Goal: Information Seeking & Learning: Compare options

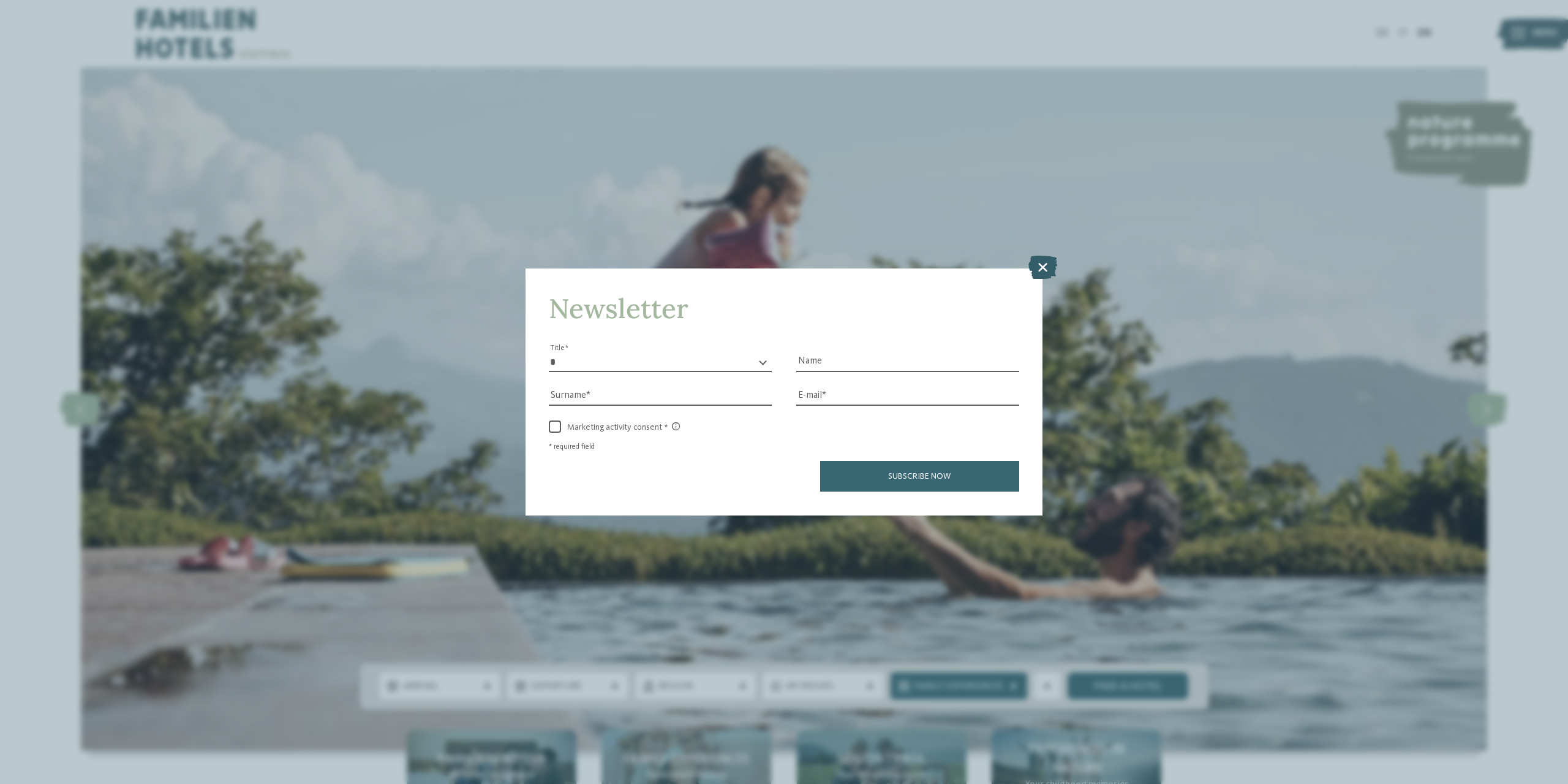
click at [1044, 277] on icon at bounding box center [1042, 267] width 29 height 23
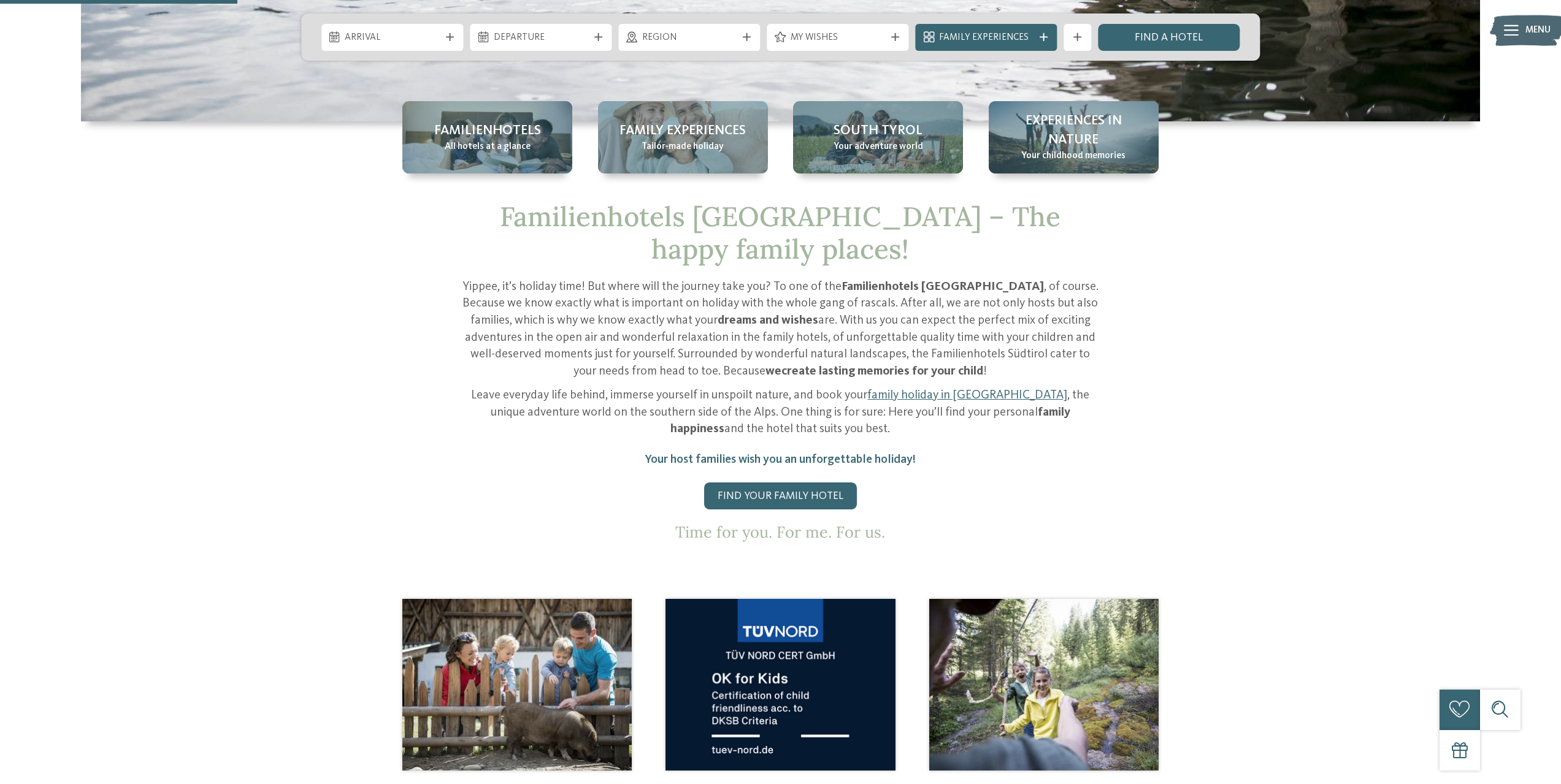
scroll to position [613, 0]
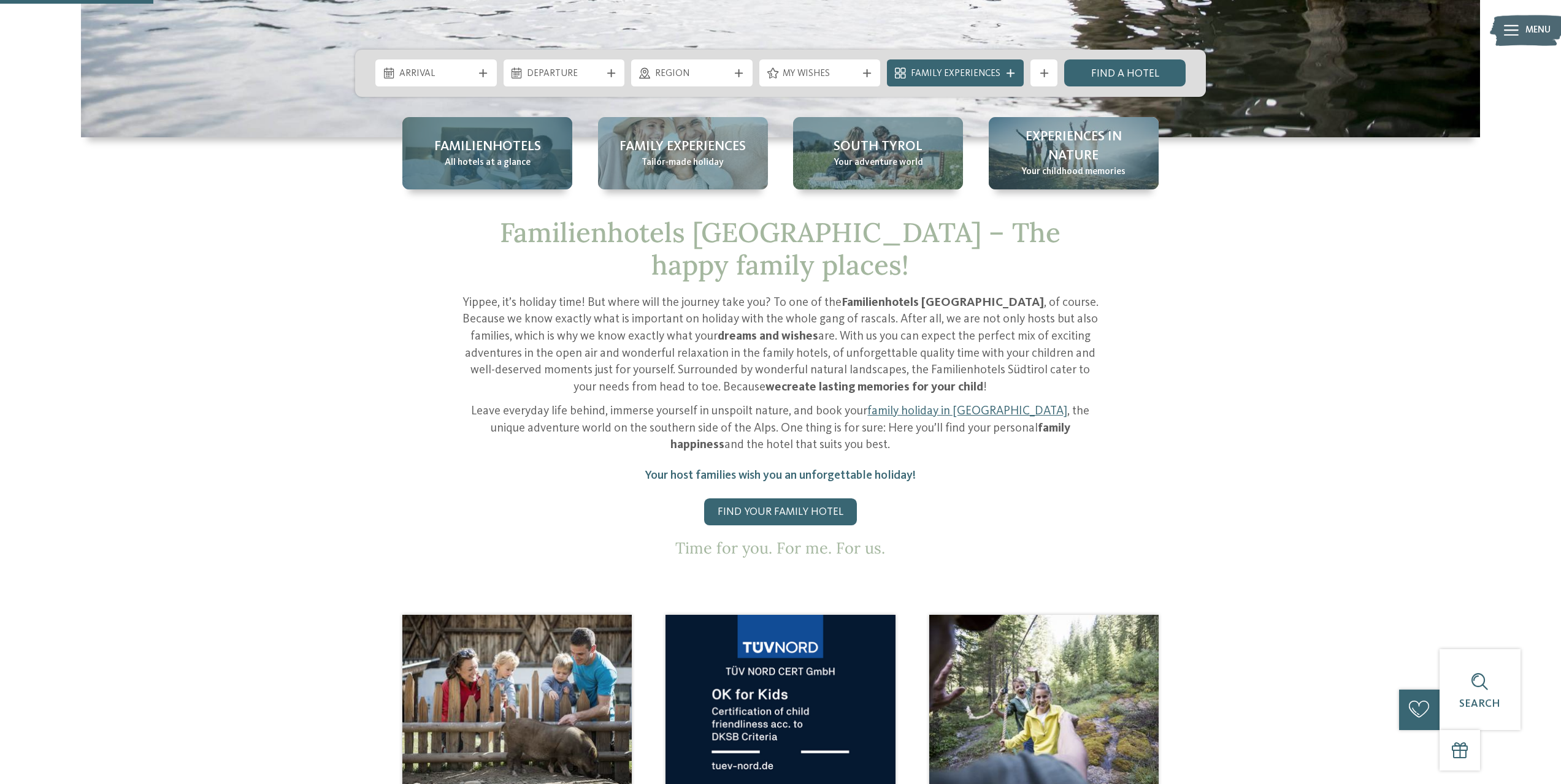
click at [510, 180] on div "Familienhotels All hotels at a glance" at bounding box center [487, 153] width 170 height 73
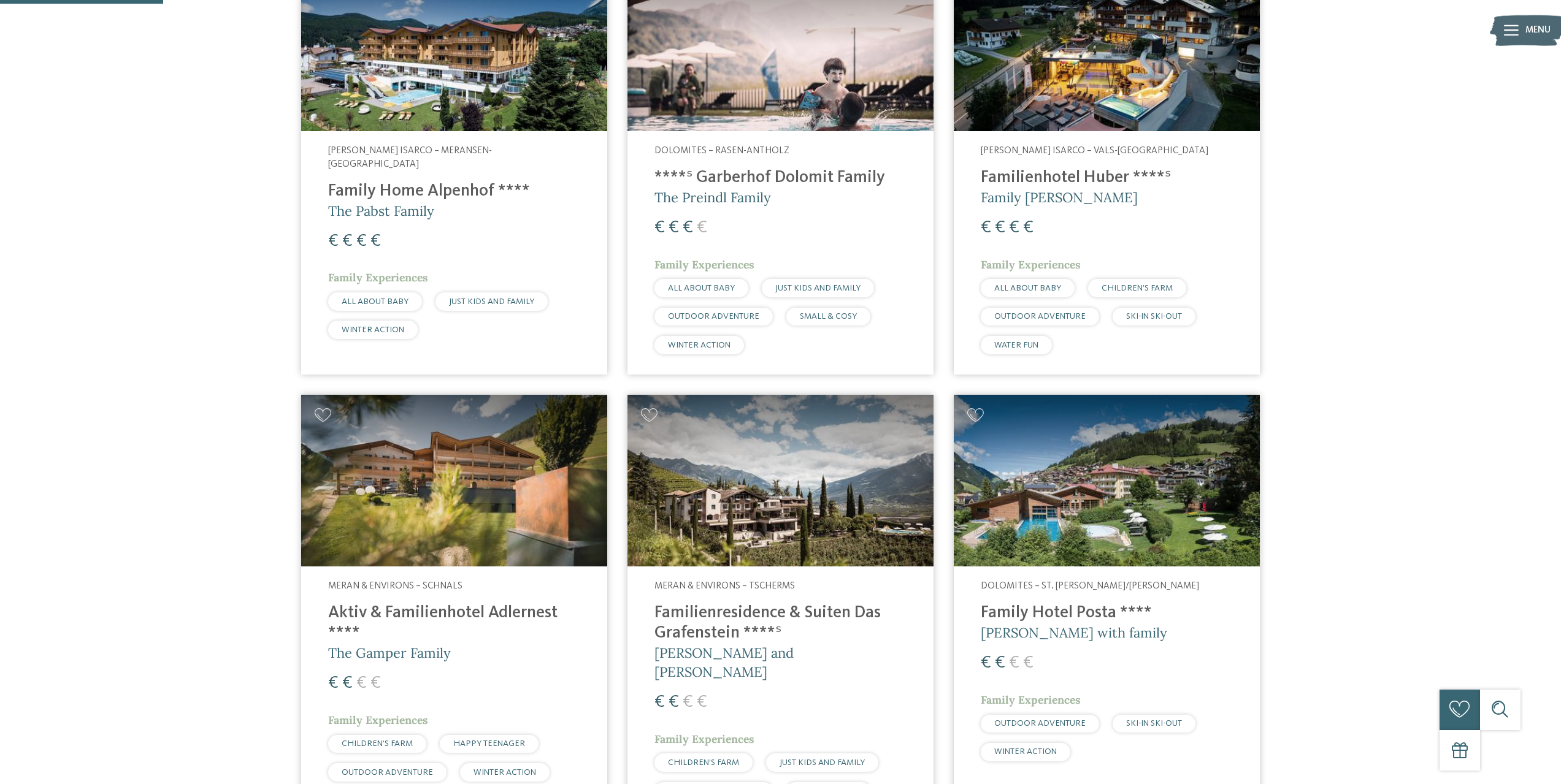
scroll to position [551, 0]
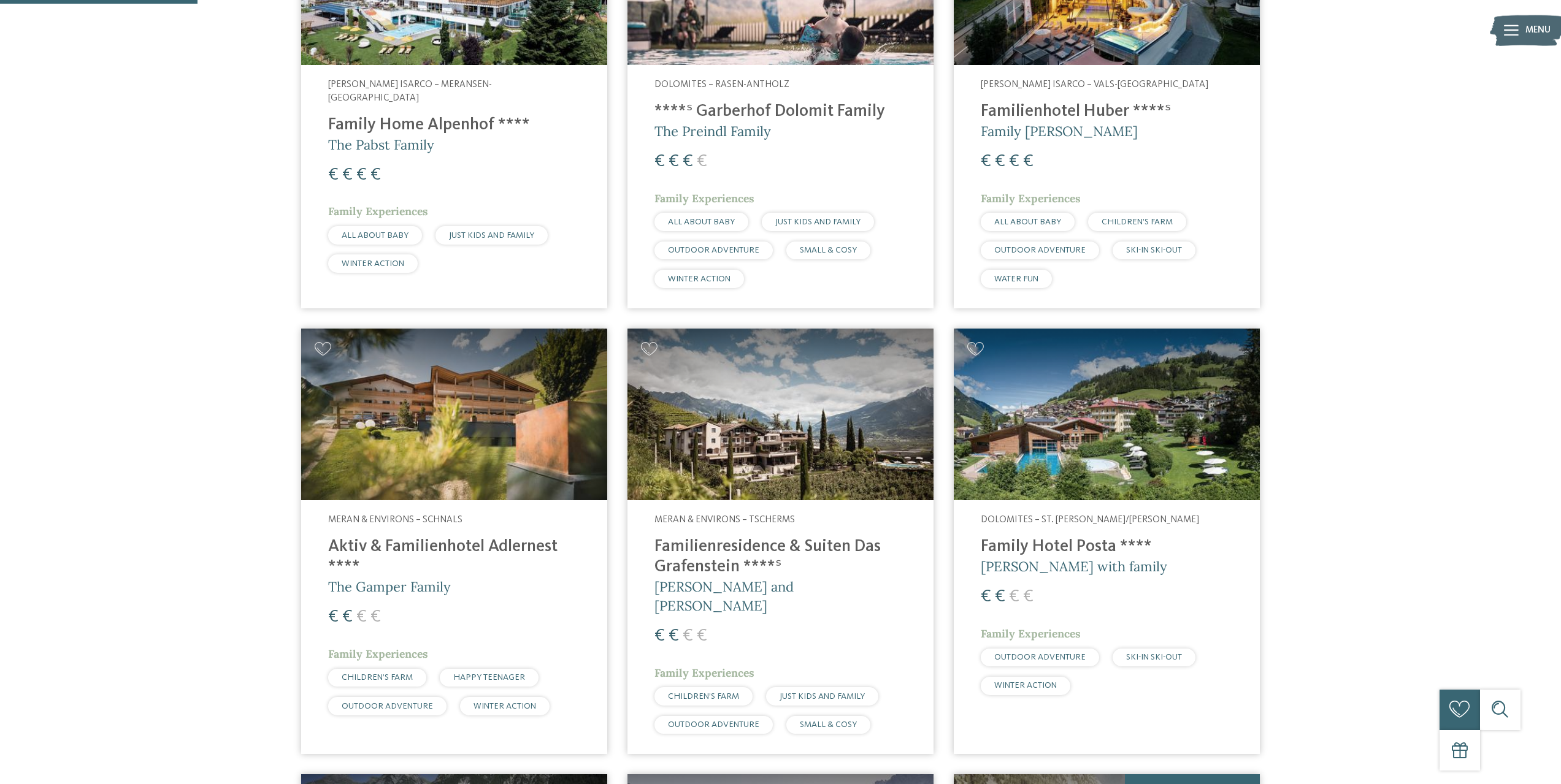
click at [496, 415] on img at bounding box center [453, 414] width 306 height 172
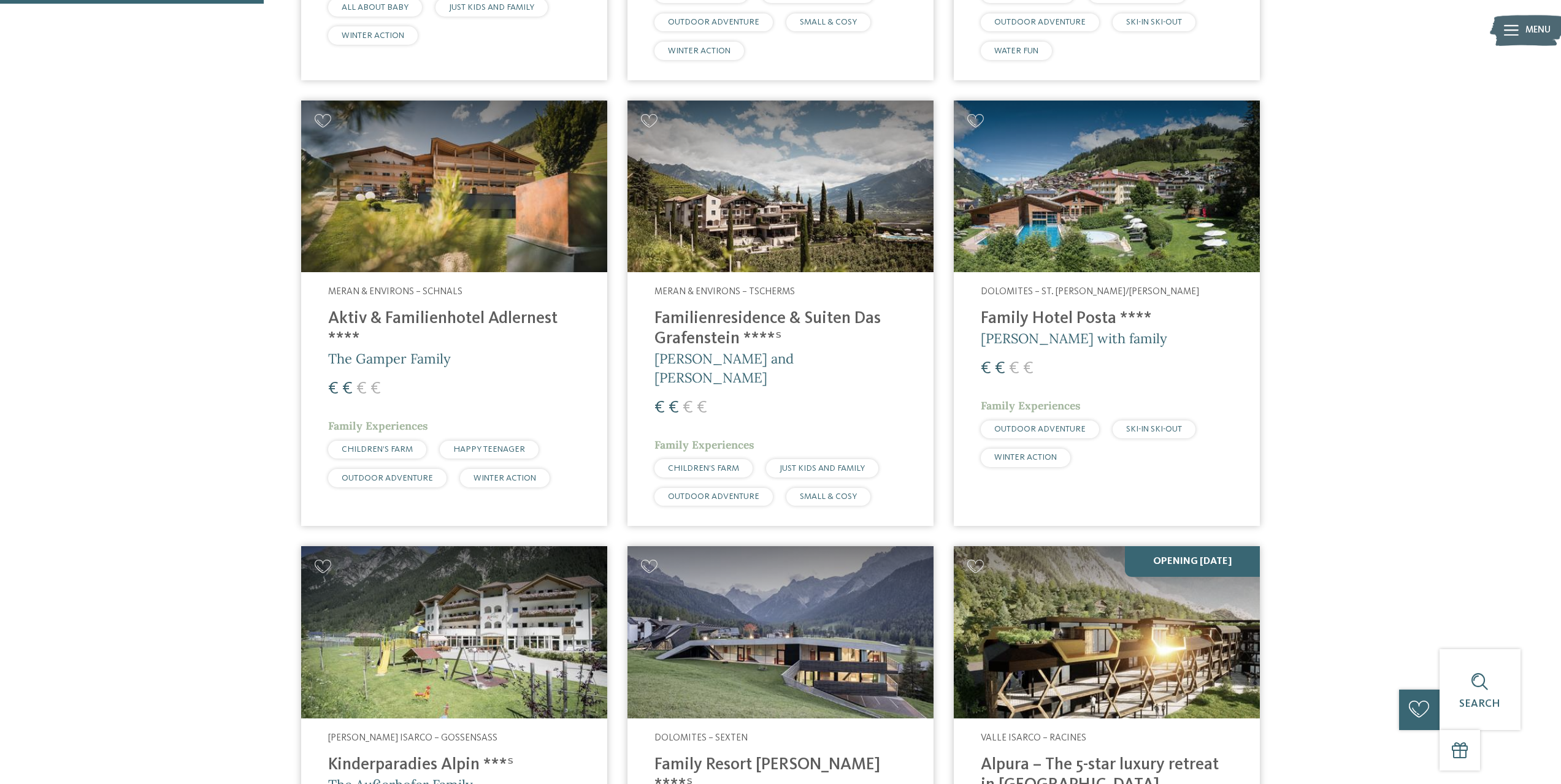
scroll to position [735, 0]
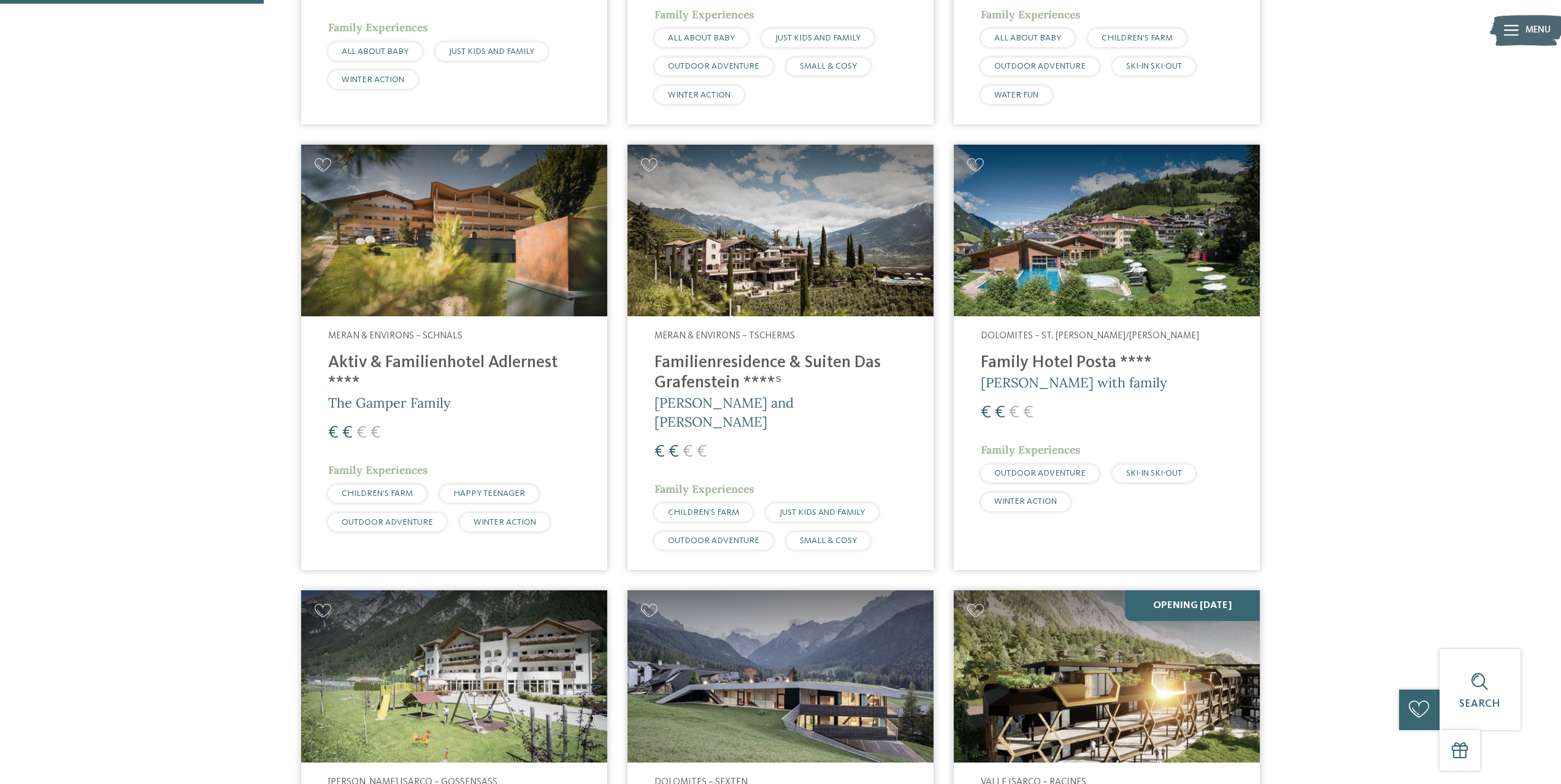
click at [789, 232] on img at bounding box center [780, 230] width 306 height 172
click at [1044, 256] on img at bounding box center [1106, 230] width 306 height 172
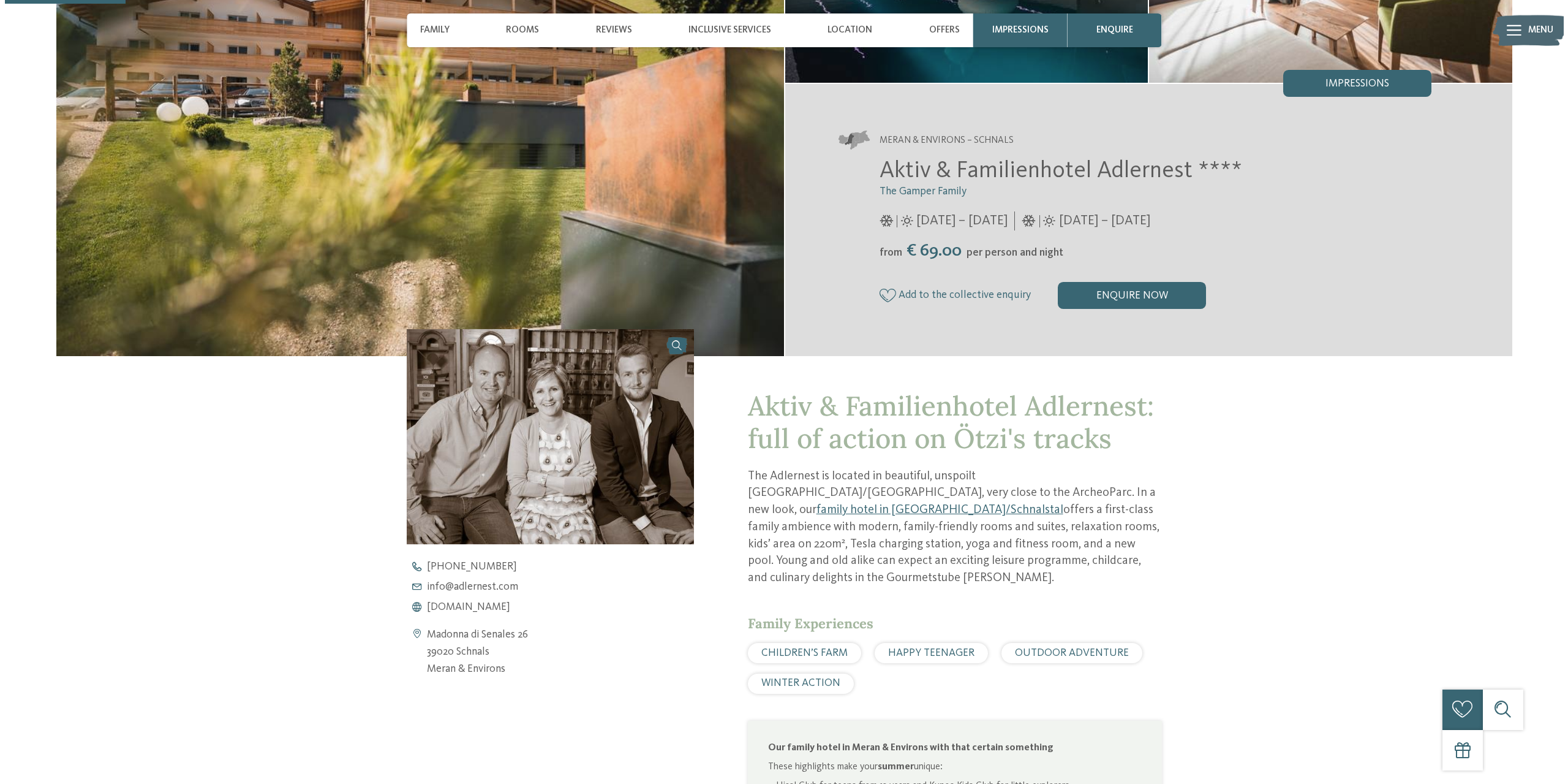
scroll to position [62, 0]
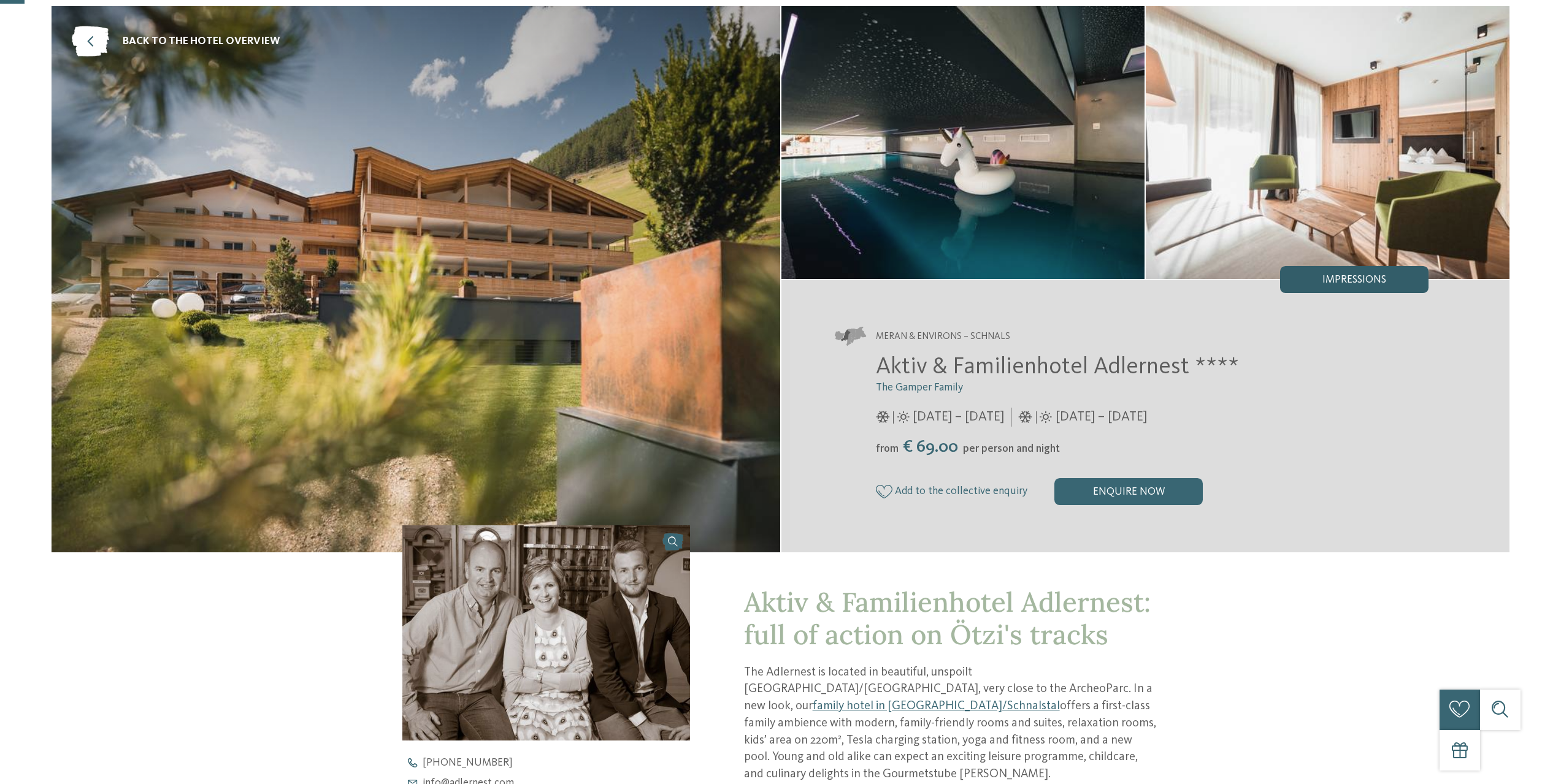
click at [1316, 269] on div "Impressions" at bounding box center [1353, 279] width 148 height 27
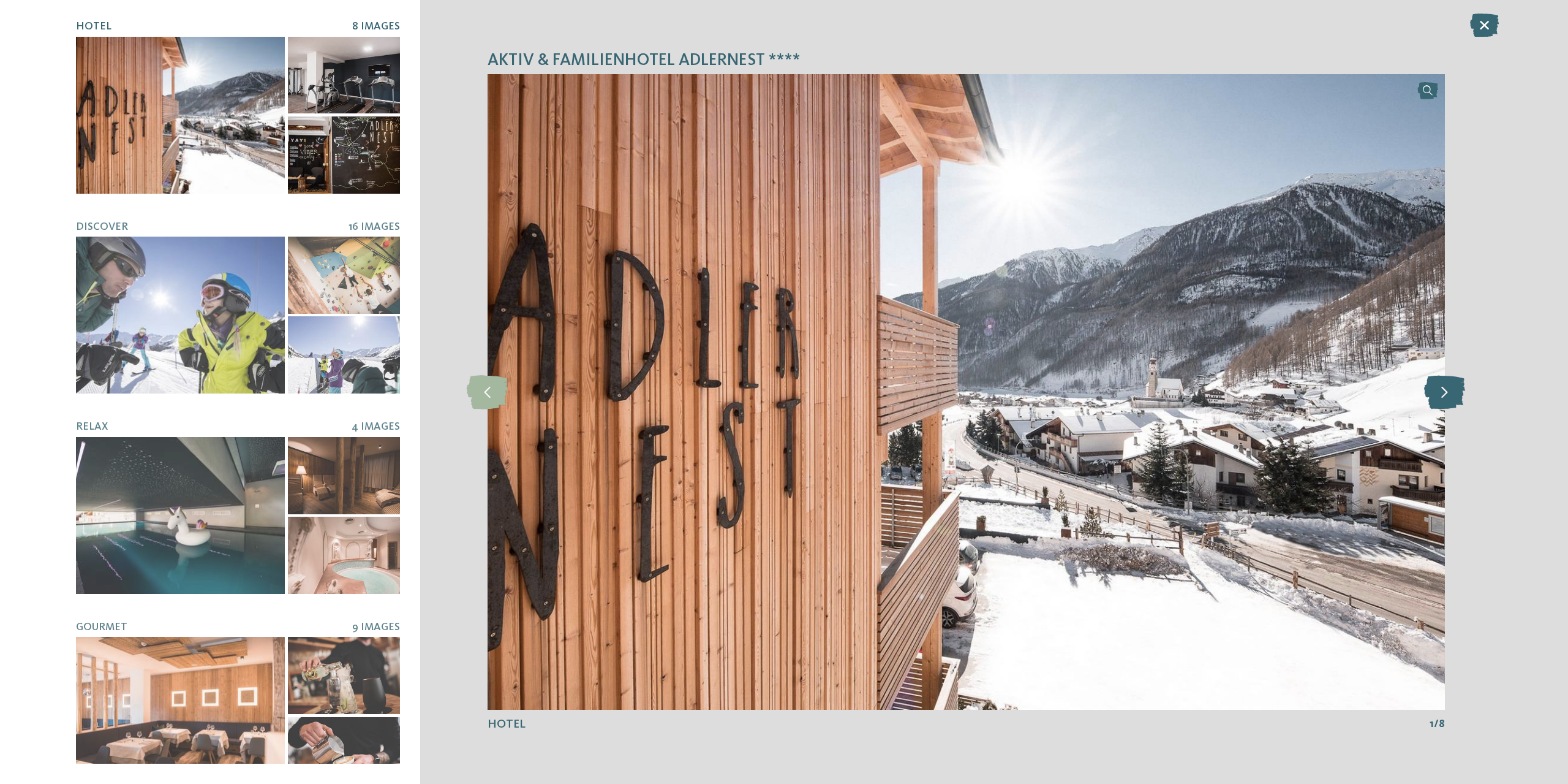
click at [1450, 402] on icon at bounding box center [1444, 392] width 41 height 34
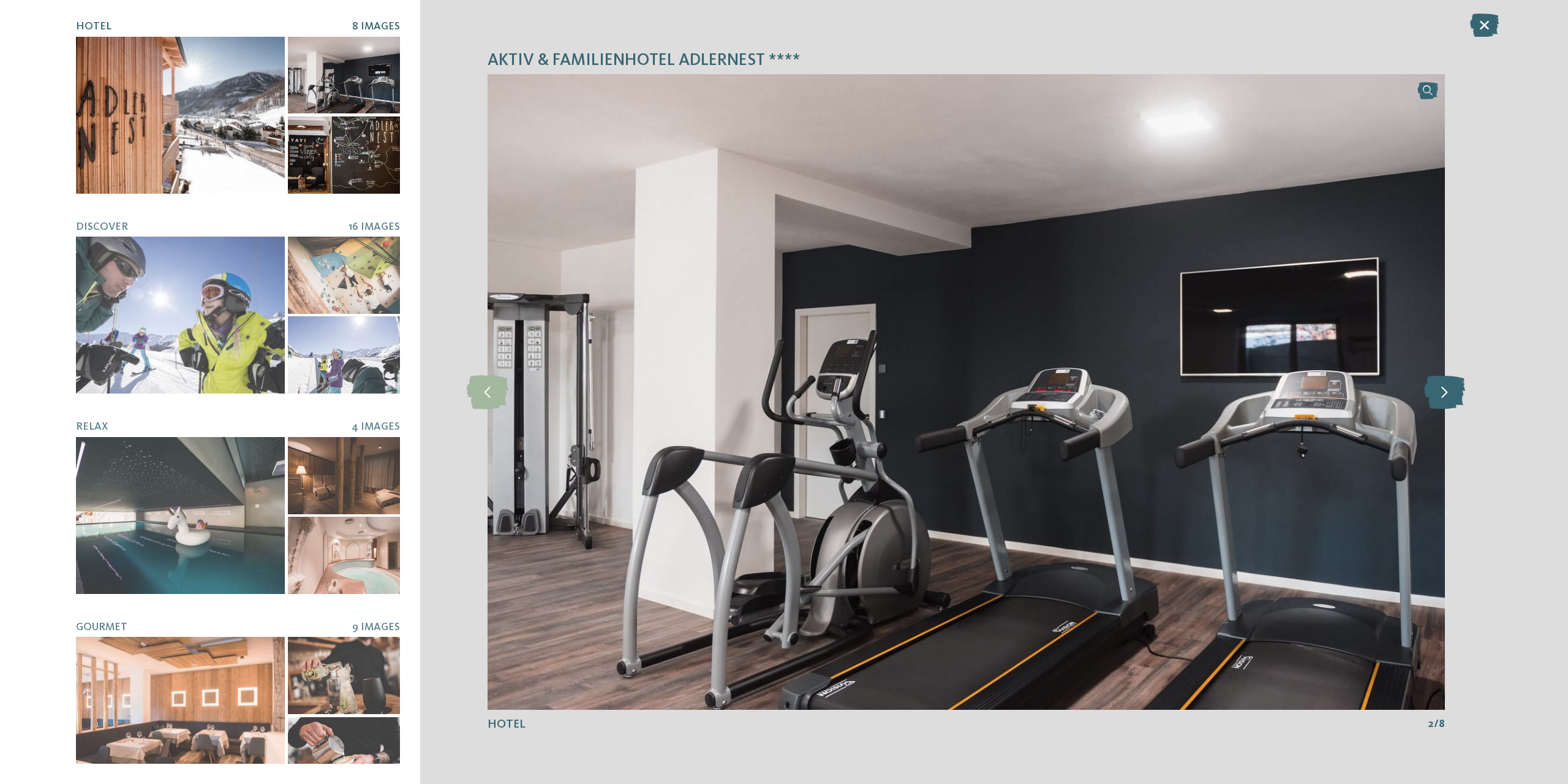
click at [1450, 402] on icon at bounding box center [1444, 392] width 41 height 34
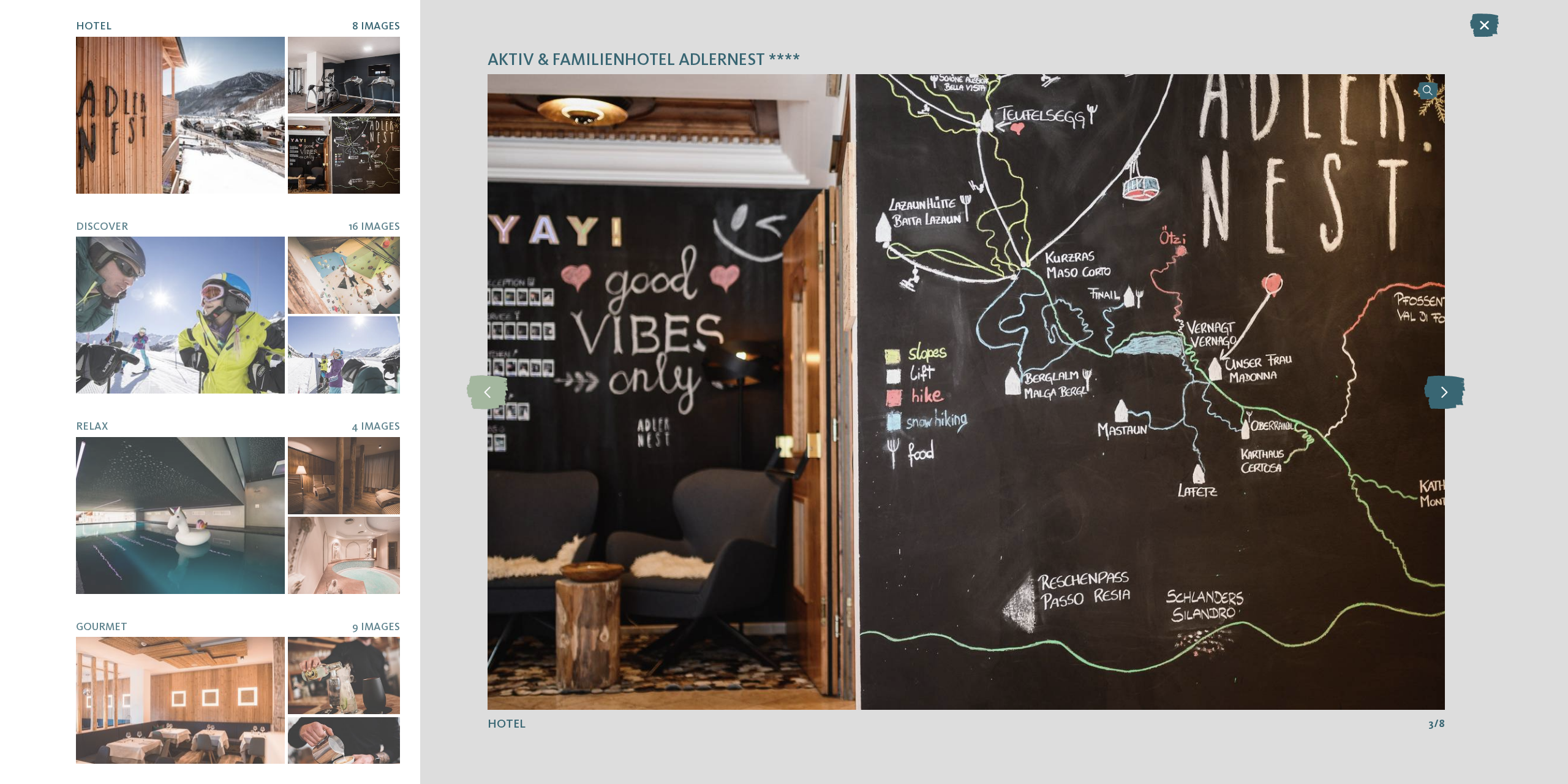
click at [1450, 402] on icon at bounding box center [1444, 392] width 41 height 34
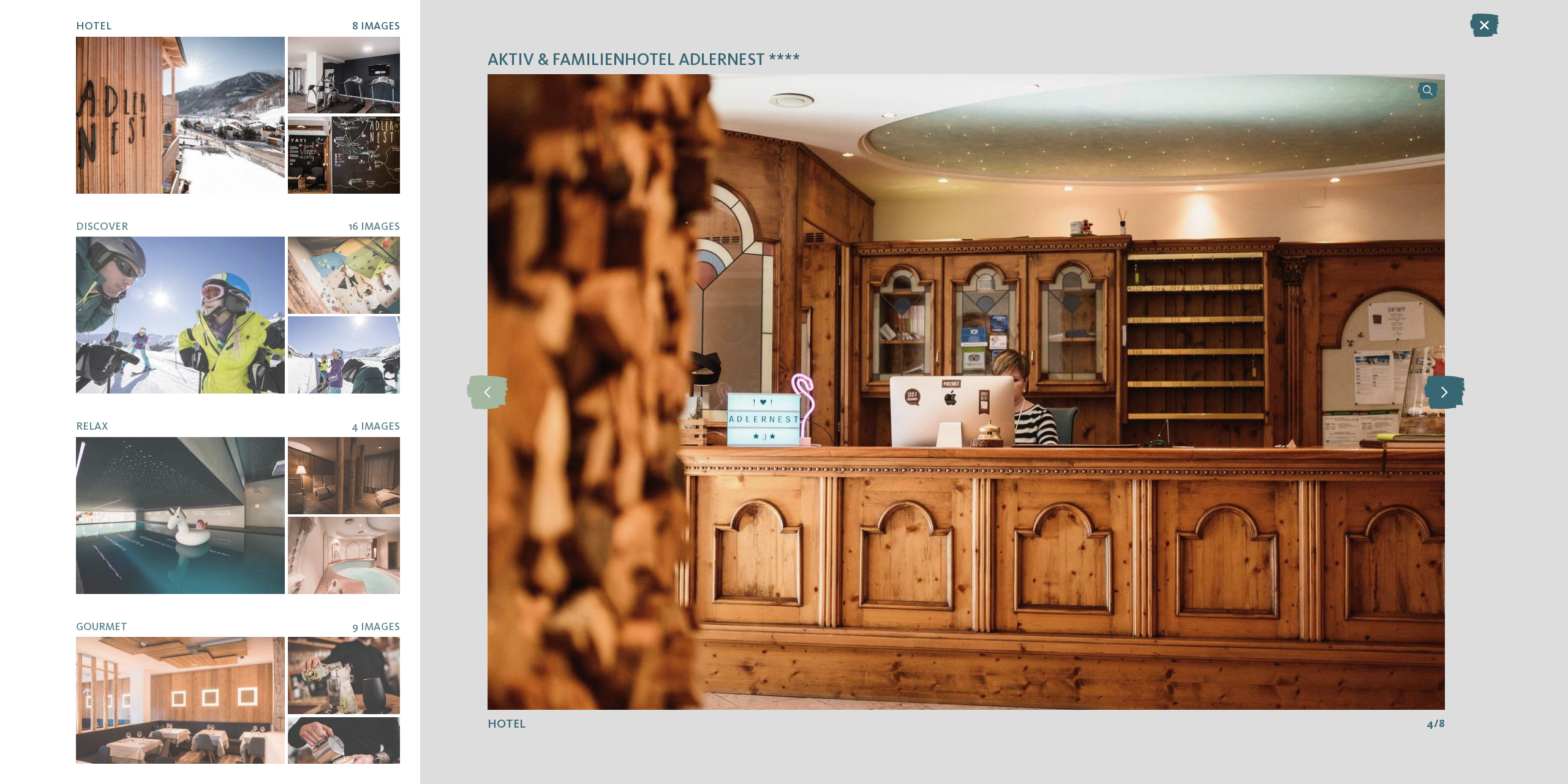
click at [1447, 400] on icon at bounding box center [1444, 392] width 41 height 34
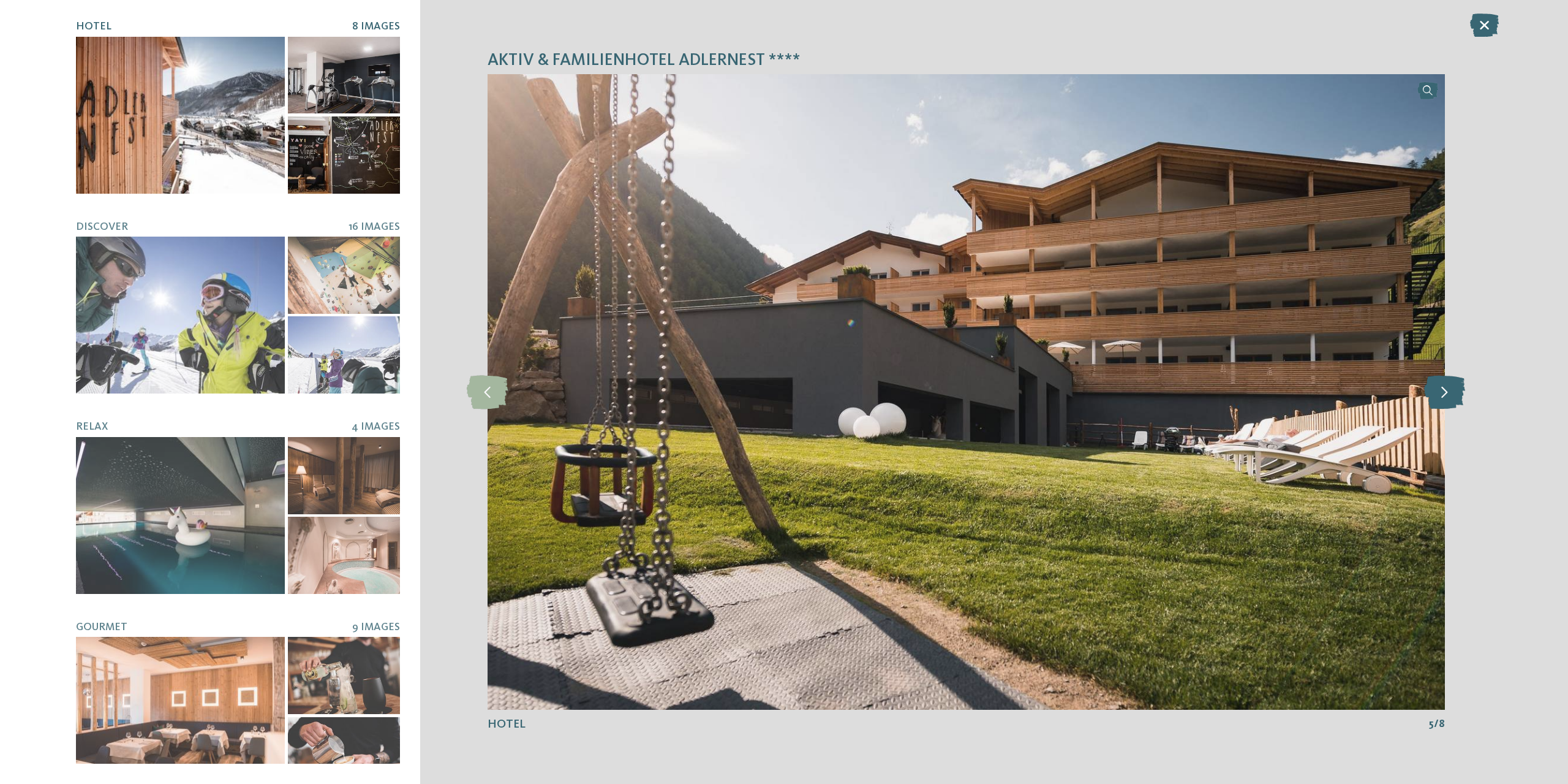
click at [1447, 400] on icon at bounding box center [1444, 392] width 41 height 34
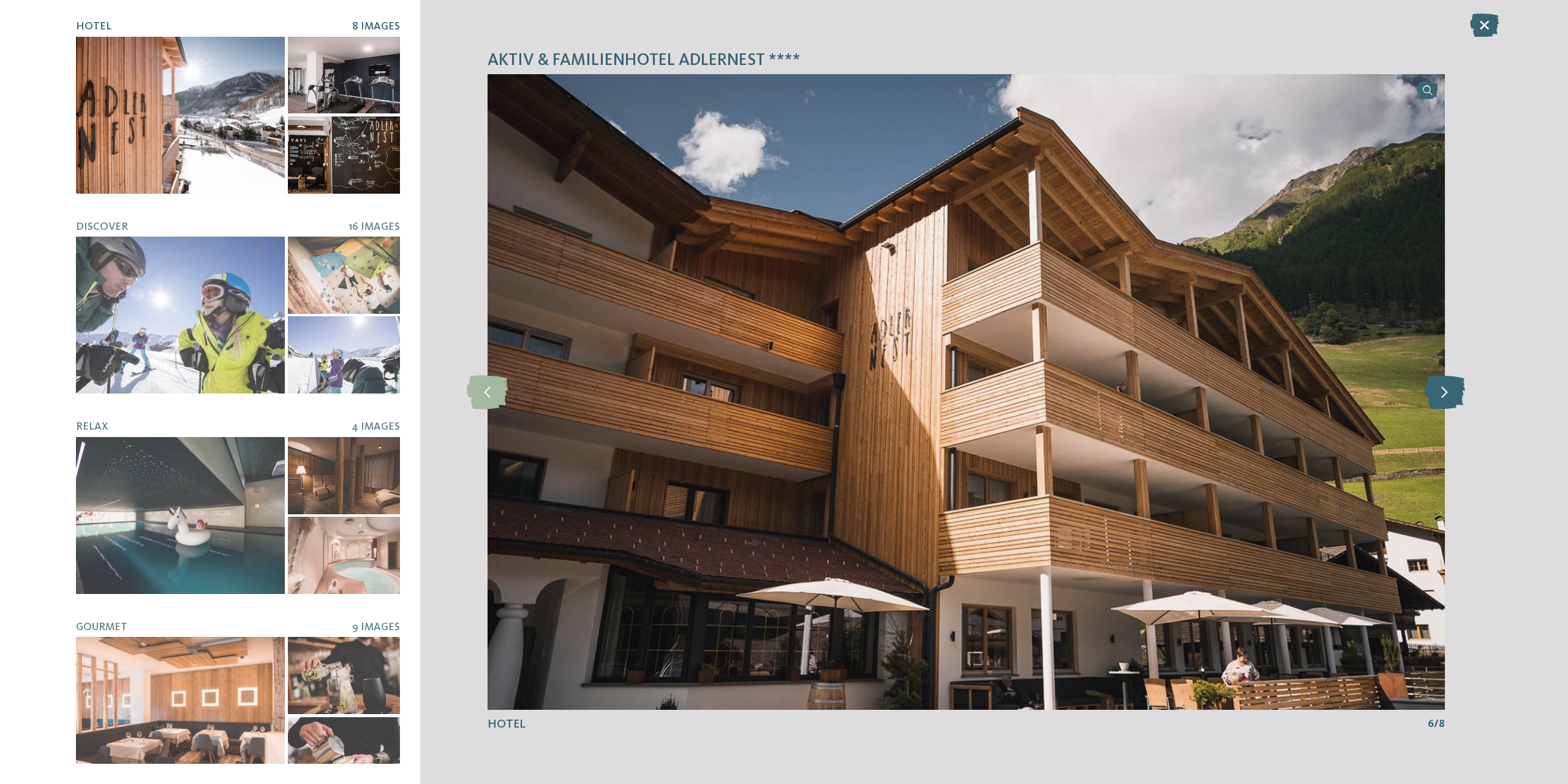
click at [1447, 400] on icon at bounding box center [1444, 392] width 41 height 34
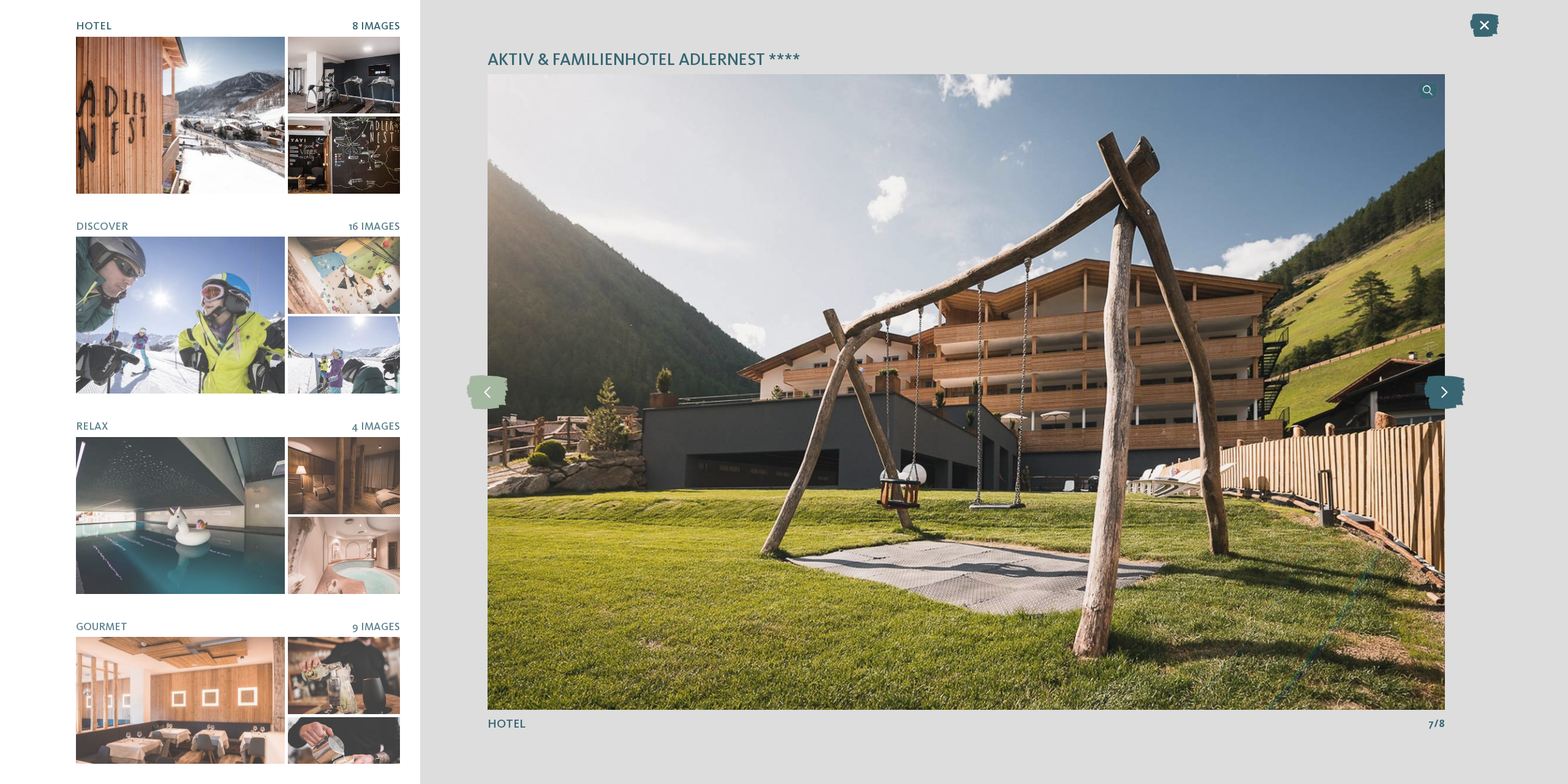
click at [1447, 400] on icon at bounding box center [1444, 392] width 41 height 34
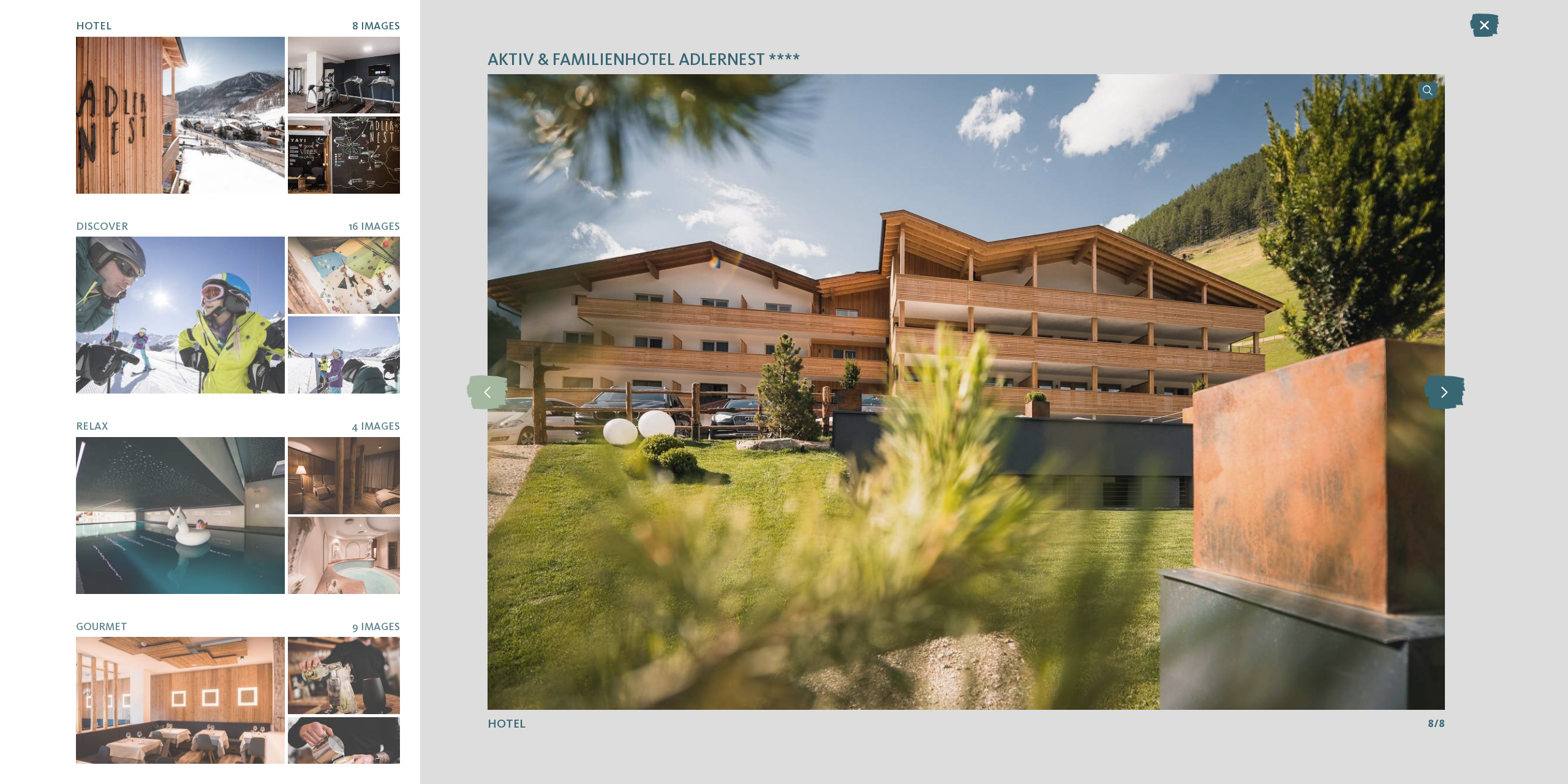
click at [1447, 400] on icon at bounding box center [1444, 392] width 41 height 34
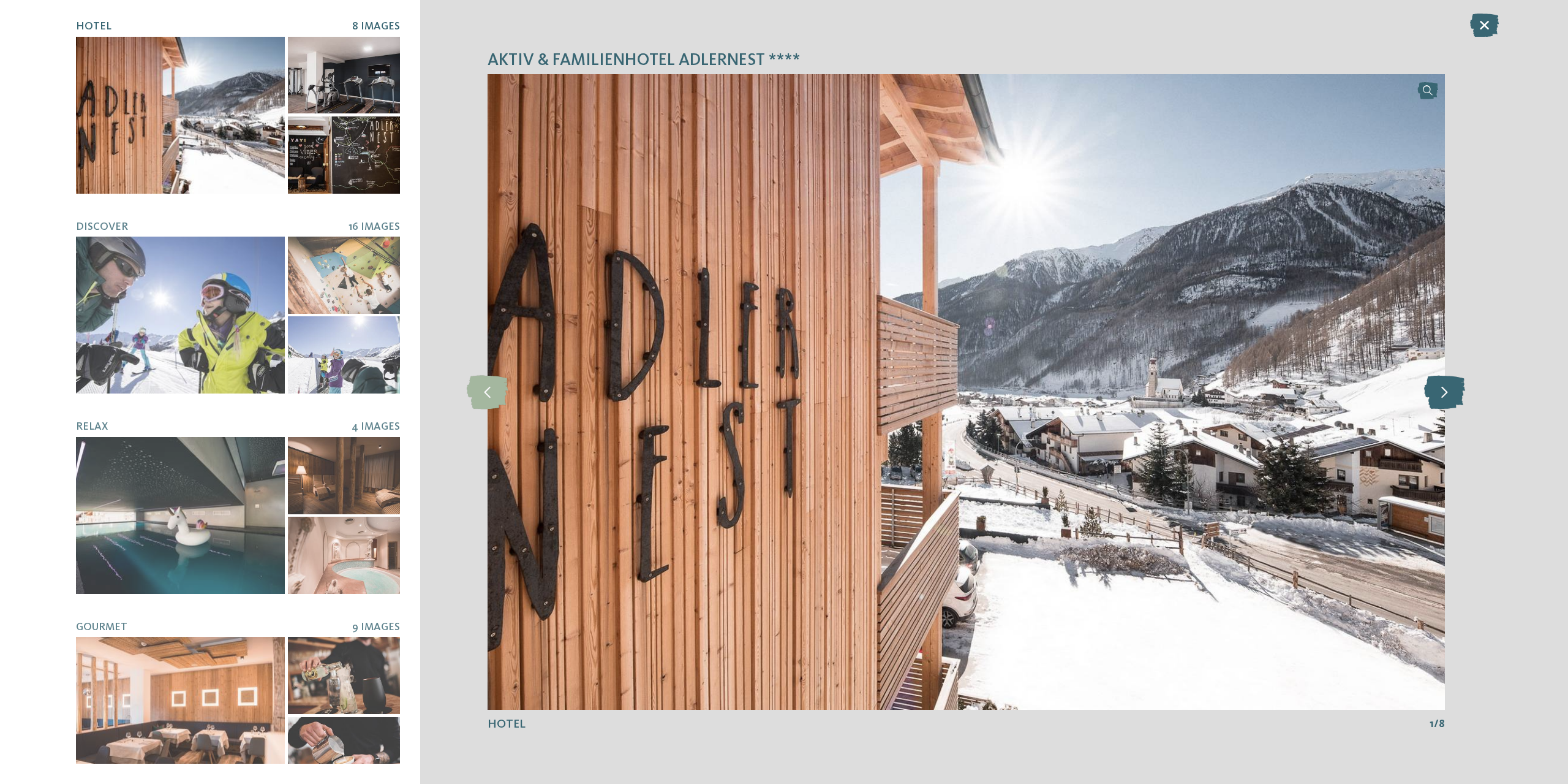
click at [1447, 400] on icon at bounding box center [1444, 392] width 41 height 34
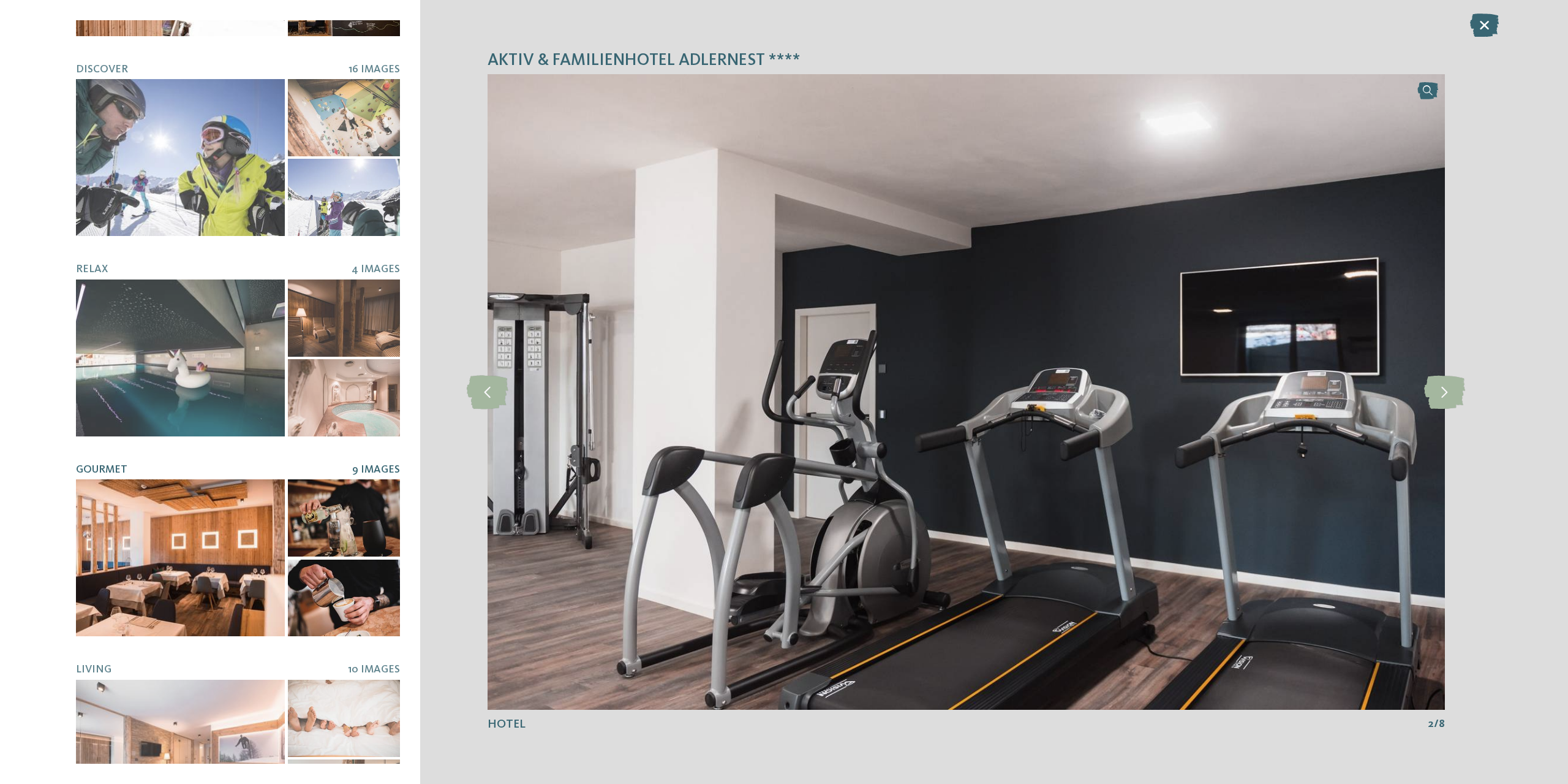
scroll to position [184, 0]
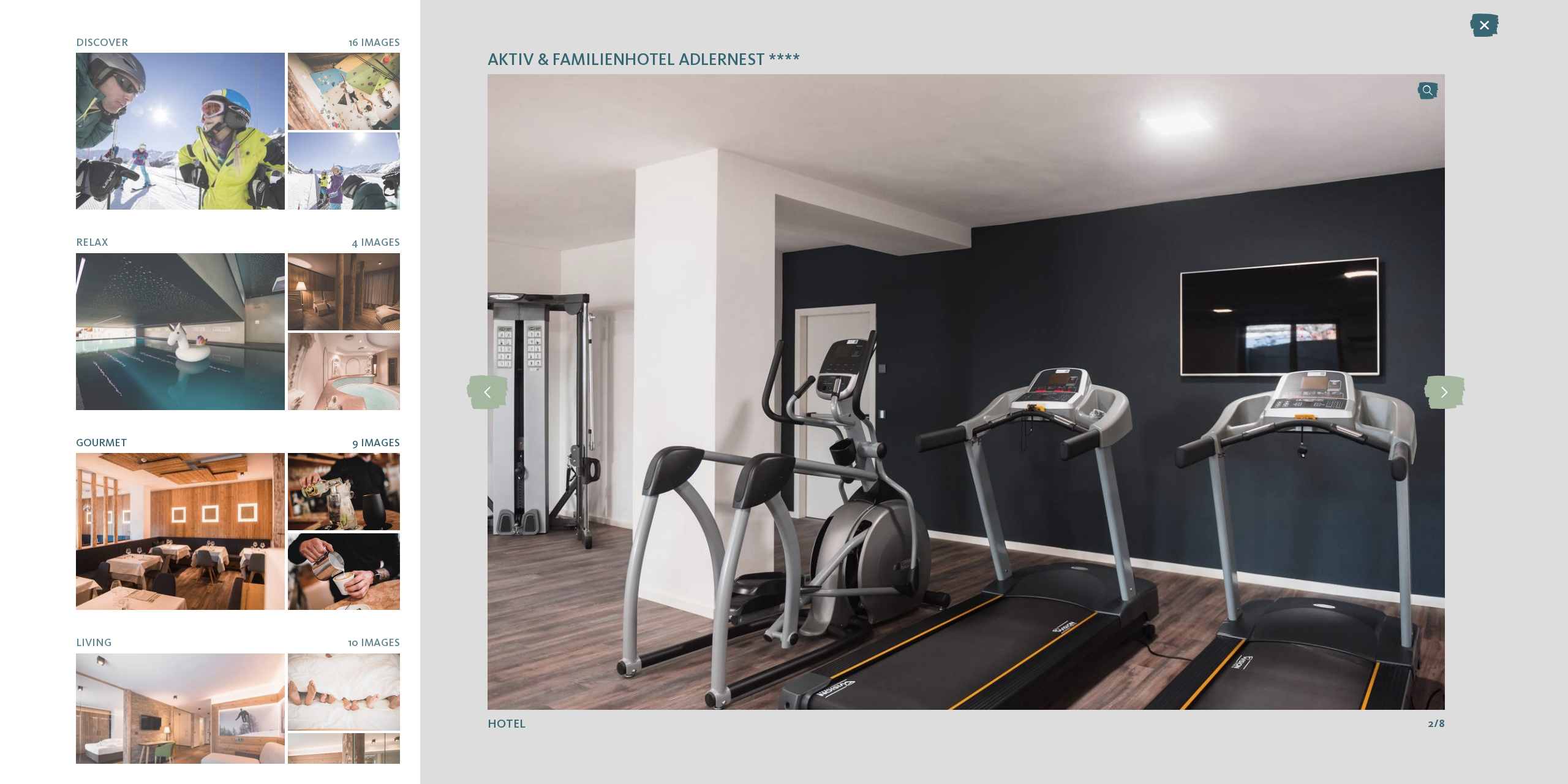
click at [150, 532] on div at bounding box center [180, 531] width 209 height 157
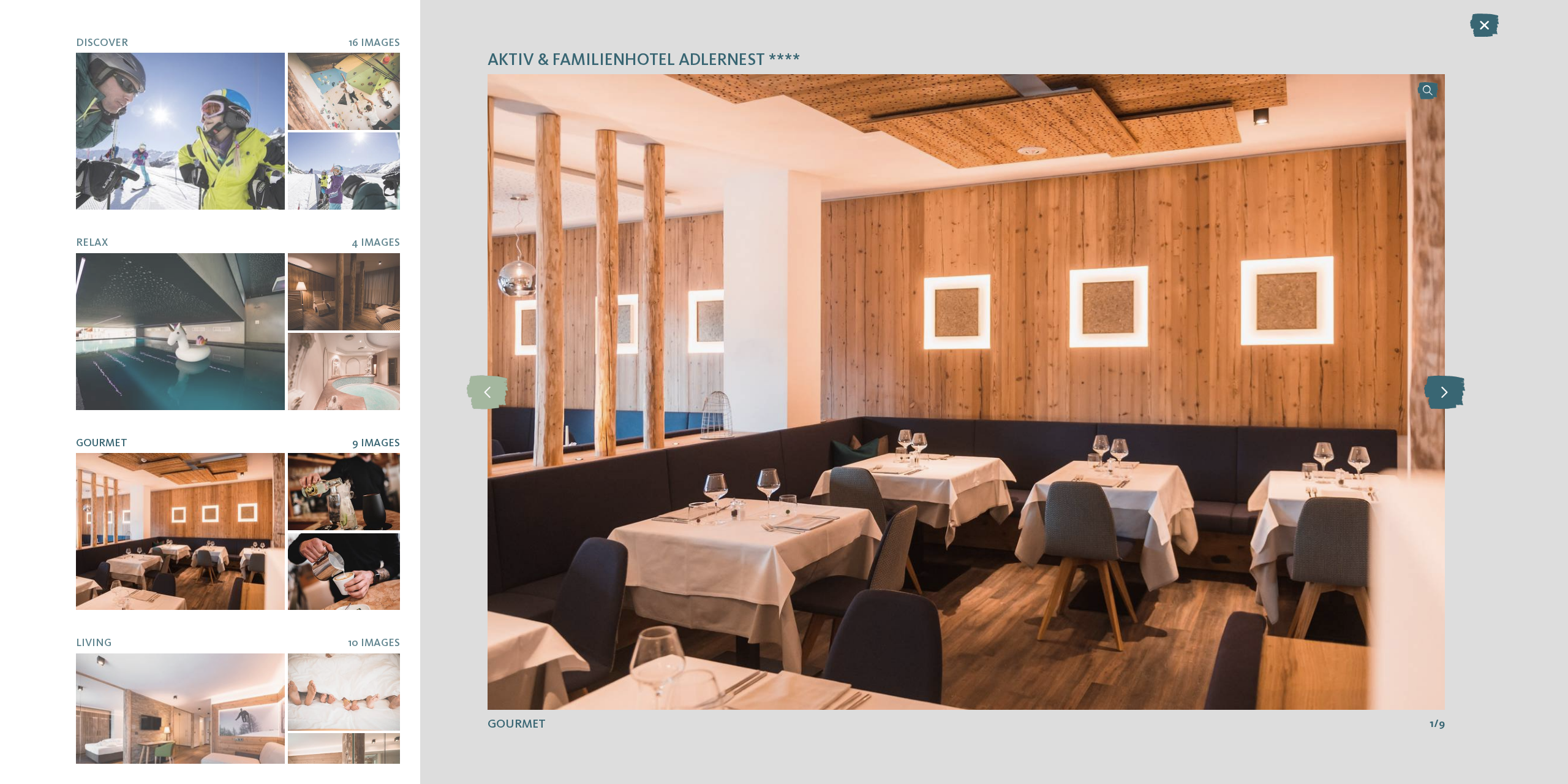
click at [1459, 397] on icon at bounding box center [1444, 392] width 41 height 34
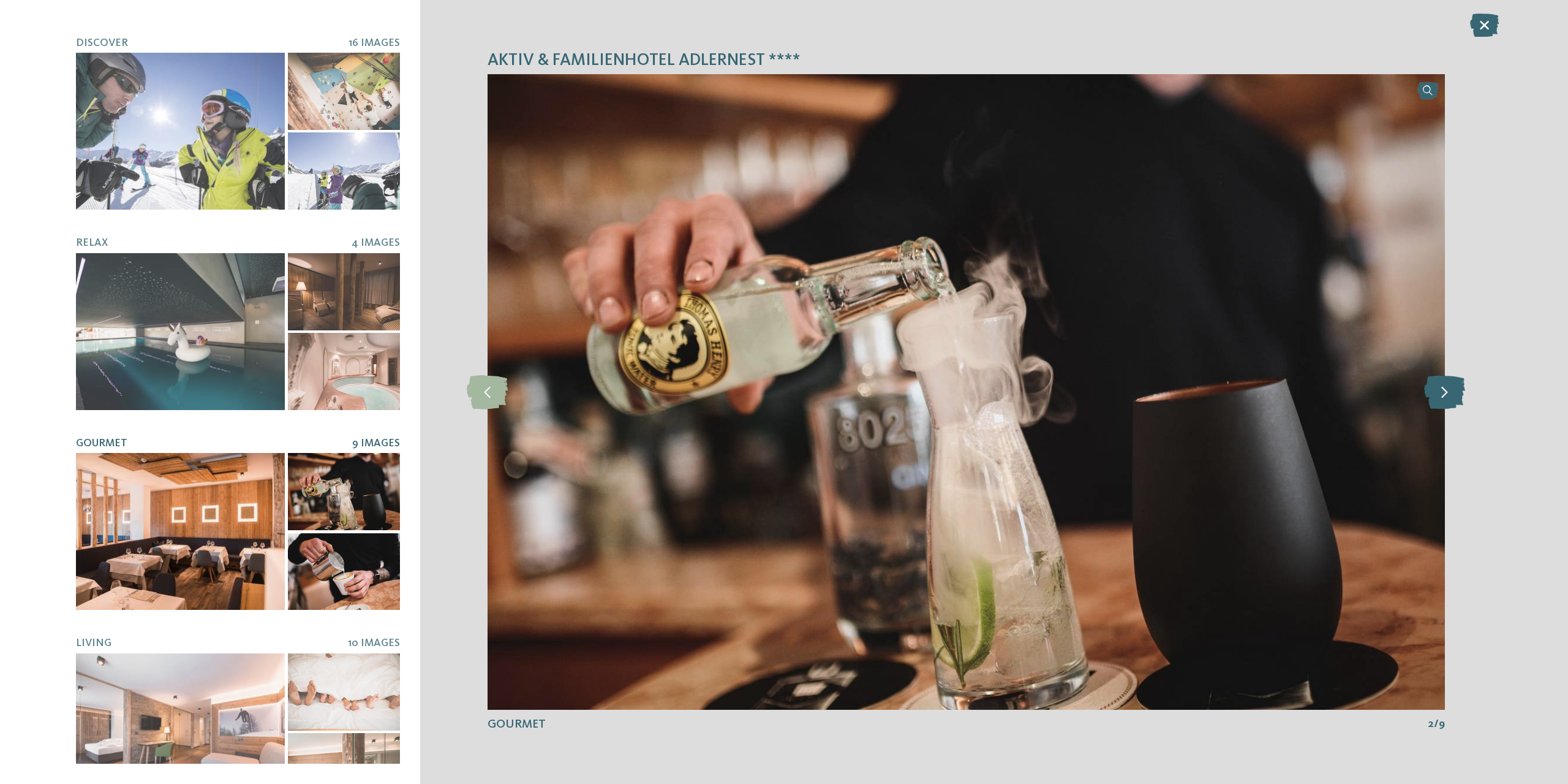
click at [1459, 397] on icon at bounding box center [1444, 392] width 41 height 34
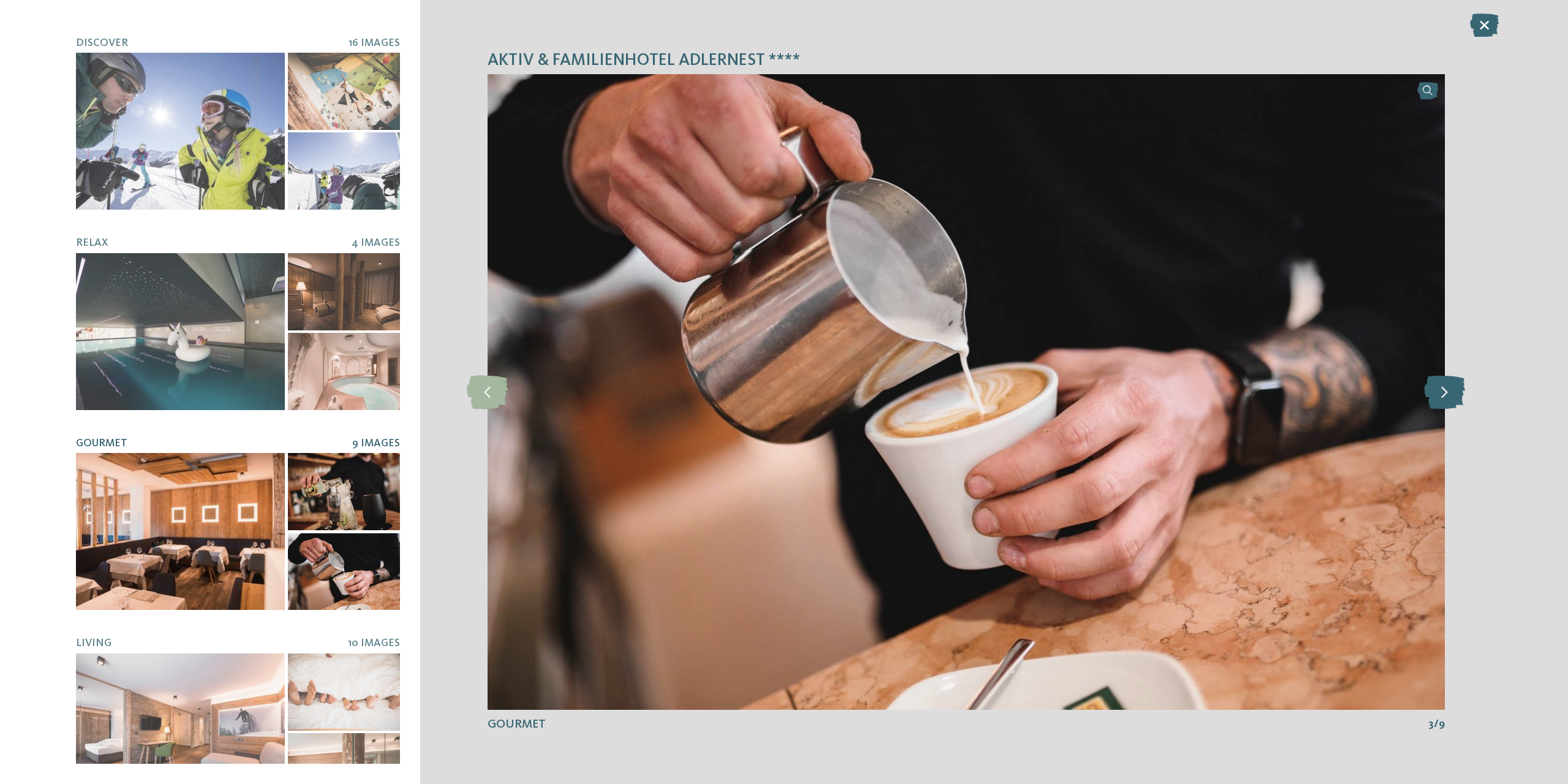
click at [1459, 397] on icon at bounding box center [1444, 392] width 41 height 34
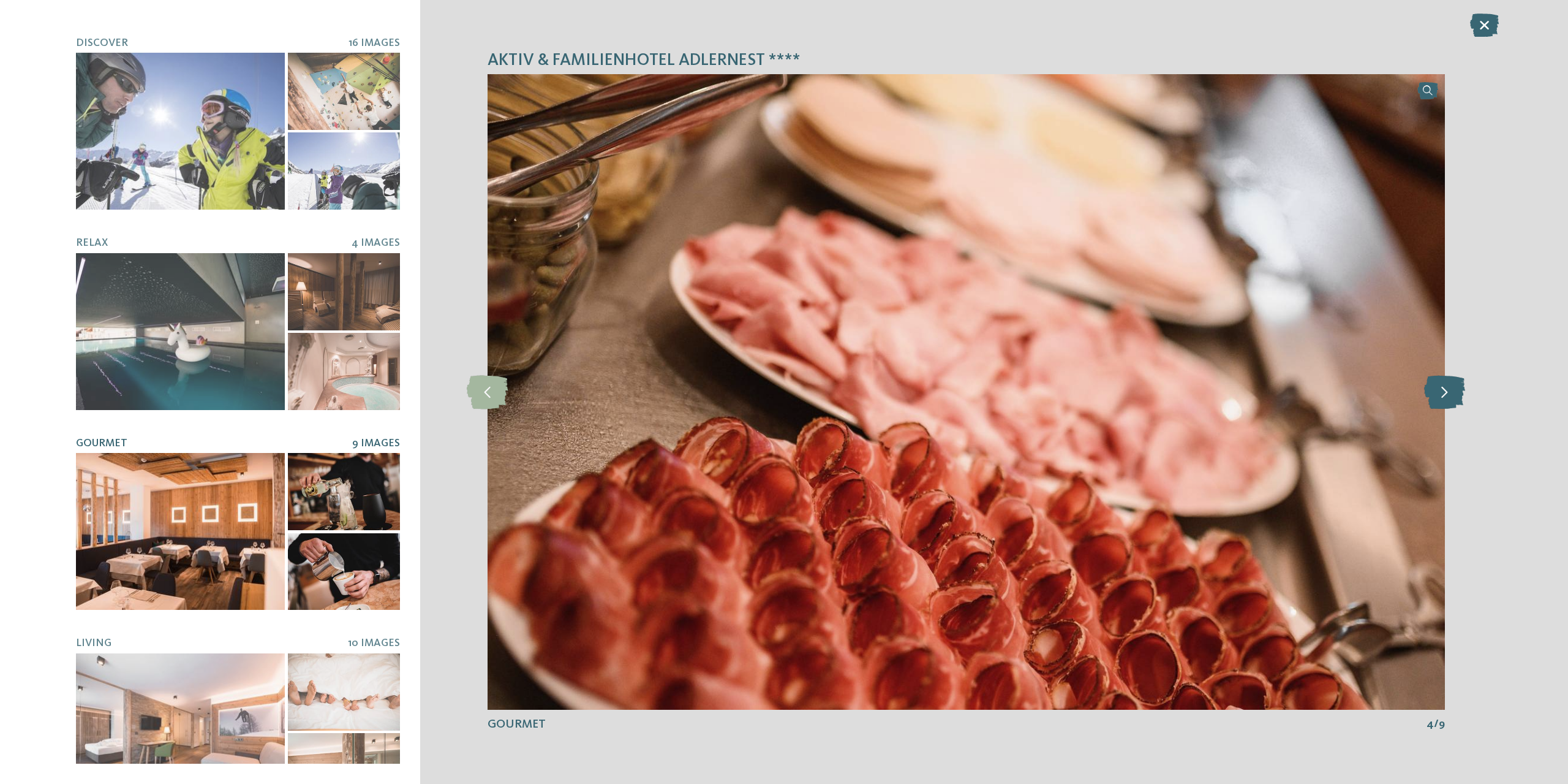
click at [1459, 397] on icon at bounding box center [1444, 392] width 41 height 34
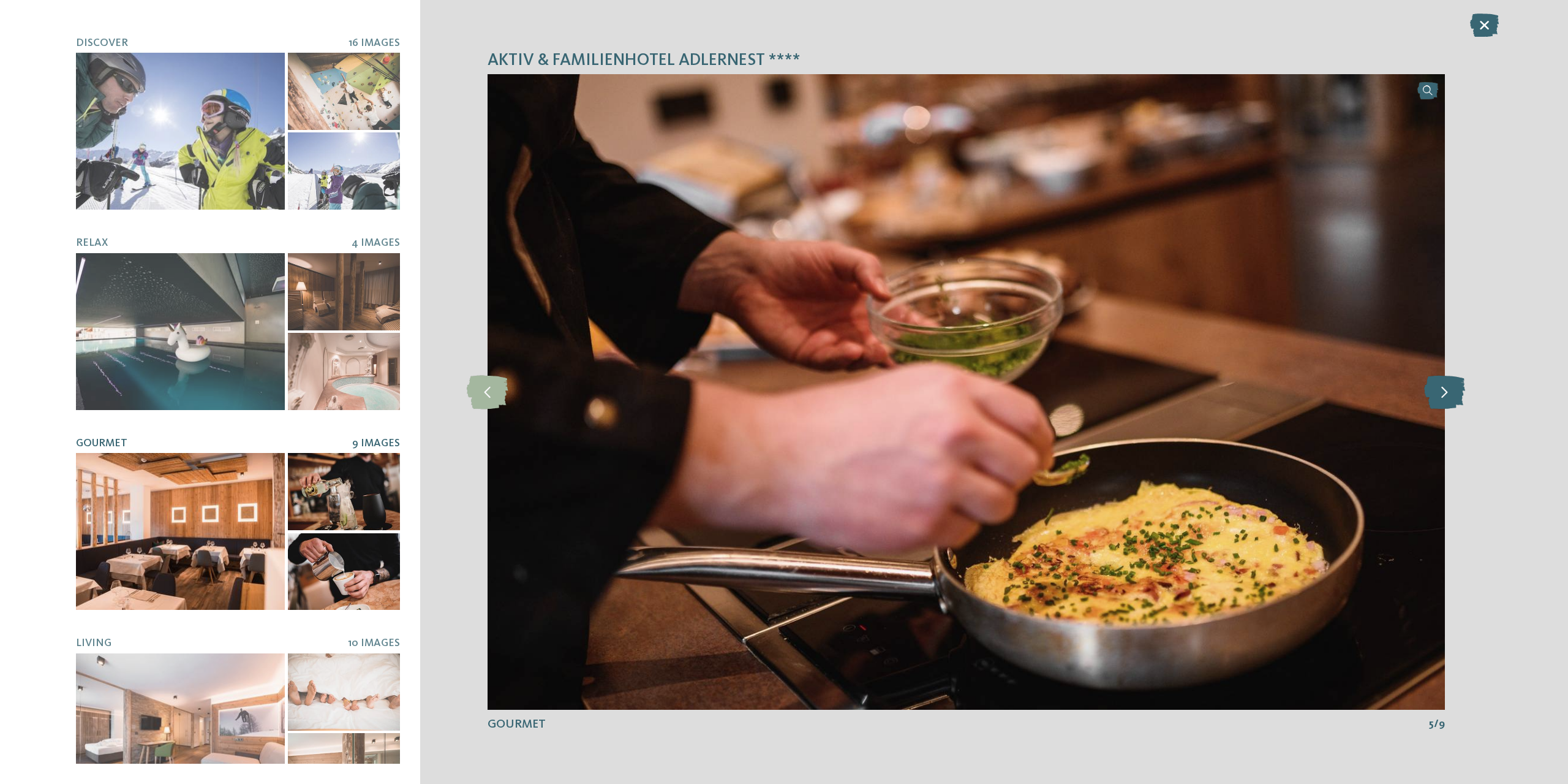
click at [1459, 397] on icon at bounding box center [1444, 392] width 41 height 34
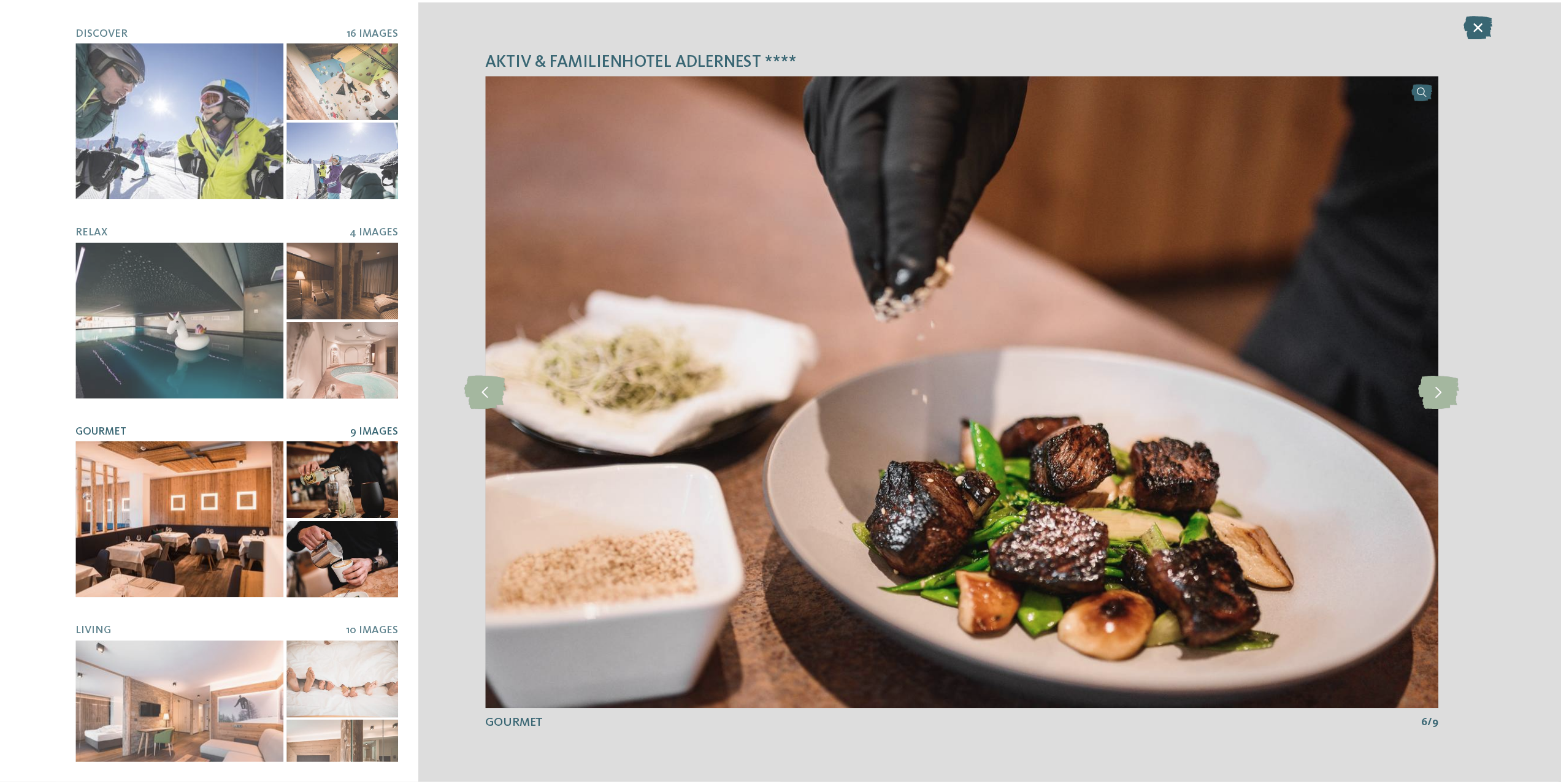
scroll to position [216, 0]
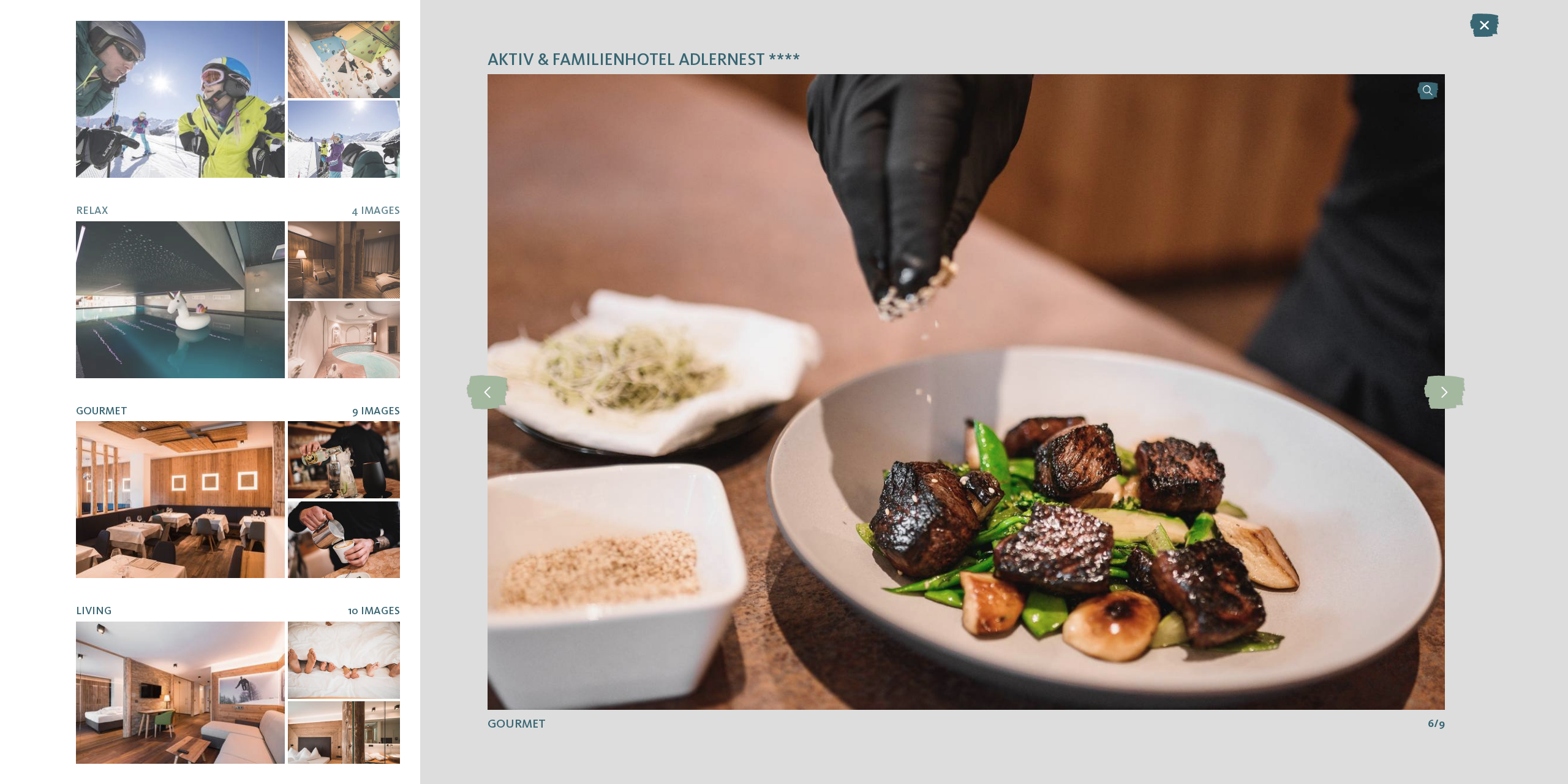
click at [178, 627] on div at bounding box center [180, 700] width 209 height 157
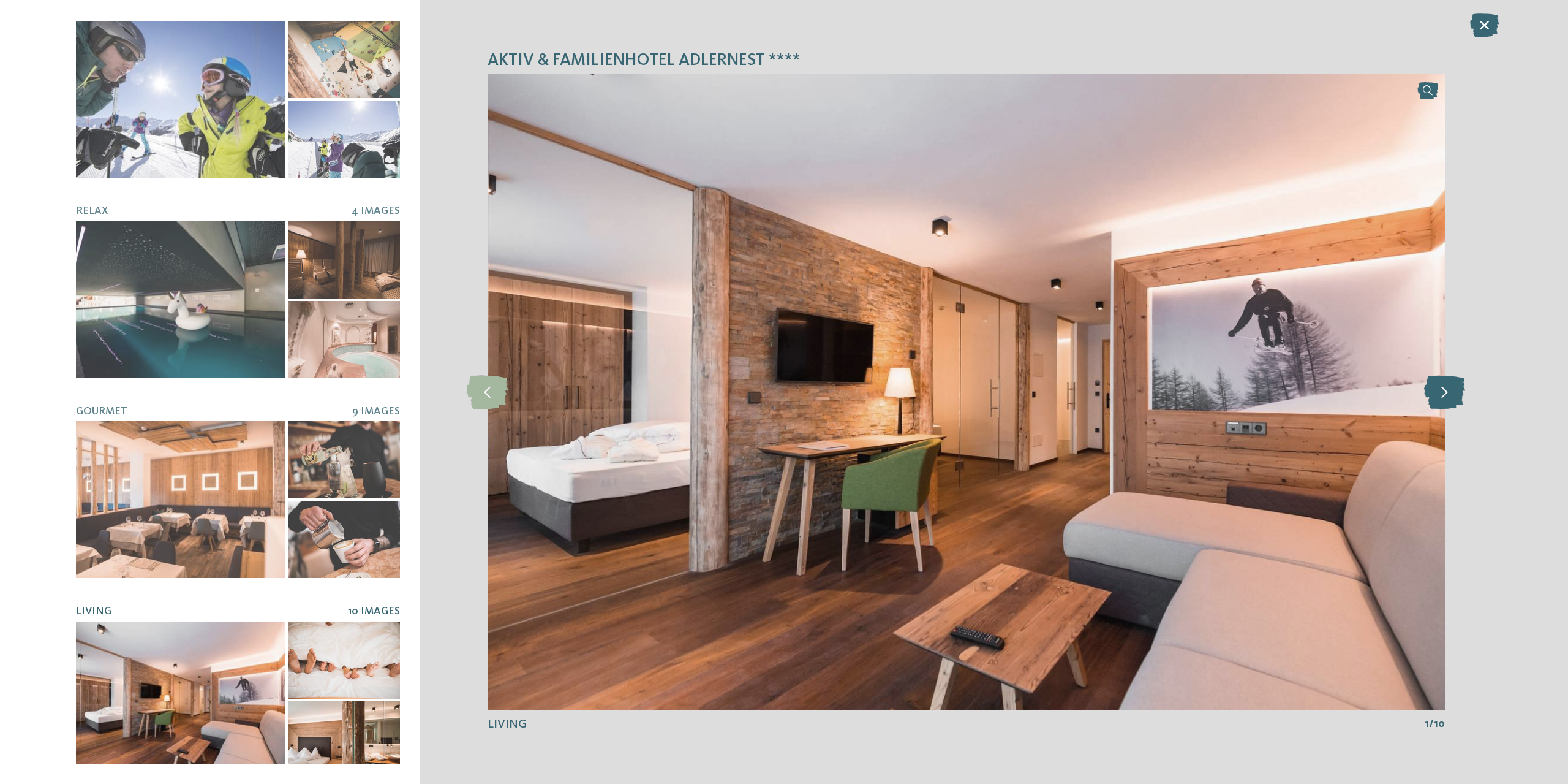
click at [1440, 400] on icon at bounding box center [1444, 392] width 41 height 34
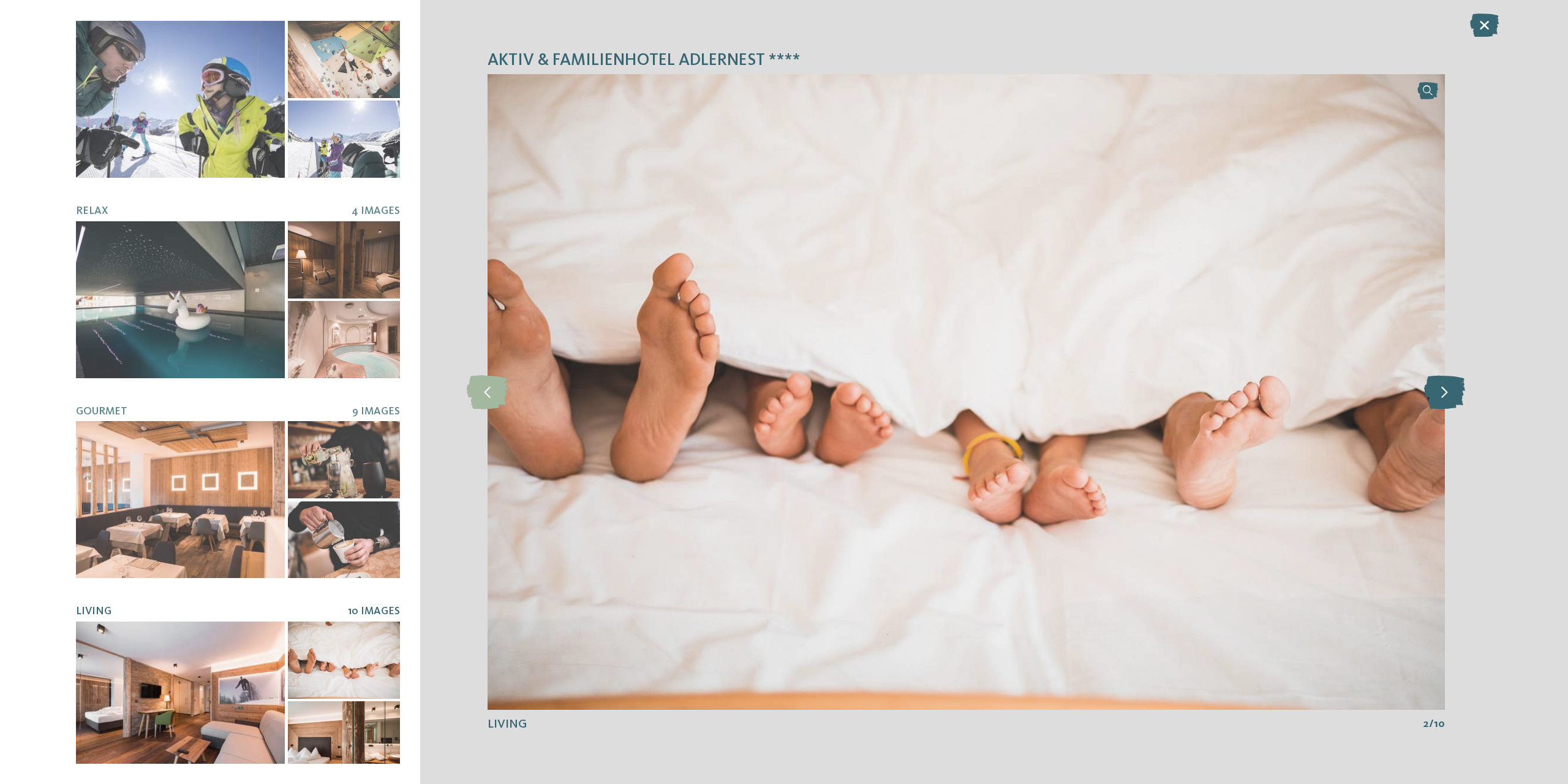
click at [1440, 400] on icon at bounding box center [1444, 392] width 41 height 34
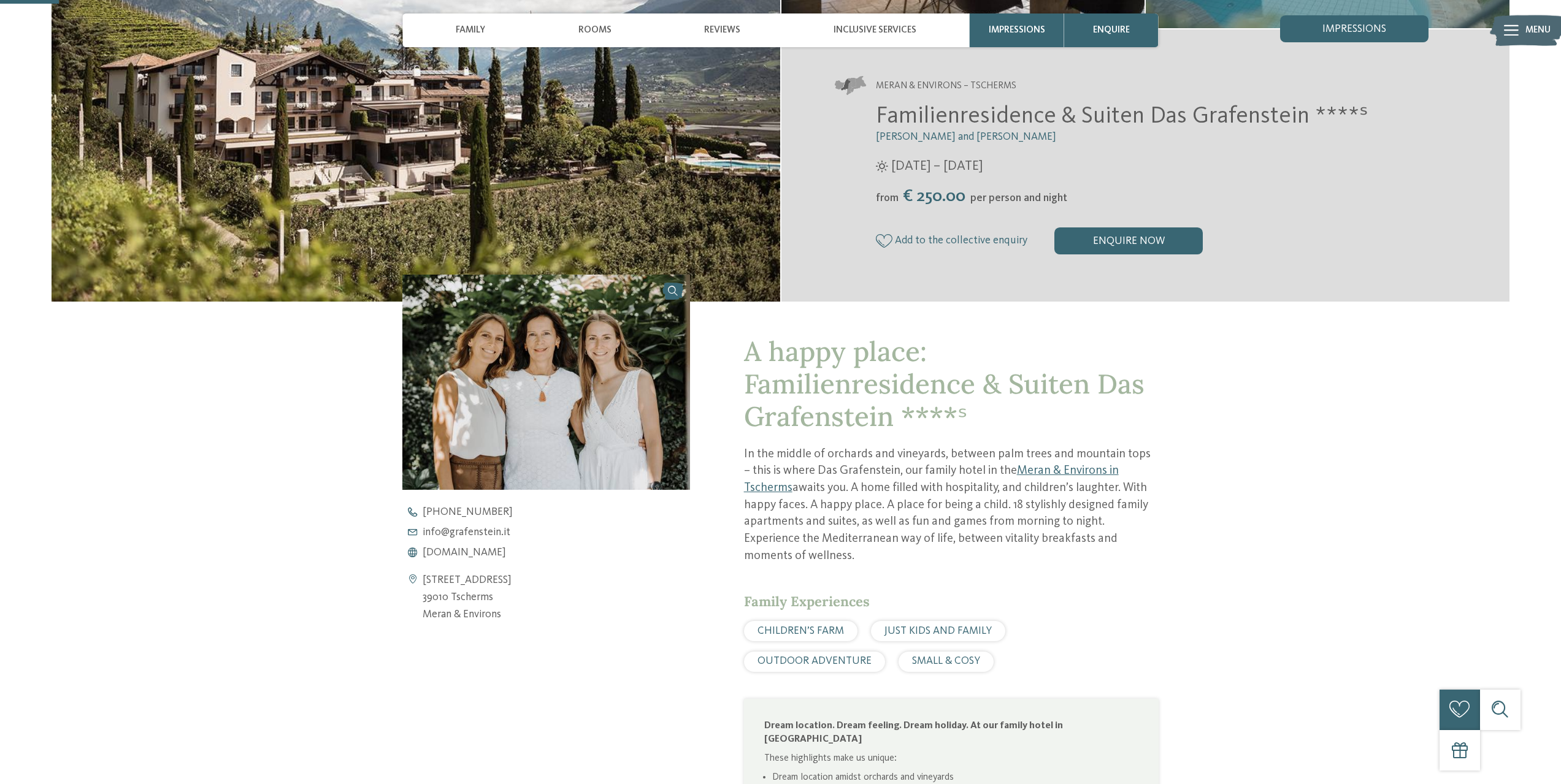
scroll to position [368, 0]
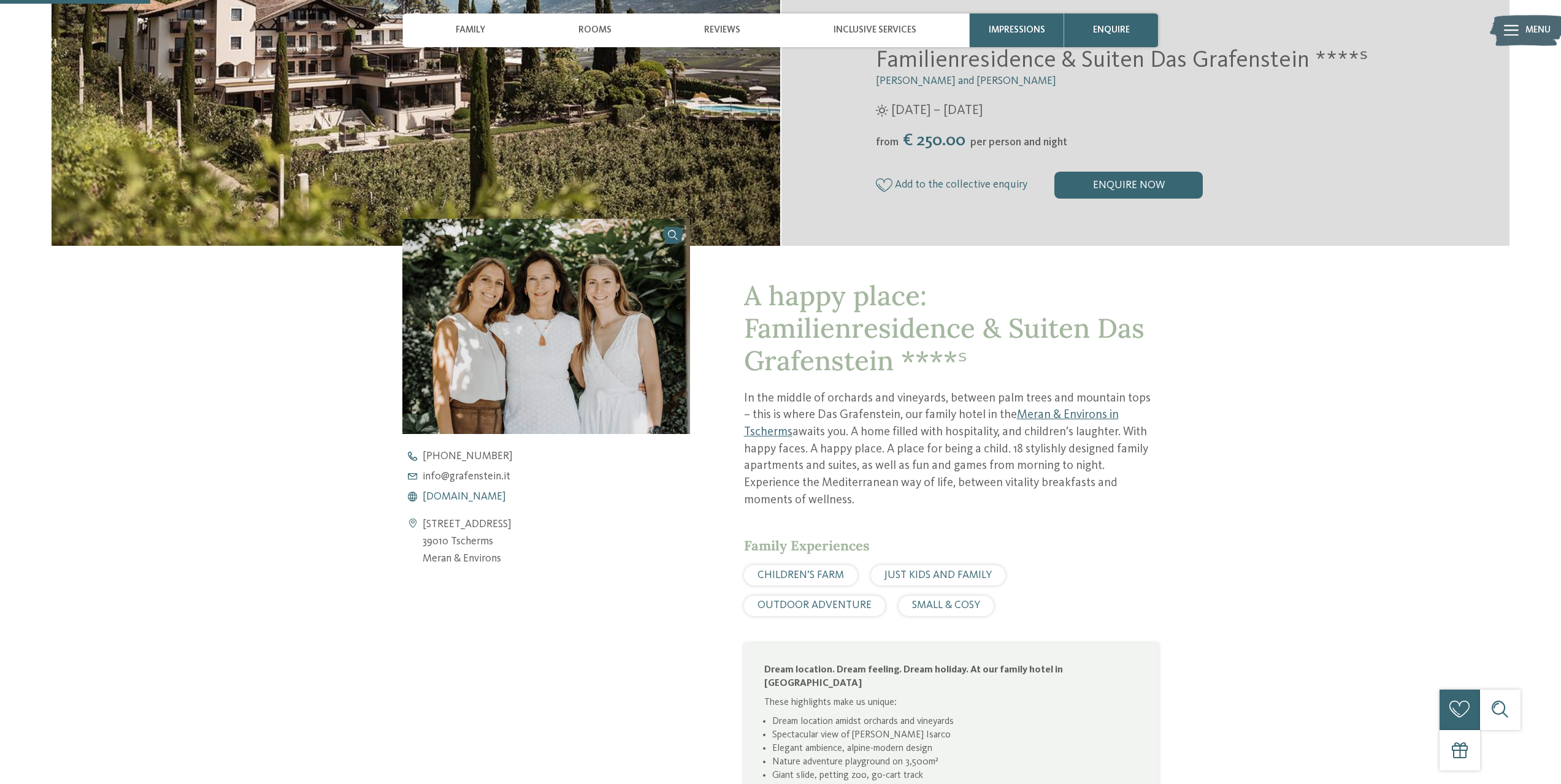
click at [453, 492] on span "[DOMAIN_NAME]" at bounding box center [464, 496] width 84 height 11
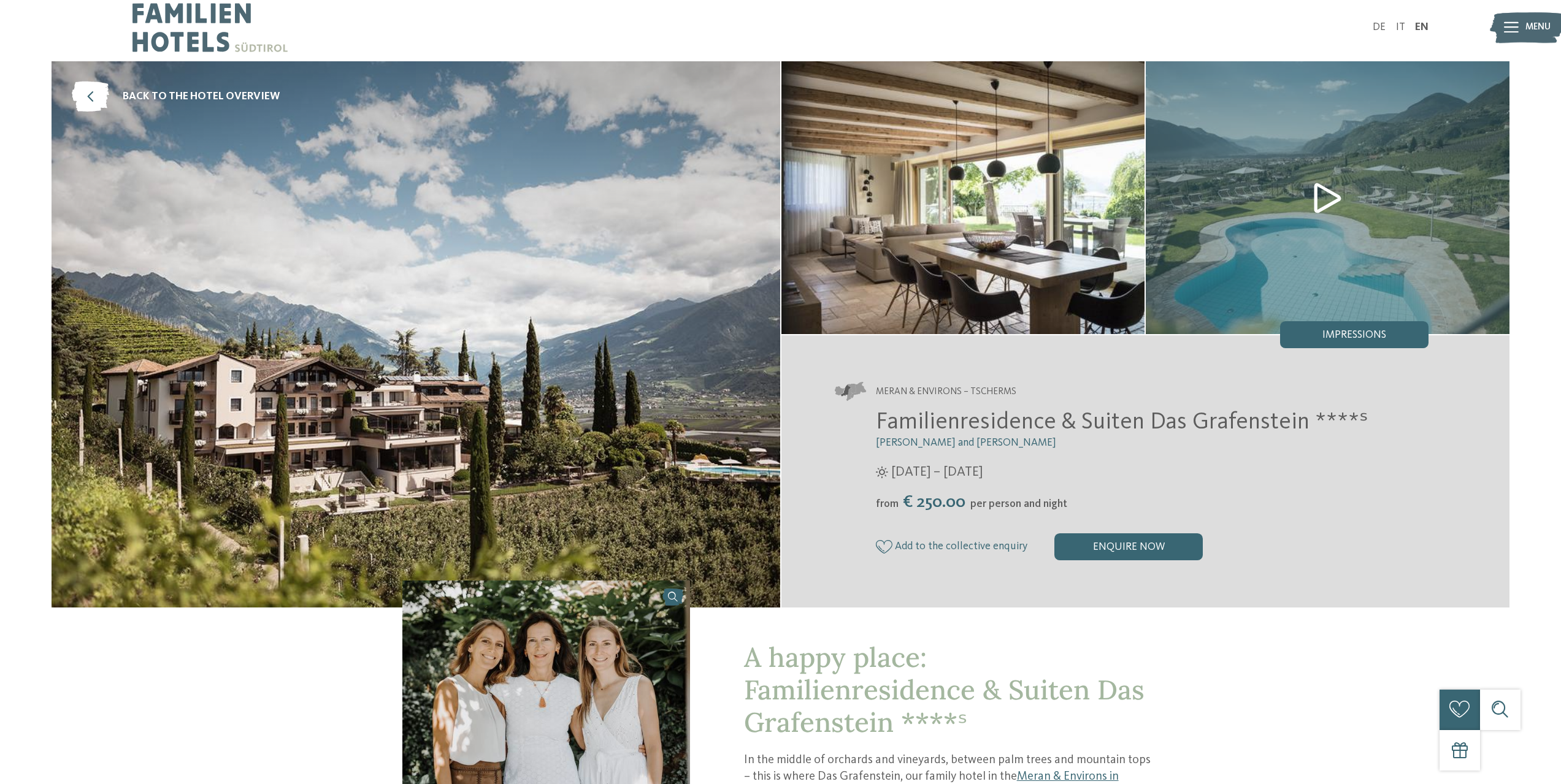
scroll to position [0, 0]
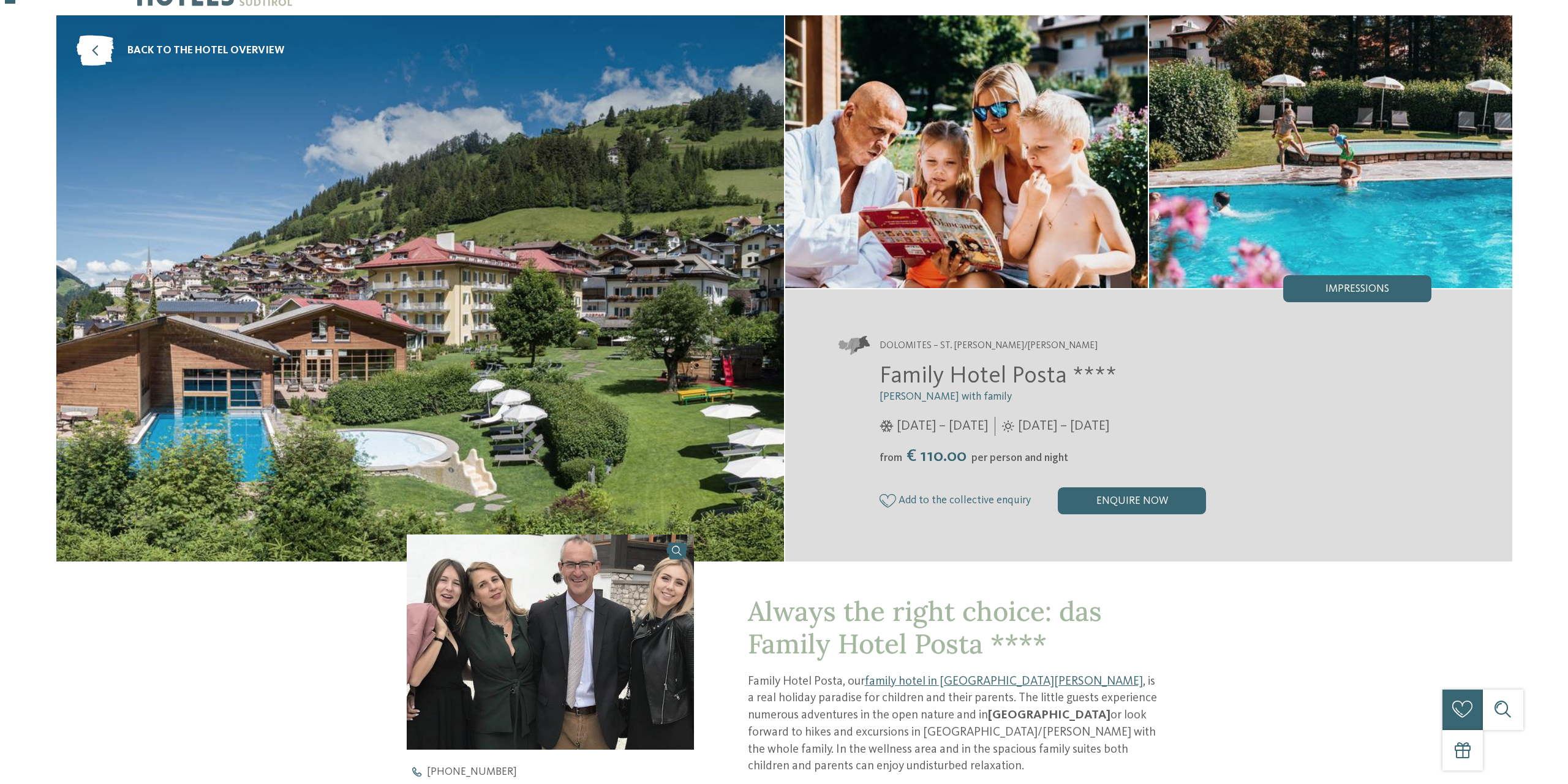
scroll to position [62, 0]
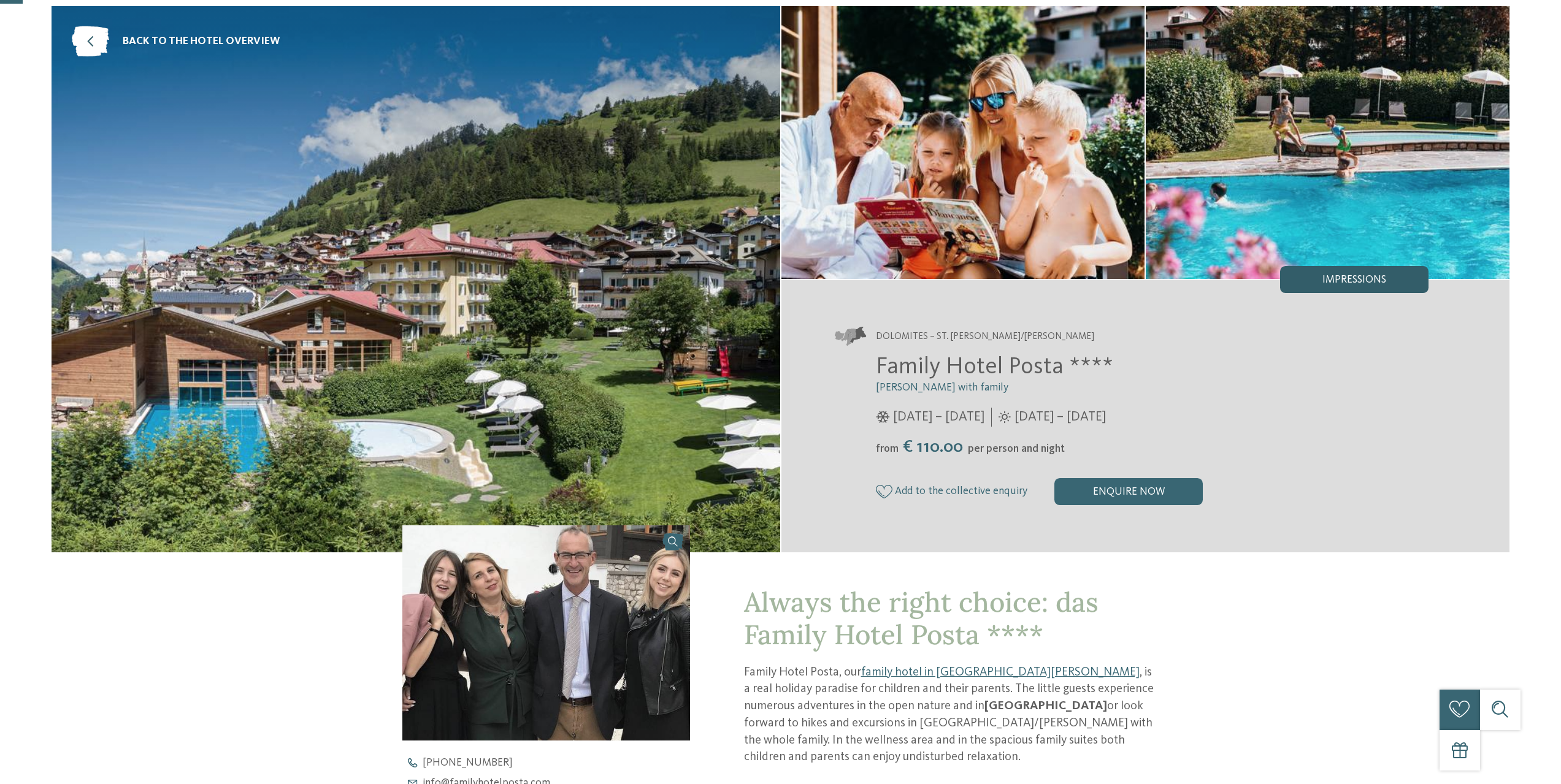
click at [1372, 280] on span "Impressions" at bounding box center [1354, 280] width 64 height 11
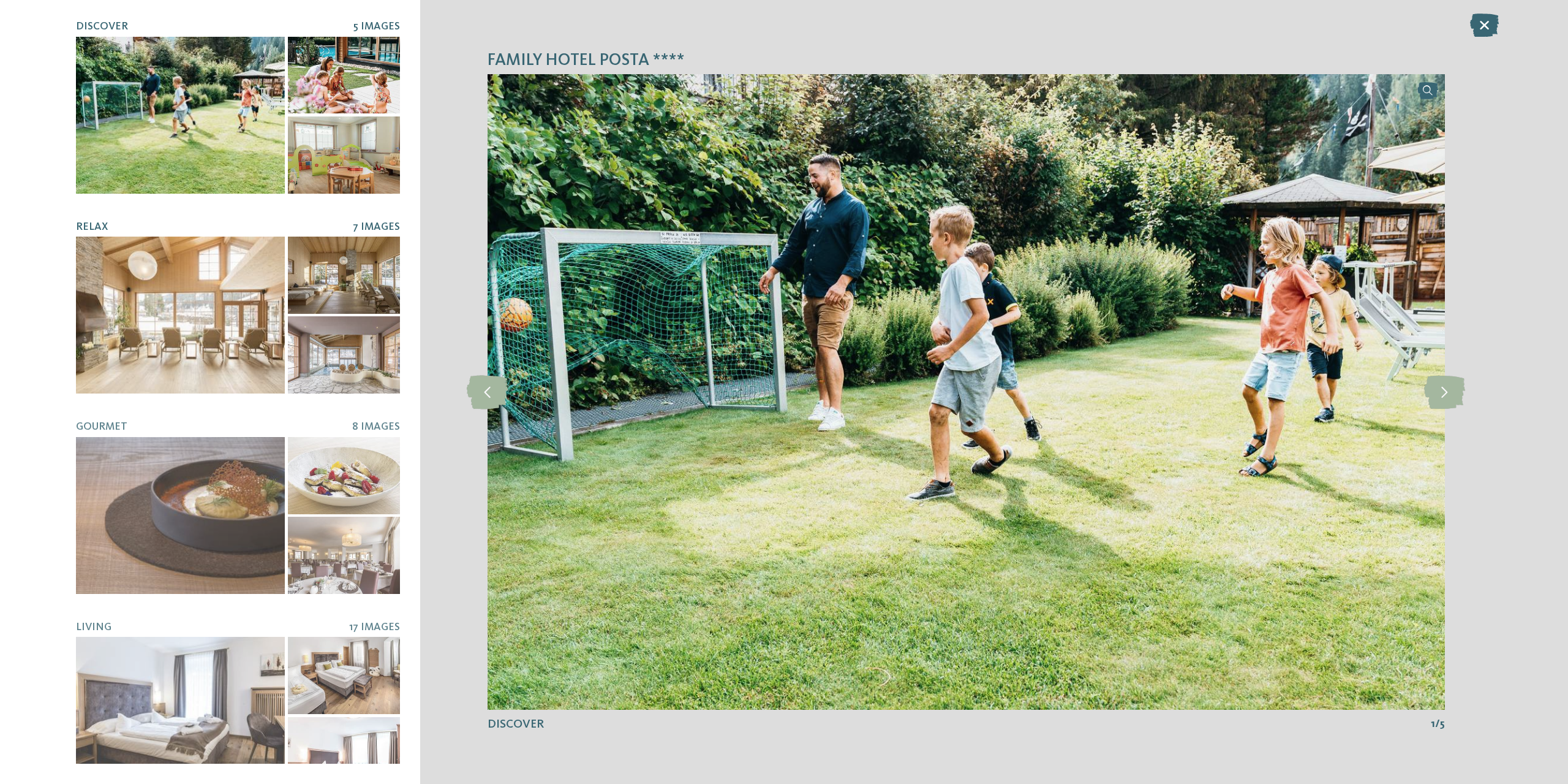
click at [119, 307] on div at bounding box center [180, 315] width 209 height 157
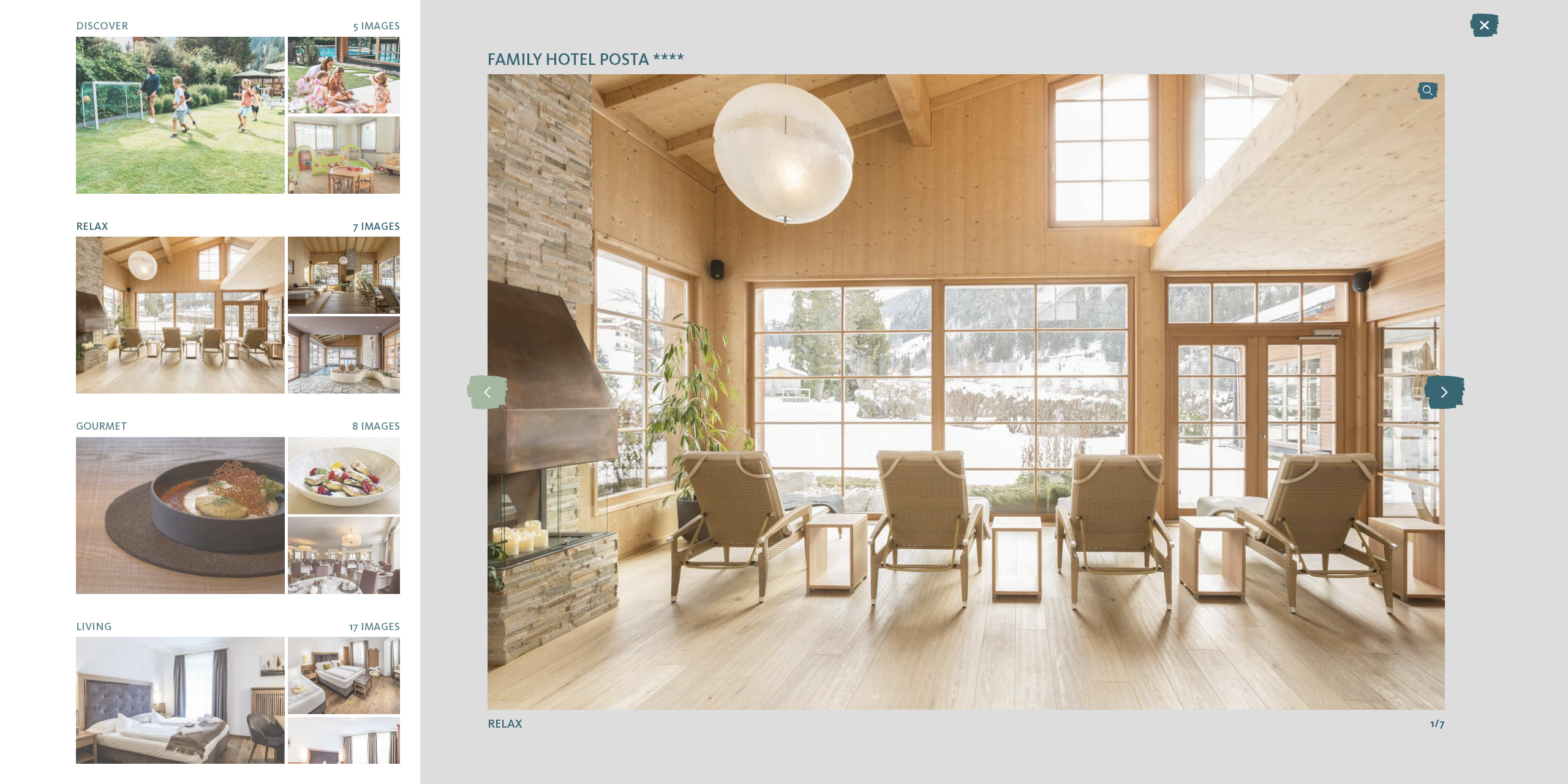
drag, startPoint x: 1476, startPoint y: 391, endPoint x: 1465, endPoint y: 392, distance: 11.0
click at [1472, 392] on div "Family Hotel Posta **** slide 1 of 5 1" at bounding box center [966, 392] width 1092 height 784
click at [1456, 392] on icon at bounding box center [1444, 392] width 41 height 34
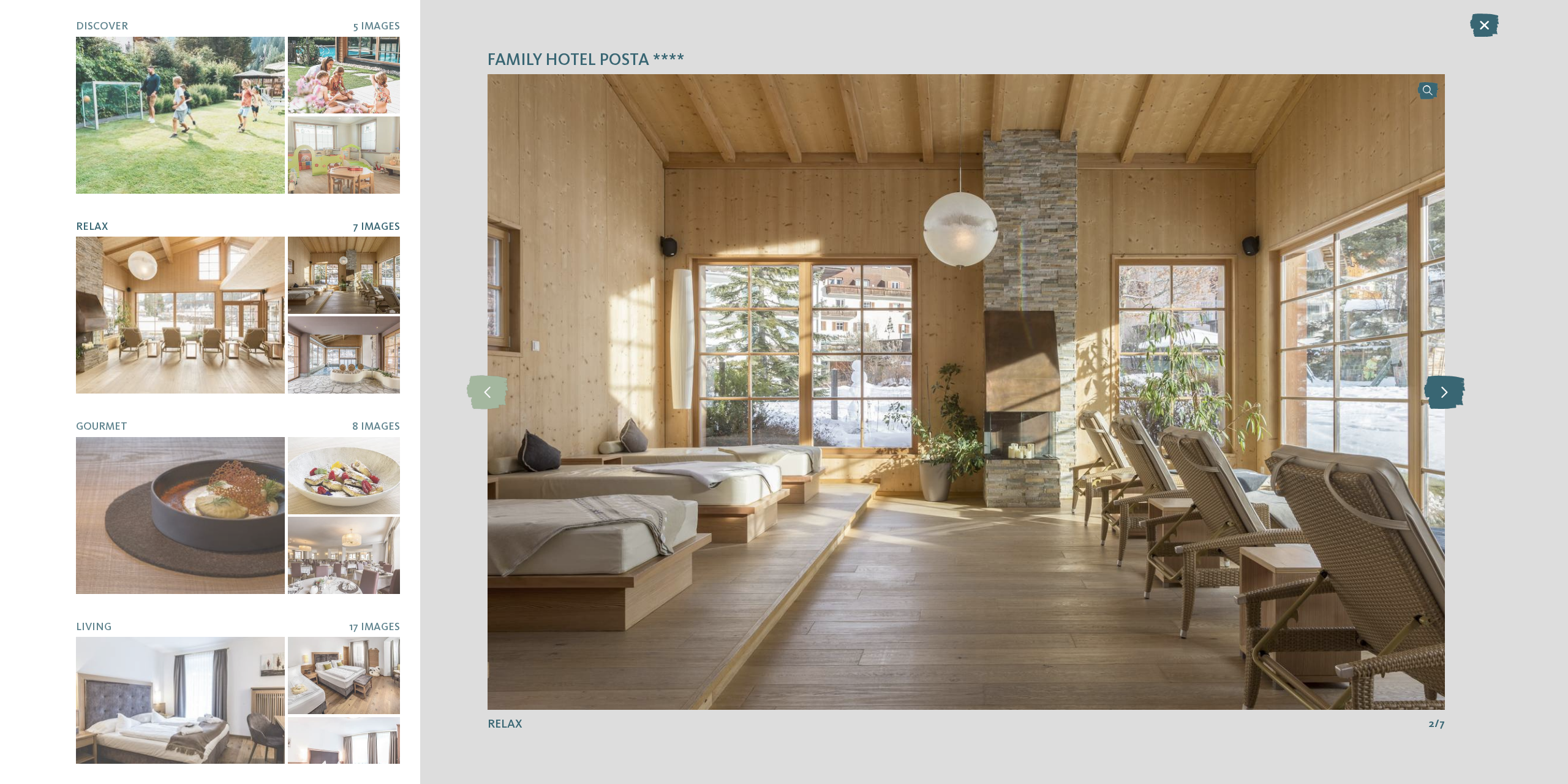
click at [1456, 392] on icon at bounding box center [1444, 392] width 41 height 34
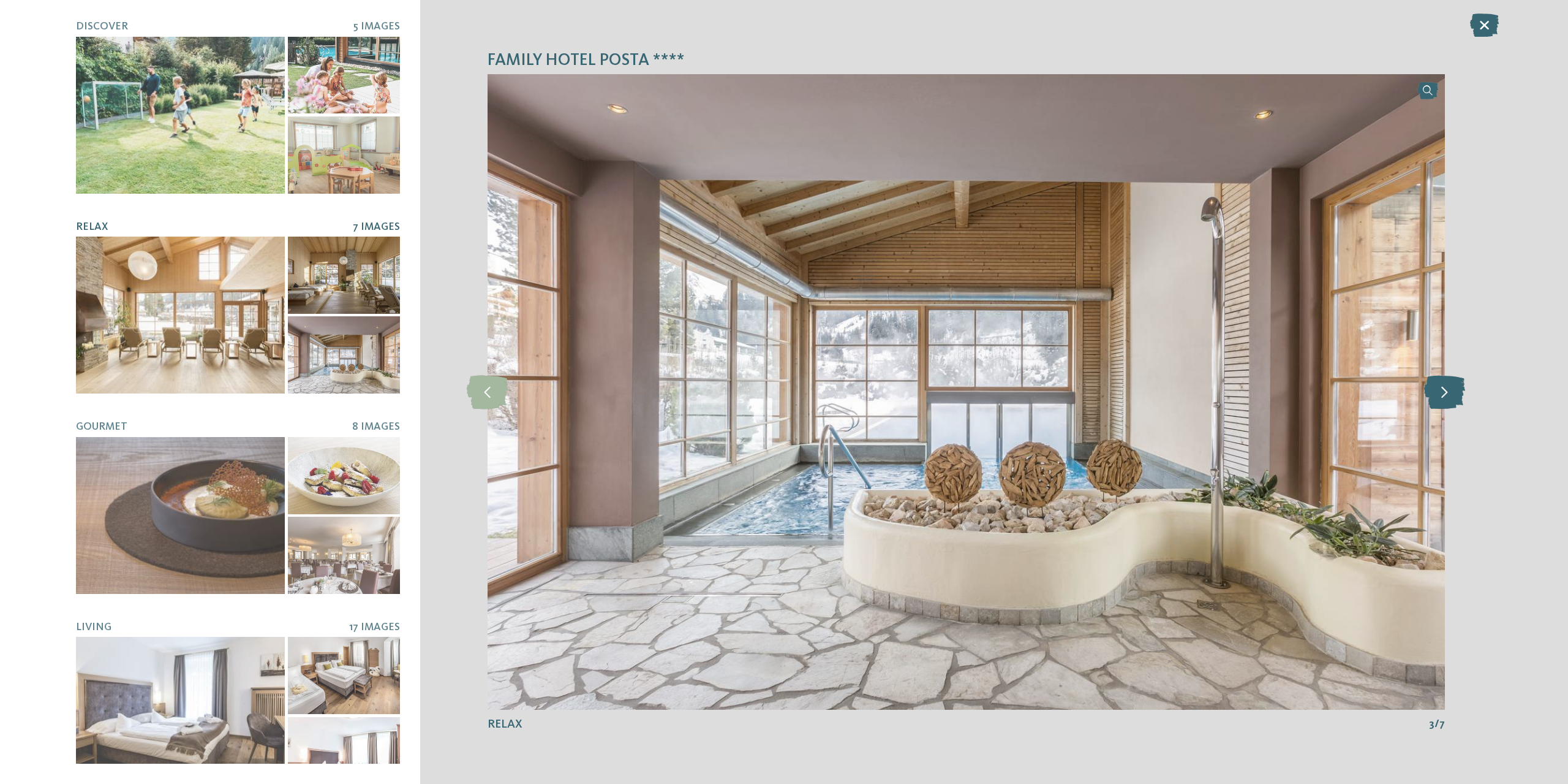
click at [1456, 392] on icon at bounding box center [1444, 392] width 41 height 34
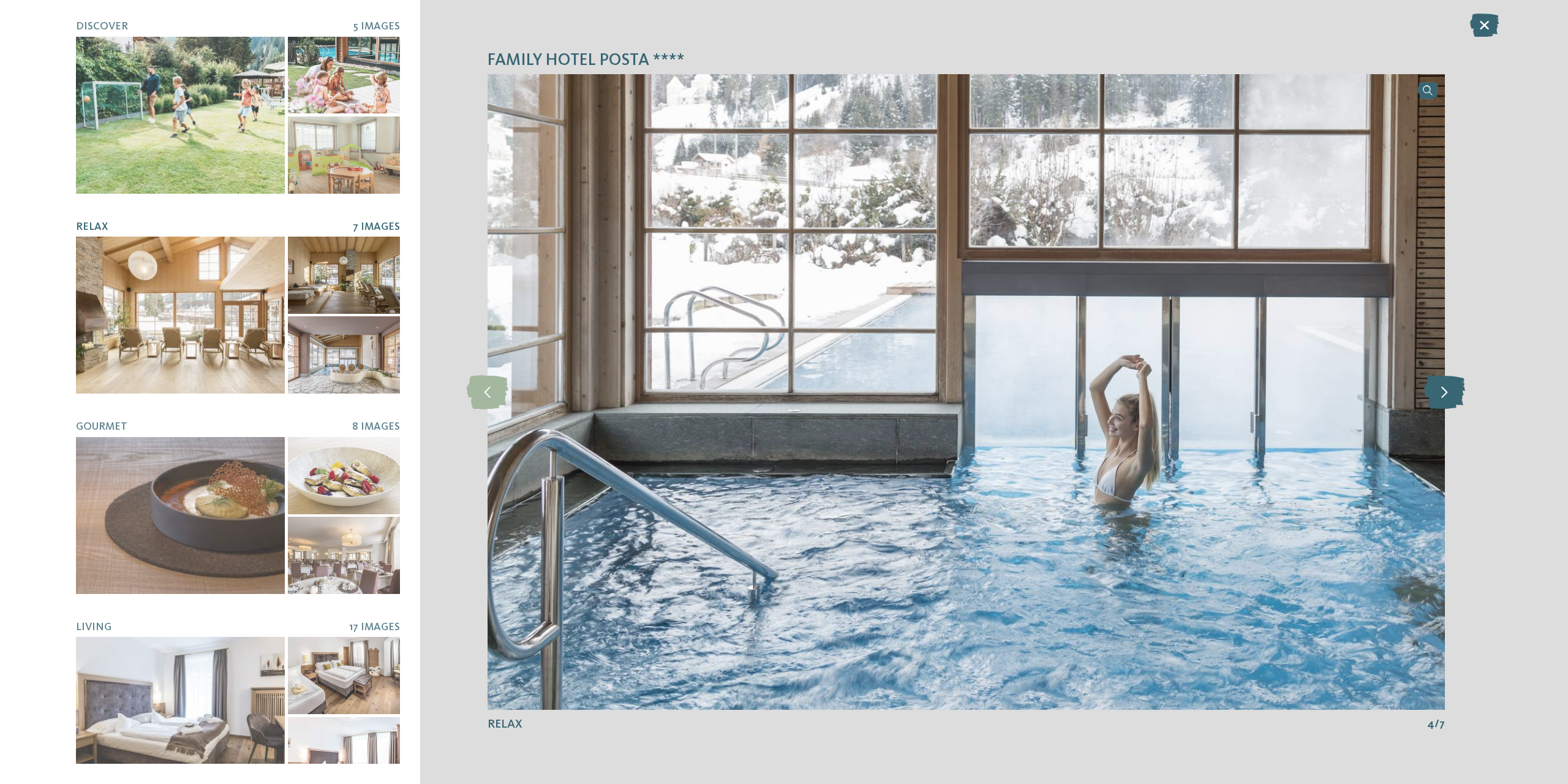
click at [1456, 392] on icon at bounding box center [1444, 392] width 41 height 34
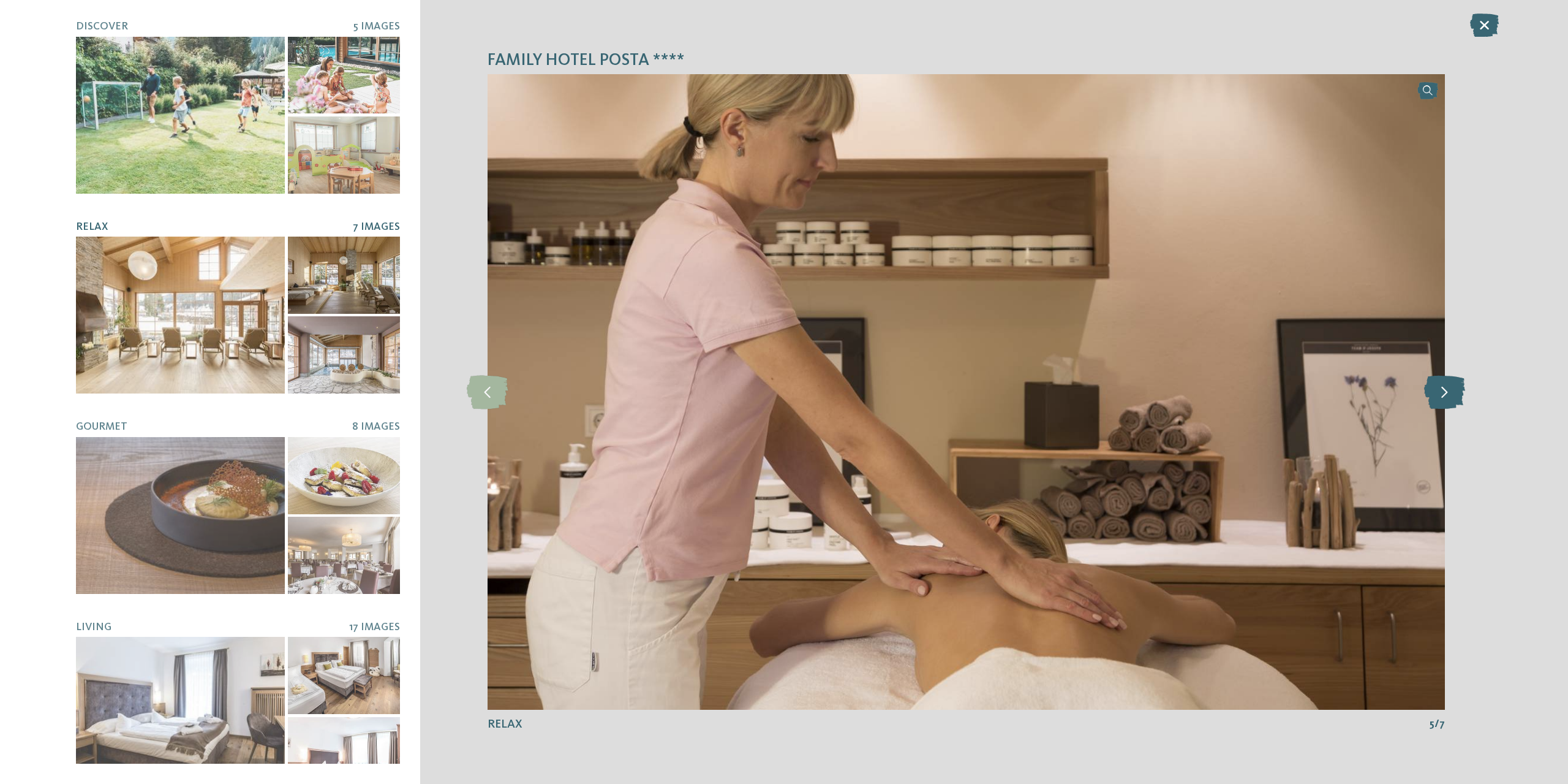
click at [1456, 392] on icon at bounding box center [1444, 392] width 41 height 34
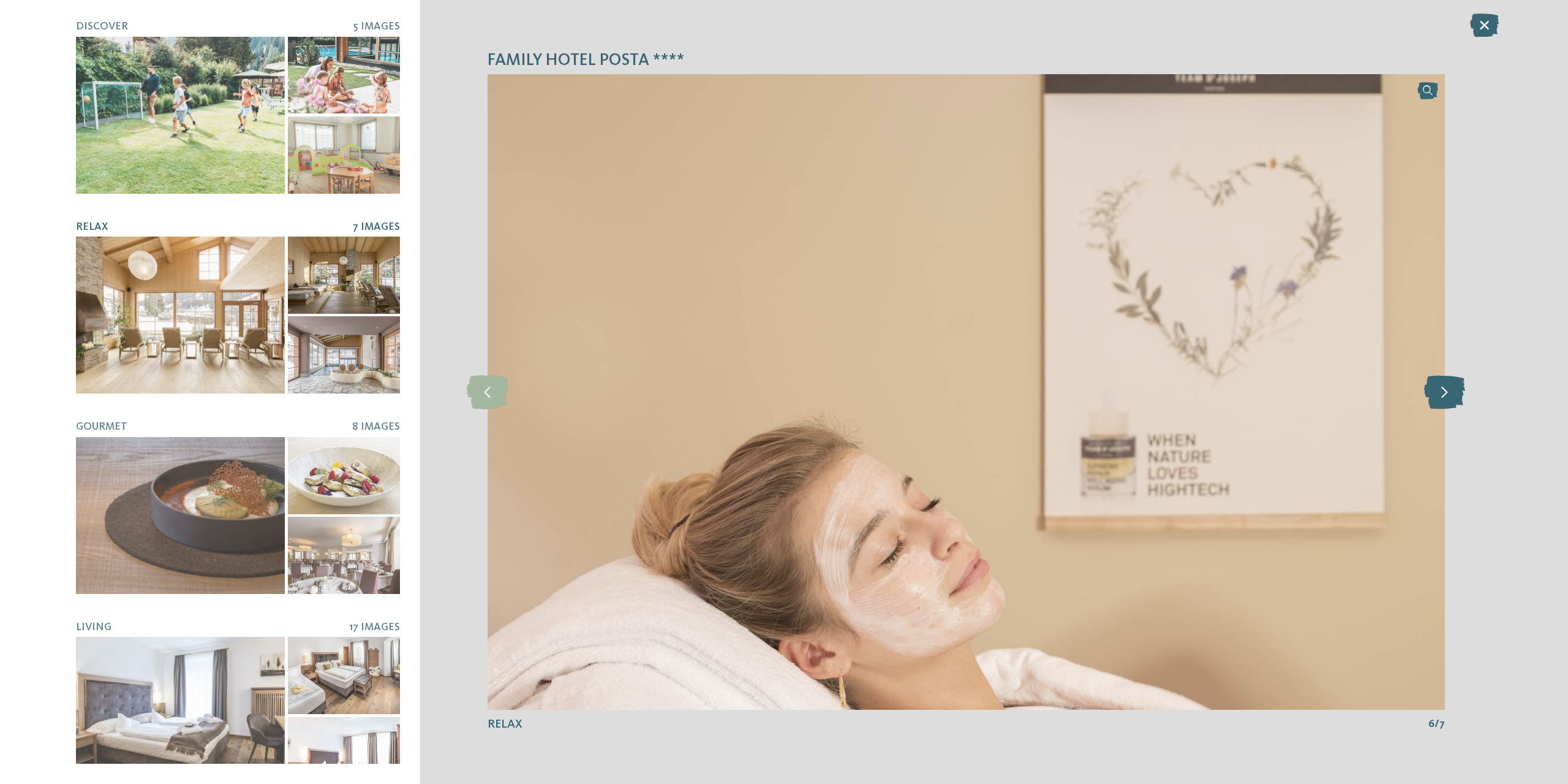
click at [1456, 392] on icon at bounding box center [1444, 392] width 41 height 34
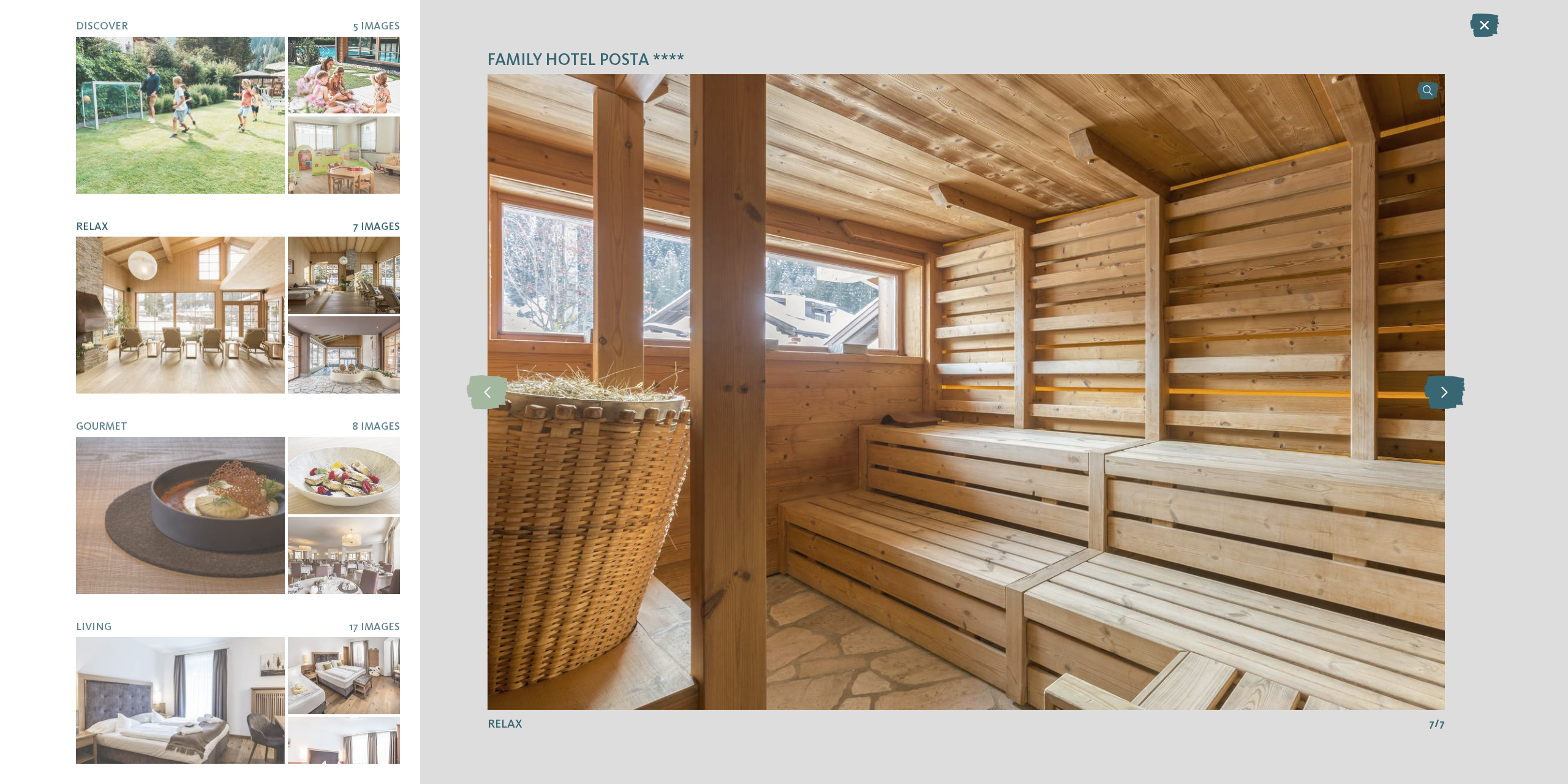
click at [1456, 392] on icon at bounding box center [1444, 392] width 41 height 34
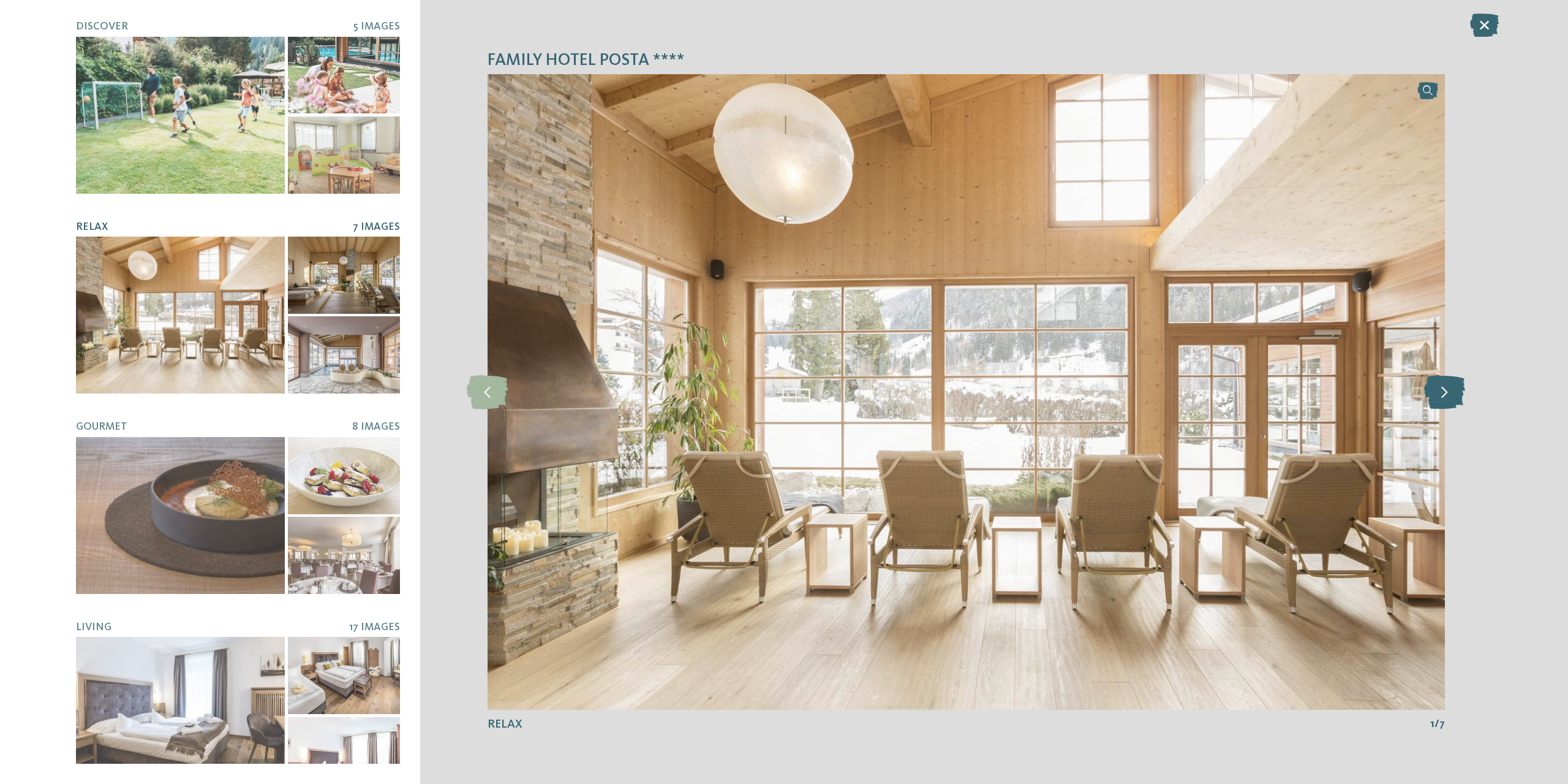
click at [1456, 392] on icon at bounding box center [1444, 392] width 41 height 34
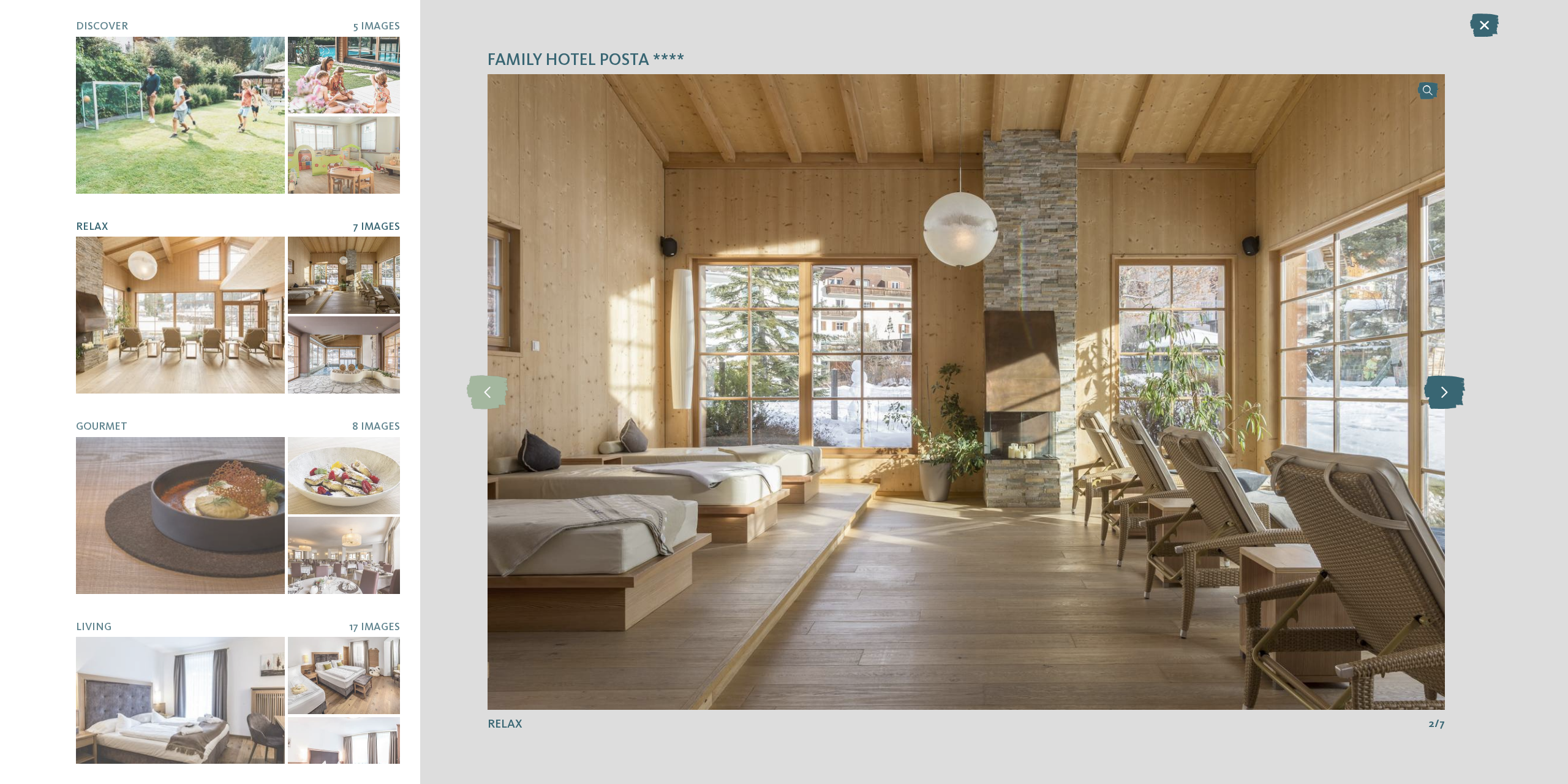
click at [1456, 392] on icon at bounding box center [1444, 392] width 41 height 34
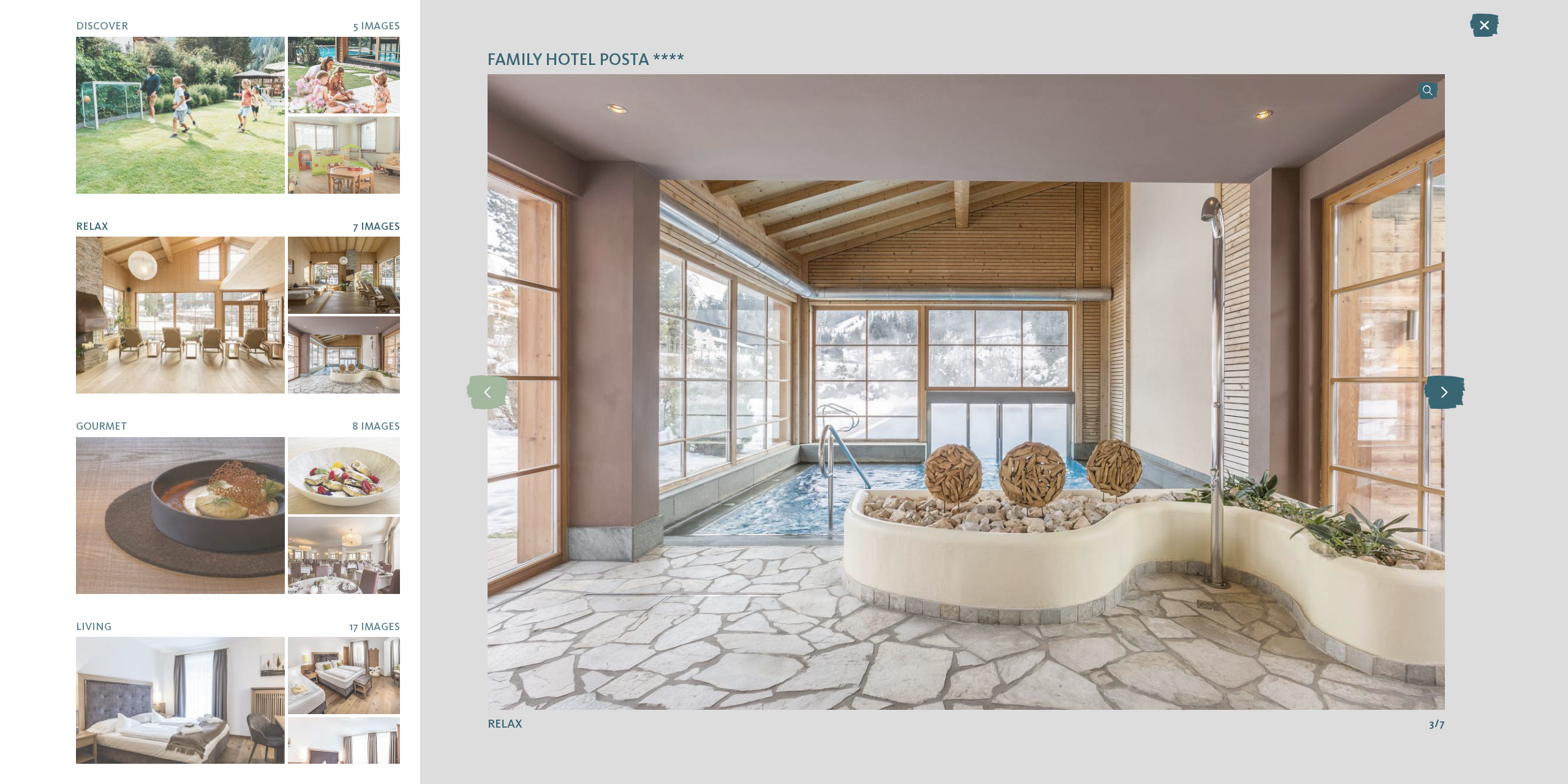
click at [1456, 392] on icon at bounding box center [1444, 392] width 41 height 34
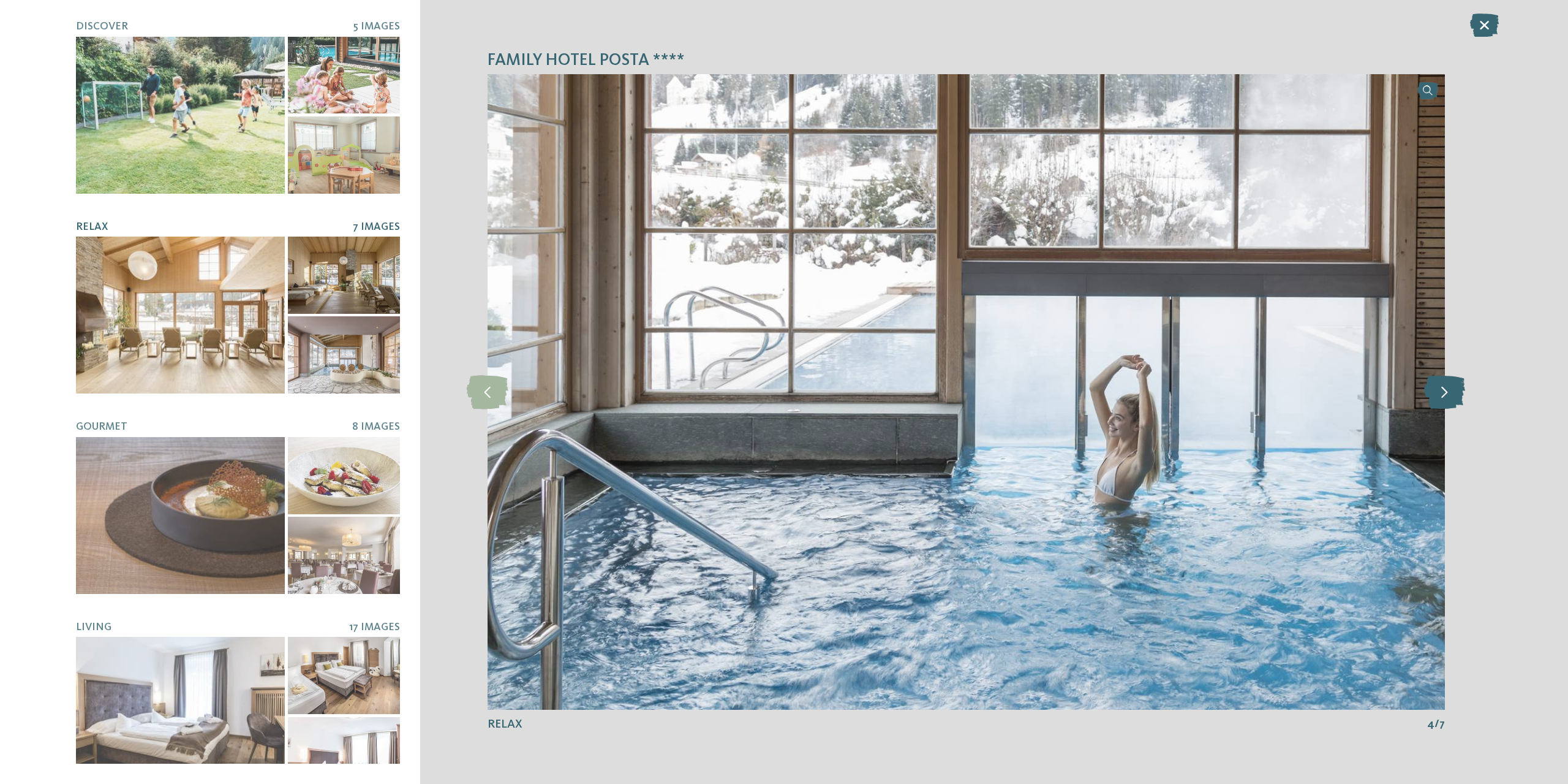
click at [1456, 392] on icon at bounding box center [1444, 392] width 41 height 34
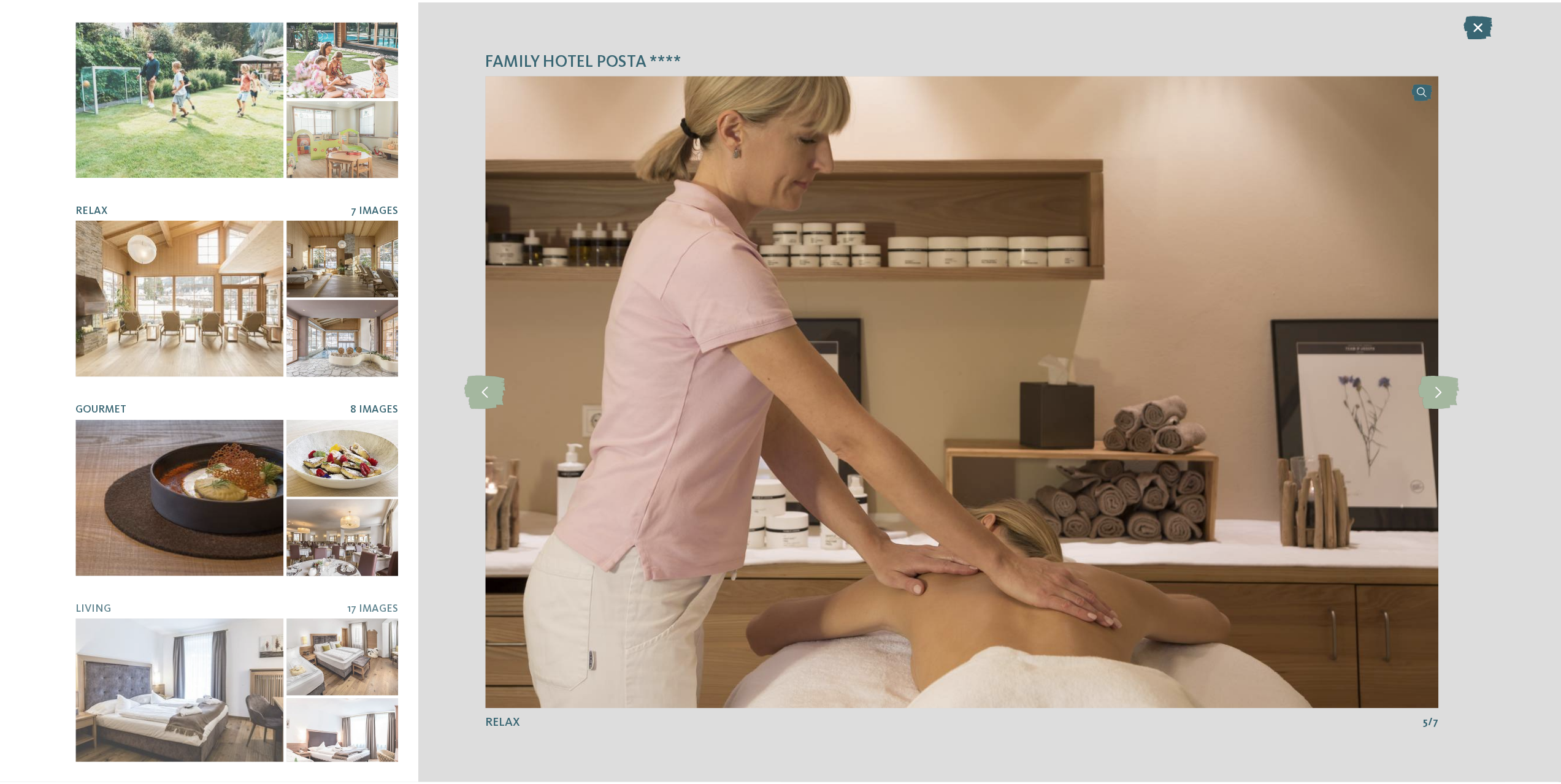
scroll to position [18, 0]
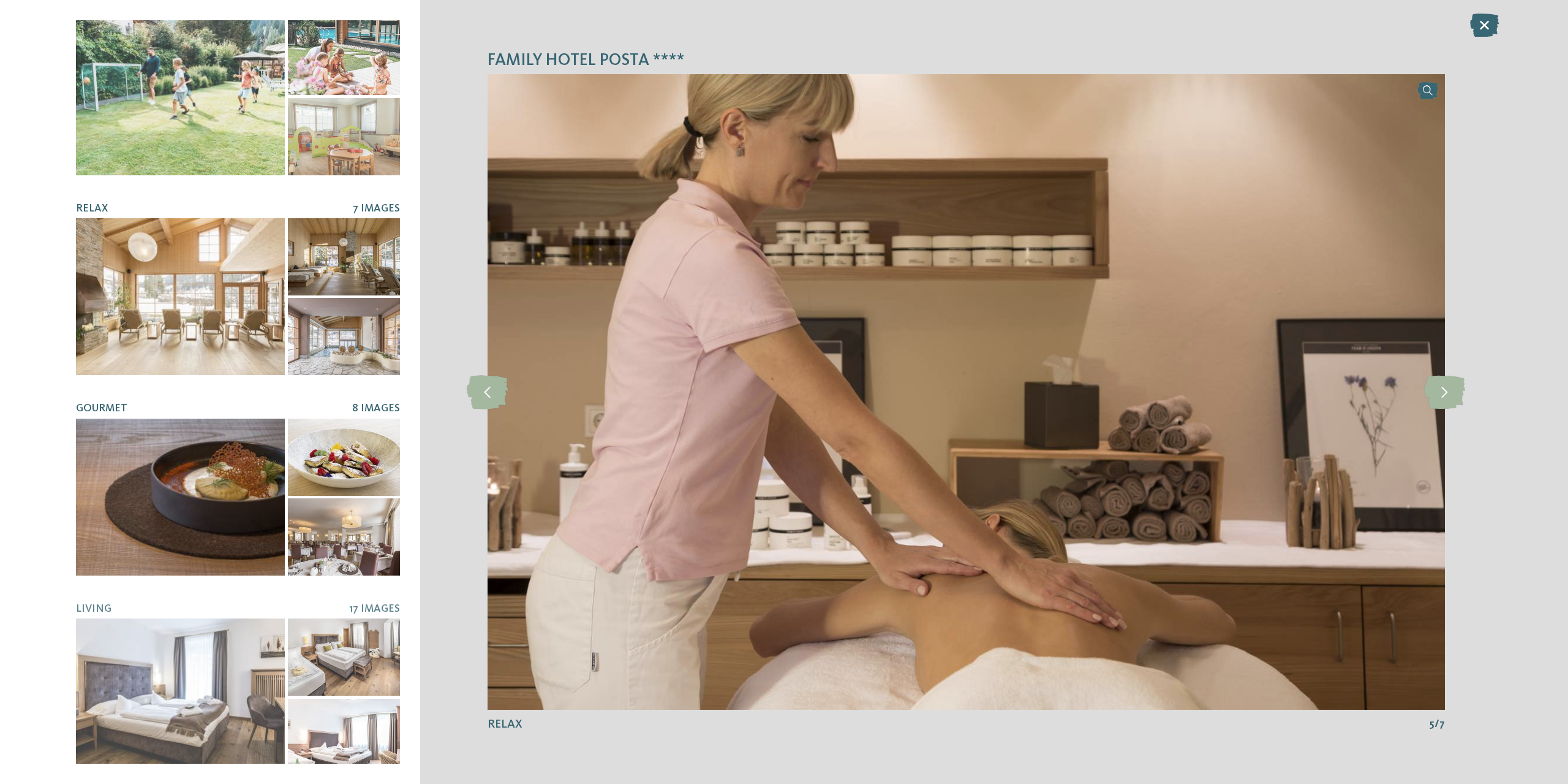
click at [179, 521] on div at bounding box center [180, 497] width 209 height 157
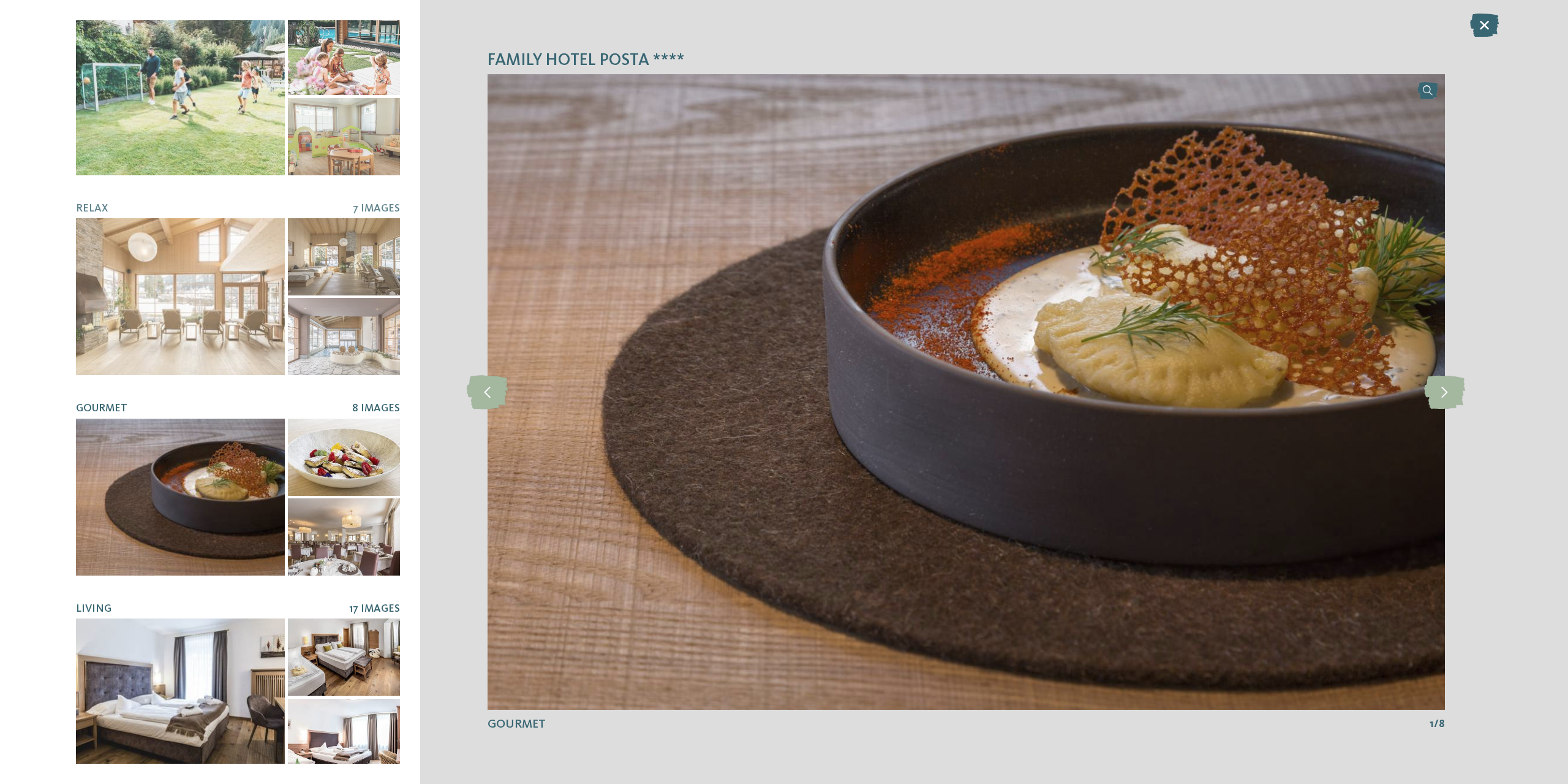
click at [245, 642] on div at bounding box center [180, 696] width 209 height 157
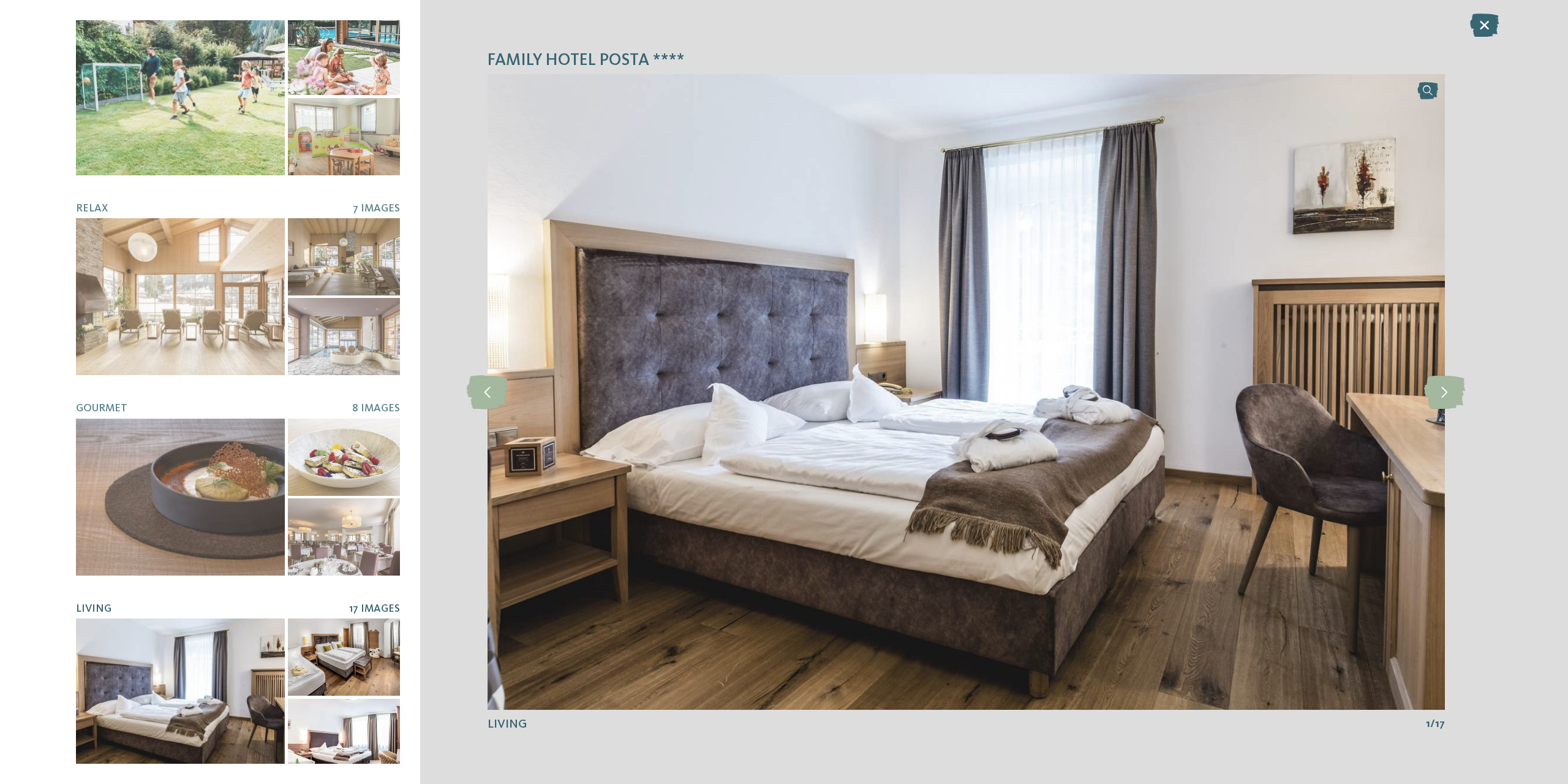
drag, startPoint x: 1491, startPoint y: 23, endPoint x: 1483, endPoint y: 25, distance: 8.2
click at [1489, 23] on icon at bounding box center [1483, 25] width 29 height 23
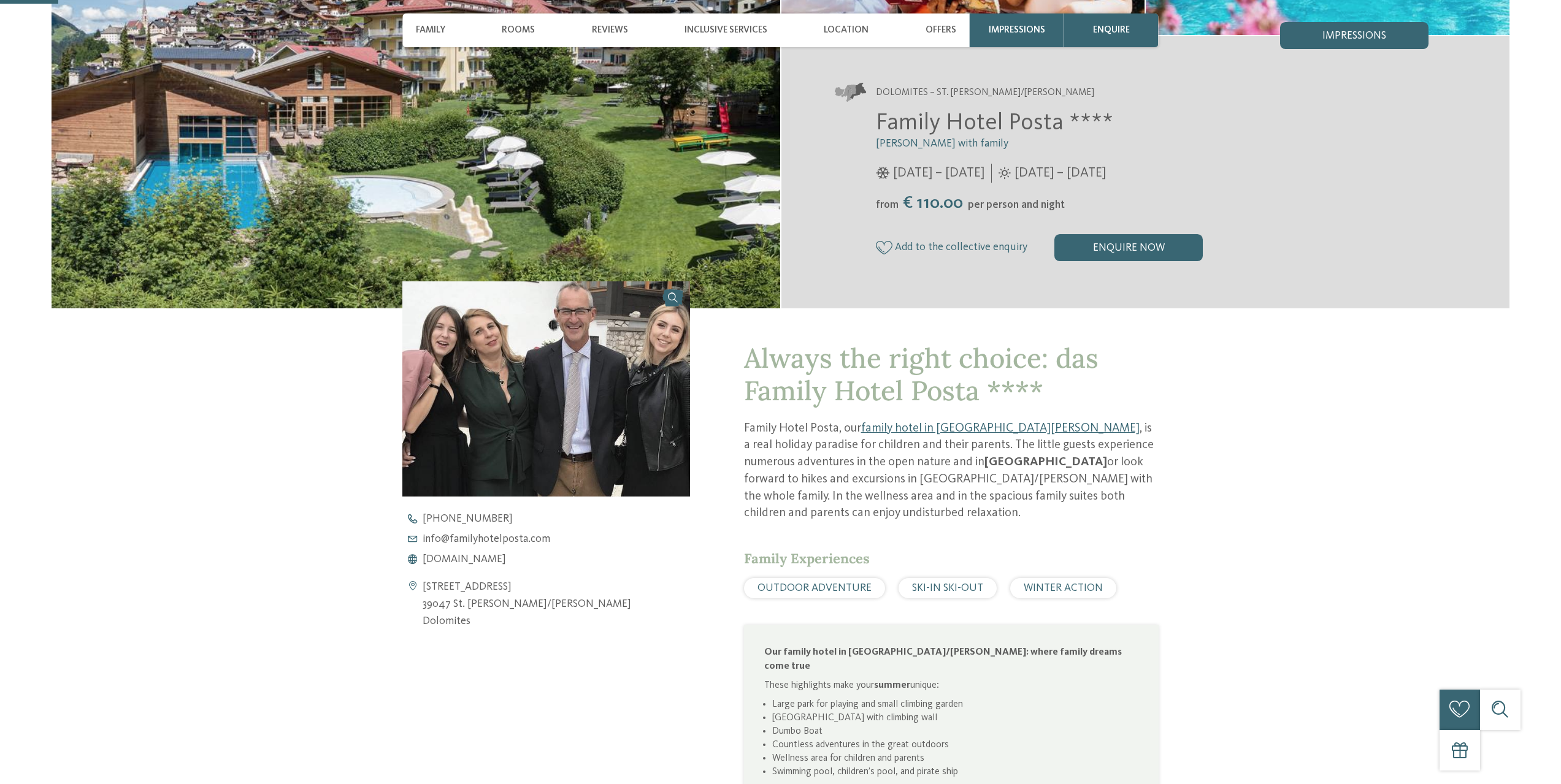
scroll to position [368, 0]
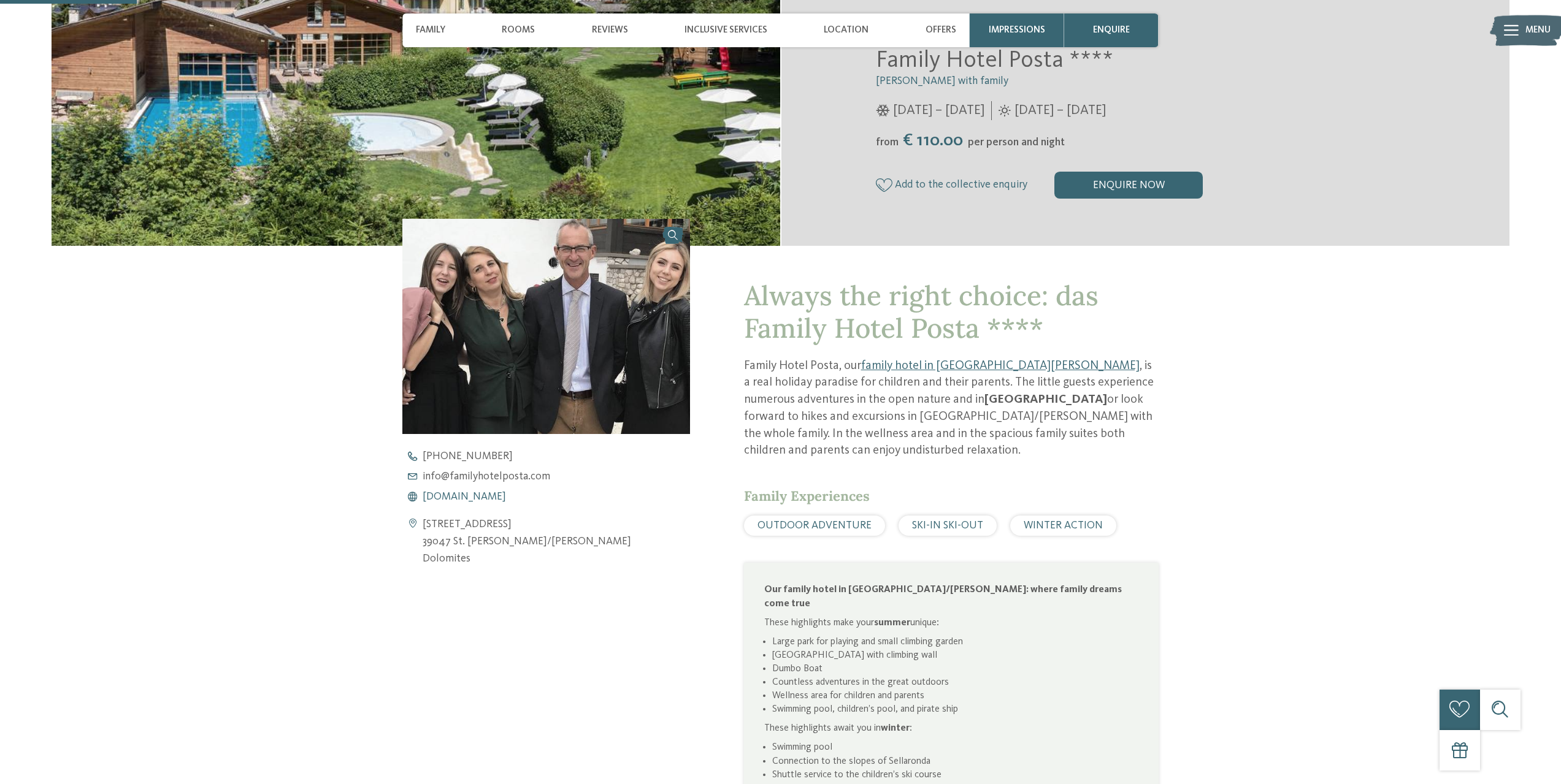
click at [494, 493] on span "www.familyhotelposta.com" at bounding box center [464, 496] width 84 height 11
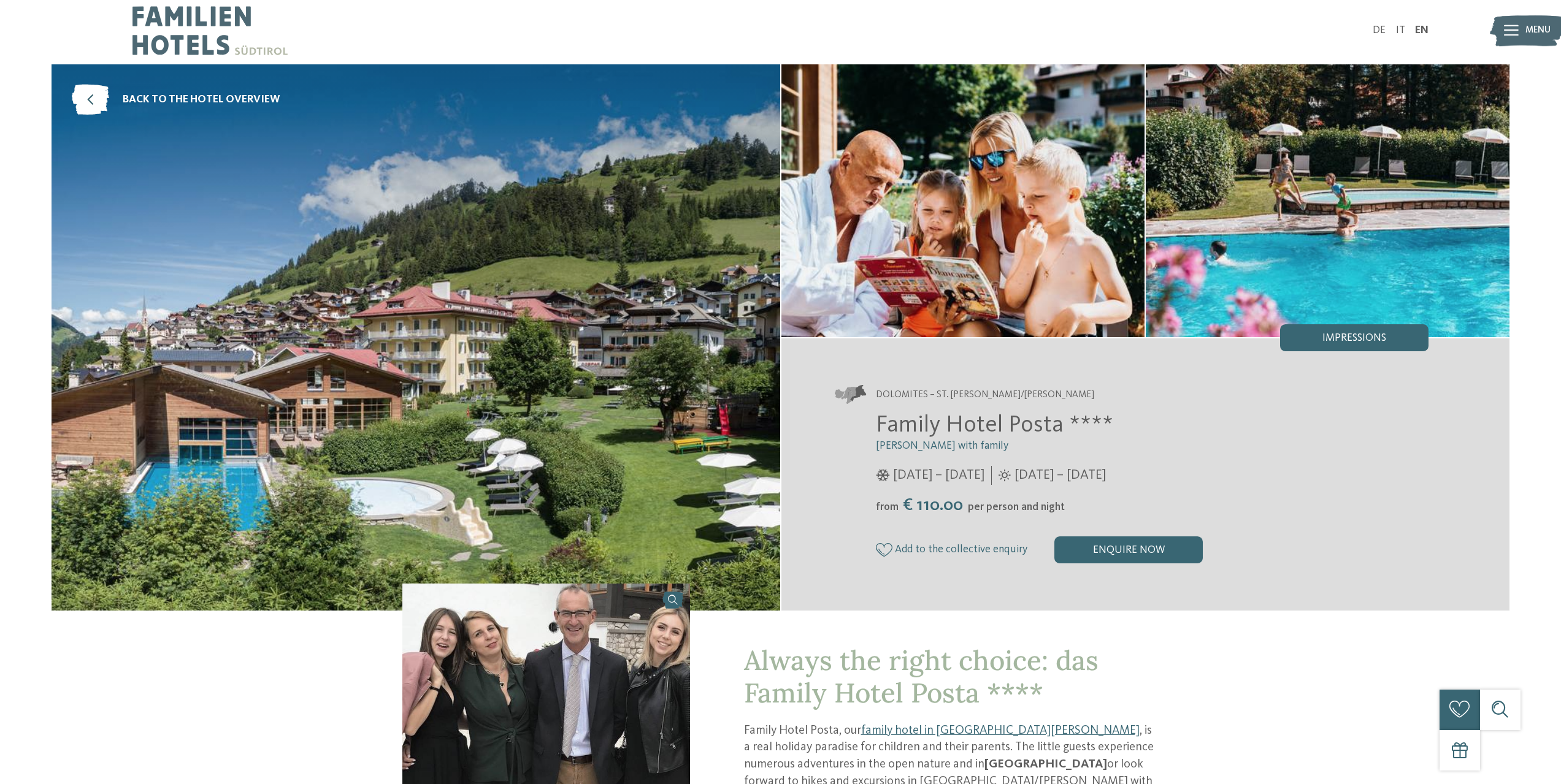
scroll to position [0, 0]
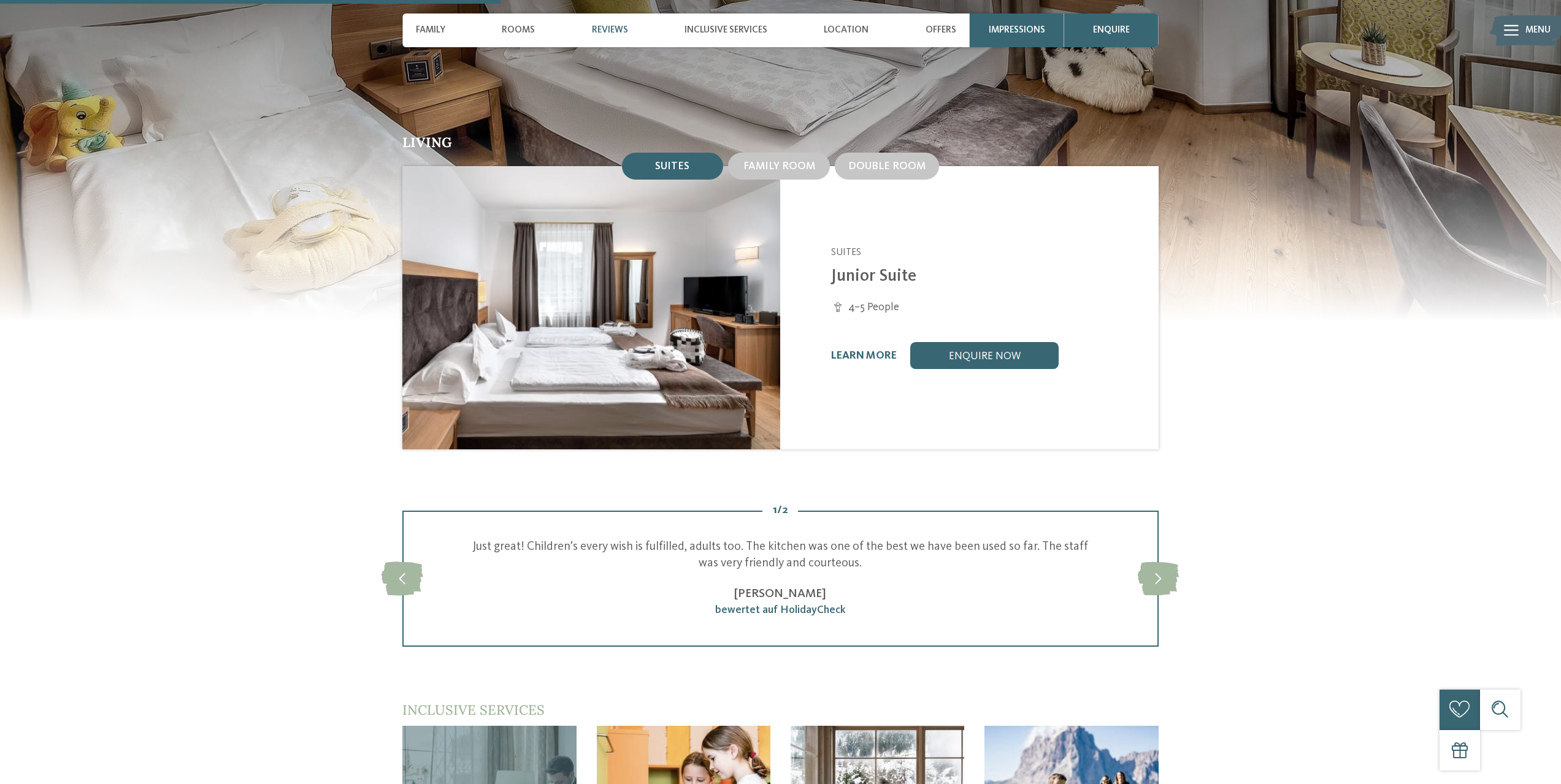
click at [1285, 363] on section "Living Suites Family room" at bounding box center [780, 203] width 1561 height 506
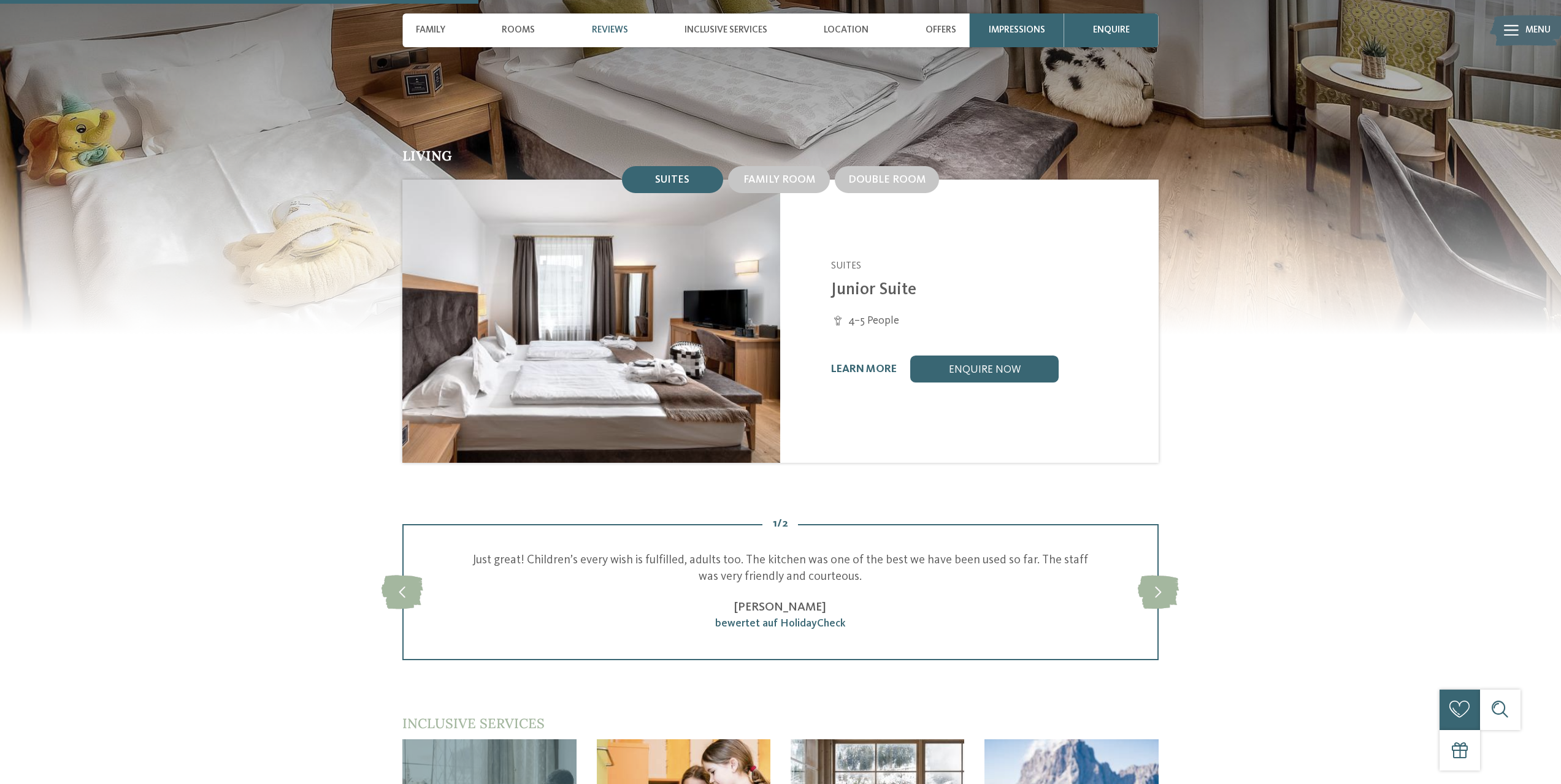
scroll to position [1286, 0]
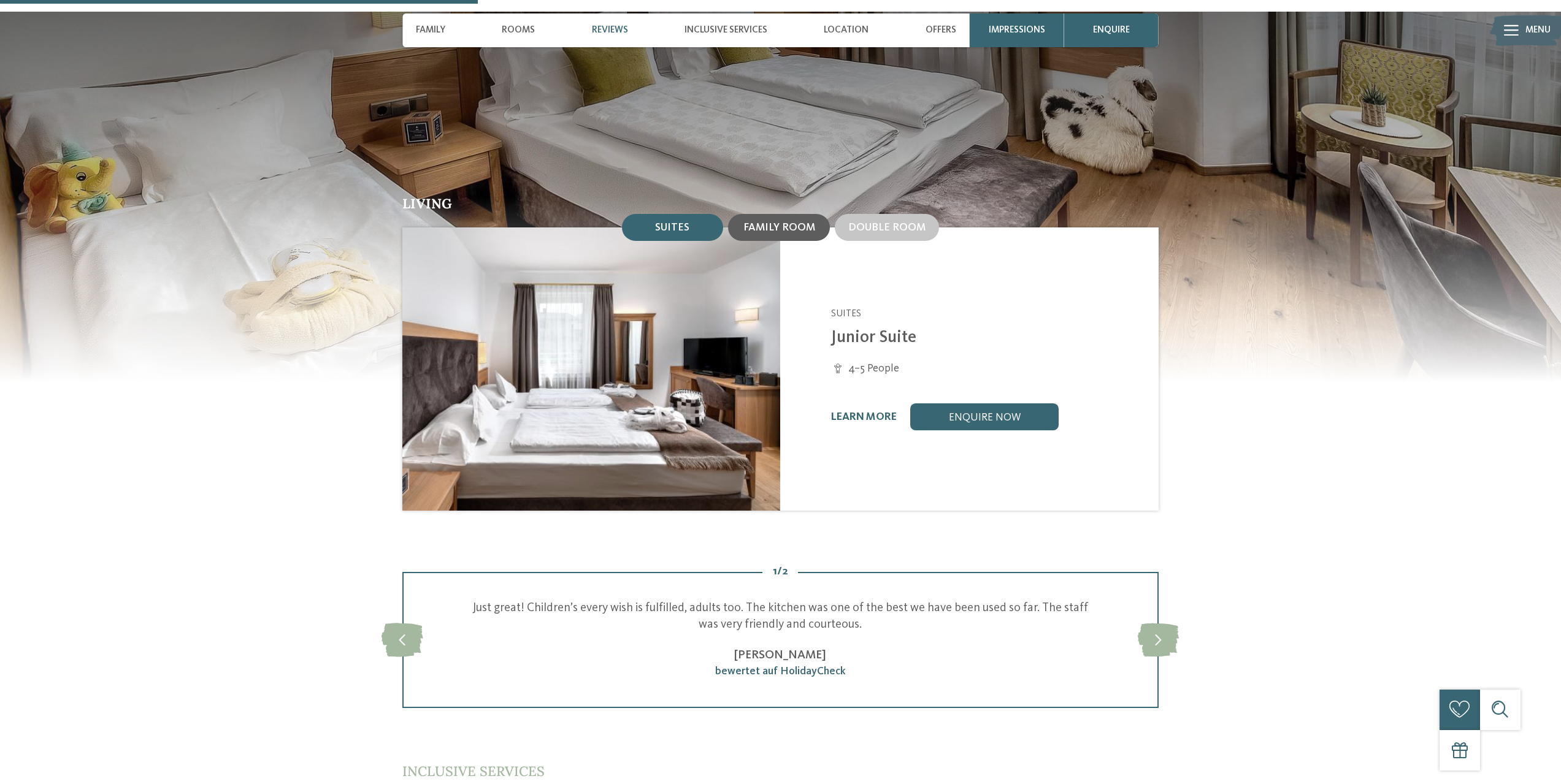
click at [765, 223] on span "Family room" at bounding box center [780, 228] width 72 height 10
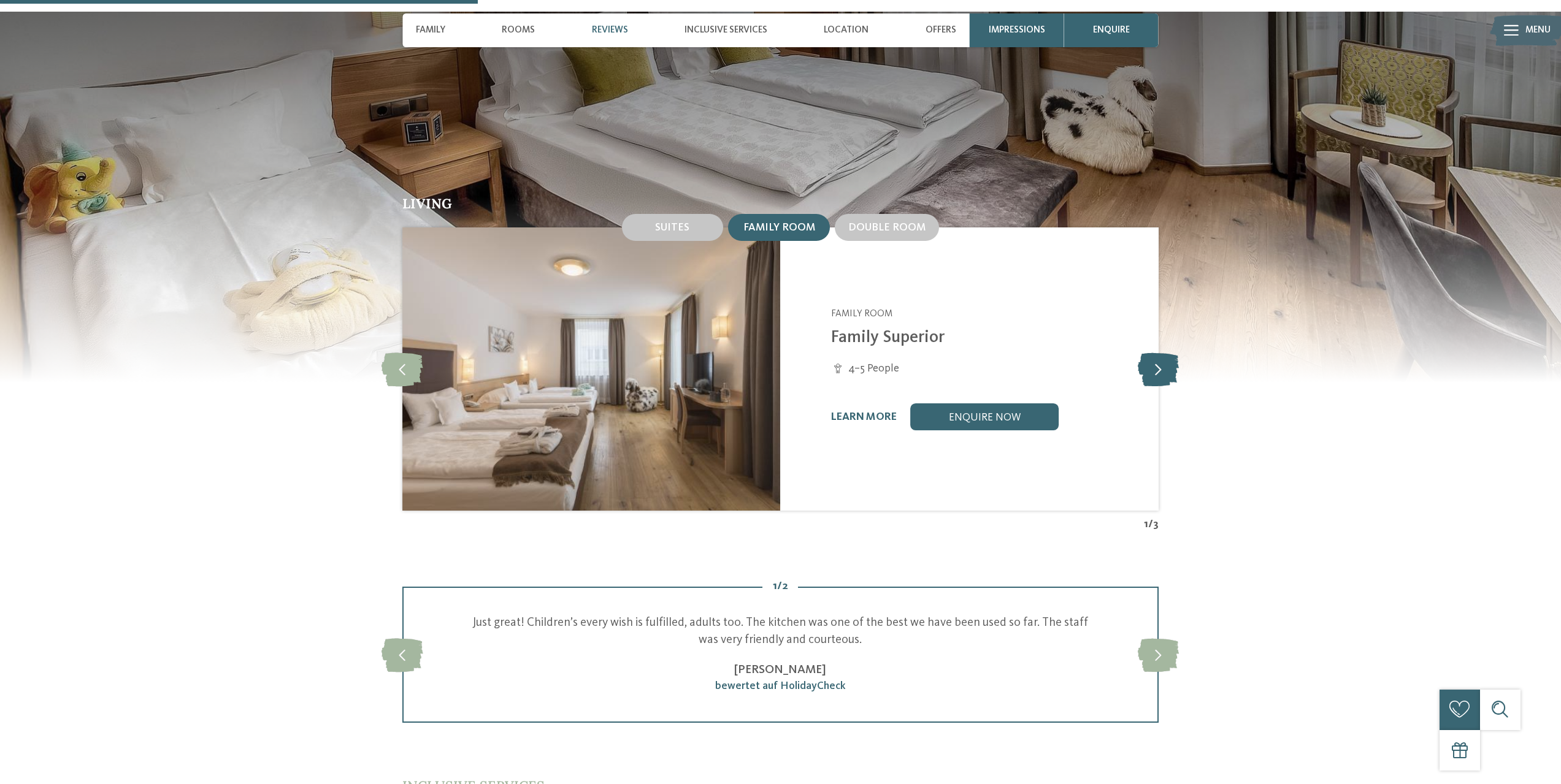
click at [1155, 352] on icon at bounding box center [1158, 369] width 41 height 34
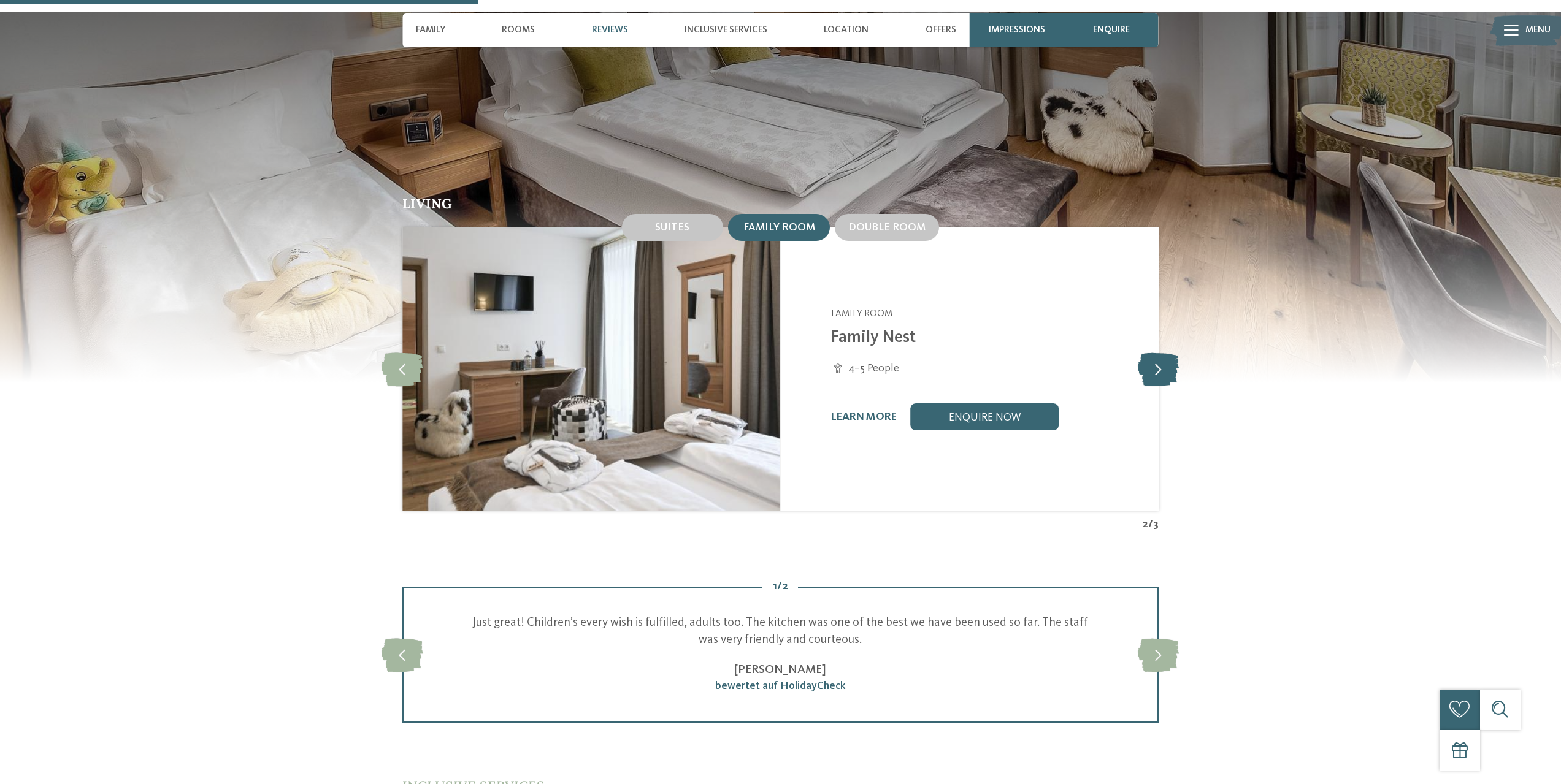
click at [1160, 352] on icon at bounding box center [1158, 369] width 41 height 34
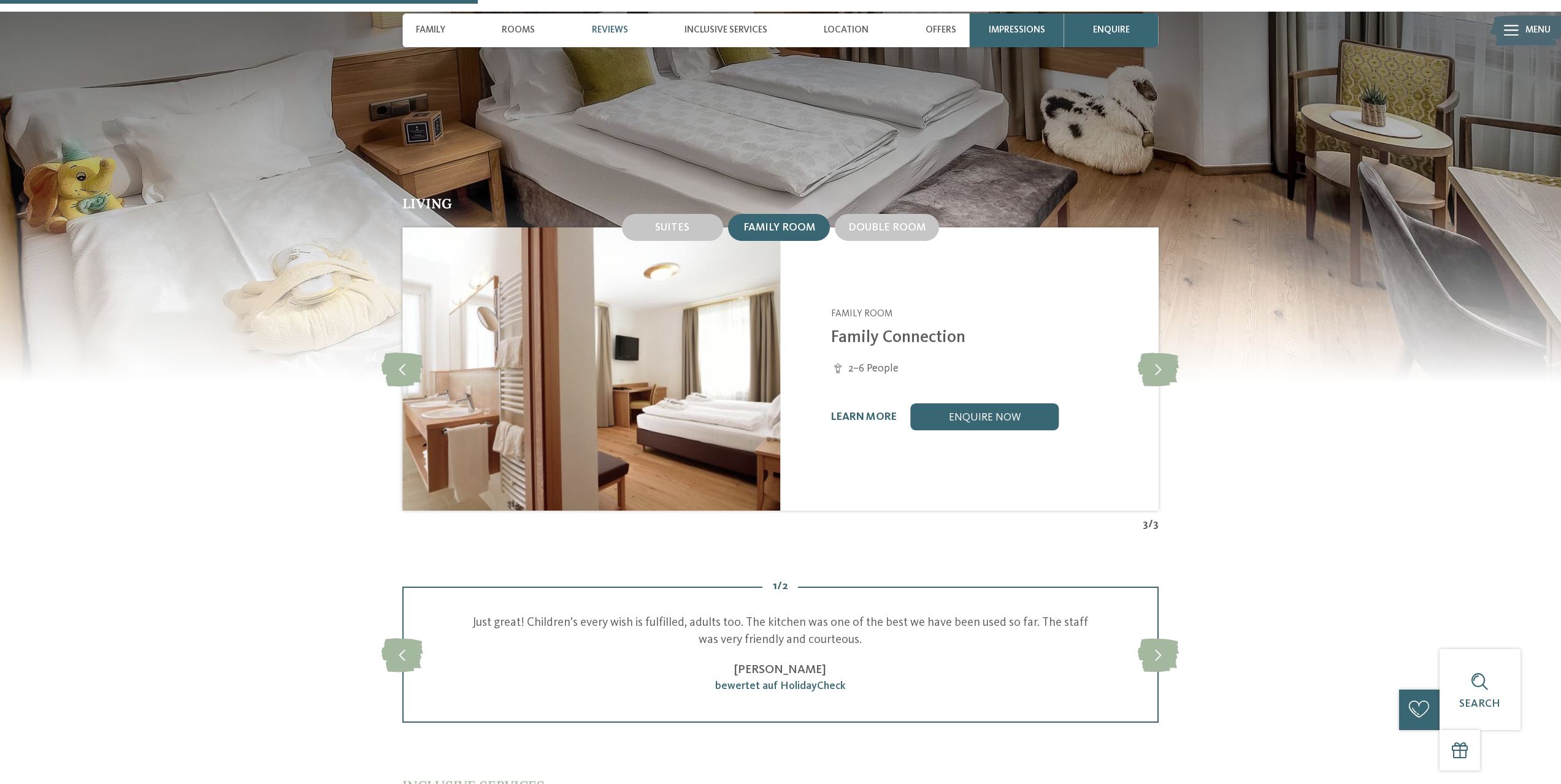
click at [377, 344] on div "Living Suites Family room Double room" at bounding box center [780, 364] width 918 height 335
click at [398, 352] on icon at bounding box center [402, 369] width 42 height 34
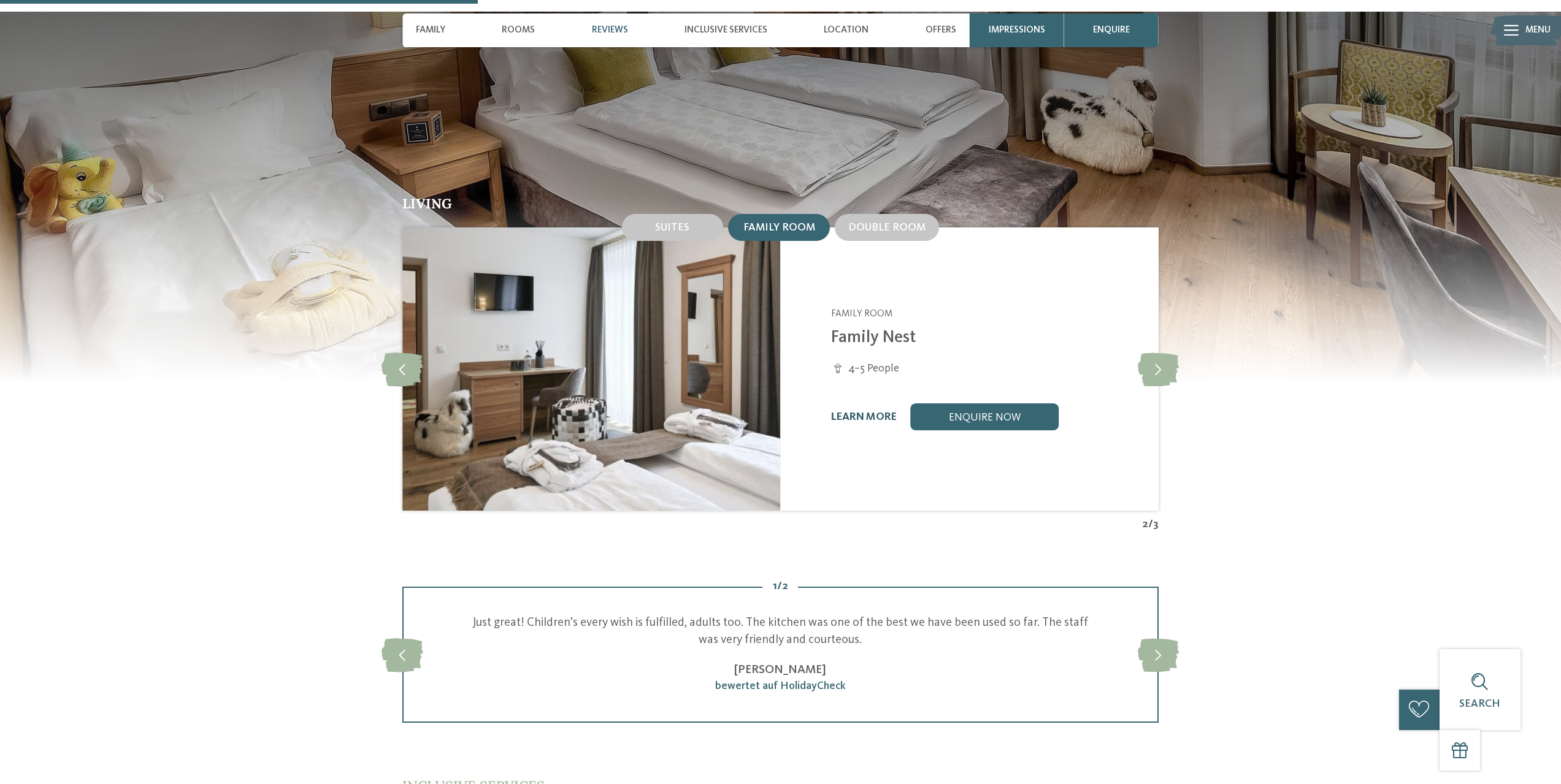
click at [861, 412] on link "learn more" at bounding box center [864, 417] width 66 height 10
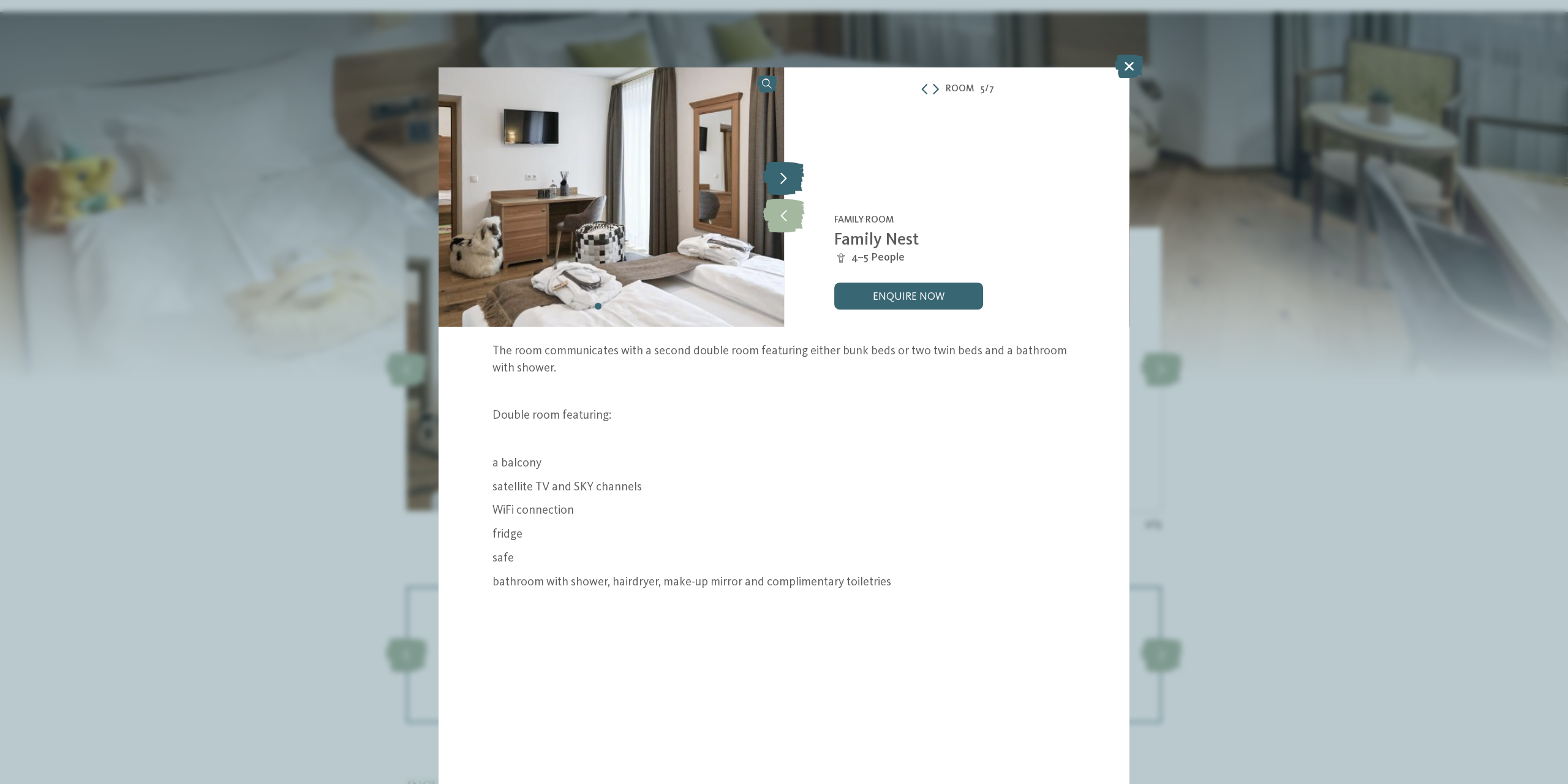
click at [775, 183] on icon at bounding box center [783, 179] width 41 height 34
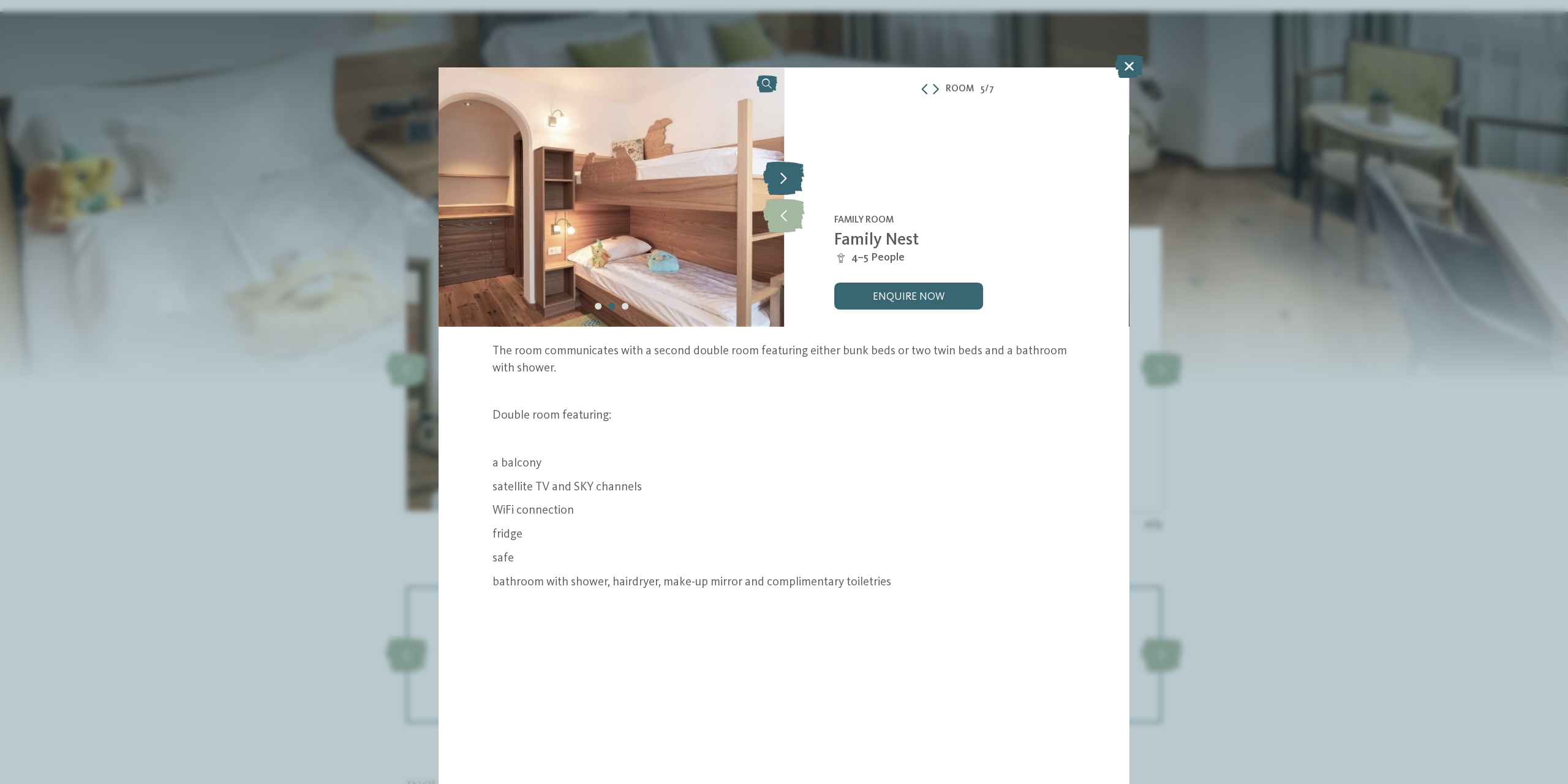
click at [775, 183] on icon at bounding box center [783, 179] width 41 height 34
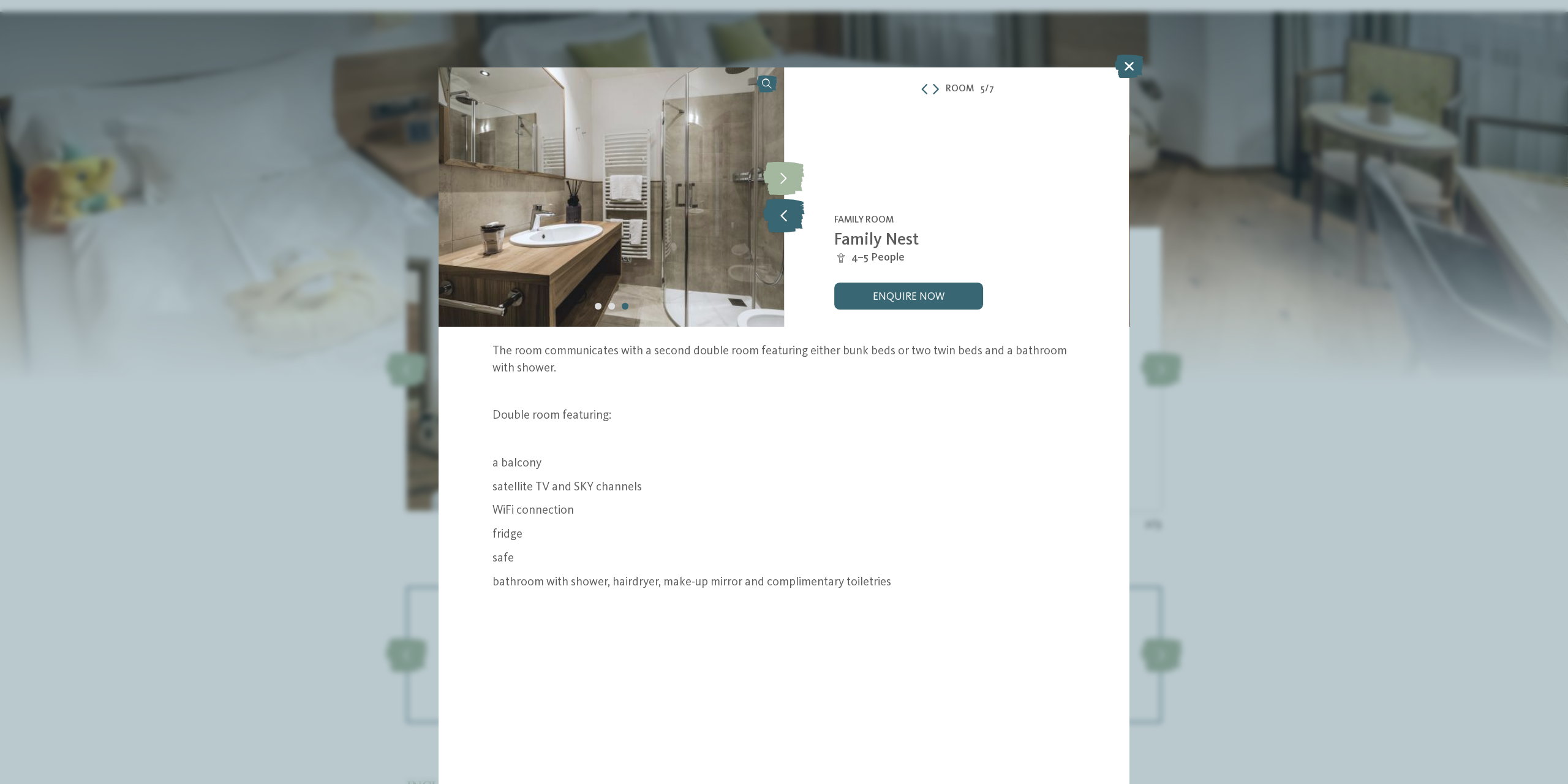
click at [779, 202] on icon at bounding box center [784, 216] width 42 height 34
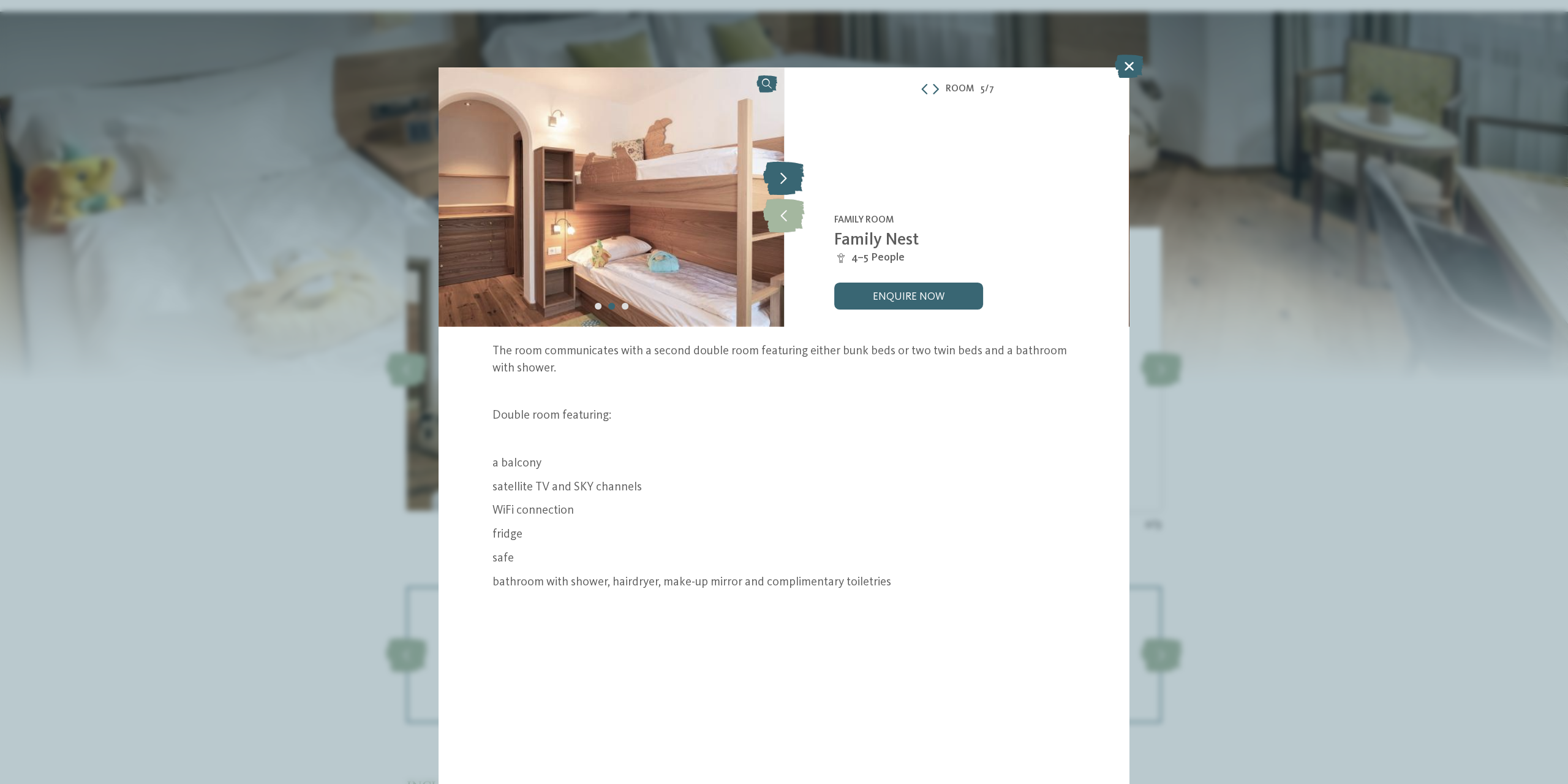
click at [786, 183] on icon at bounding box center [783, 179] width 41 height 34
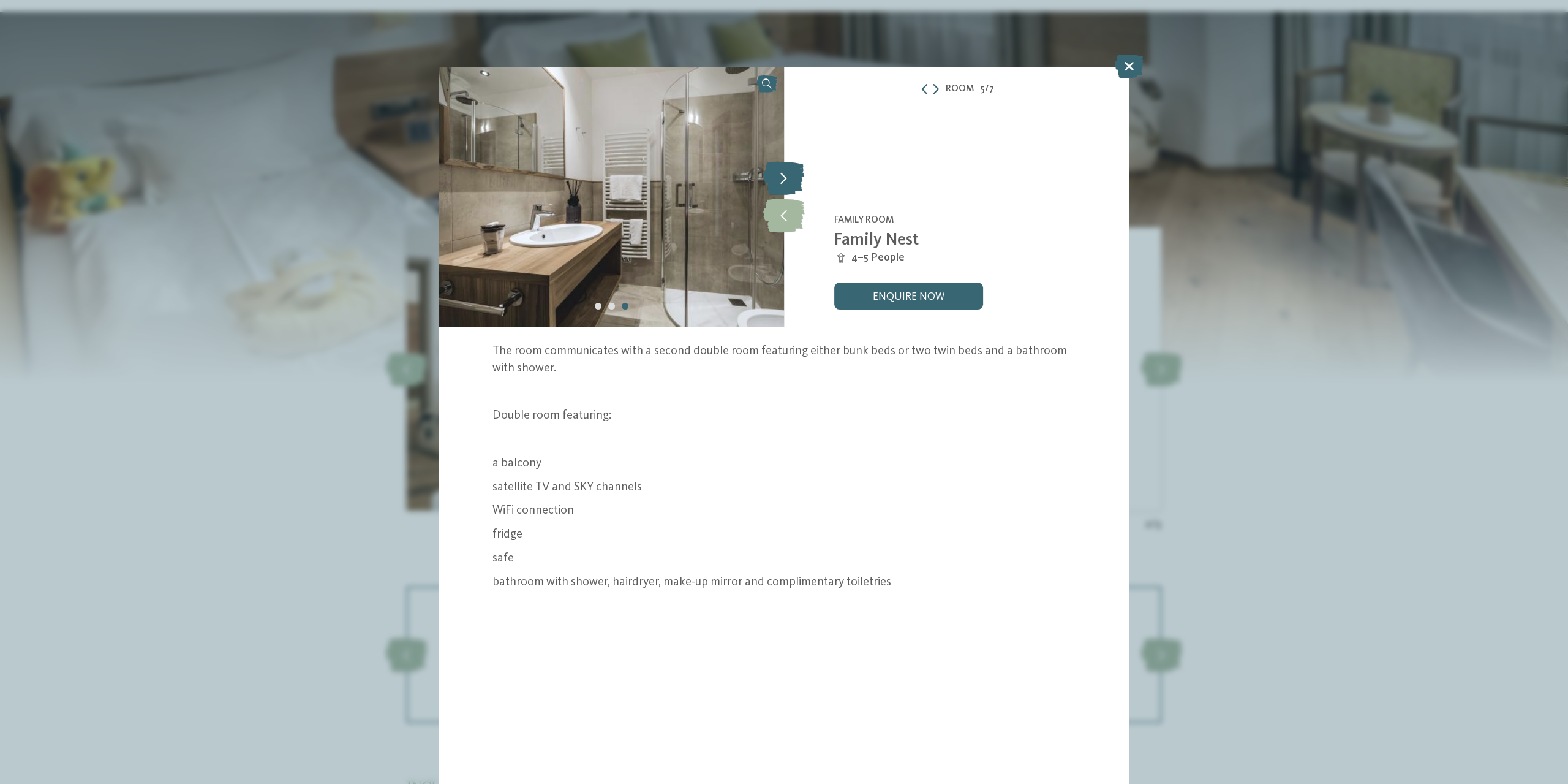
click at [786, 183] on icon at bounding box center [783, 179] width 41 height 34
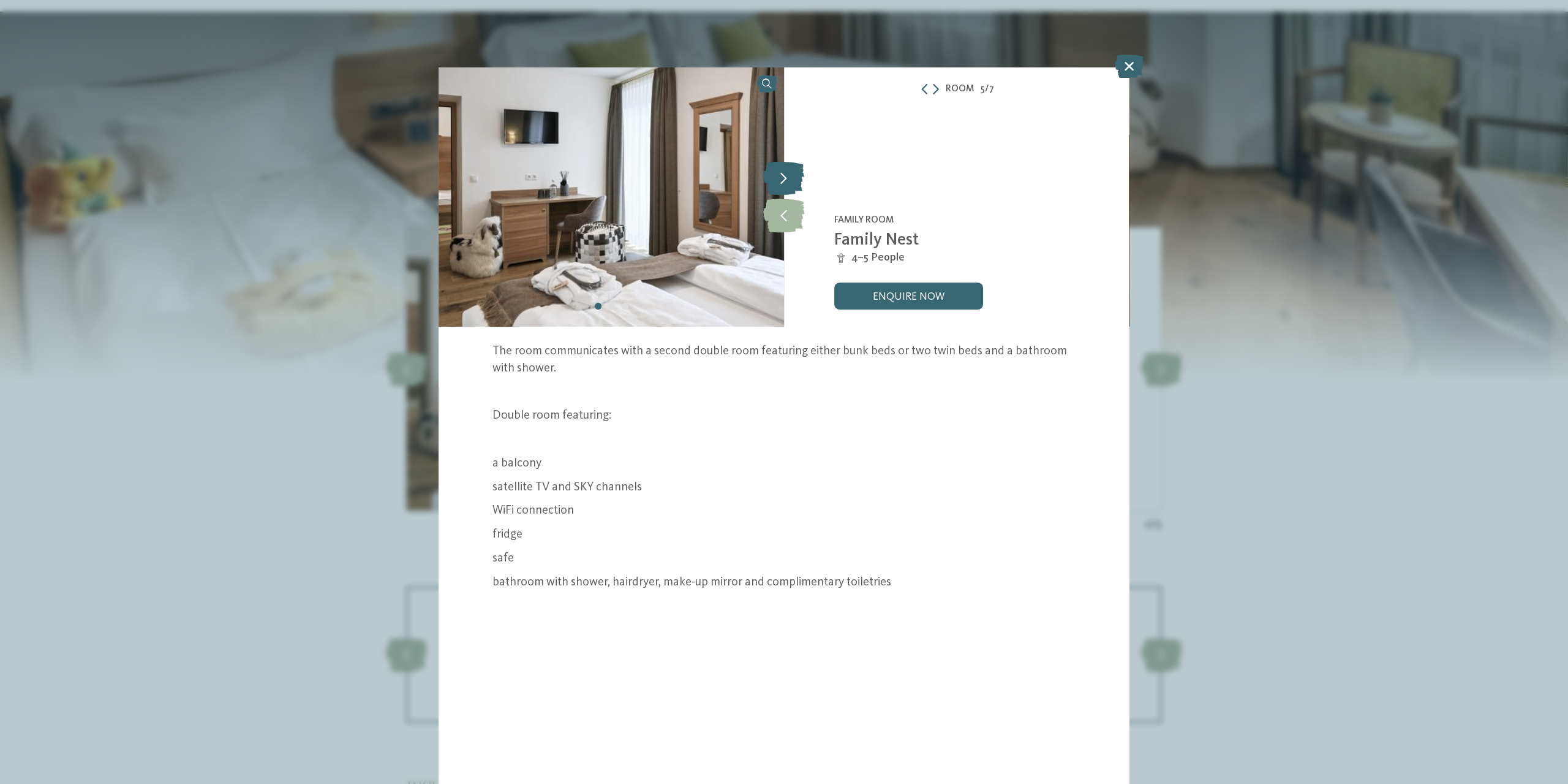
click at [784, 179] on icon at bounding box center [783, 179] width 41 height 34
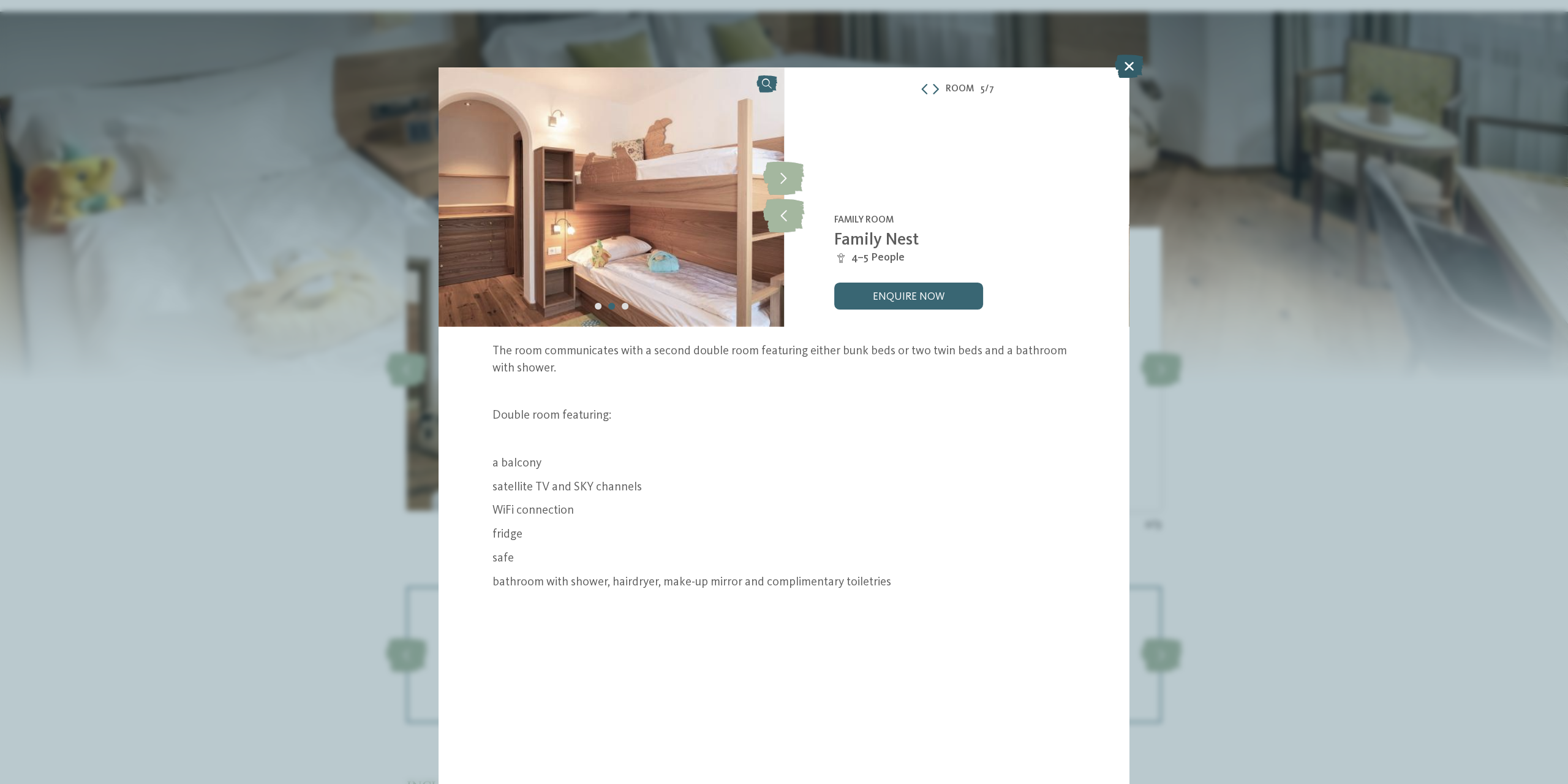
click at [1124, 68] on icon at bounding box center [1129, 66] width 29 height 23
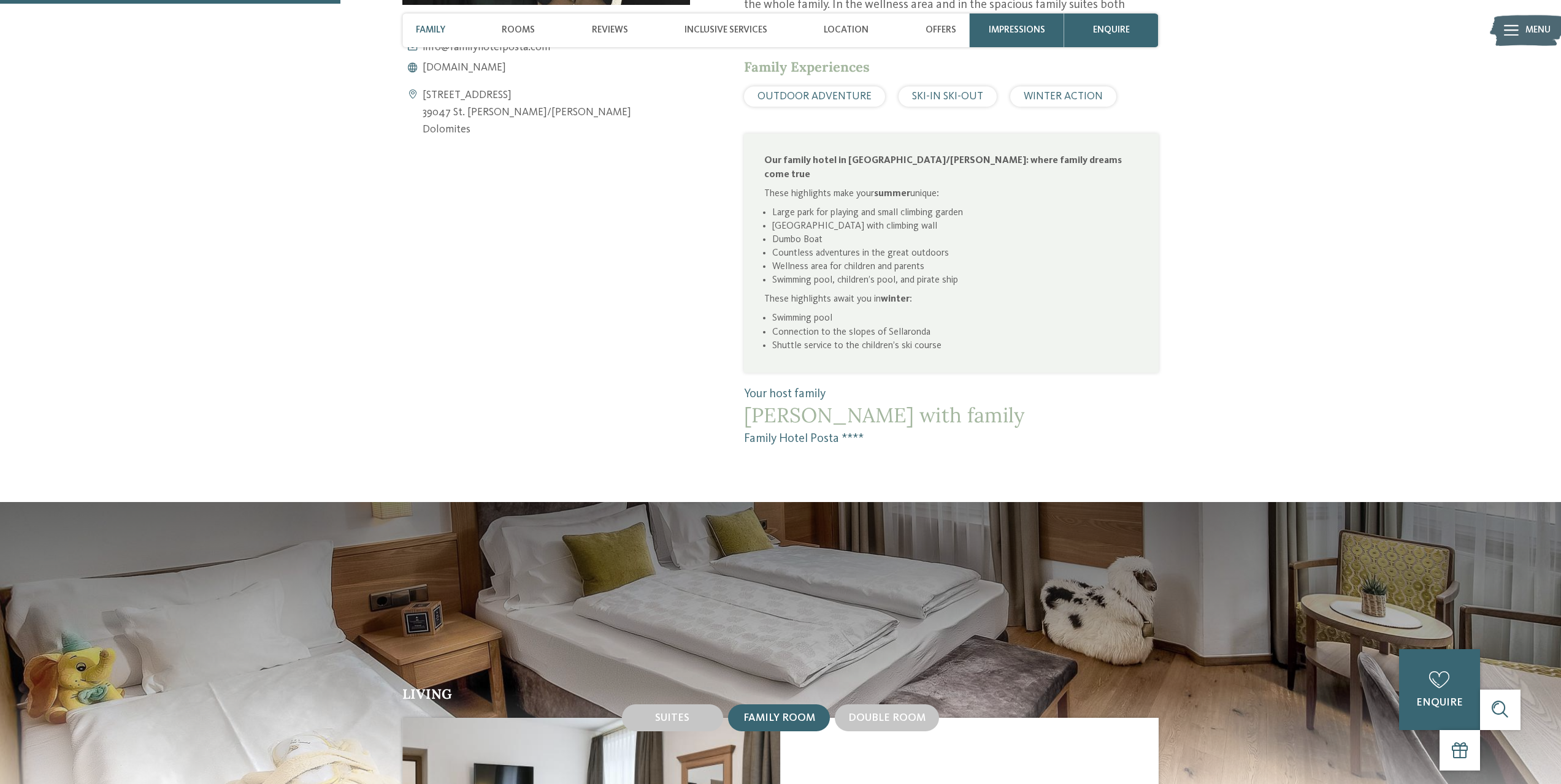
scroll to position [613, 0]
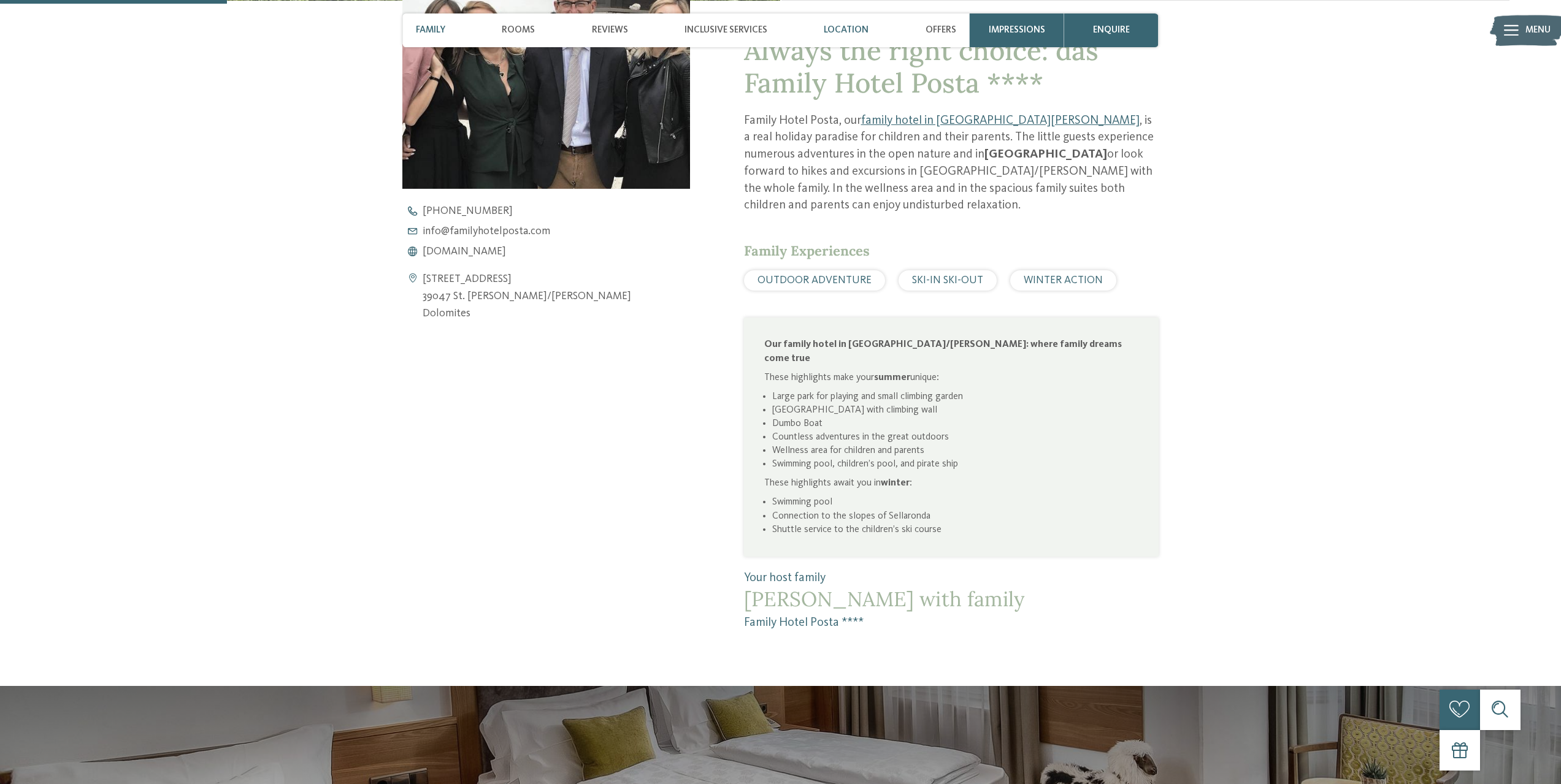
click at [833, 33] on span "Location" at bounding box center [845, 30] width 45 height 11
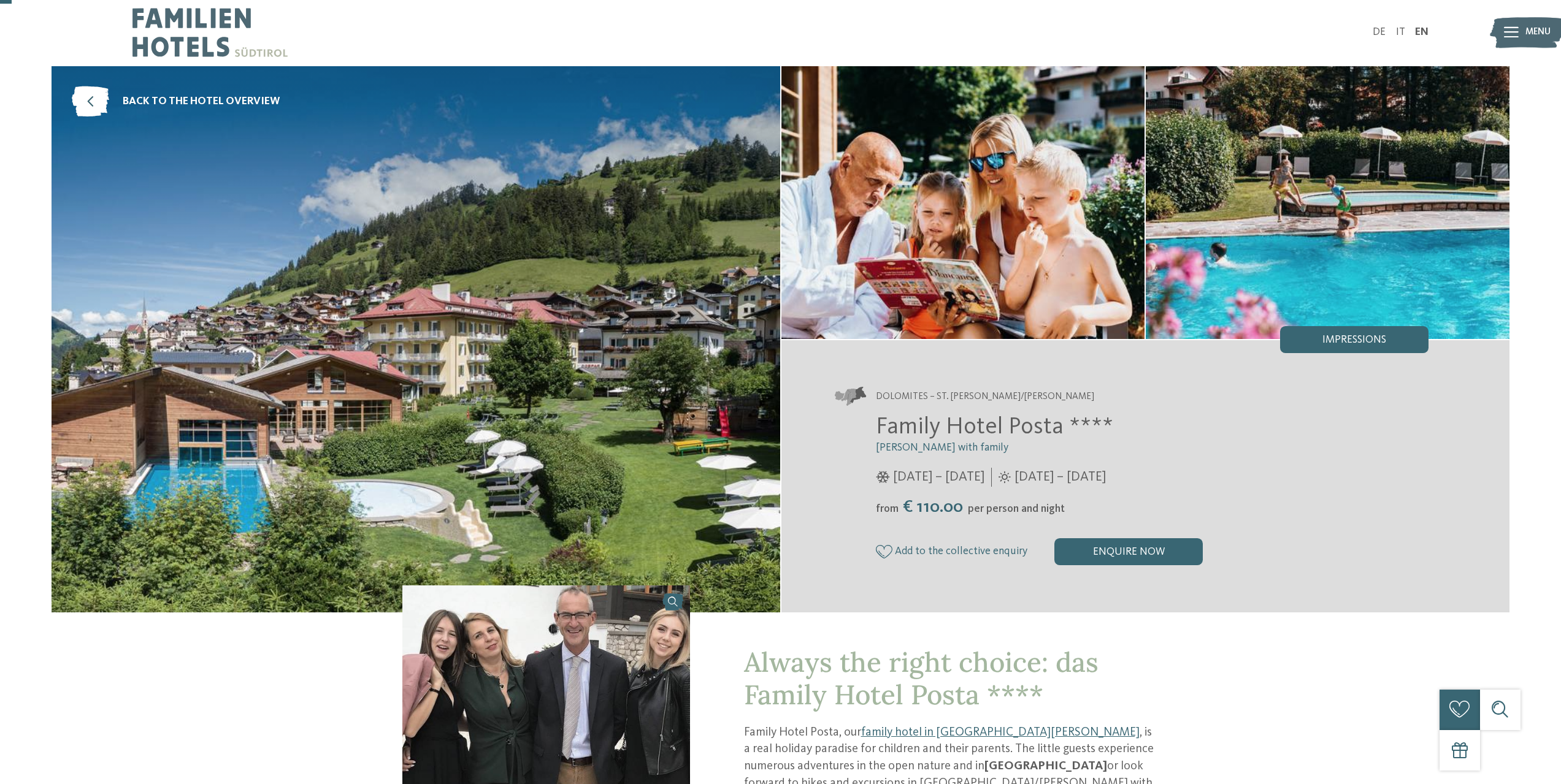
scroll to position [0, 0]
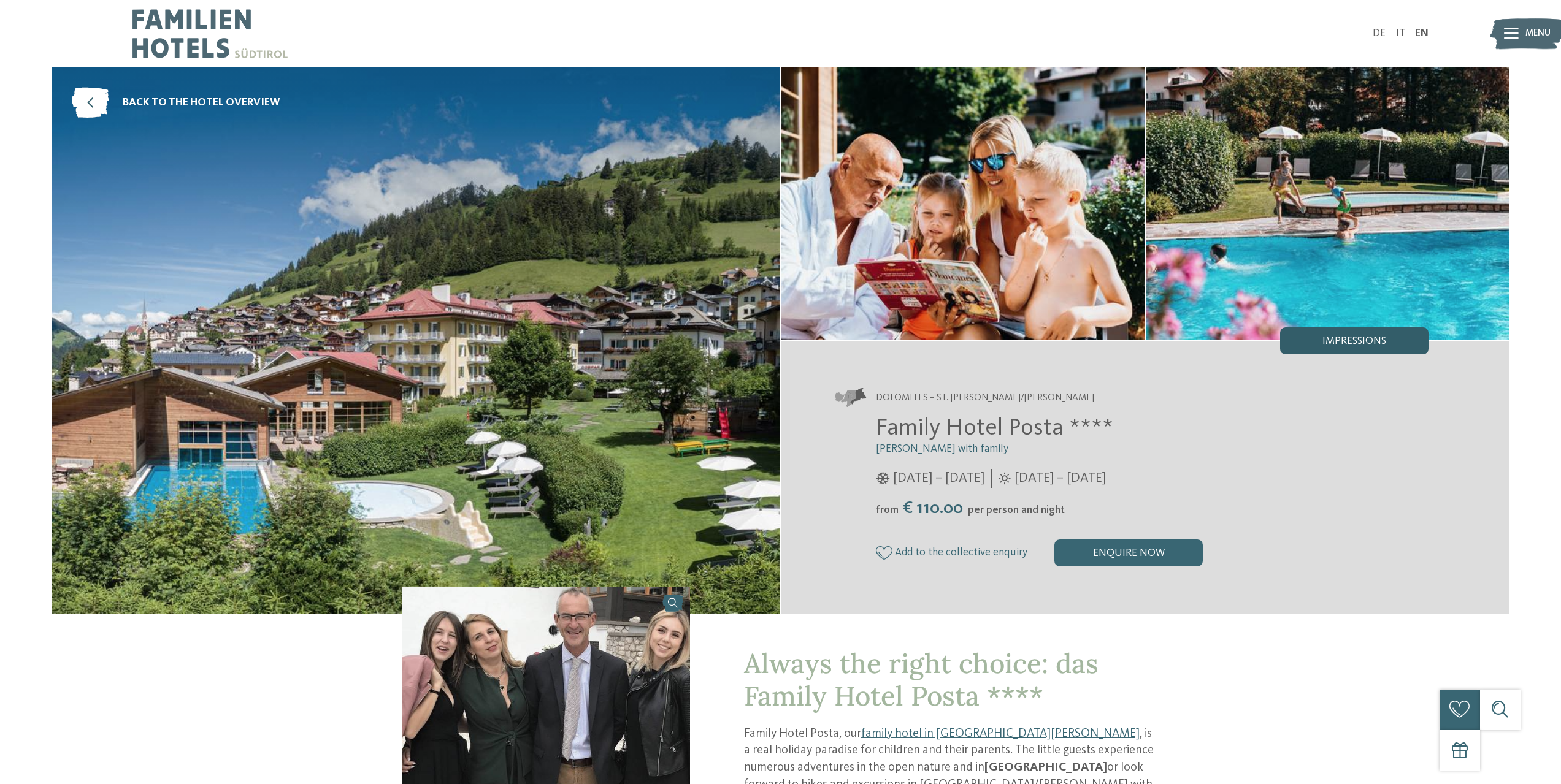
click at [1394, 334] on div "Impressions" at bounding box center [1353, 340] width 148 height 27
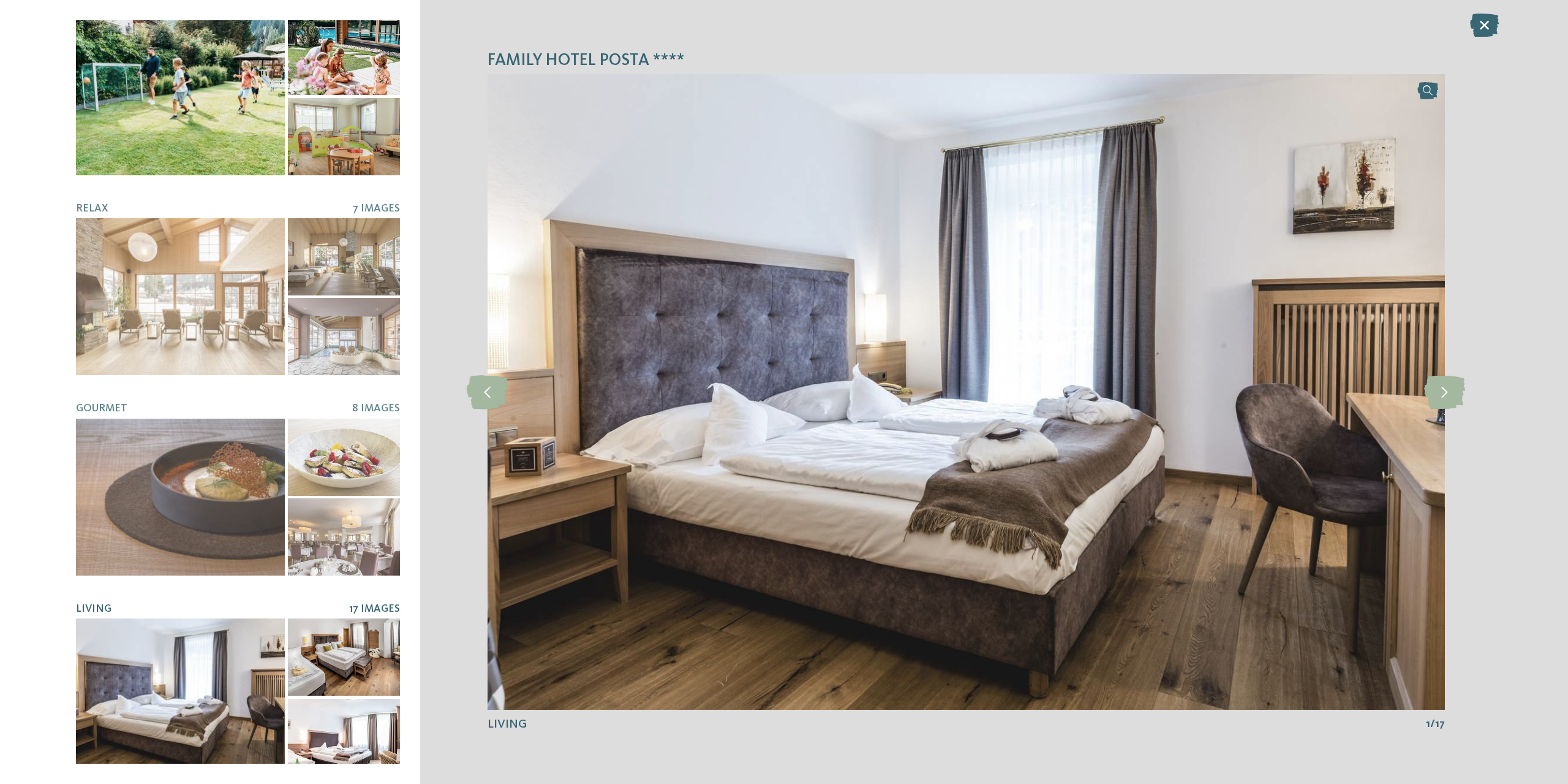
click at [234, 137] on div at bounding box center [180, 97] width 209 height 157
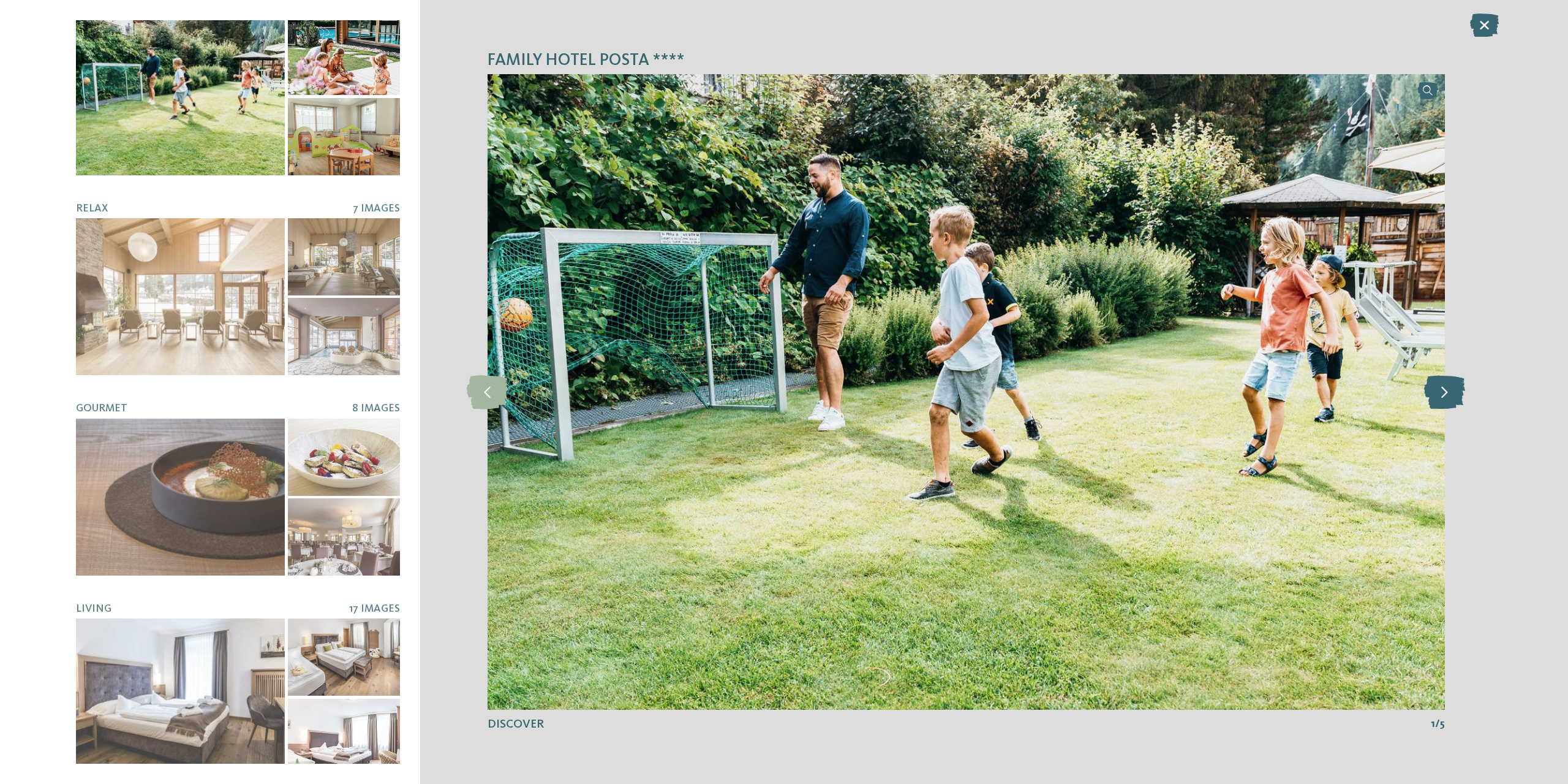
drag, startPoint x: 1465, startPoint y: 399, endPoint x: 1451, endPoint y: 395, distance: 14.6
click at [1457, 397] on div "Family Hotel Posta **** slide 1 of 5 1" at bounding box center [966, 392] width 1092 height 784
click at [1449, 395] on icon at bounding box center [1444, 392] width 41 height 34
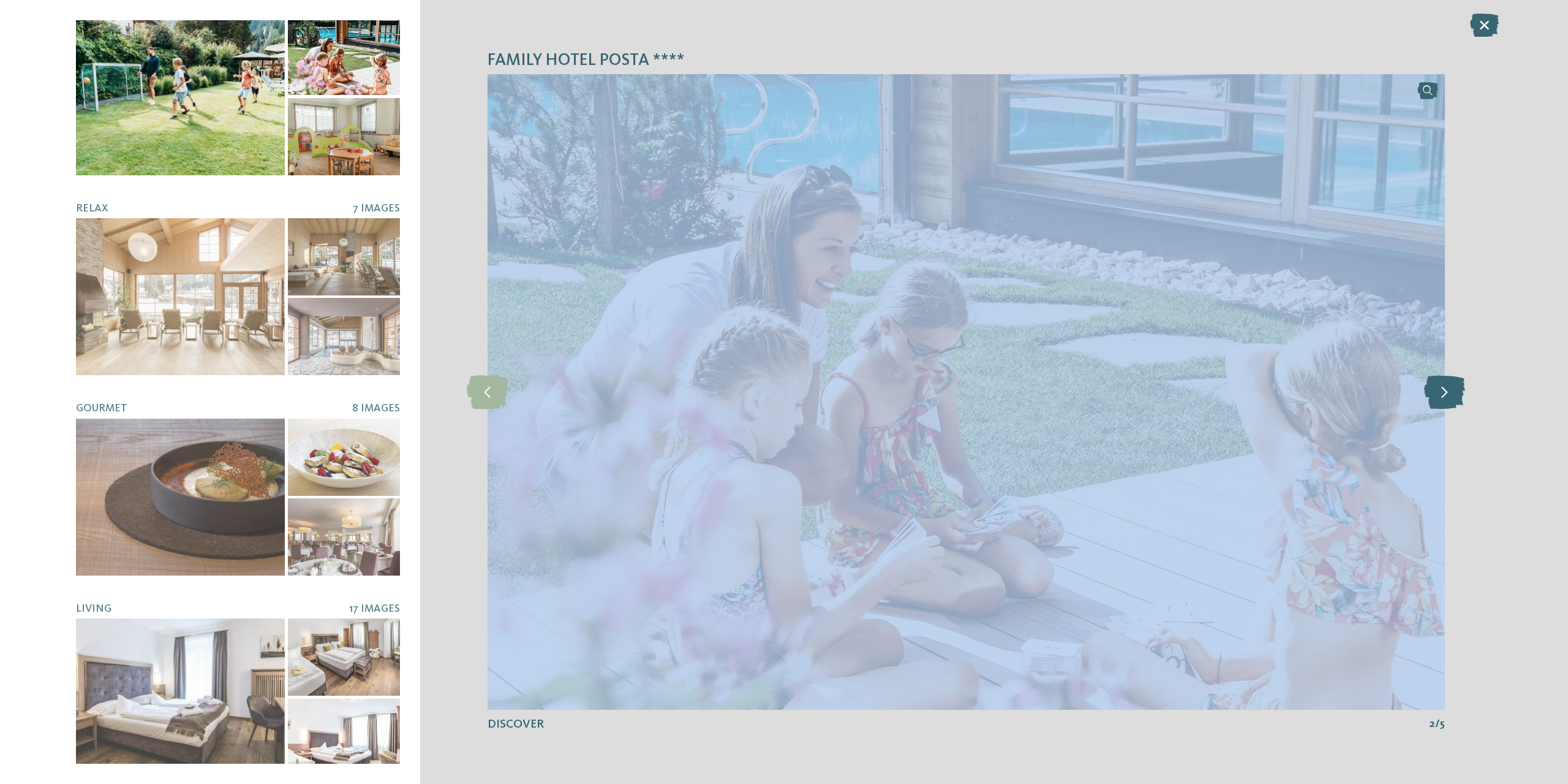
click at [1449, 395] on icon at bounding box center [1444, 392] width 41 height 34
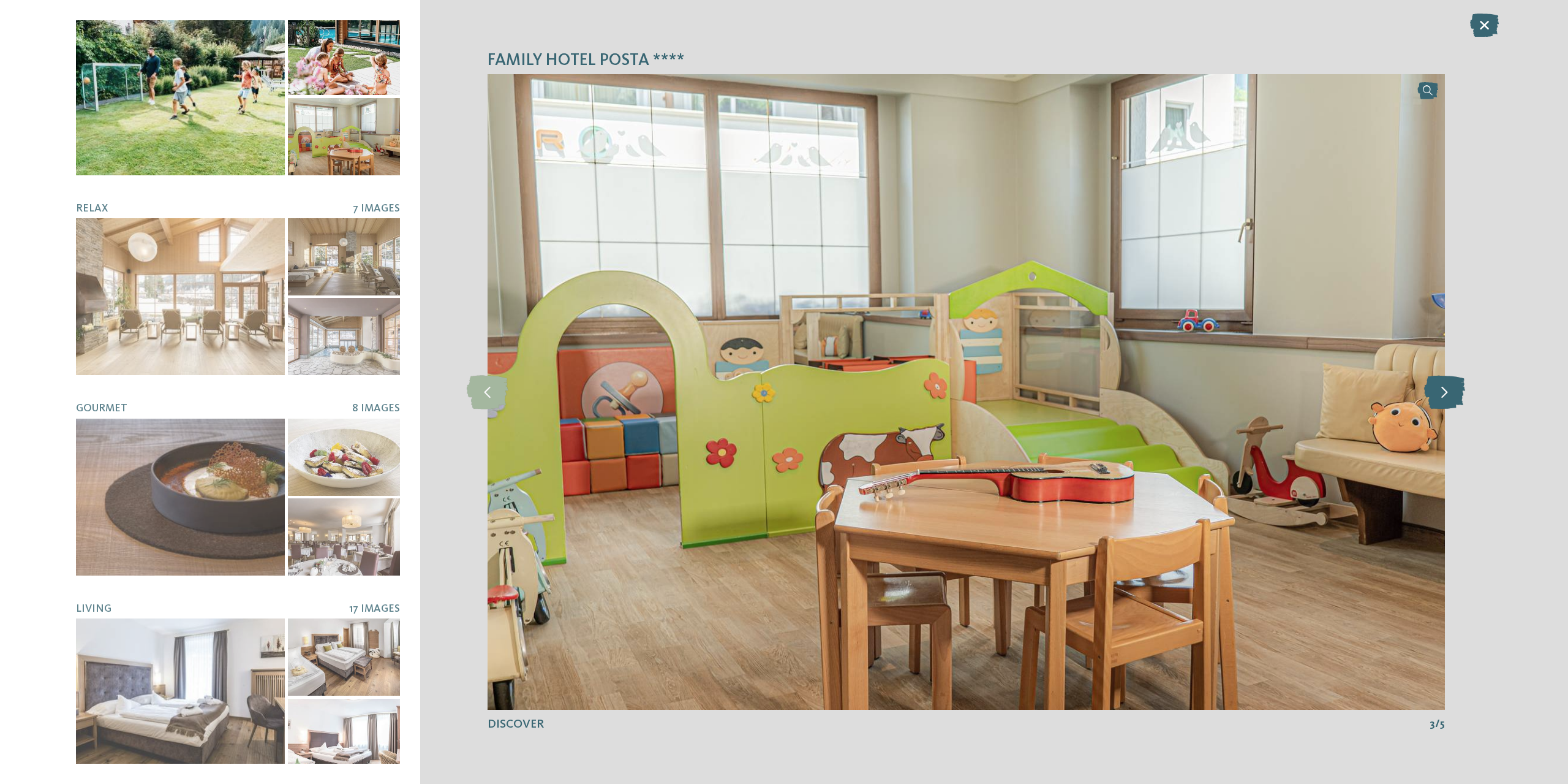
click at [1449, 395] on icon at bounding box center [1444, 392] width 41 height 34
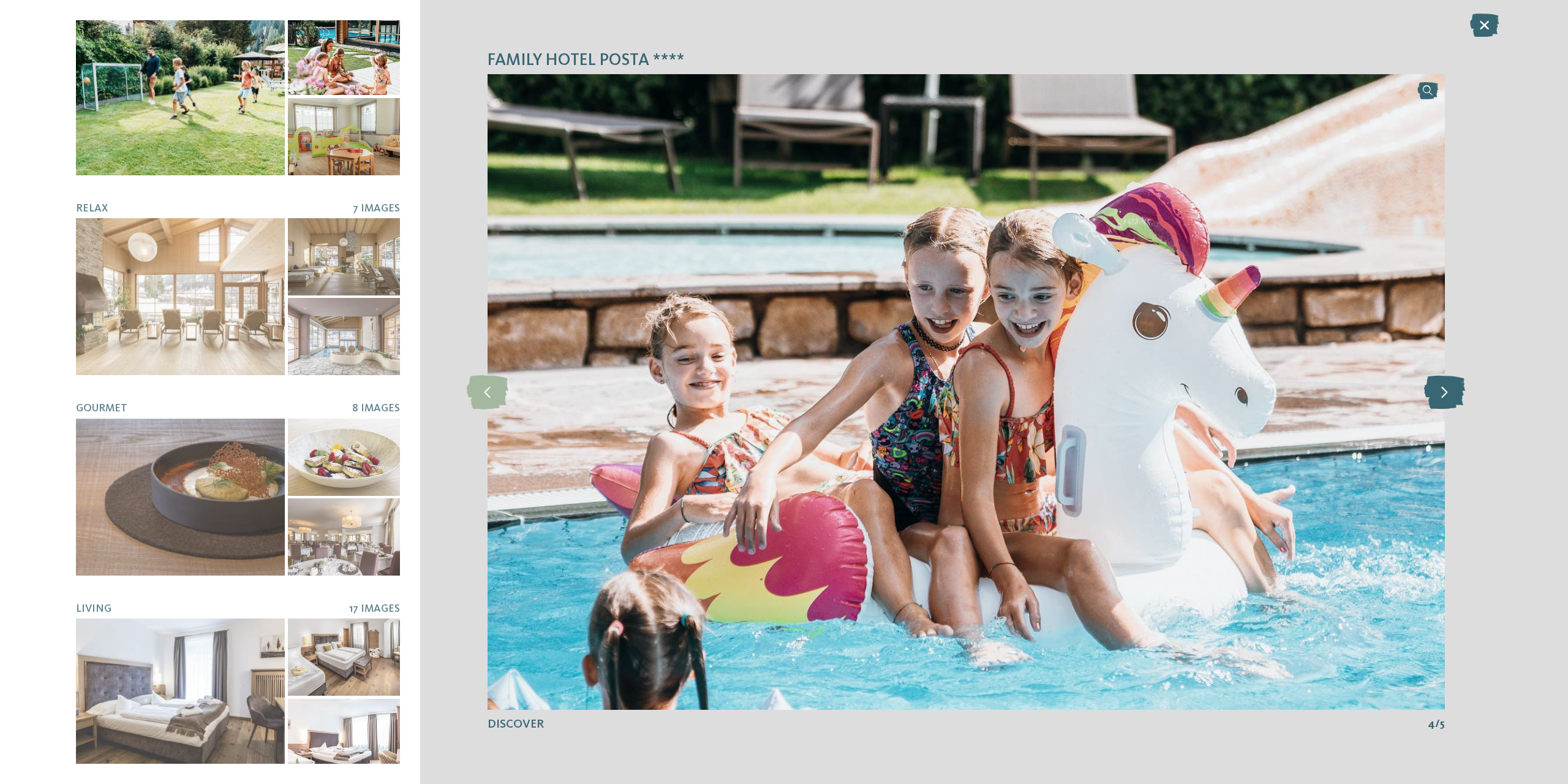
click at [1449, 395] on icon at bounding box center [1444, 392] width 41 height 34
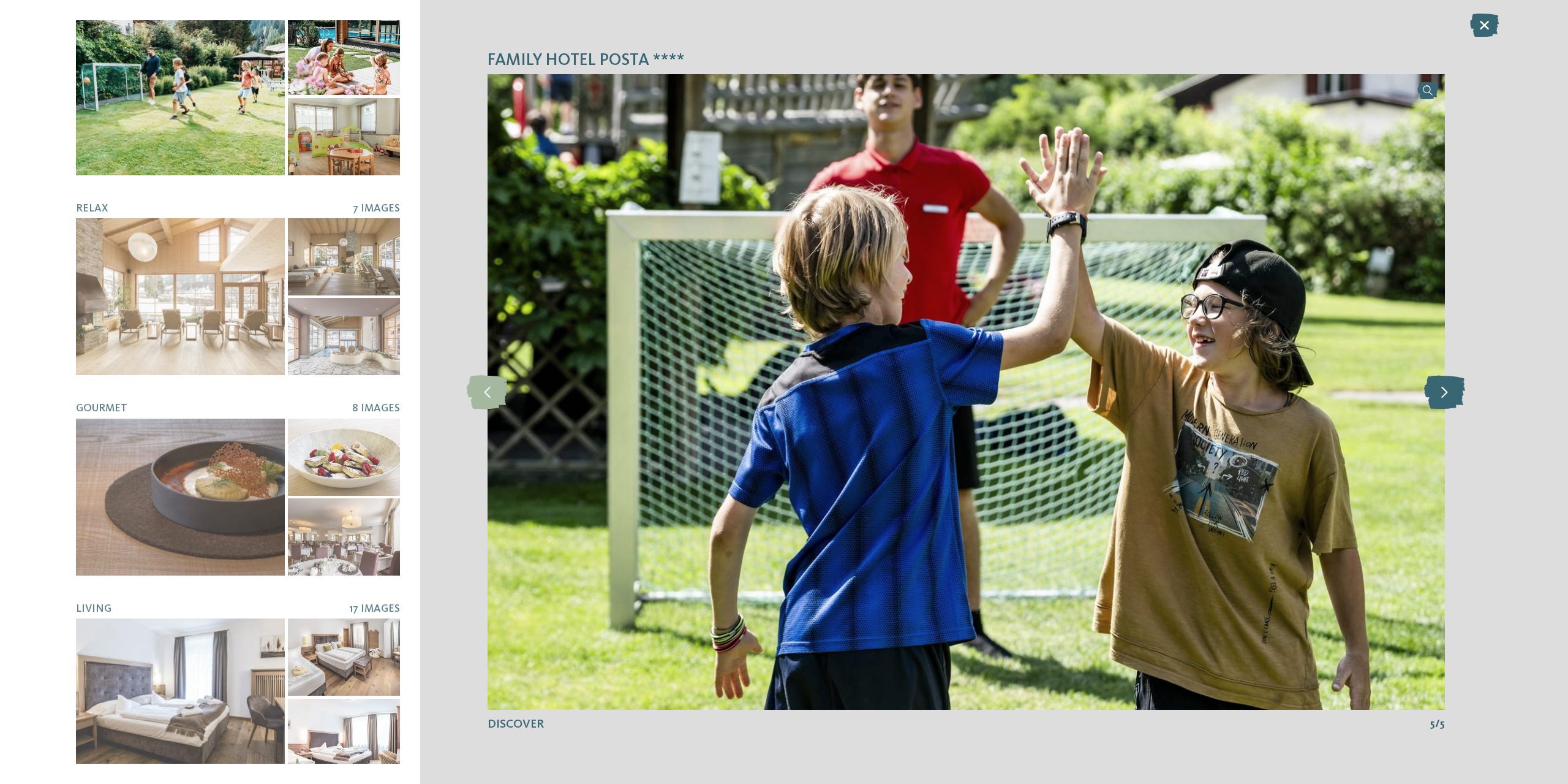
click at [1445, 392] on icon at bounding box center [1444, 392] width 41 height 34
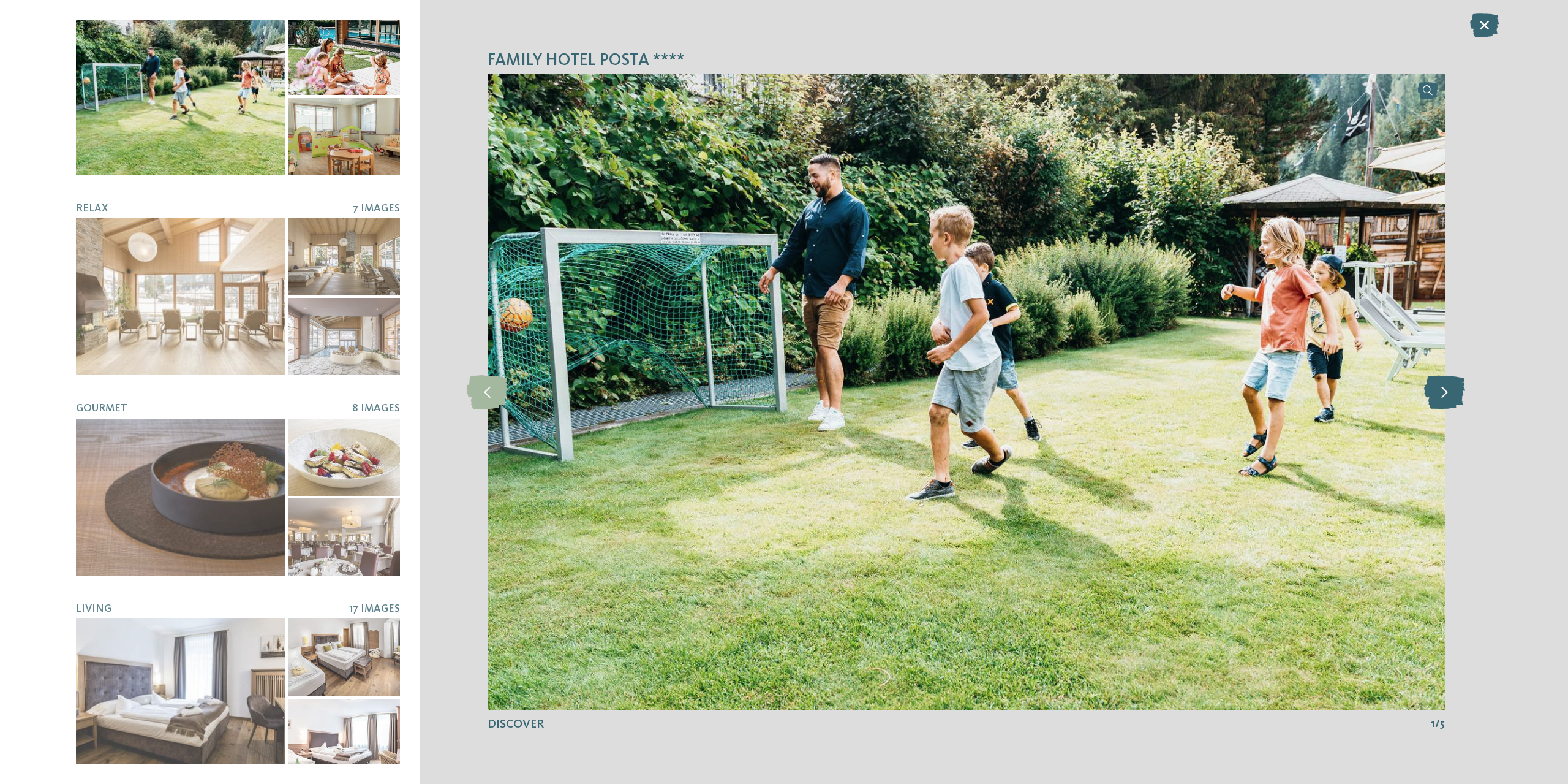
click at [1445, 392] on icon at bounding box center [1444, 392] width 41 height 34
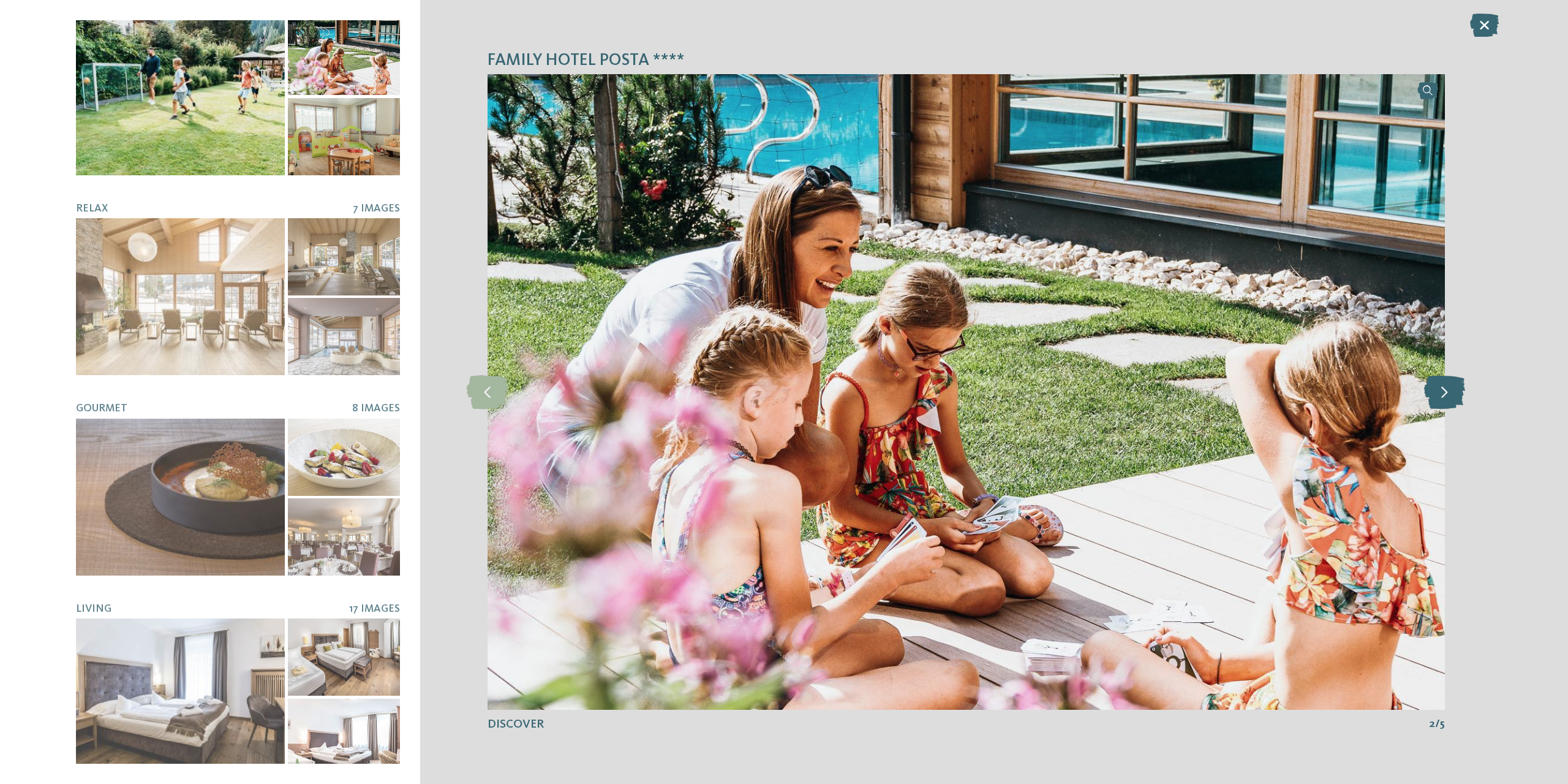
click at [1445, 392] on icon at bounding box center [1444, 392] width 41 height 34
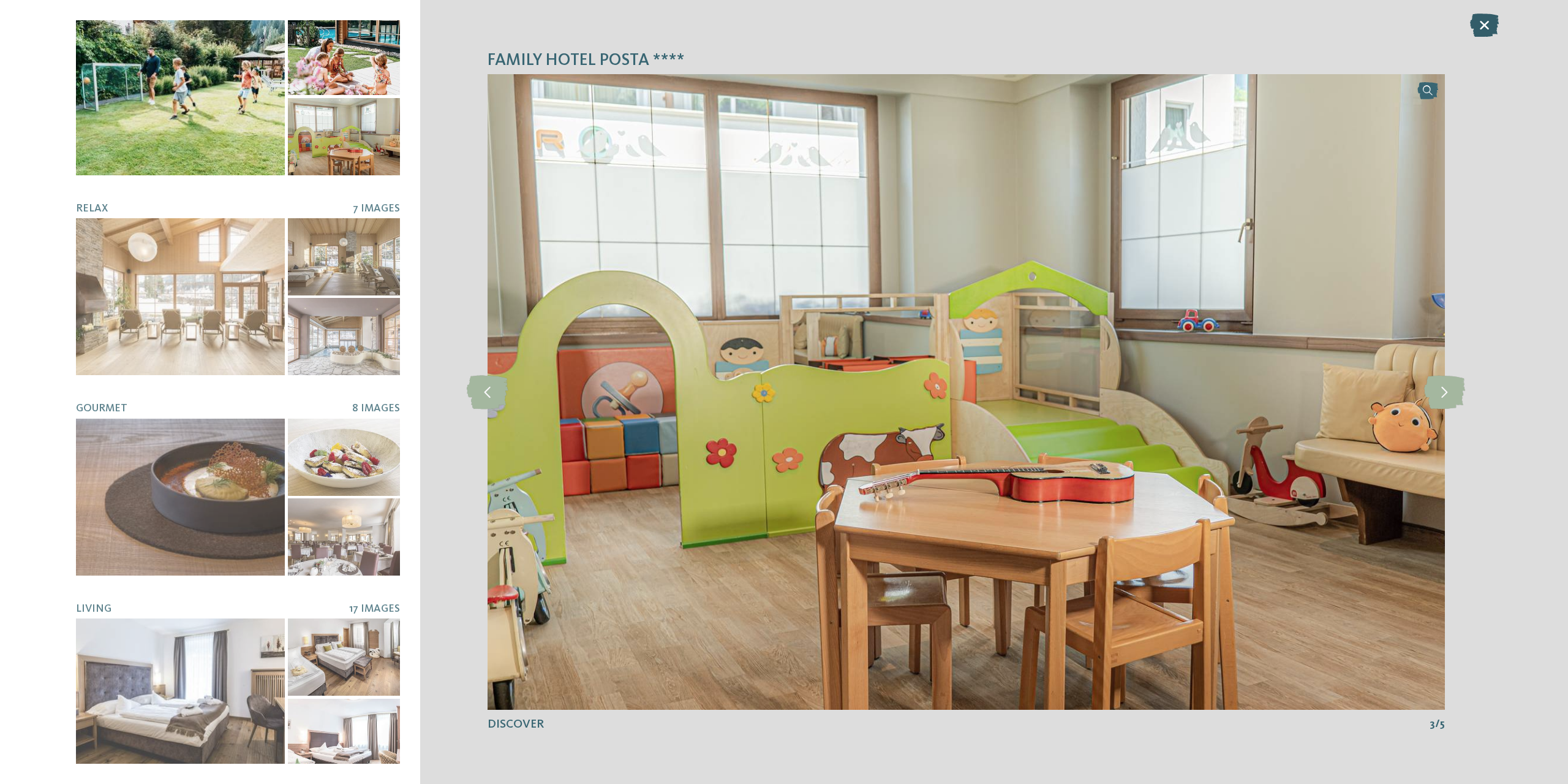
click at [1473, 15] on icon at bounding box center [1483, 25] width 29 height 23
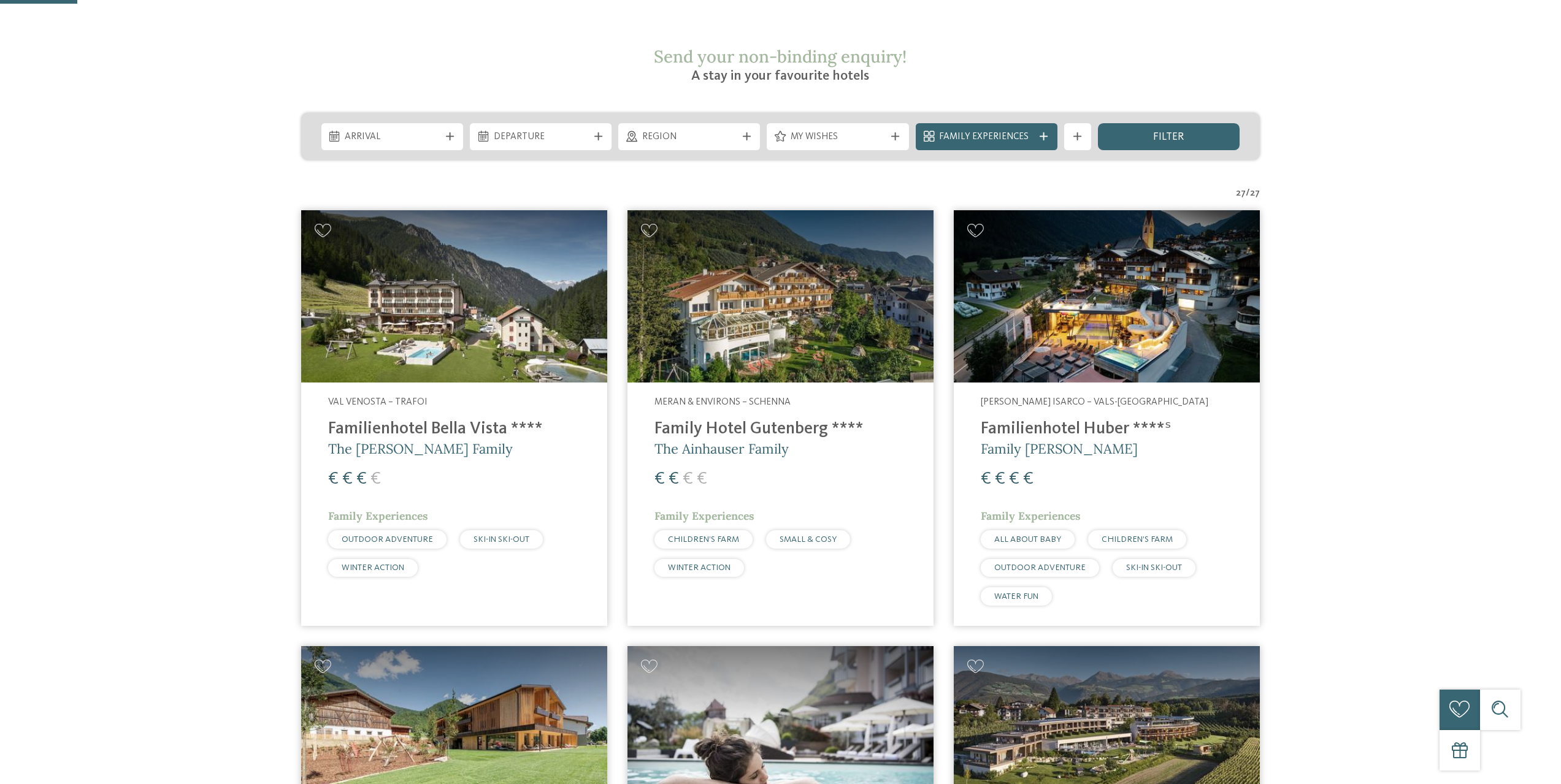
scroll to position [245, 0]
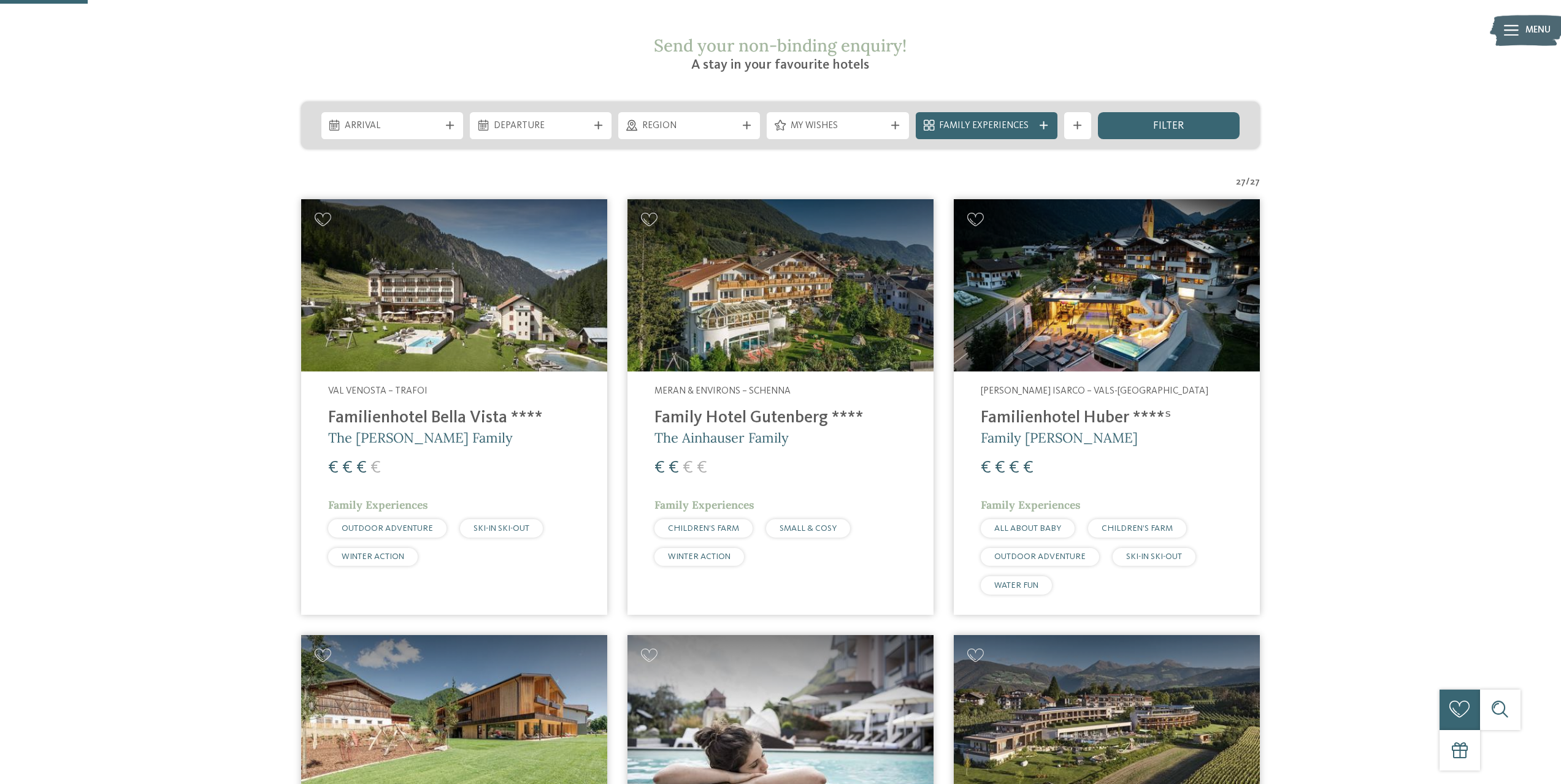
click at [419, 305] on img at bounding box center [453, 285] width 306 height 172
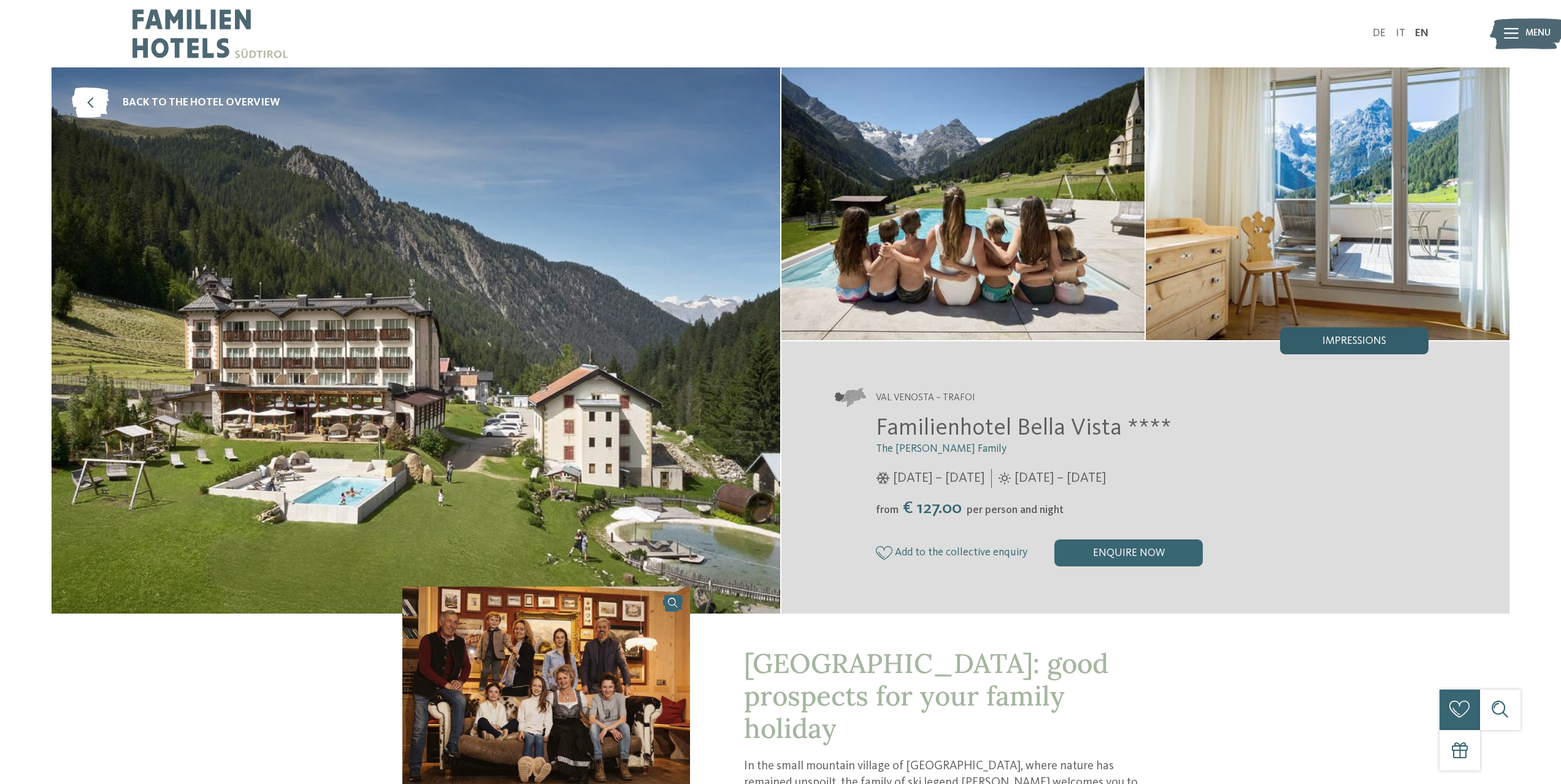
click at [1324, 343] on span "Impressions" at bounding box center [1354, 341] width 64 height 11
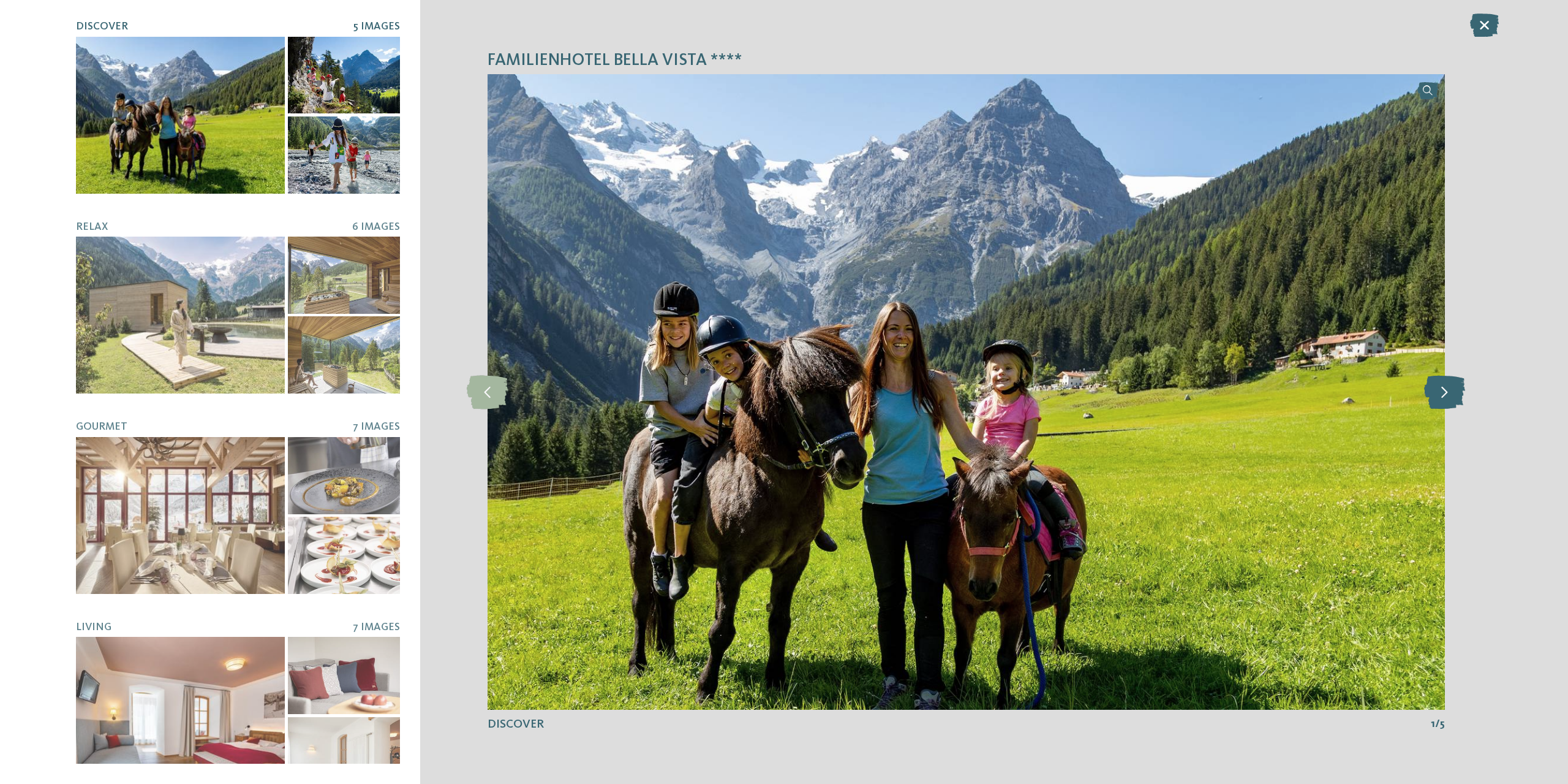
click at [1457, 400] on icon at bounding box center [1444, 392] width 41 height 34
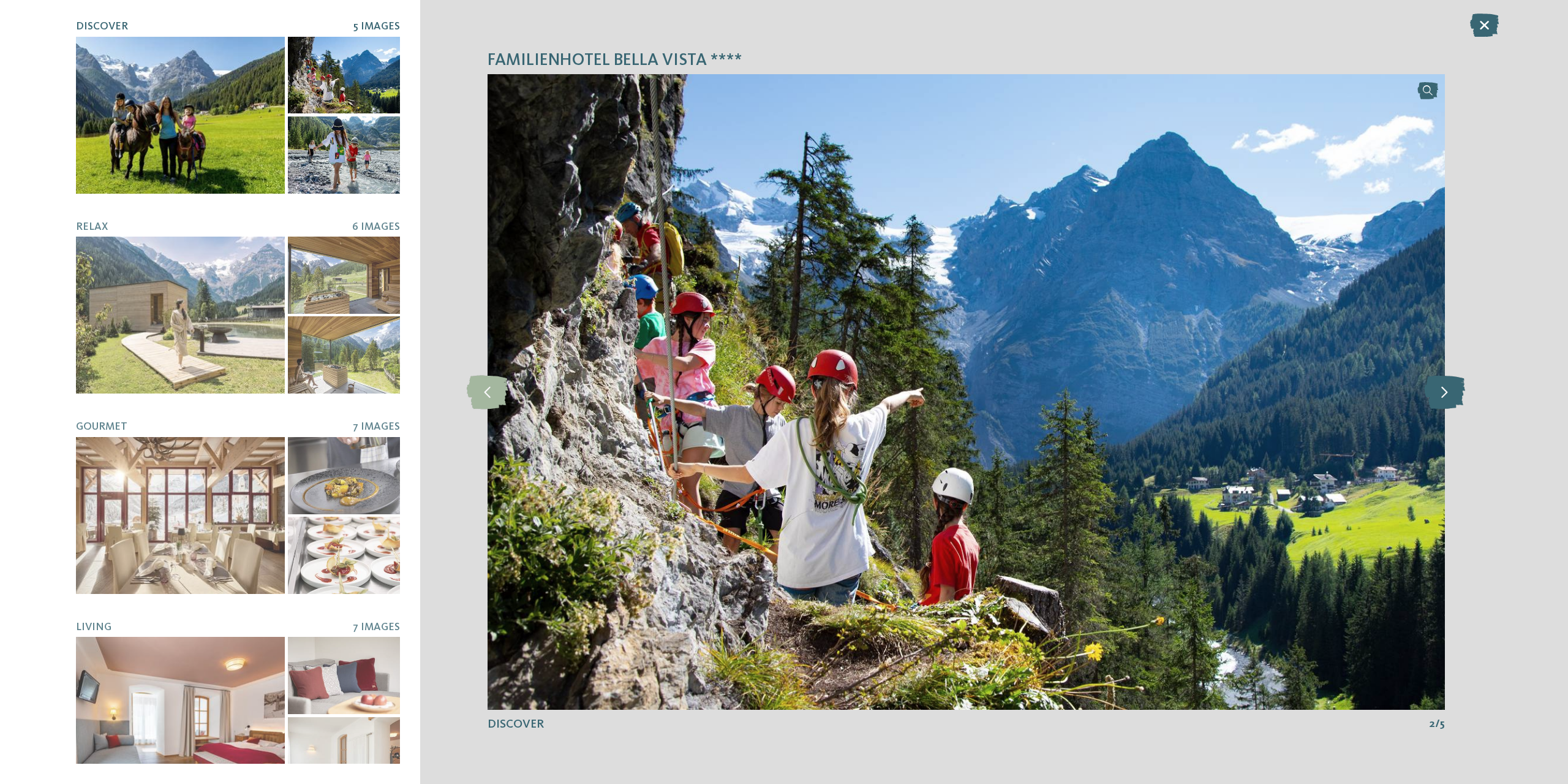
click at [1456, 400] on icon at bounding box center [1444, 392] width 41 height 34
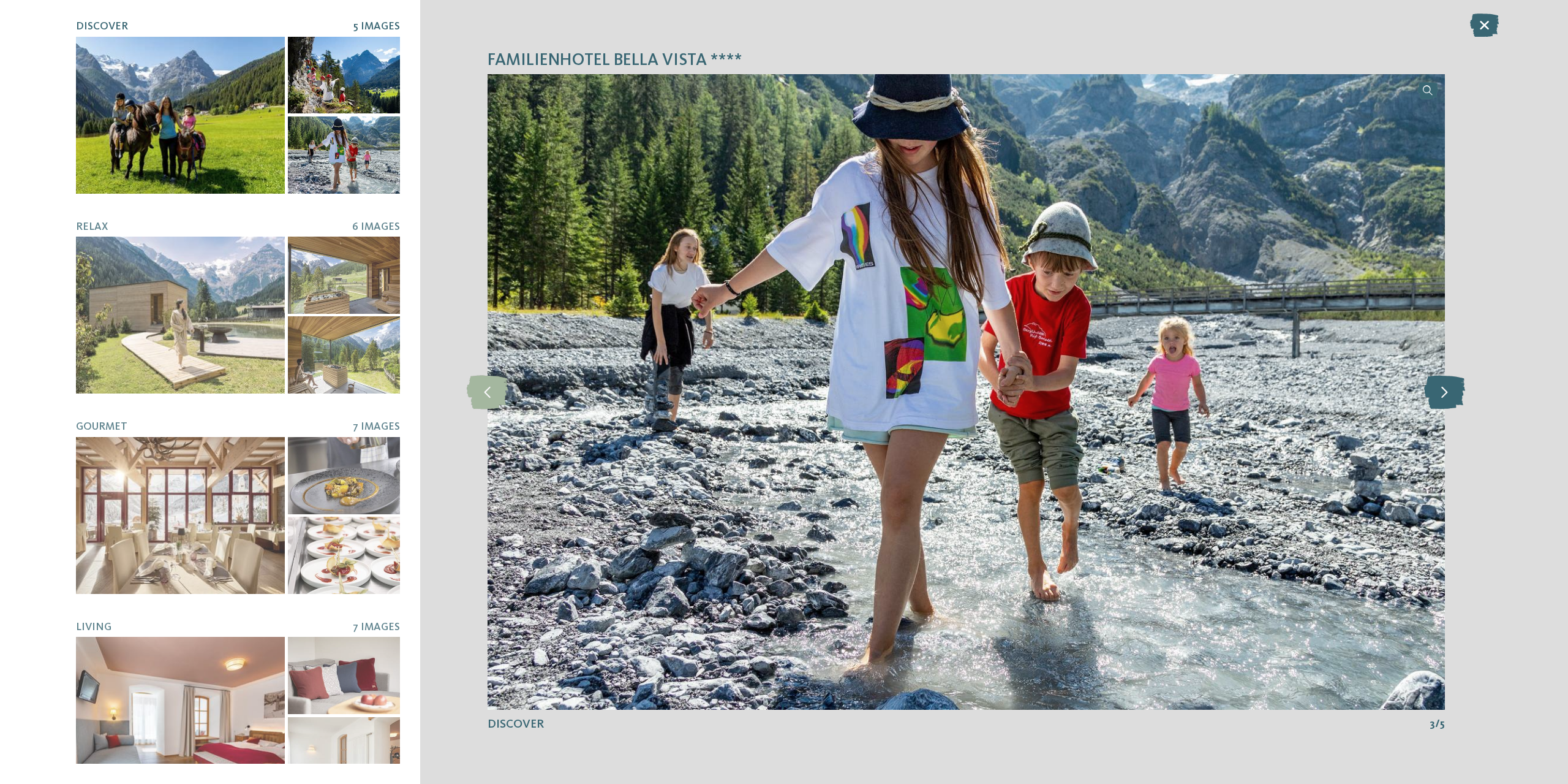
click at [1456, 400] on icon at bounding box center [1444, 392] width 41 height 34
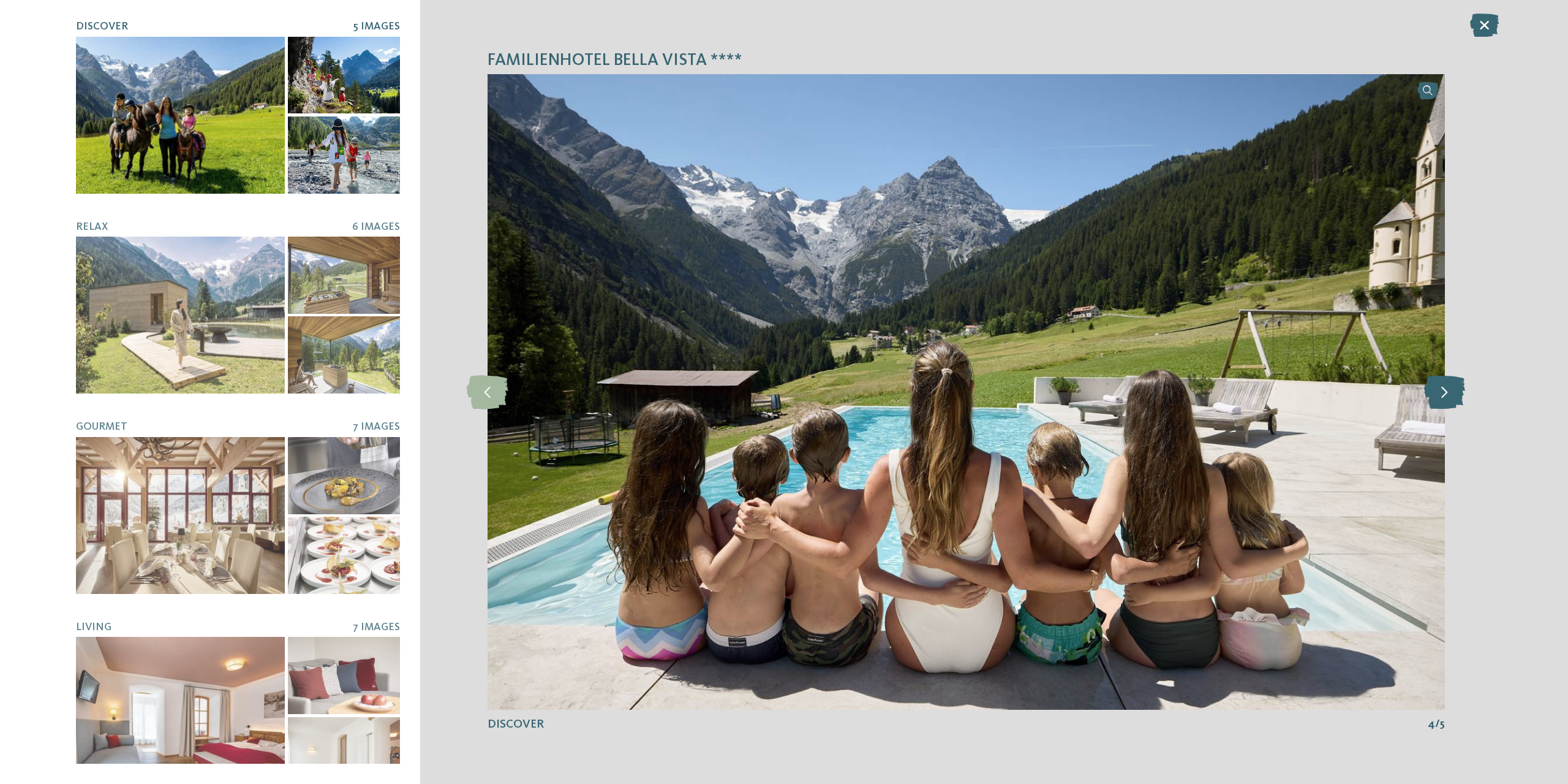
click at [1456, 400] on icon at bounding box center [1444, 392] width 41 height 34
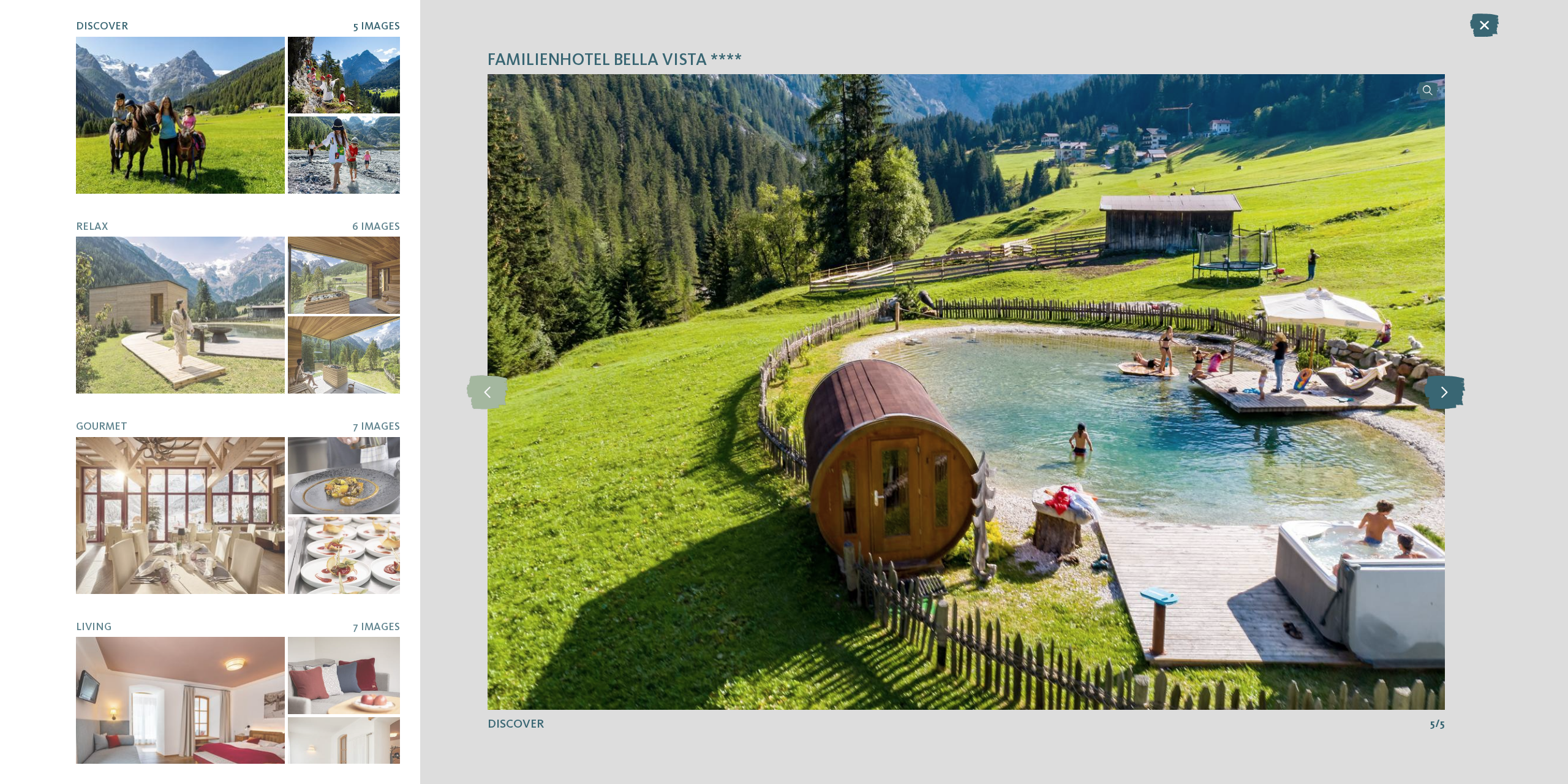
click at [1456, 400] on icon at bounding box center [1444, 392] width 41 height 34
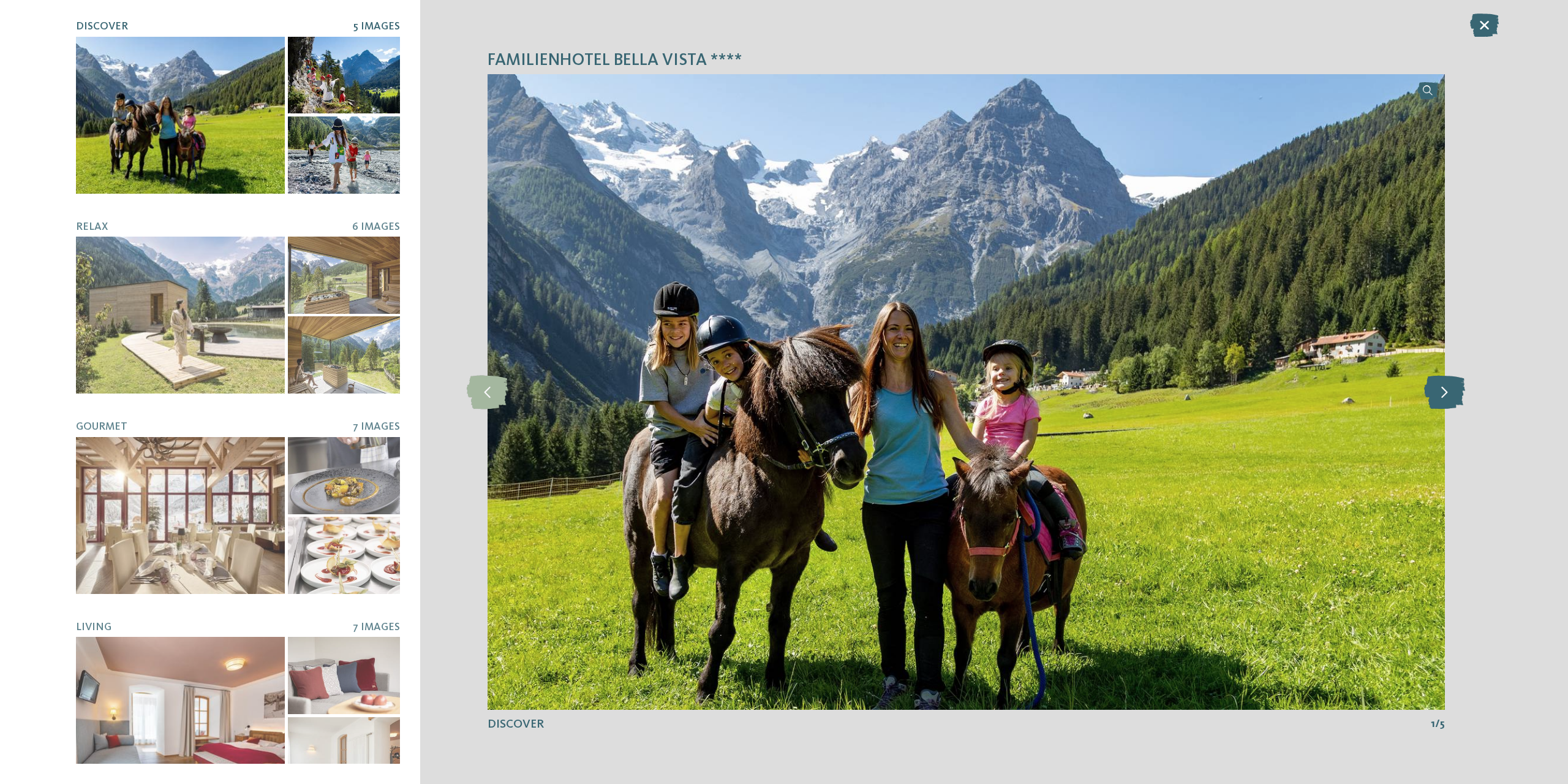
click at [1456, 400] on icon at bounding box center [1444, 392] width 41 height 34
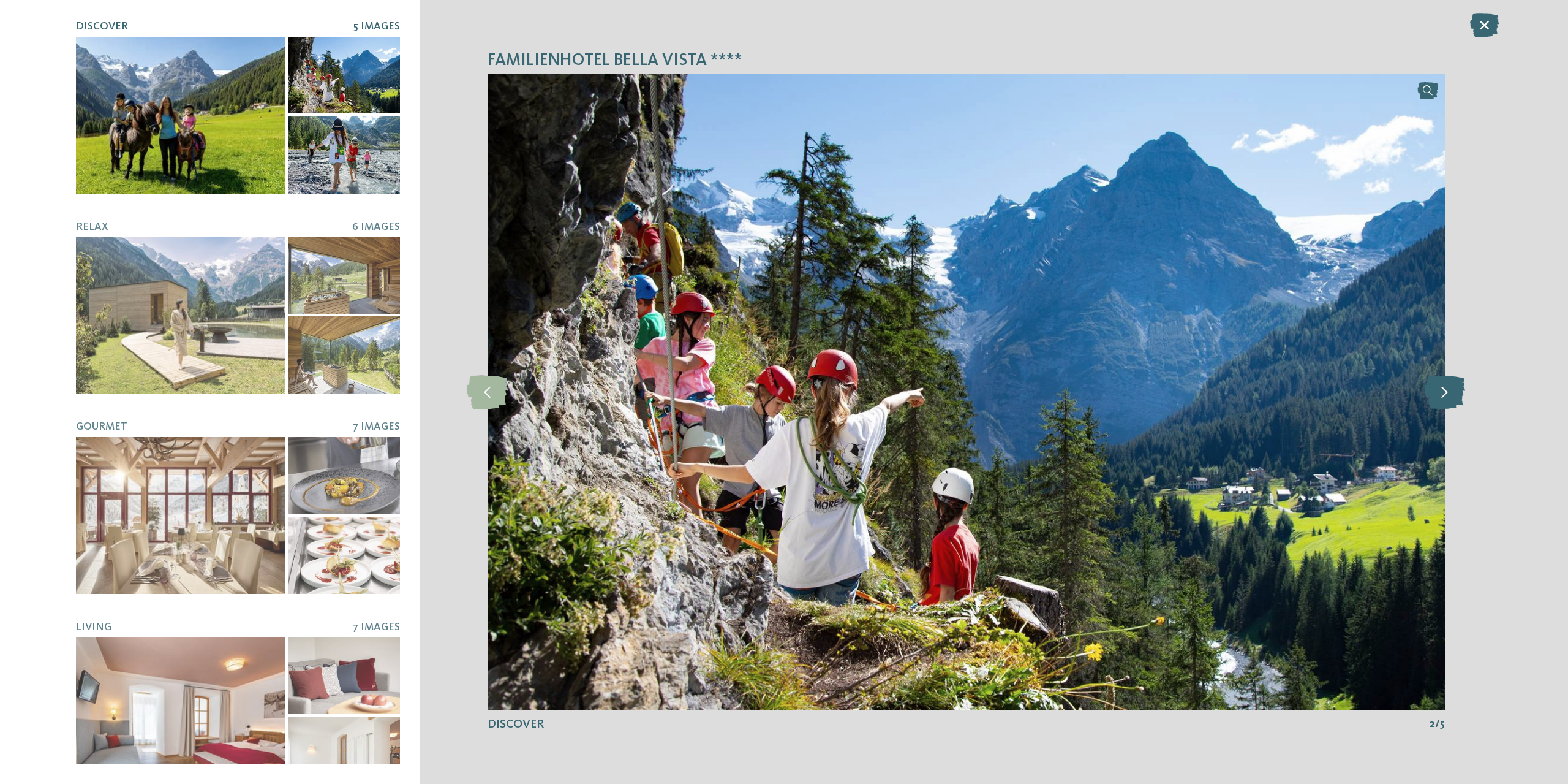
click at [1456, 400] on icon at bounding box center [1444, 392] width 41 height 34
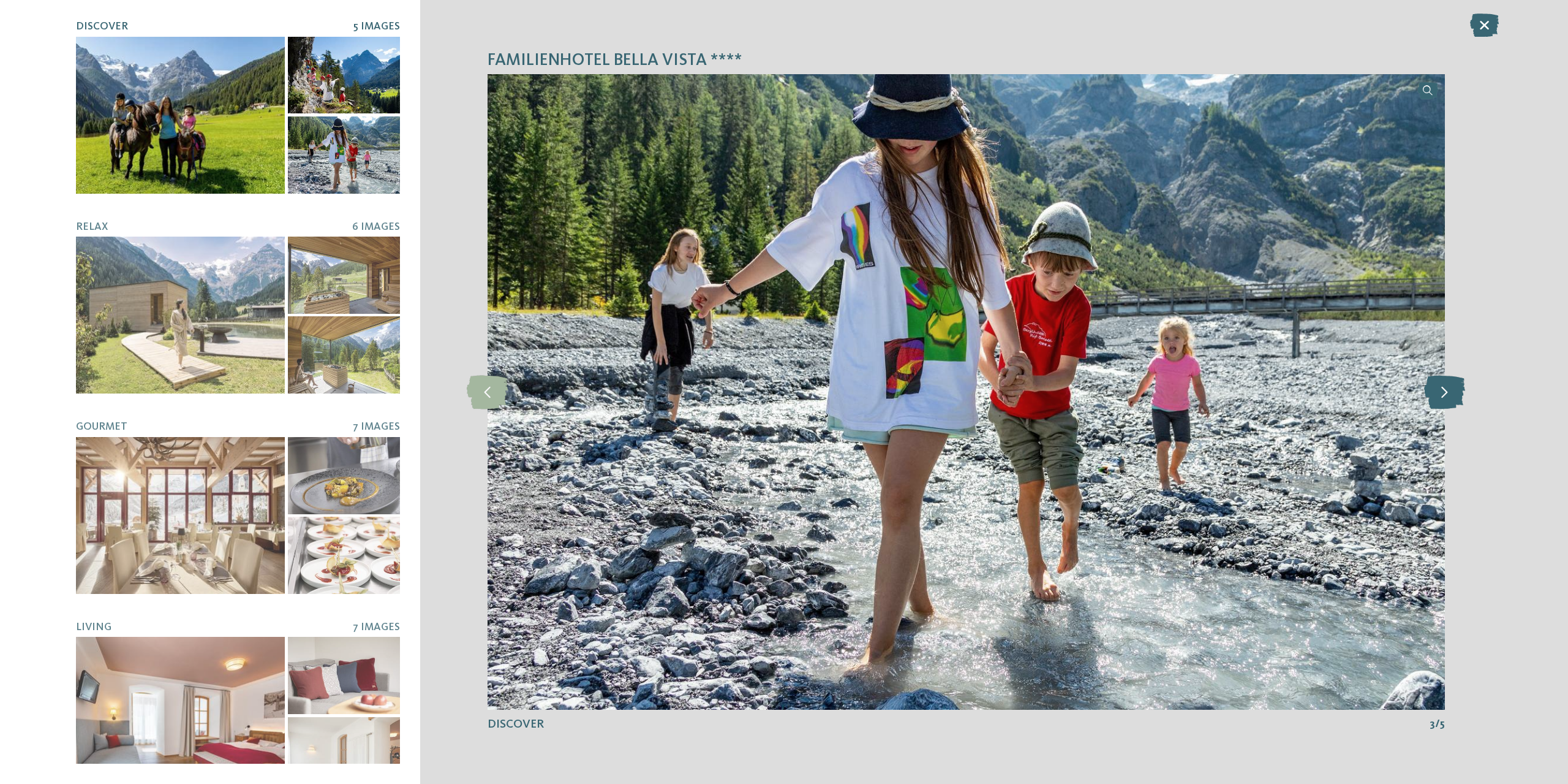
click at [1456, 400] on icon at bounding box center [1444, 392] width 41 height 34
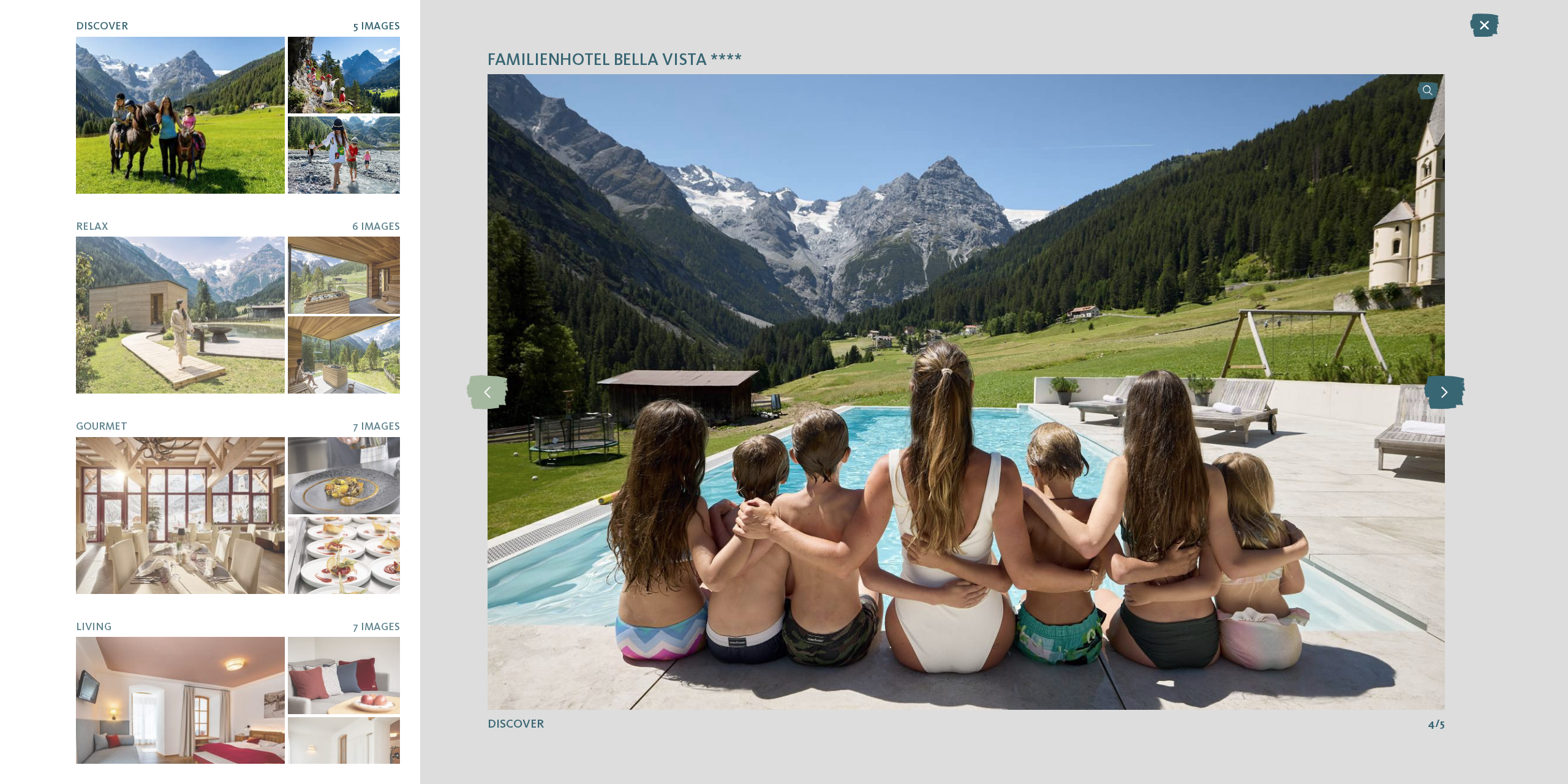
click at [1456, 400] on icon at bounding box center [1444, 392] width 41 height 34
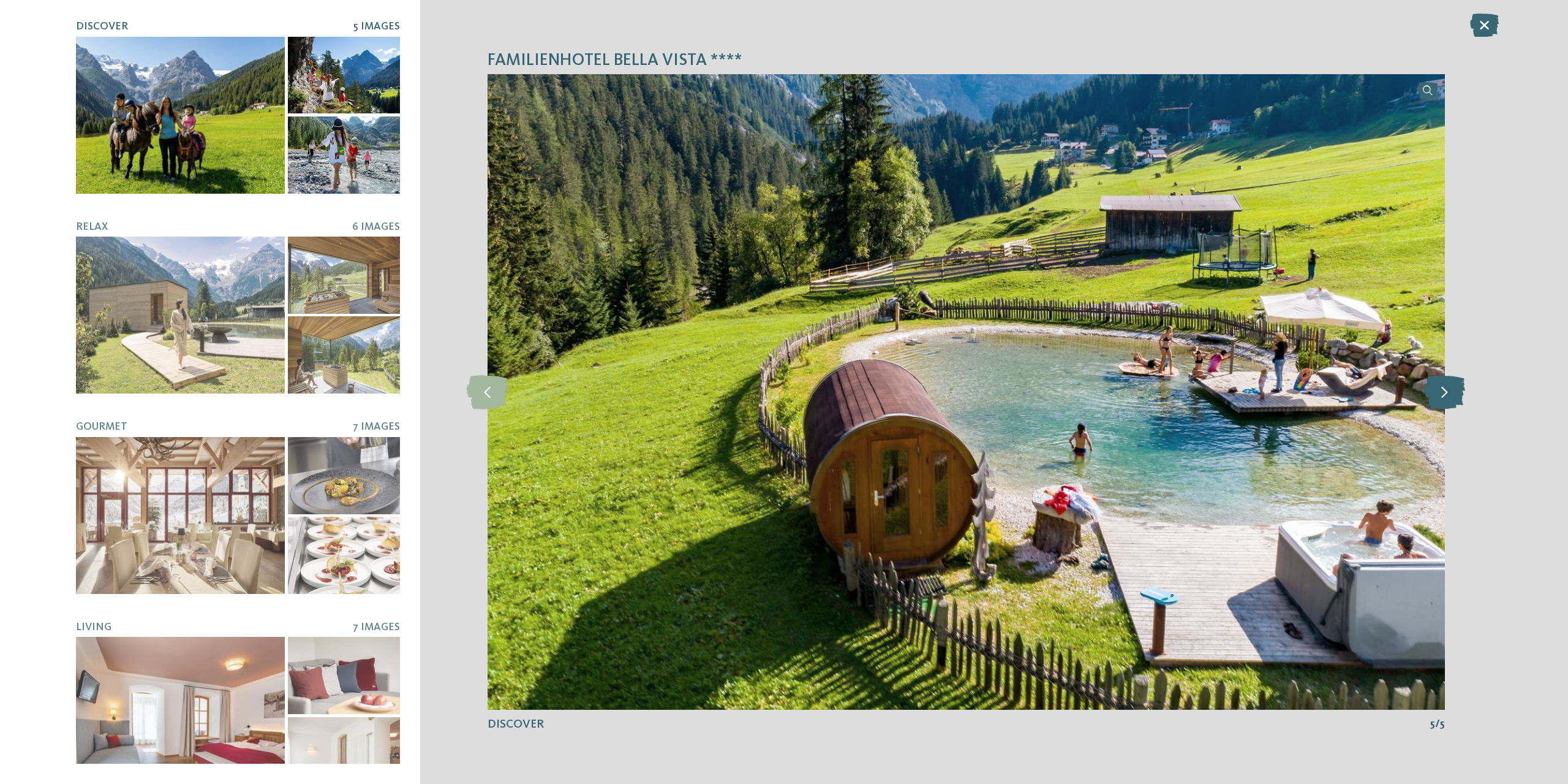
click at [1456, 400] on icon at bounding box center [1444, 392] width 41 height 34
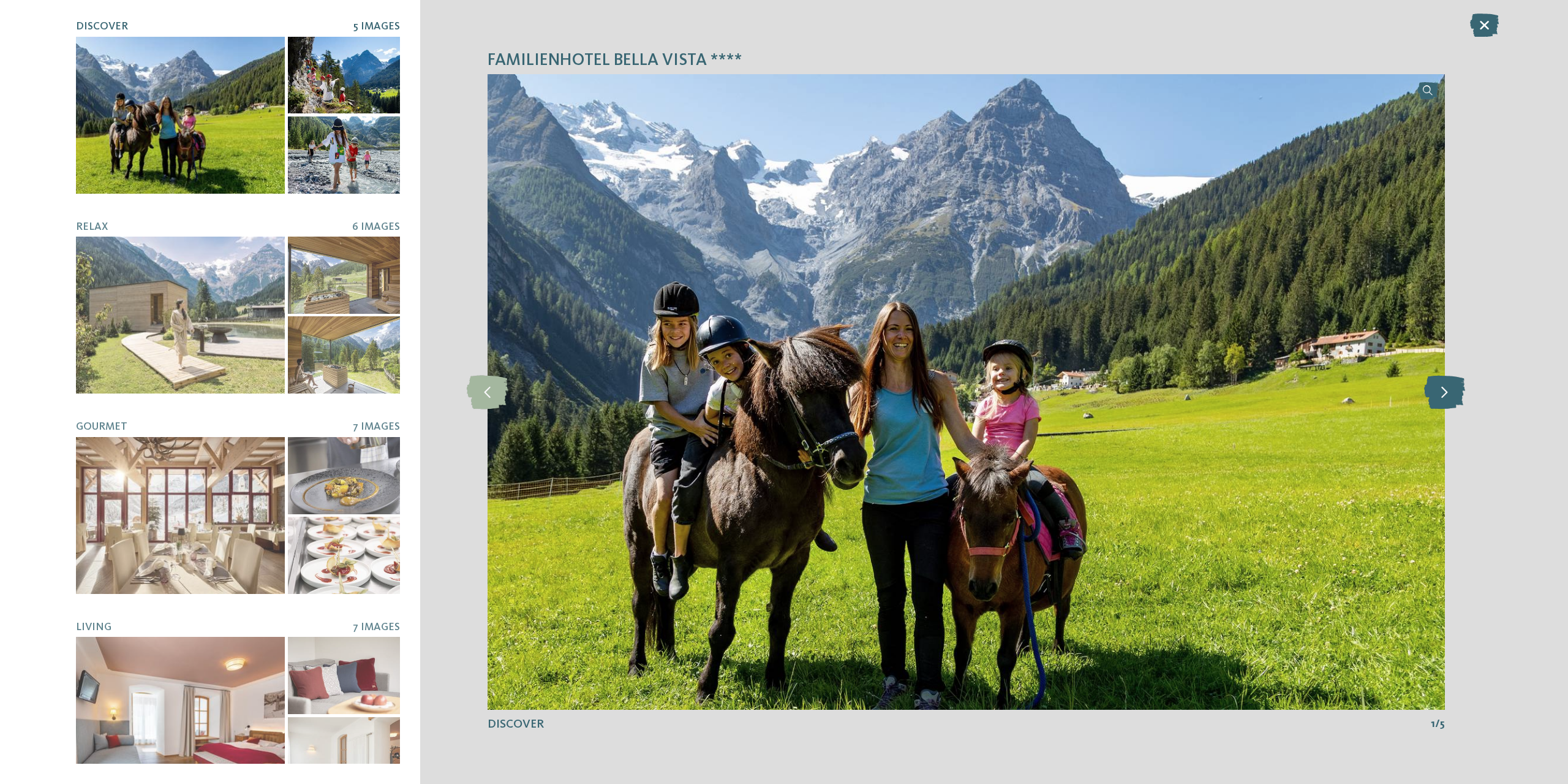
click at [1456, 400] on icon at bounding box center [1444, 392] width 41 height 34
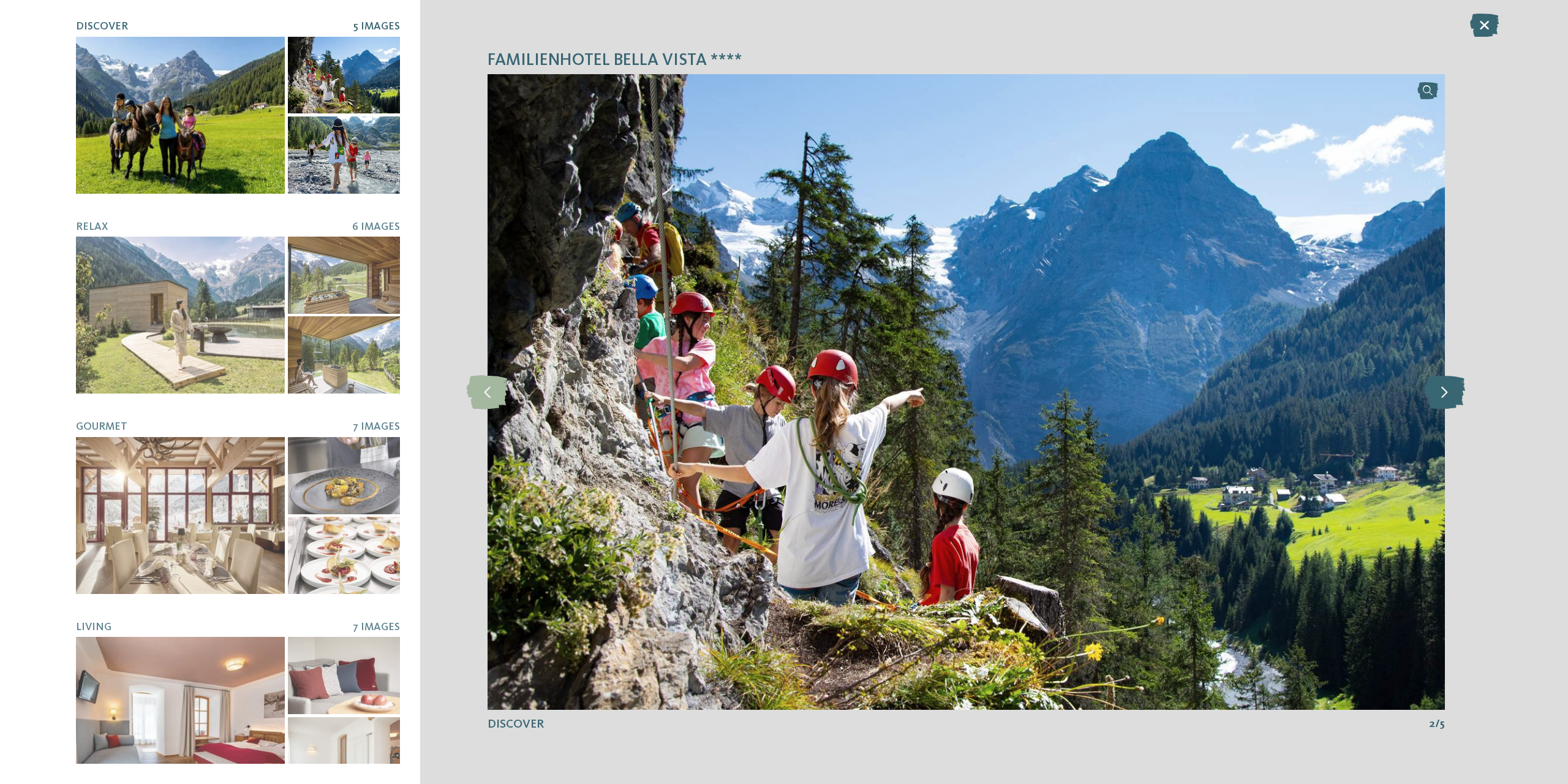
click at [1456, 400] on icon at bounding box center [1444, 392] width 41 height 34
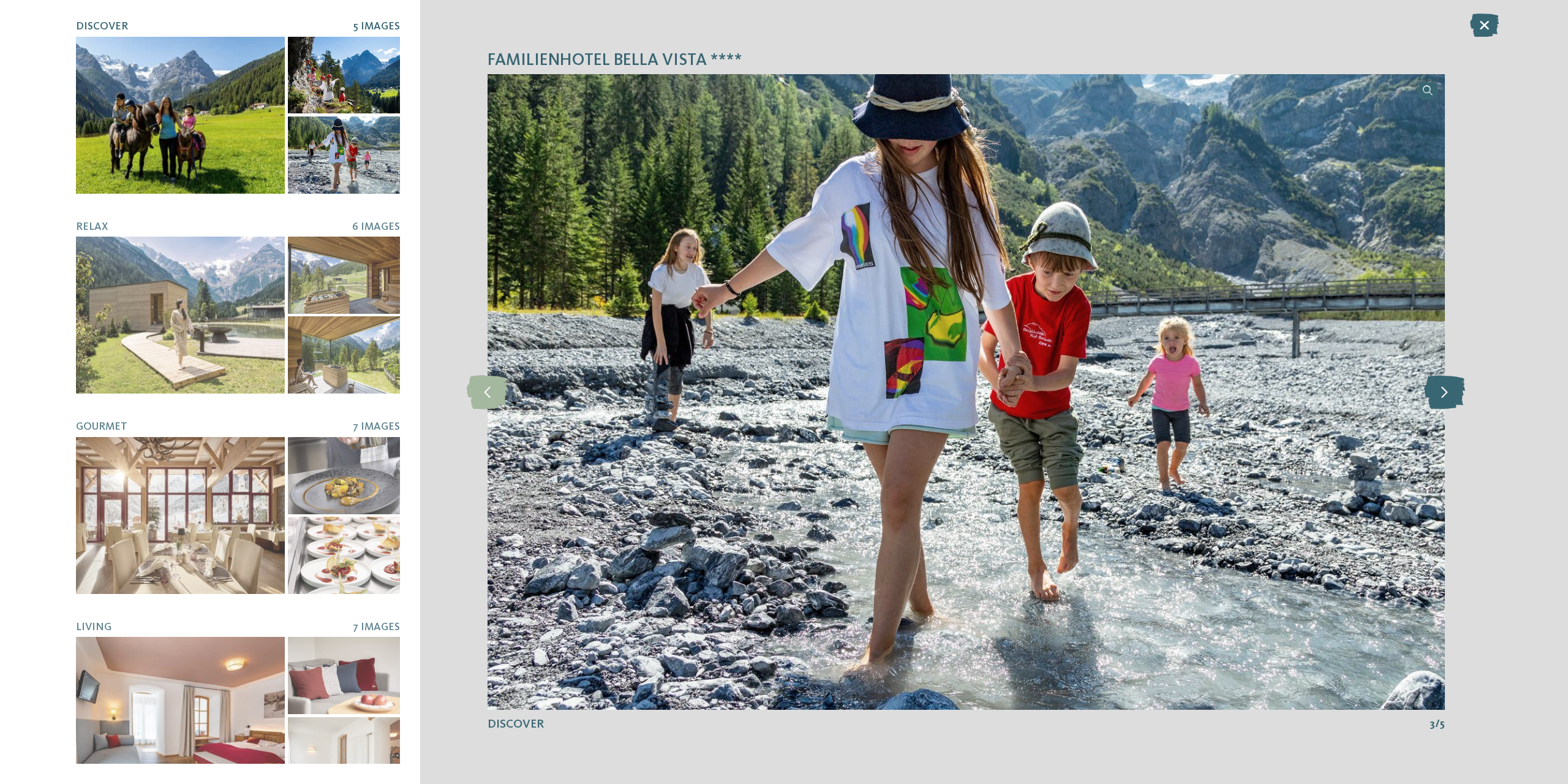
click at [1456, 400] on icon at bounding box center [1444, 392] width 41 height 34
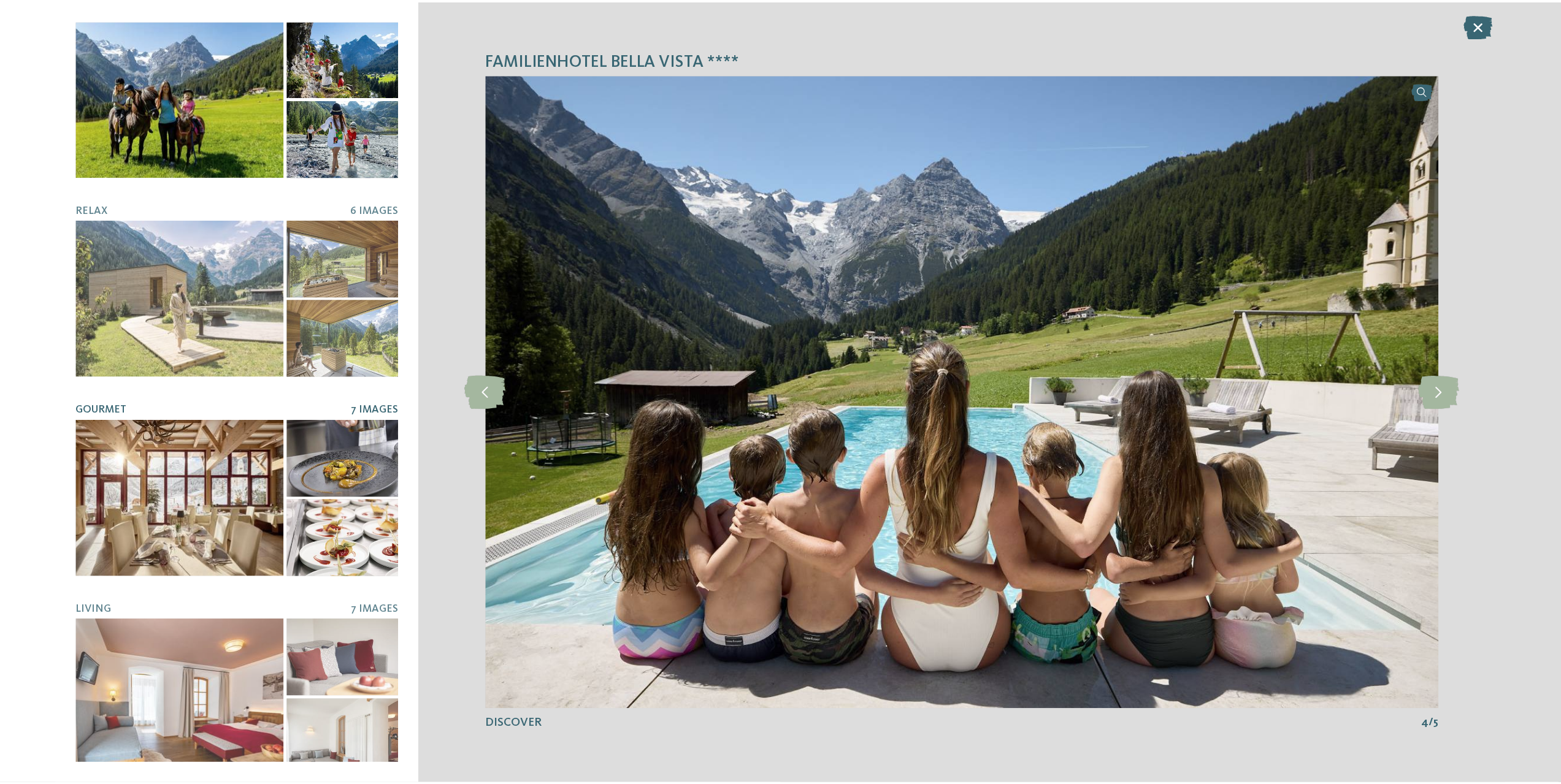
scroll to position [18, 0]
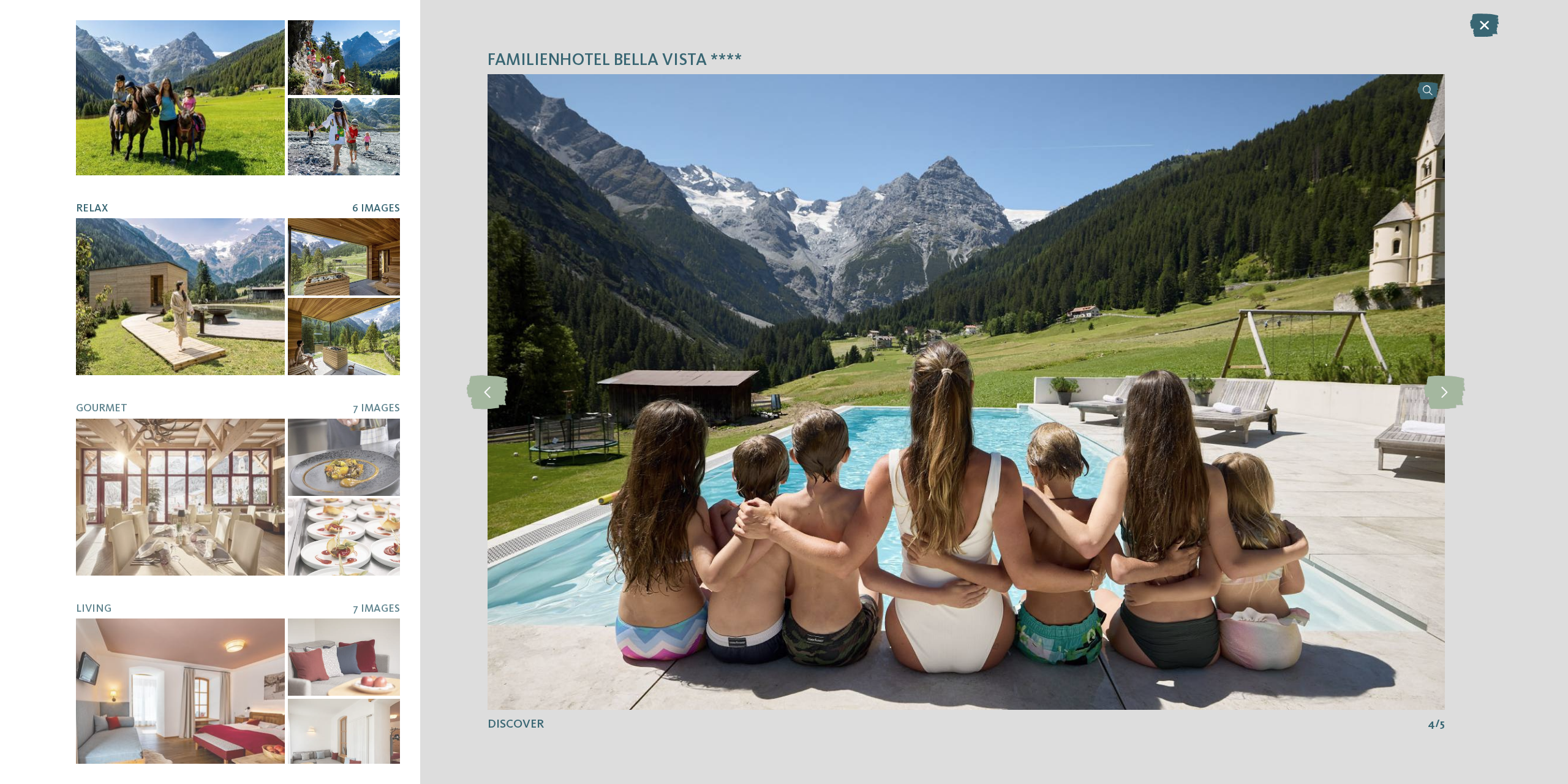
click at [210, 352] on div at bounding box center [180, 296] width 209 height 157
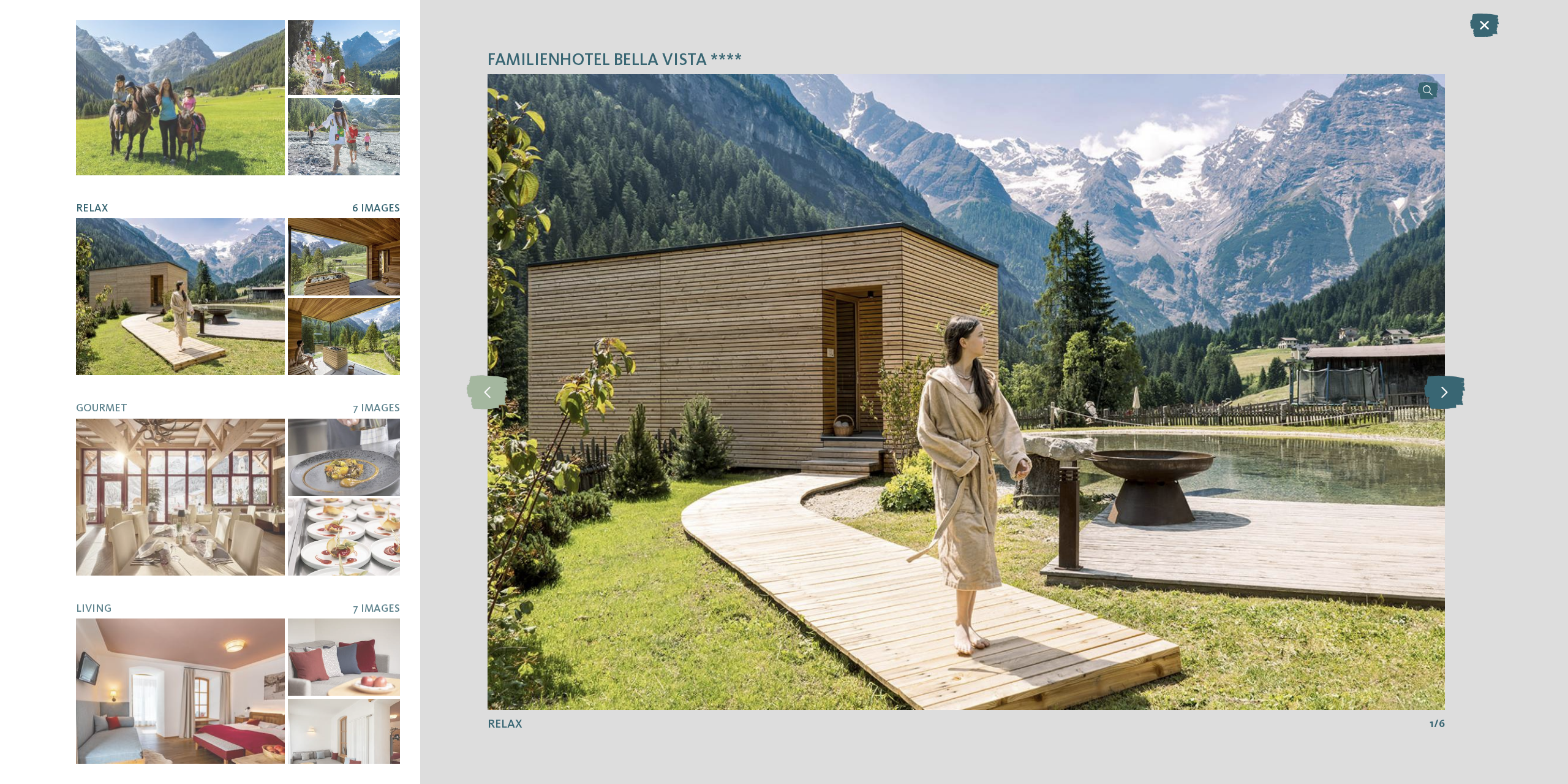
click at [1442, 389] on icon at bounding box center [1444, 392] width 41 height 34
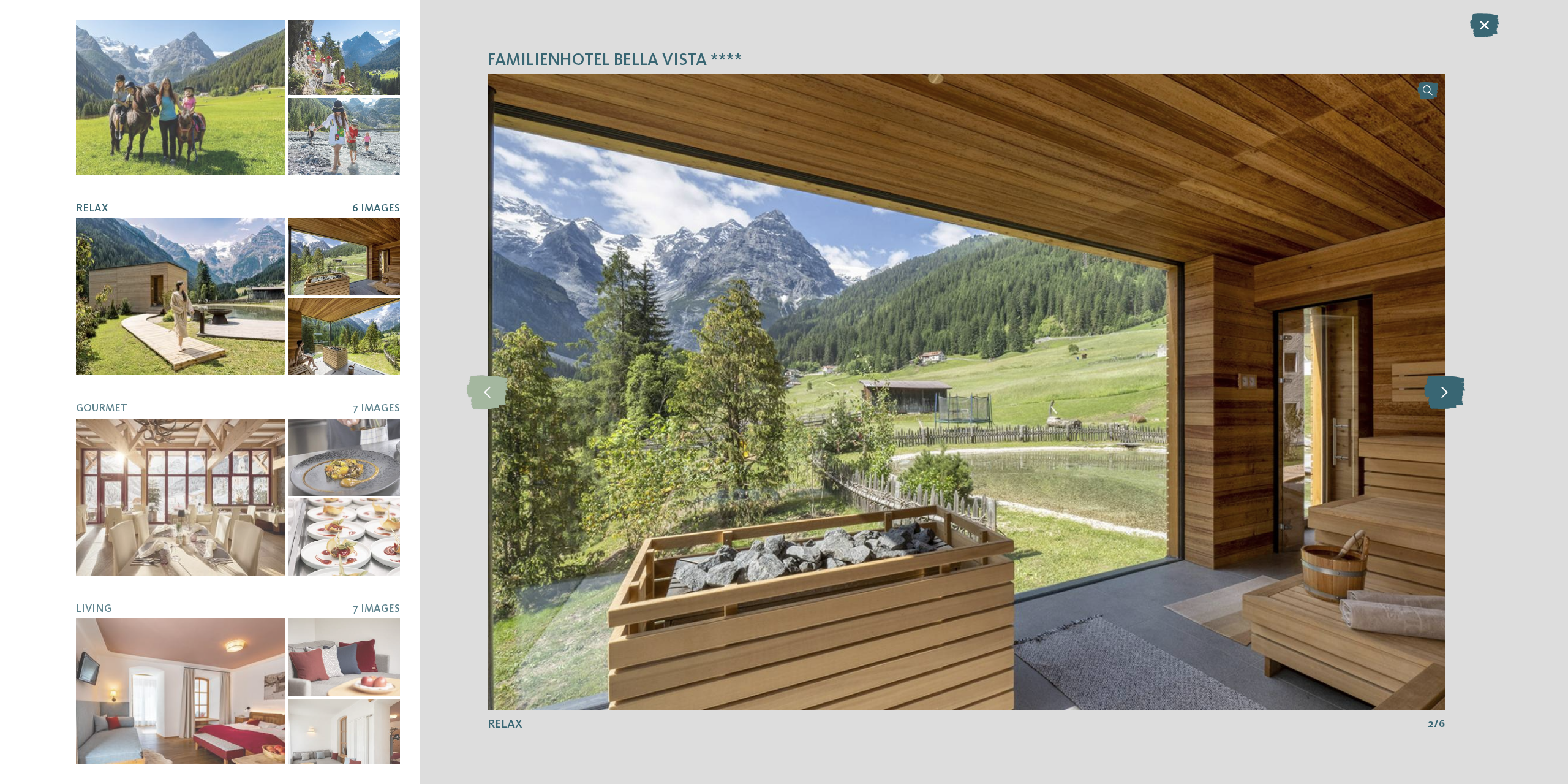
click at [1442, 389] on icon at bounding box center [1444, 392] width 41 height 34
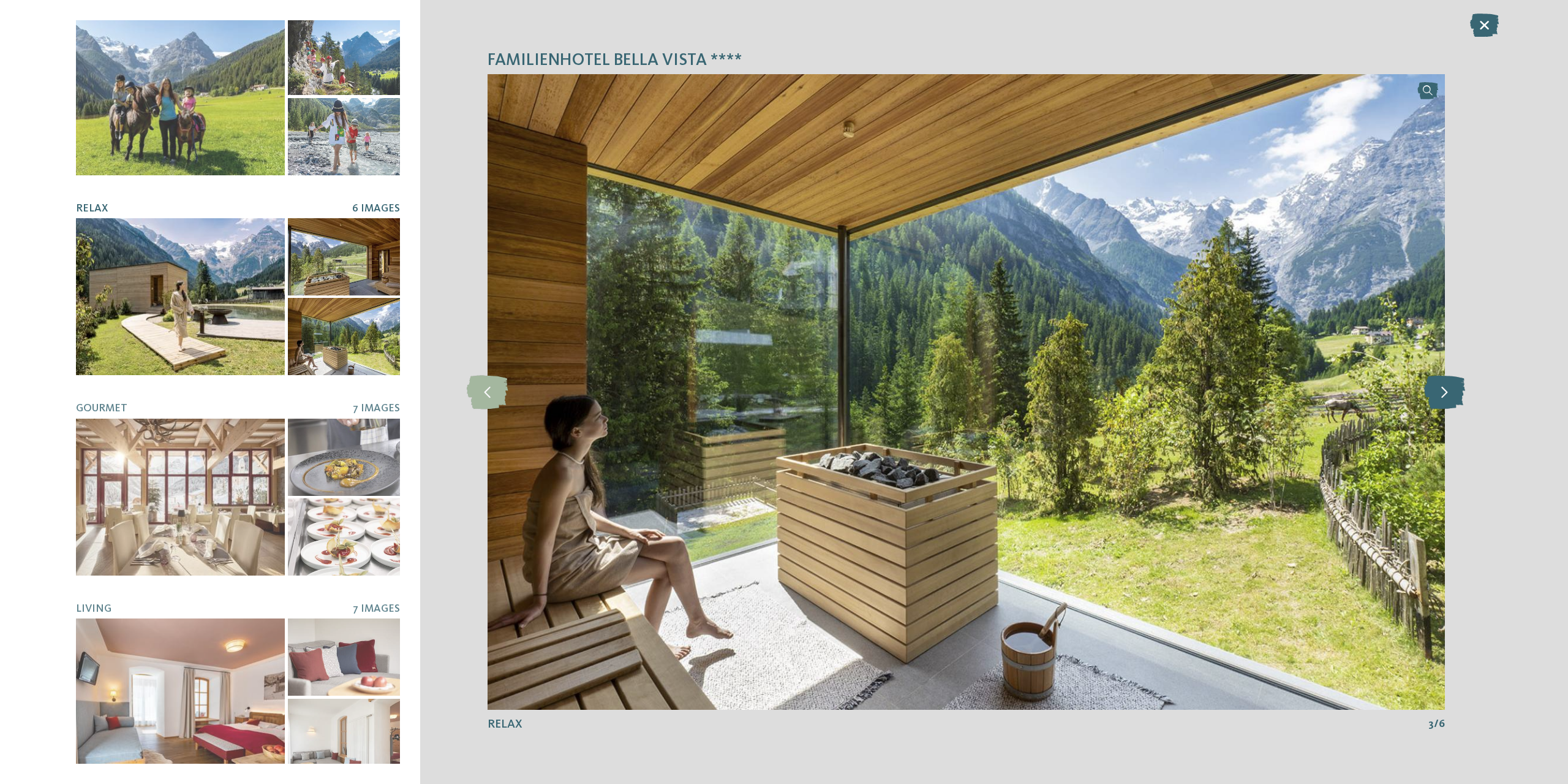
click at [1442, 389] on icon at bounding box center [1444, 392] width 41 height 34
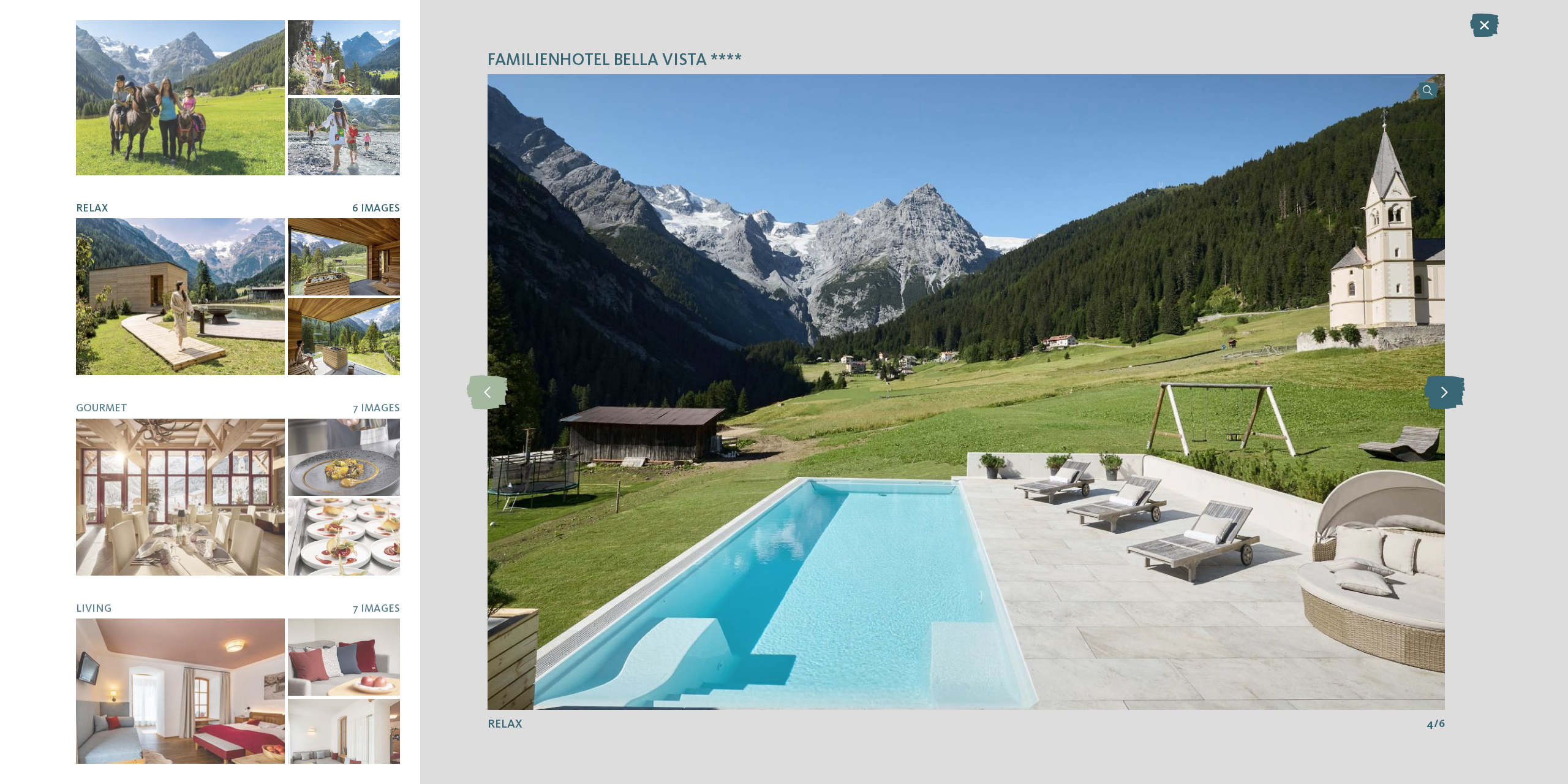
click at [1442, 389] on icon at bounding box center [1444, 392] width 41 height 34
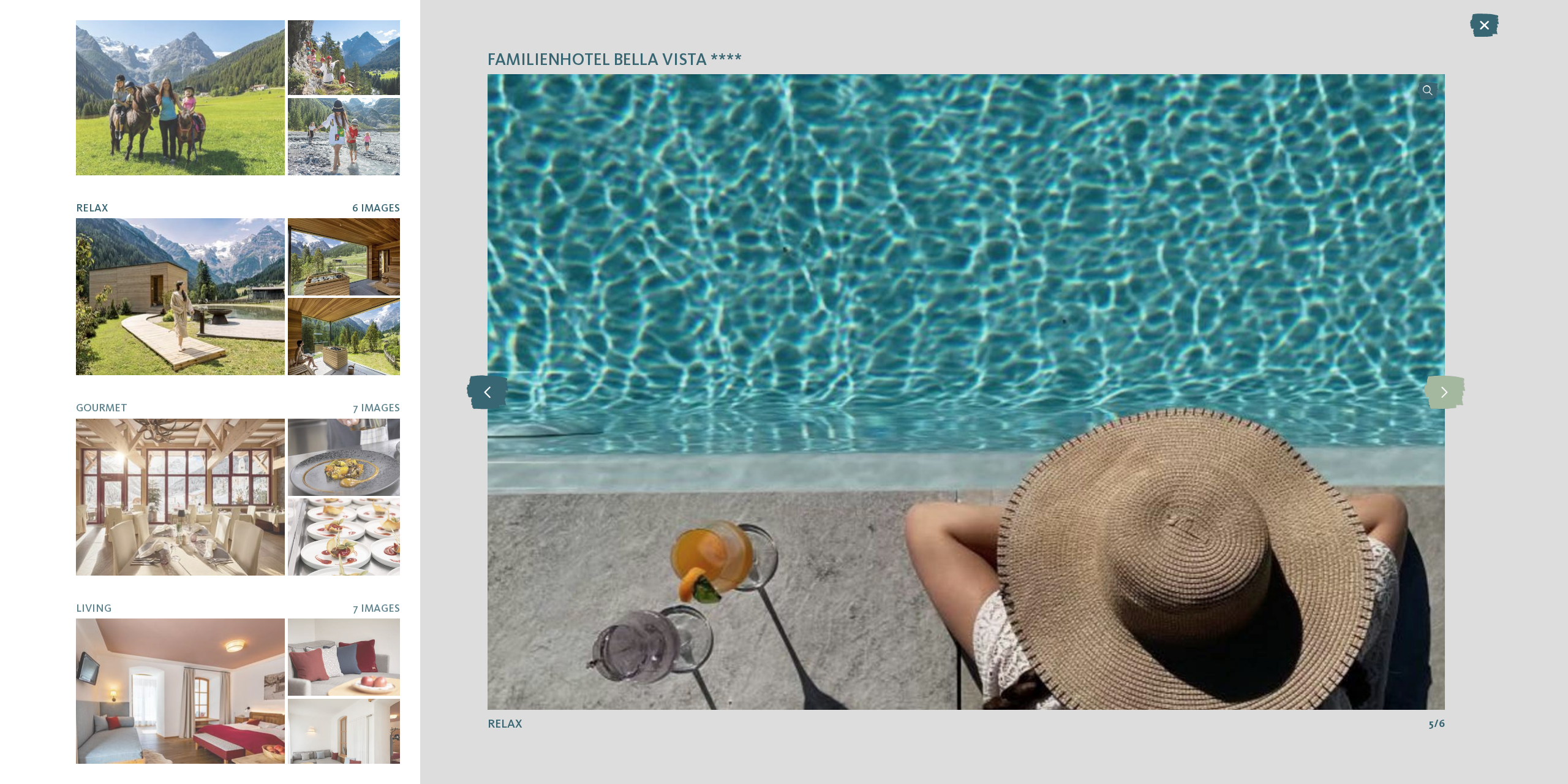
click at [467, 389] on icon at bounding box center [487, 392] width 42 height 34
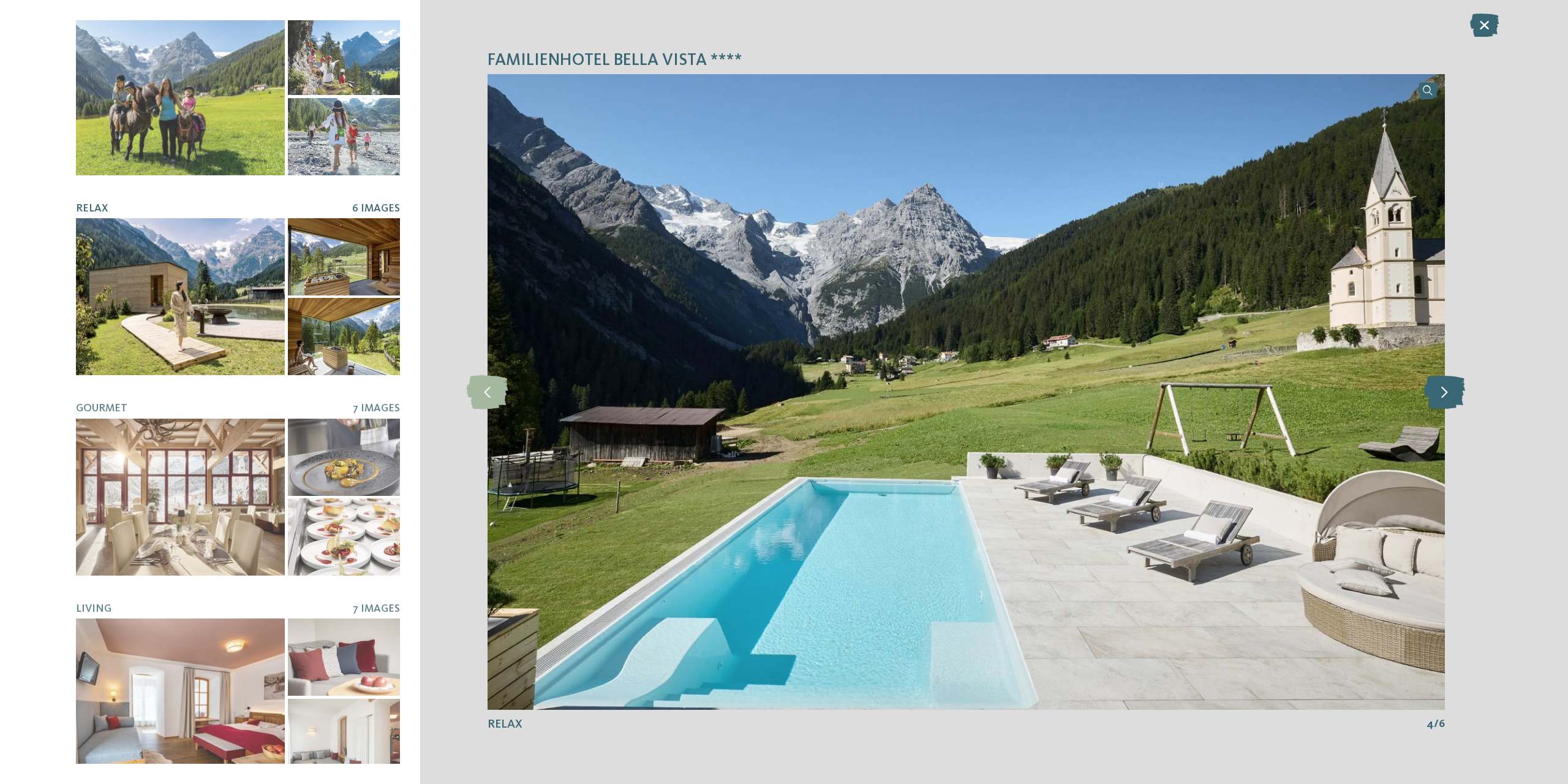
click at [1457, 392] on icon at bounding box center [1444, 392] width 41 height 34
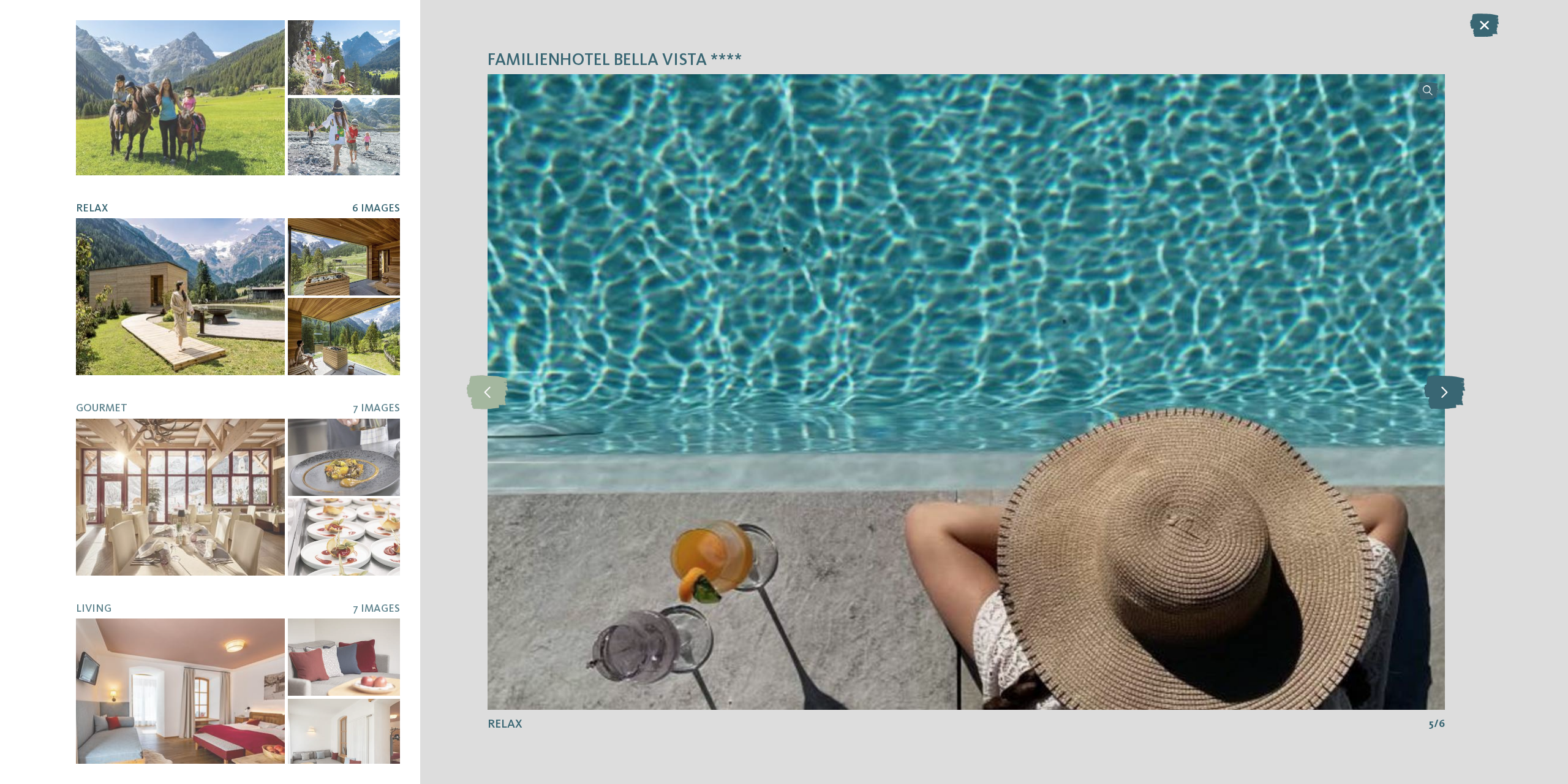
click at [1457, 392] on icon at bounding box center [1444, 392] width 41 height 34
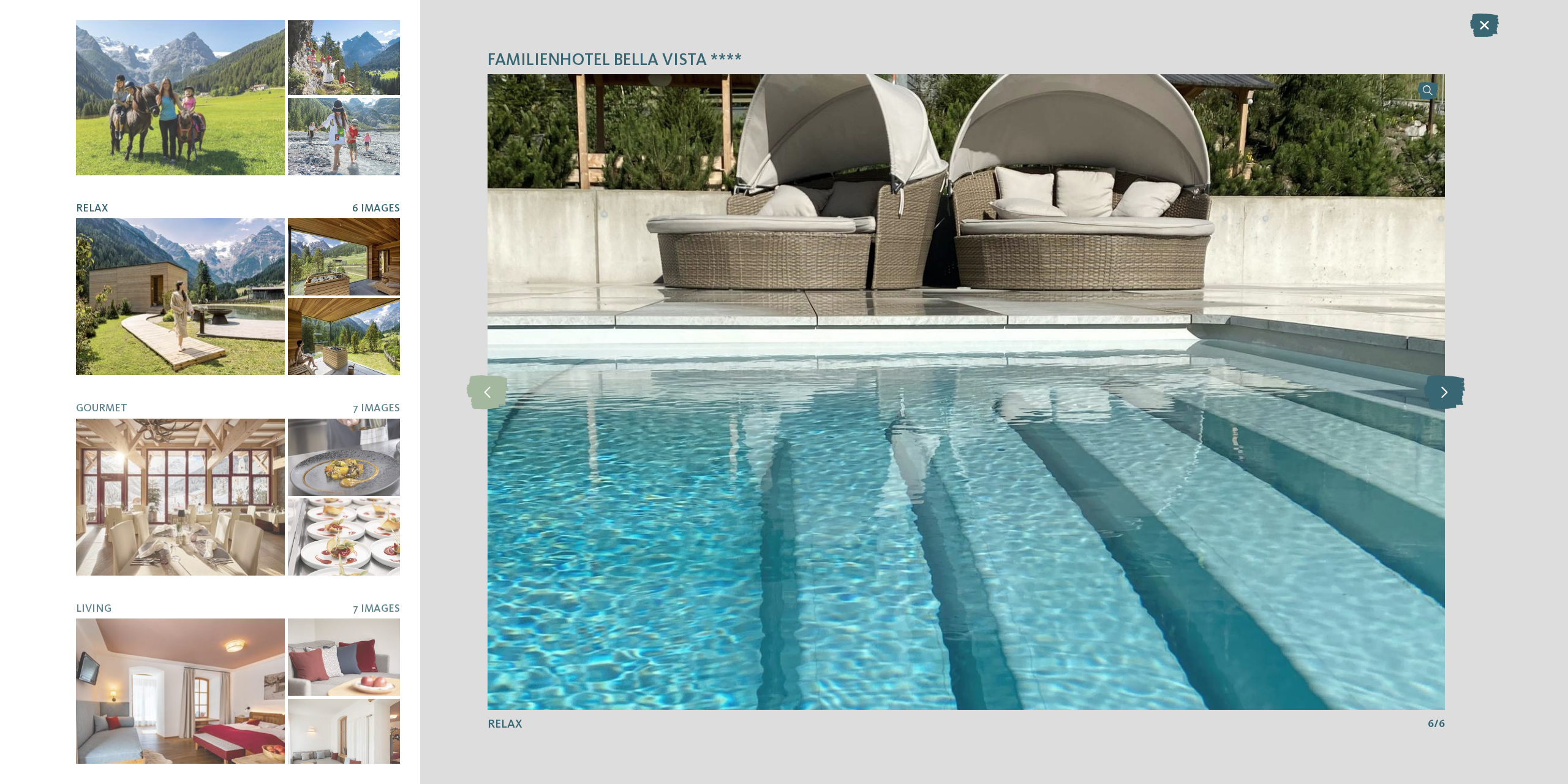
click at [1457, 392] on icon at bounding box center [1444, 392] width 41 height 34
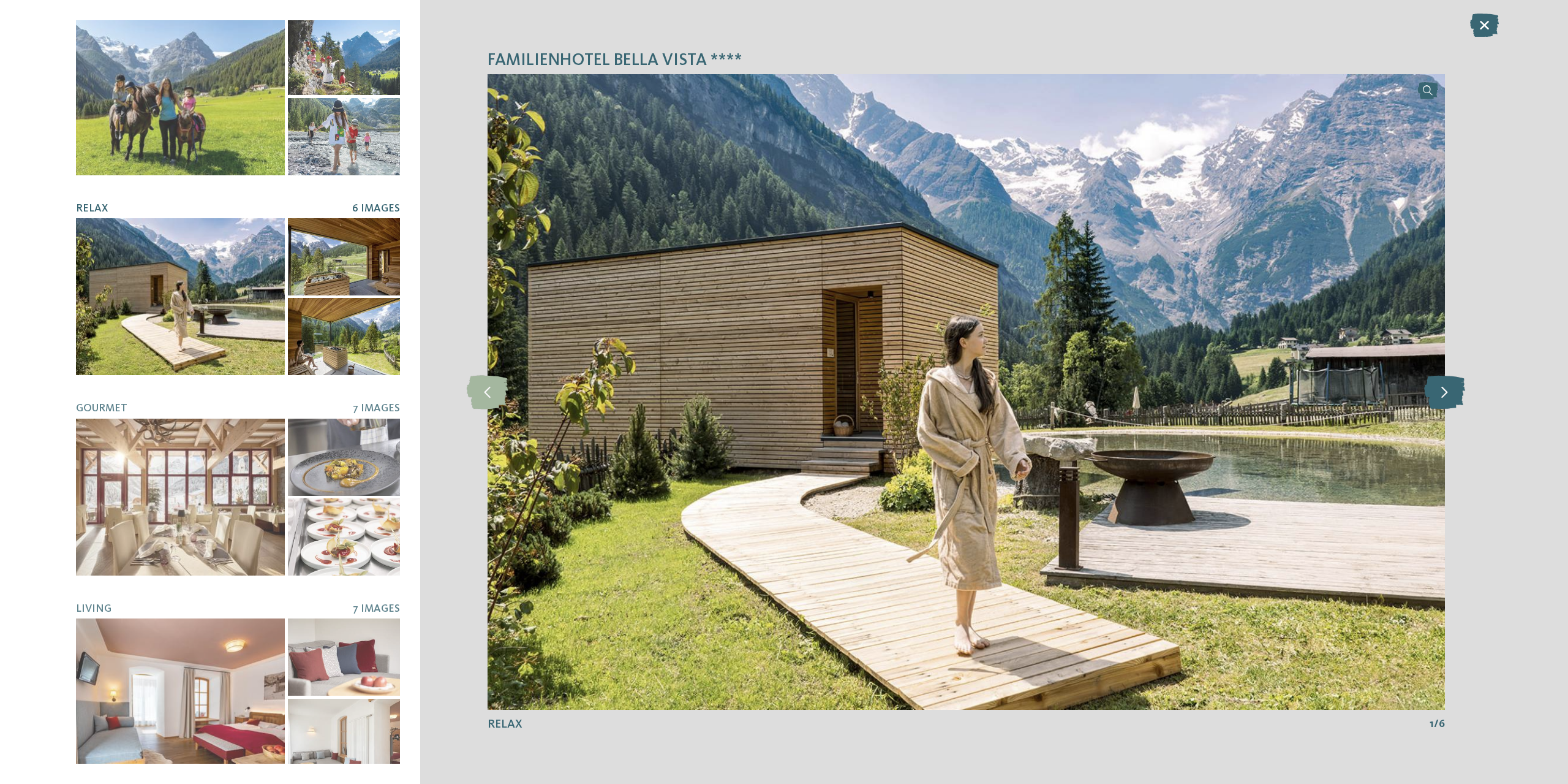
click at [1457, 392] on icon at bounding box center [1444, 392] width 41 height 34
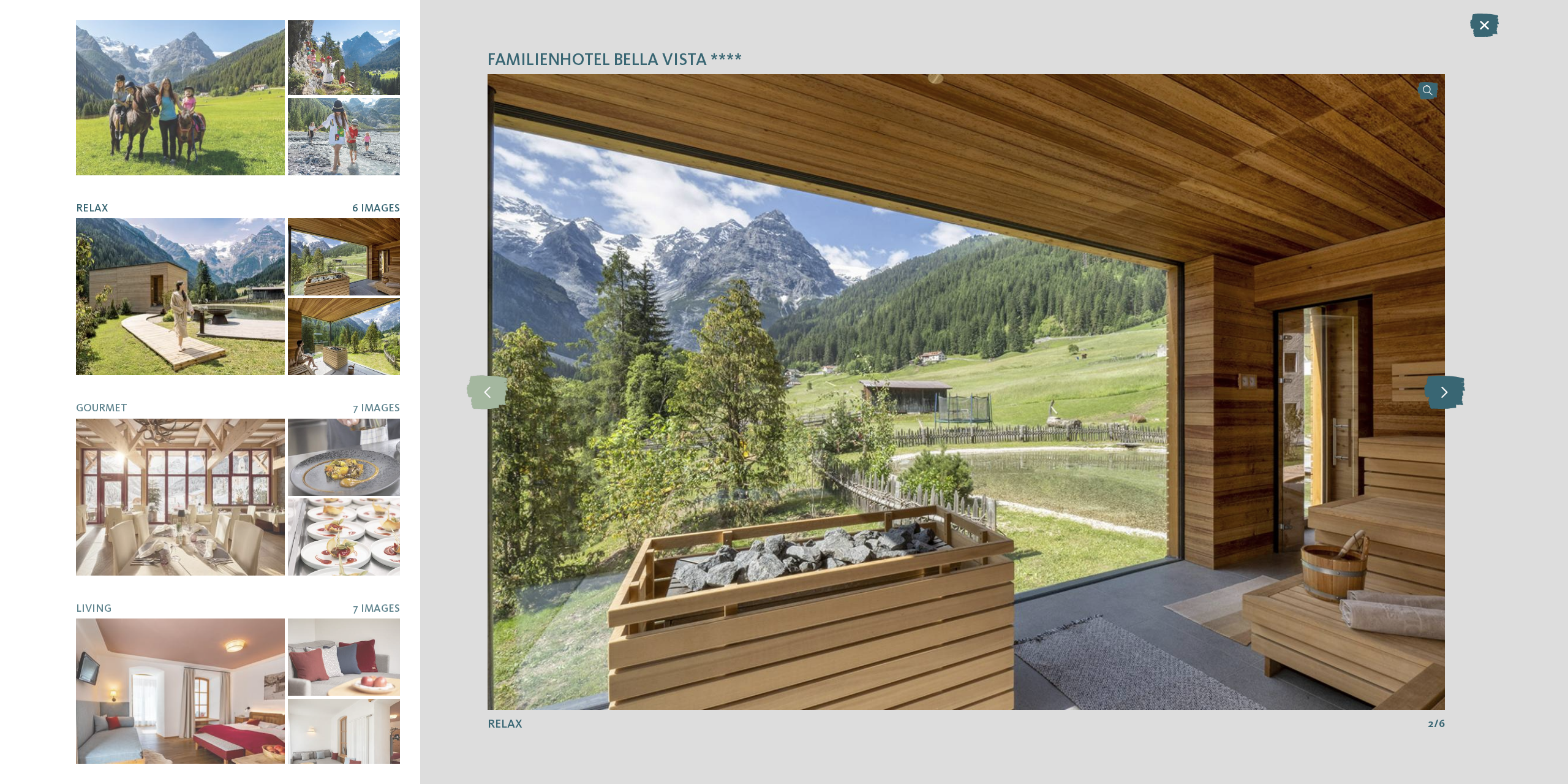
click at [1457, 392] on icon at bounding box center [1444, 392] width 41 height 34
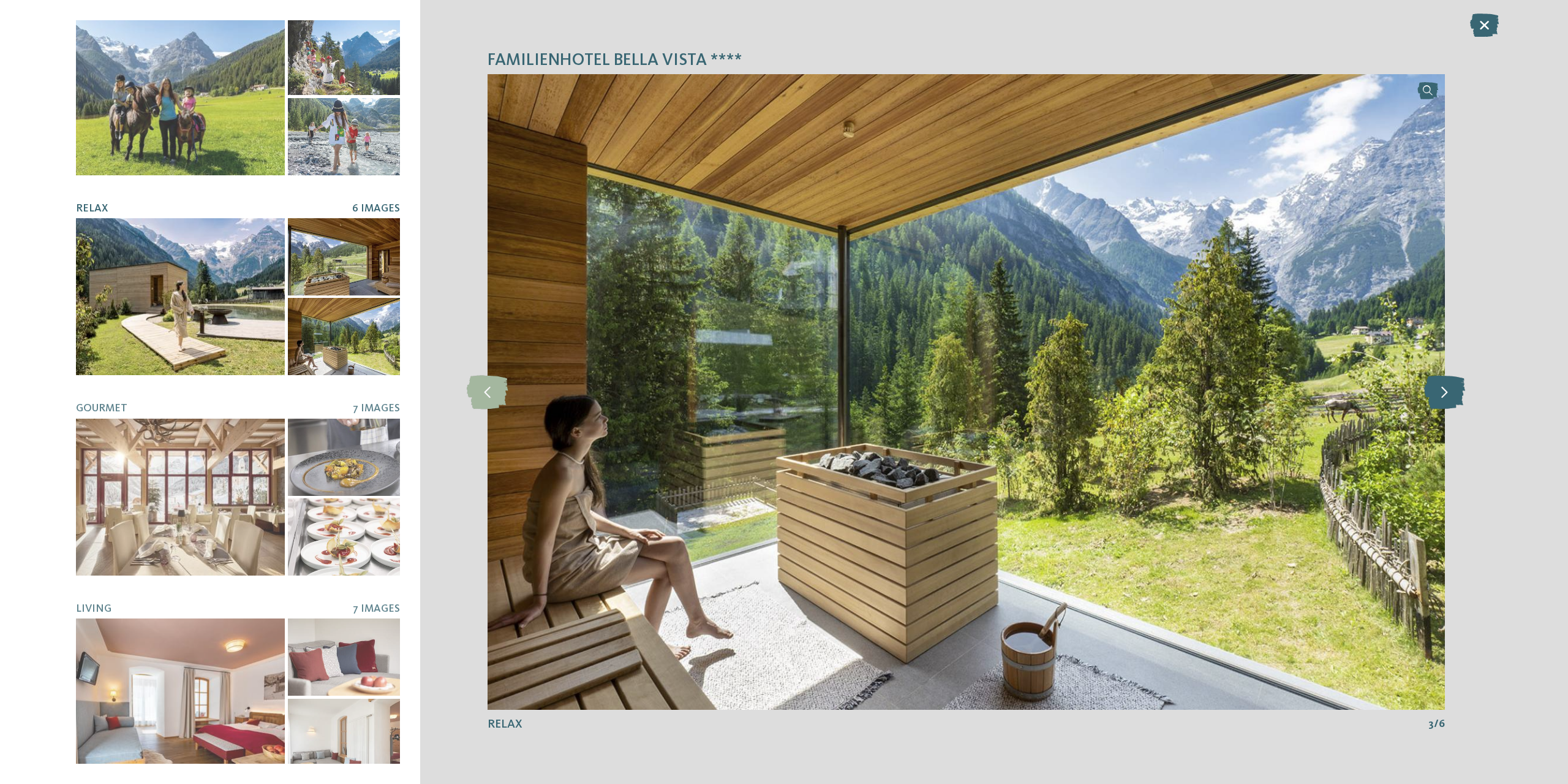
click at [1457, 392] on icon at bounding box center [1444, 392] width 41 height 34
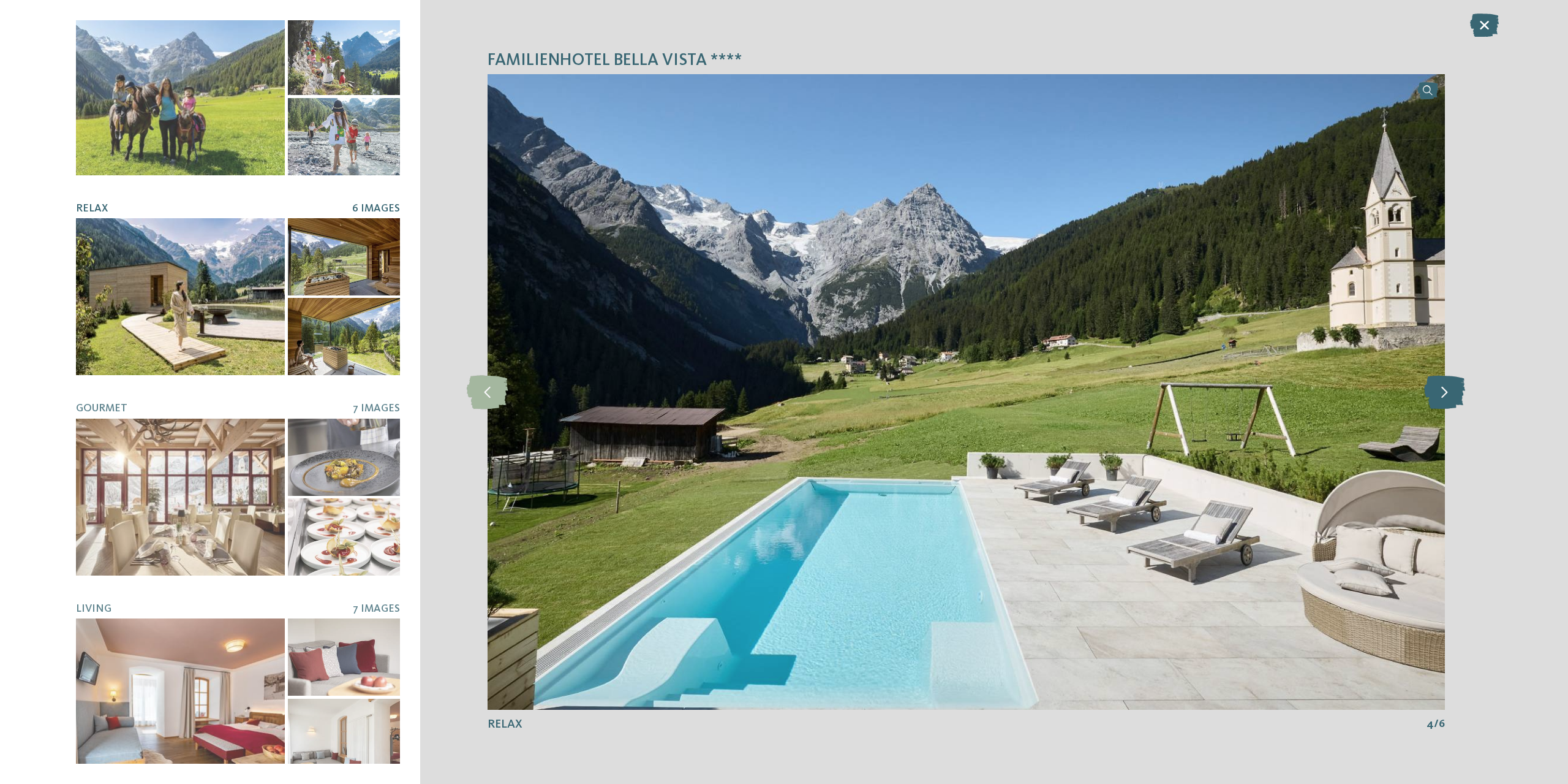
click at [1457, 392] on icon at bounding box center [1444, 392] width 41 height 34
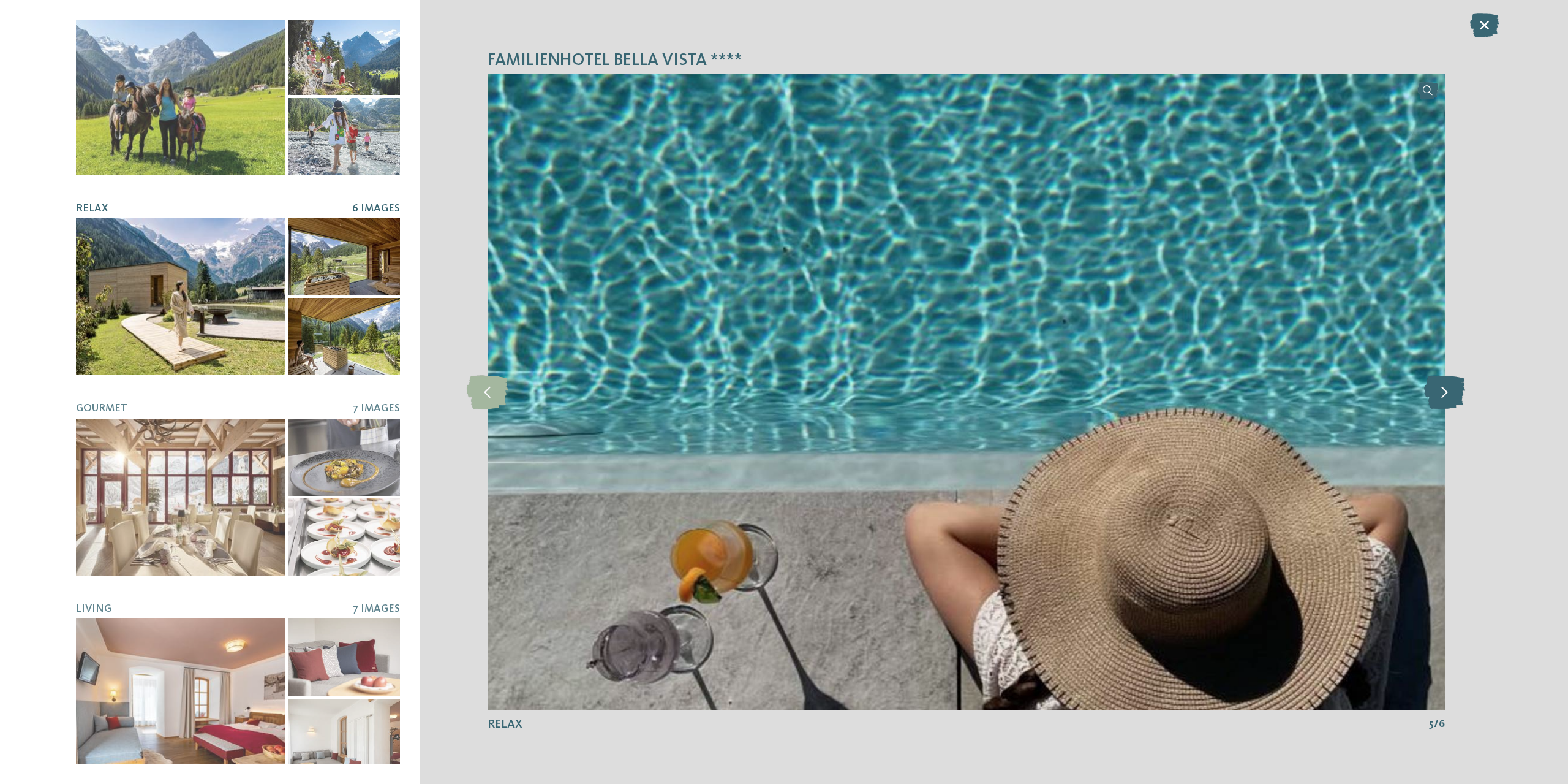
click at [1457, 392] on icon at bounding box center [1444, 392] width 41 height 34
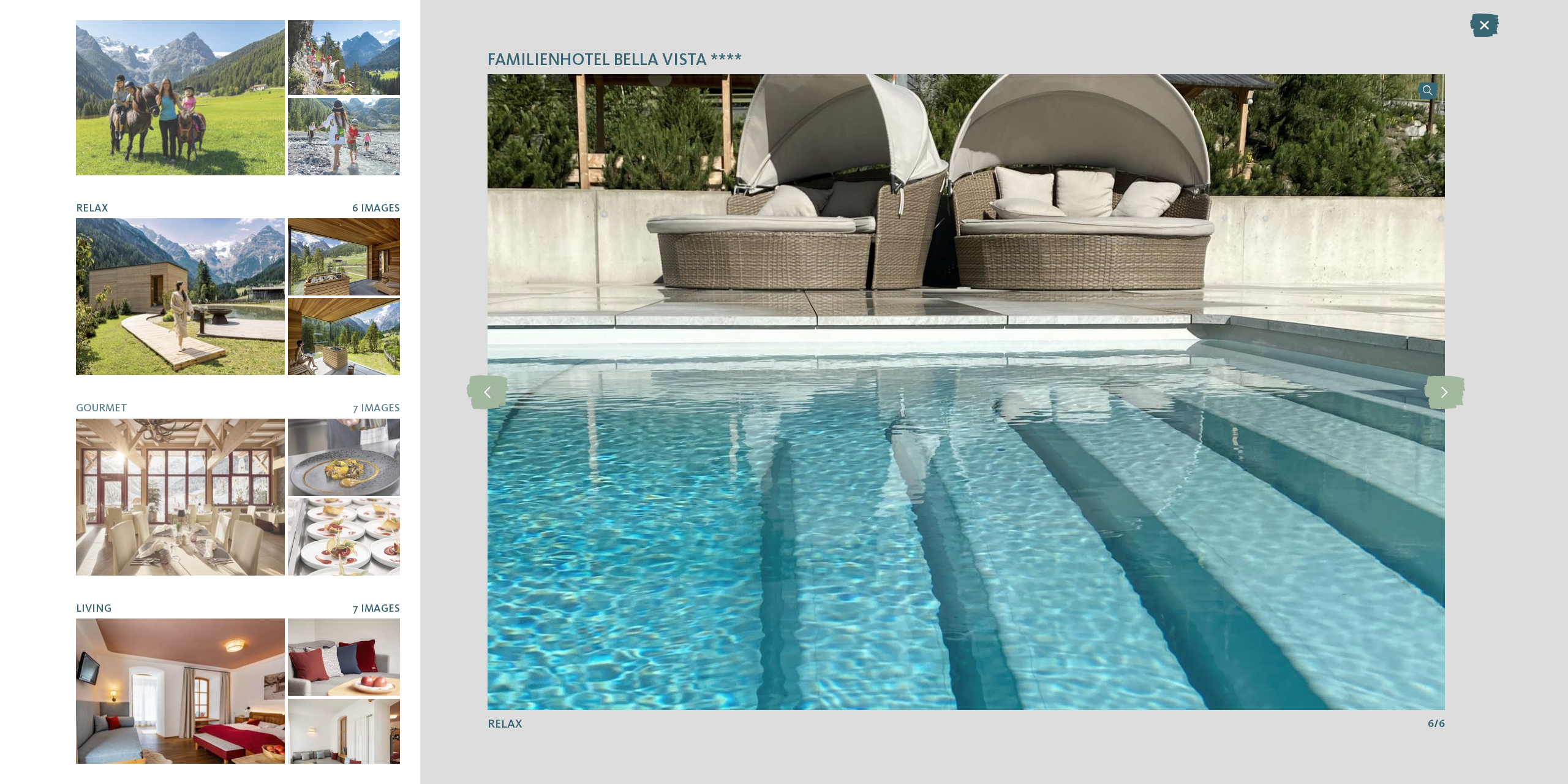
click at [141, 670] on div at bounding box center [180, 696] width 209 height 157
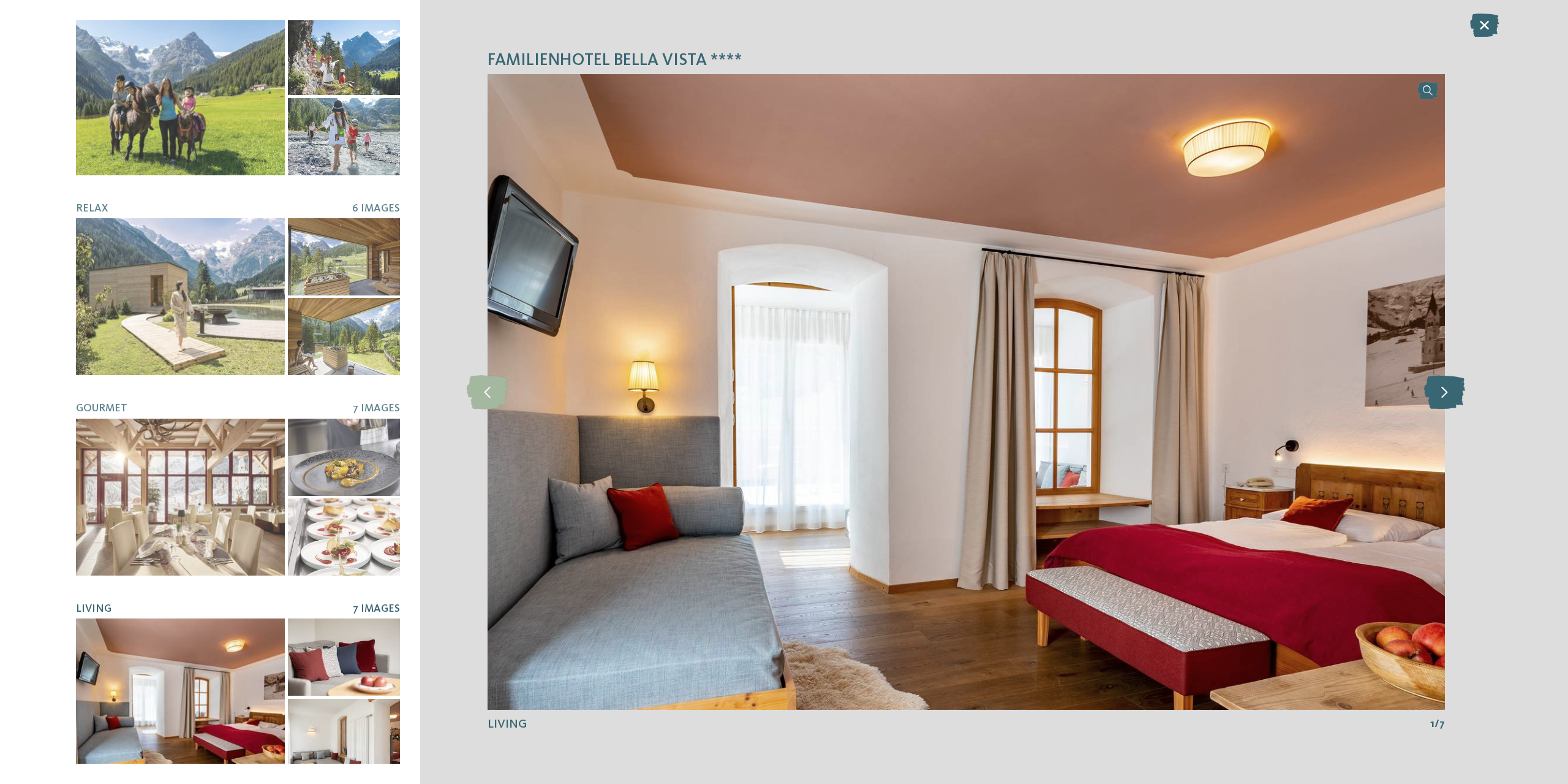
click at [1428, 385] on icon at bounding box center [1444, 392] width 41 height 34
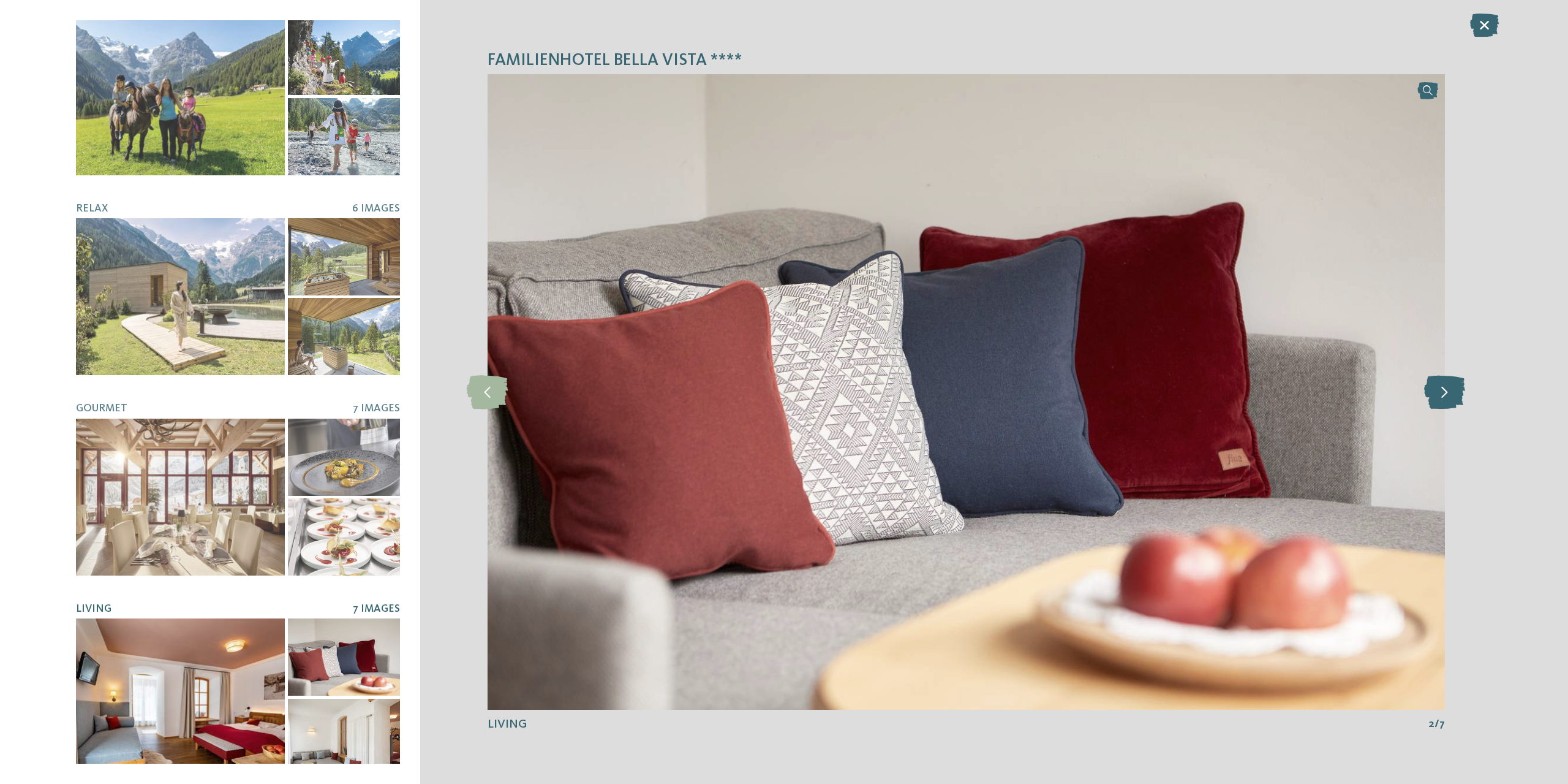
click at [1452, 403] on icon at bounding box center [1444, 392] width 41 height 34
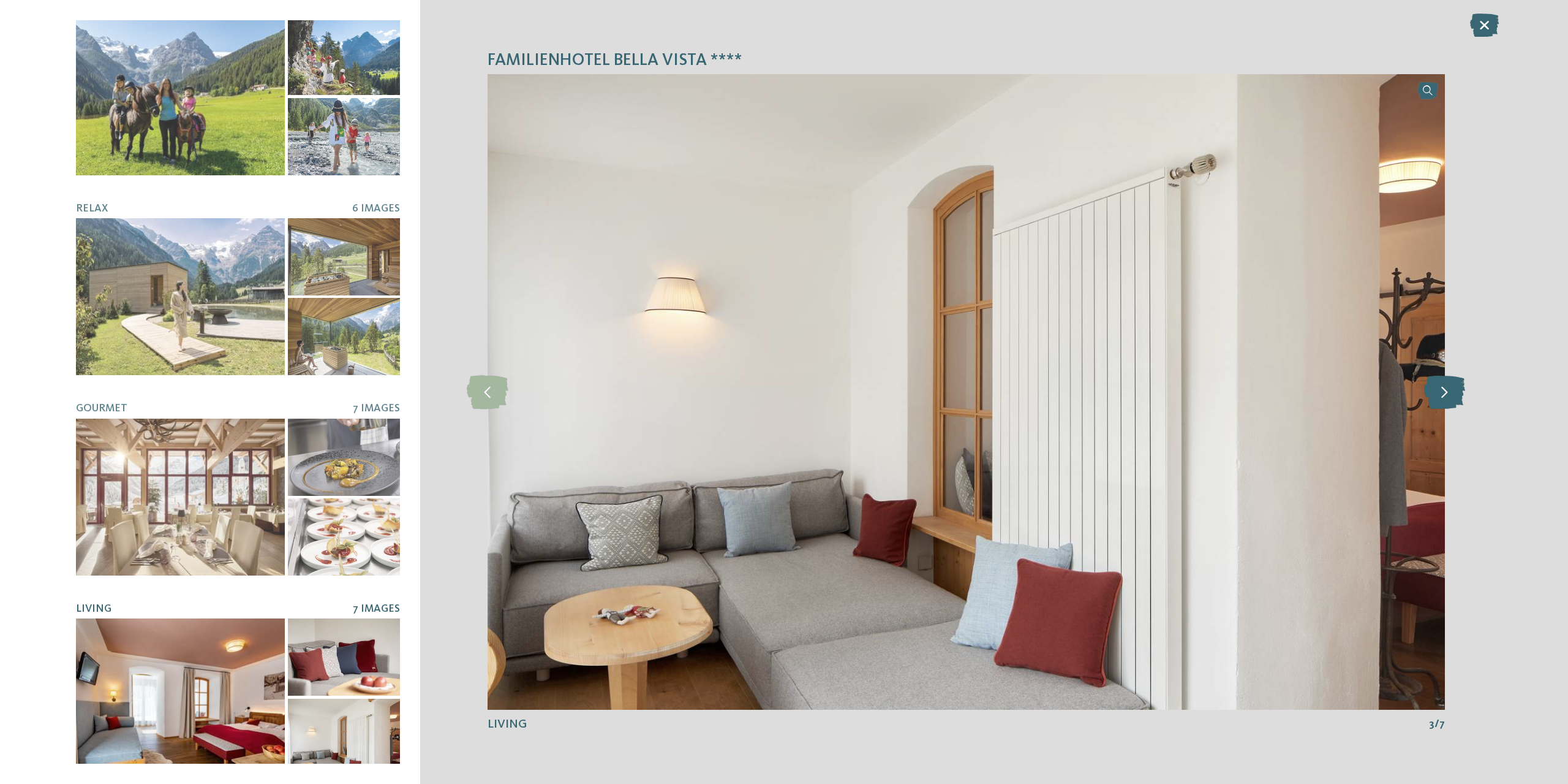
click at [1448, 397] on icon at bounding box center [1444, 392] width 41 height 34
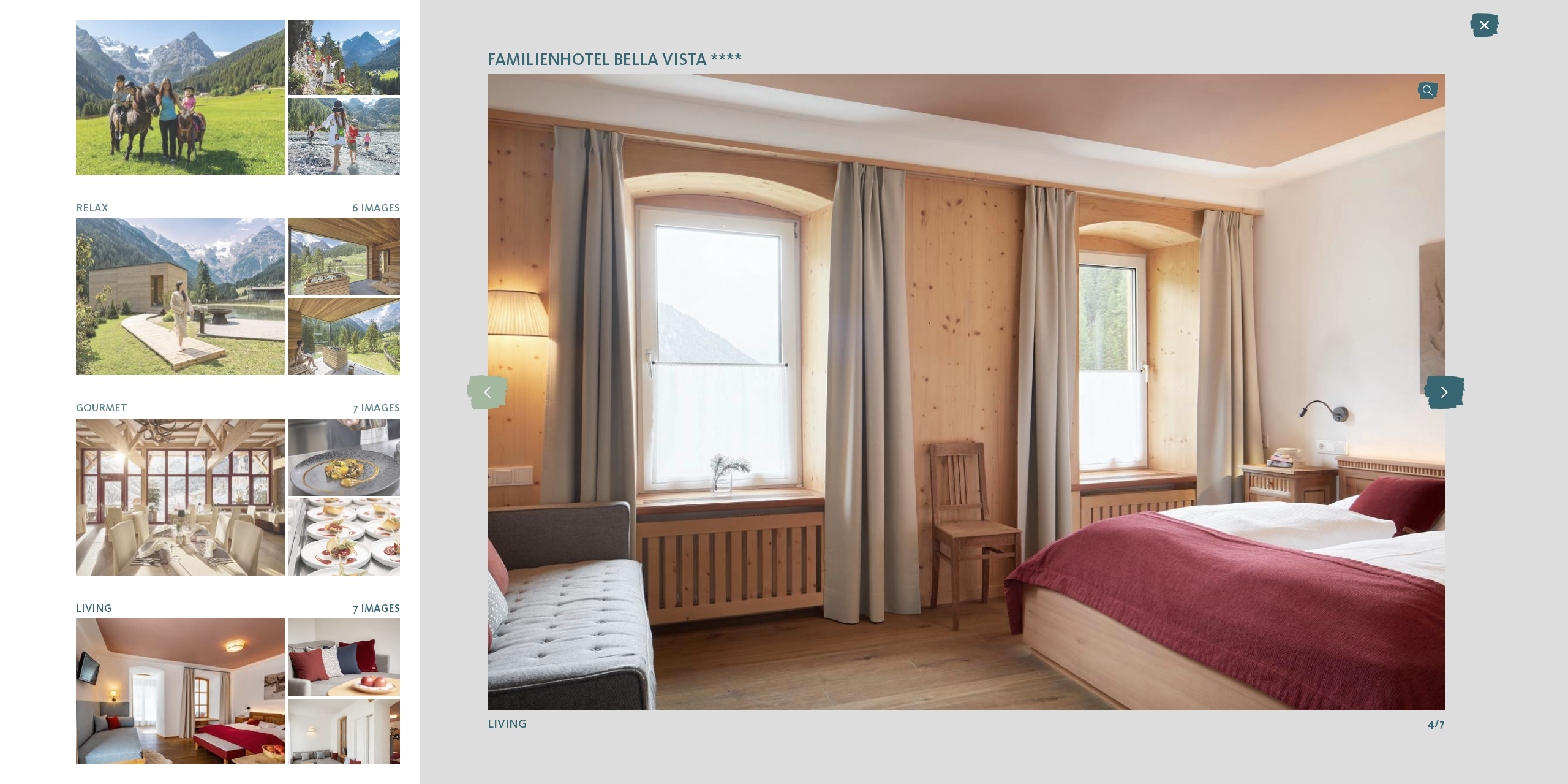
click at [1448, 397] on icon at bounding box center [1444, 392] width 41 height 34
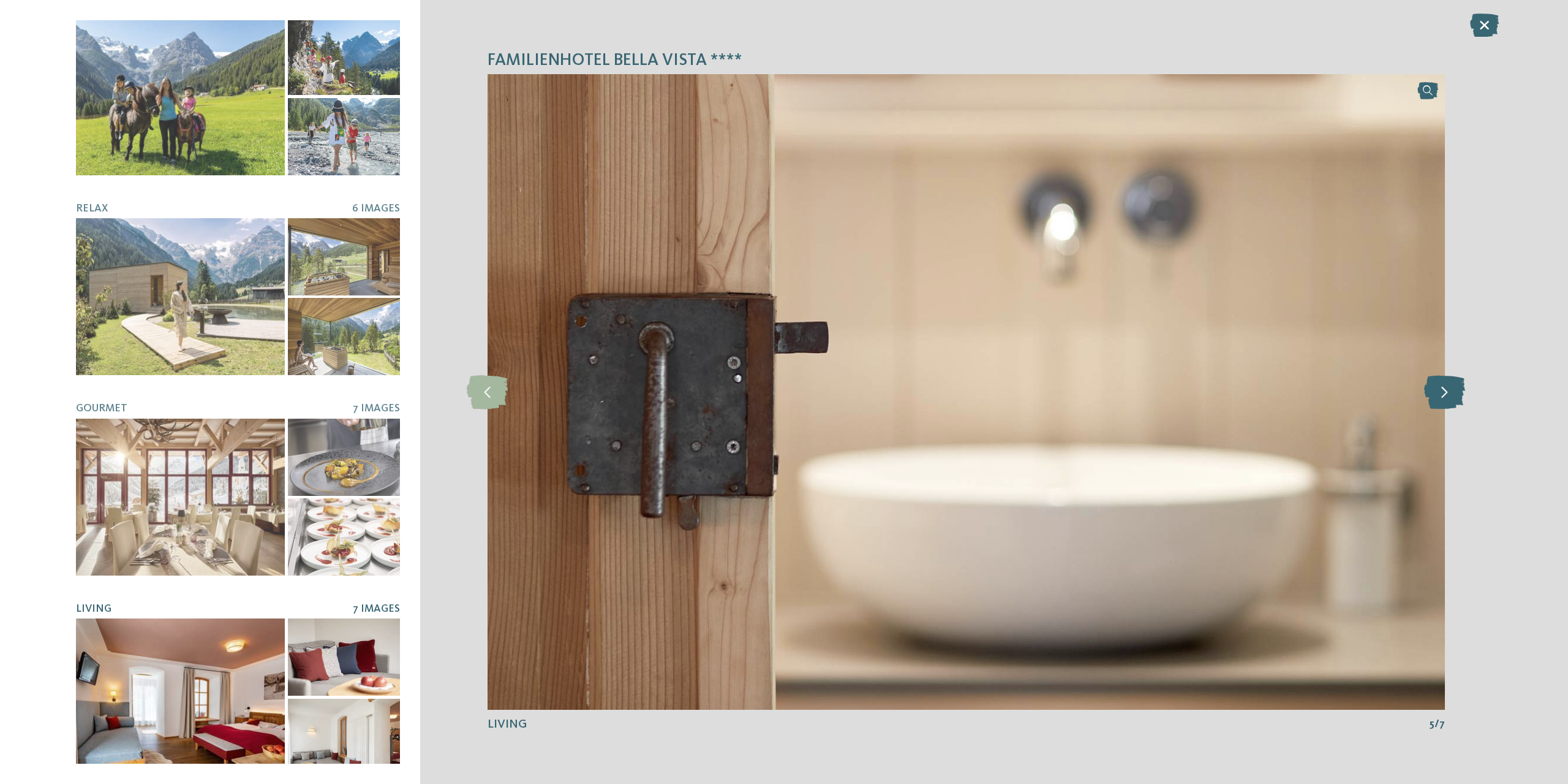
click at [1448, 397] on icon at bounding box center [1444, 392] width 41 height 34
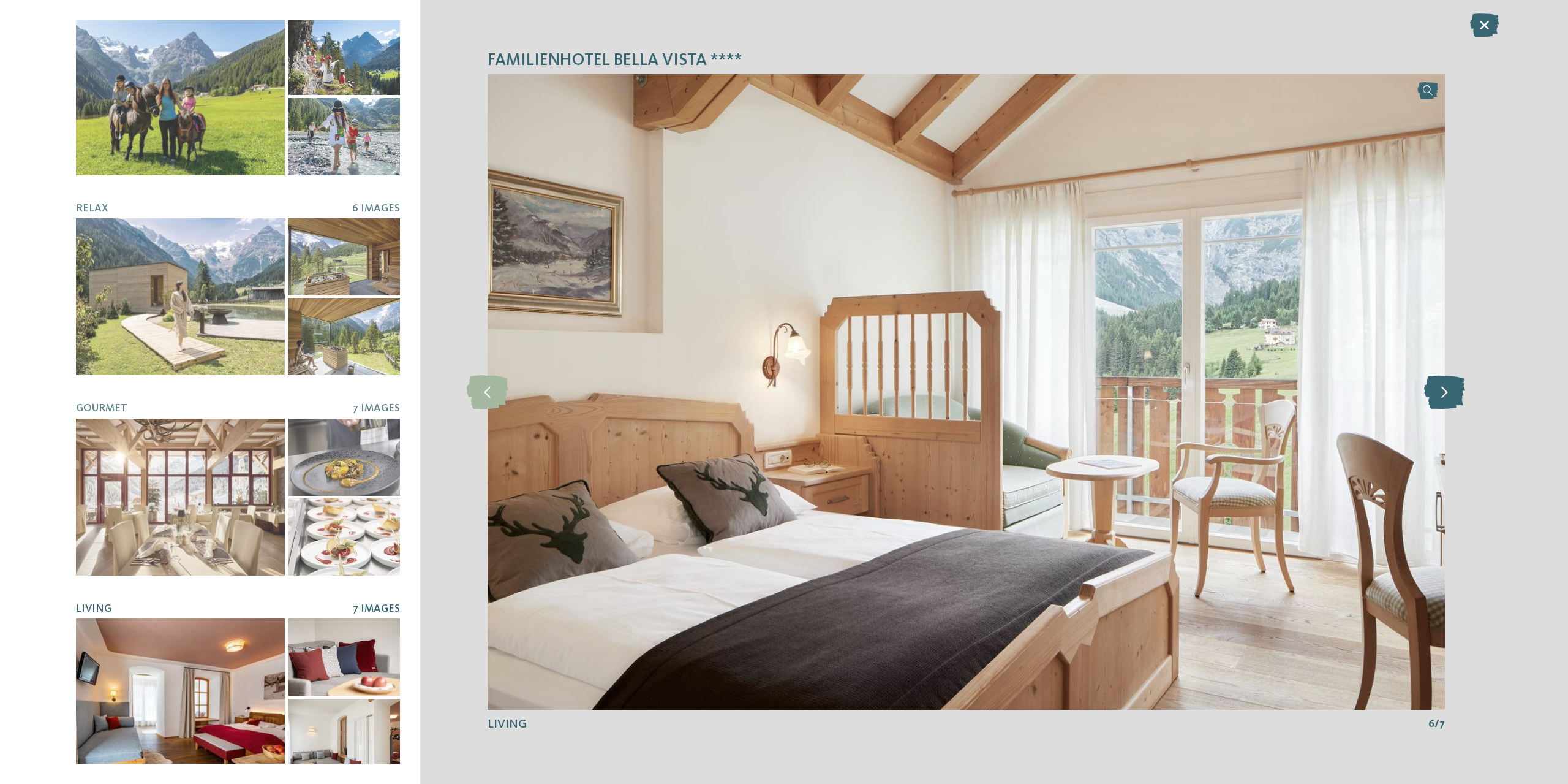
click at [1448, 397] on icon at bounding box center [1444, 392] width 41 height 34
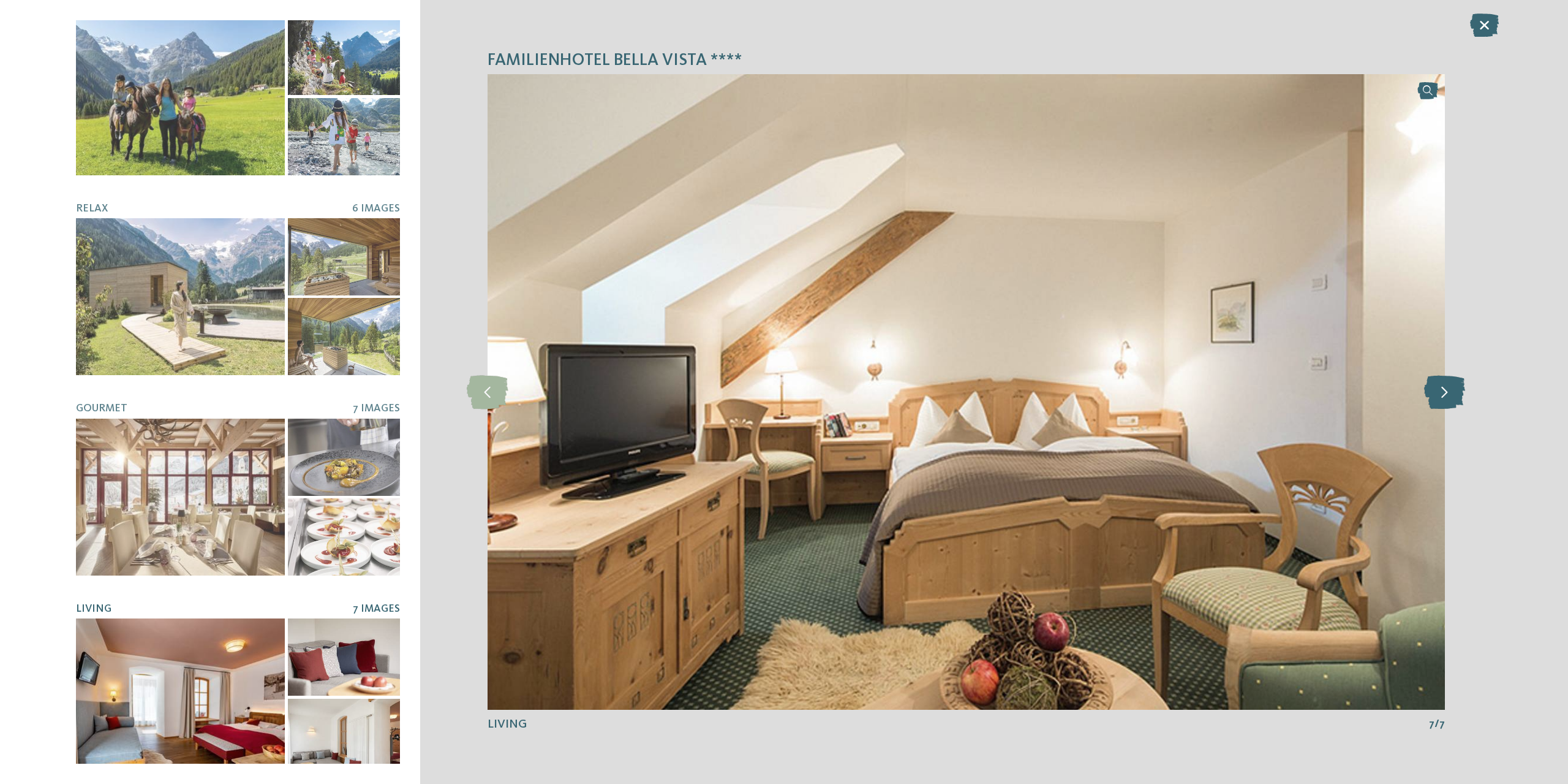
click at [1448, 397] on icon at bounding box center [1444, 392] width 41 height 34
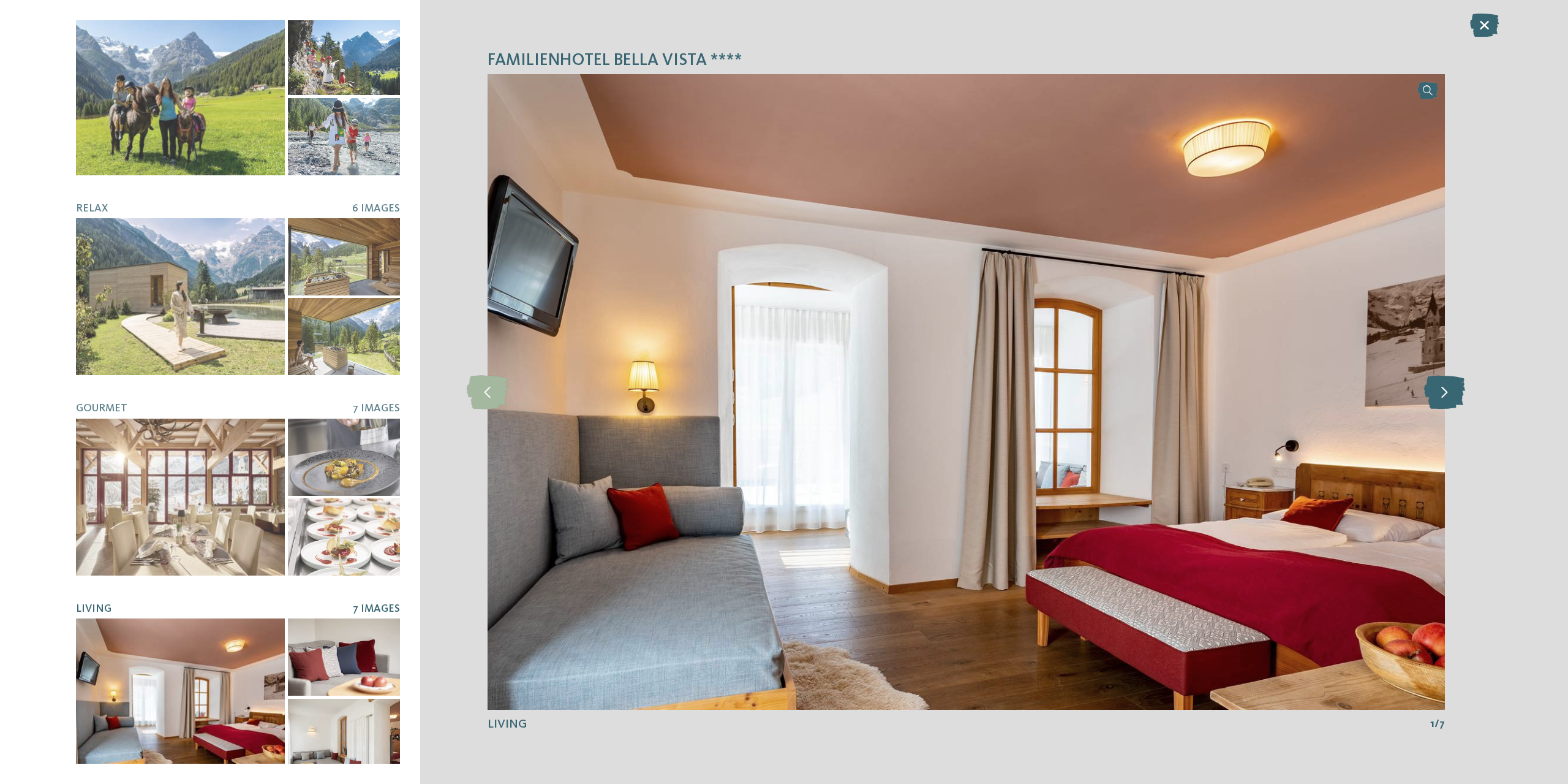
click at [1448, 397] on icon at bounding box center [1444, 392] width 41 height 34
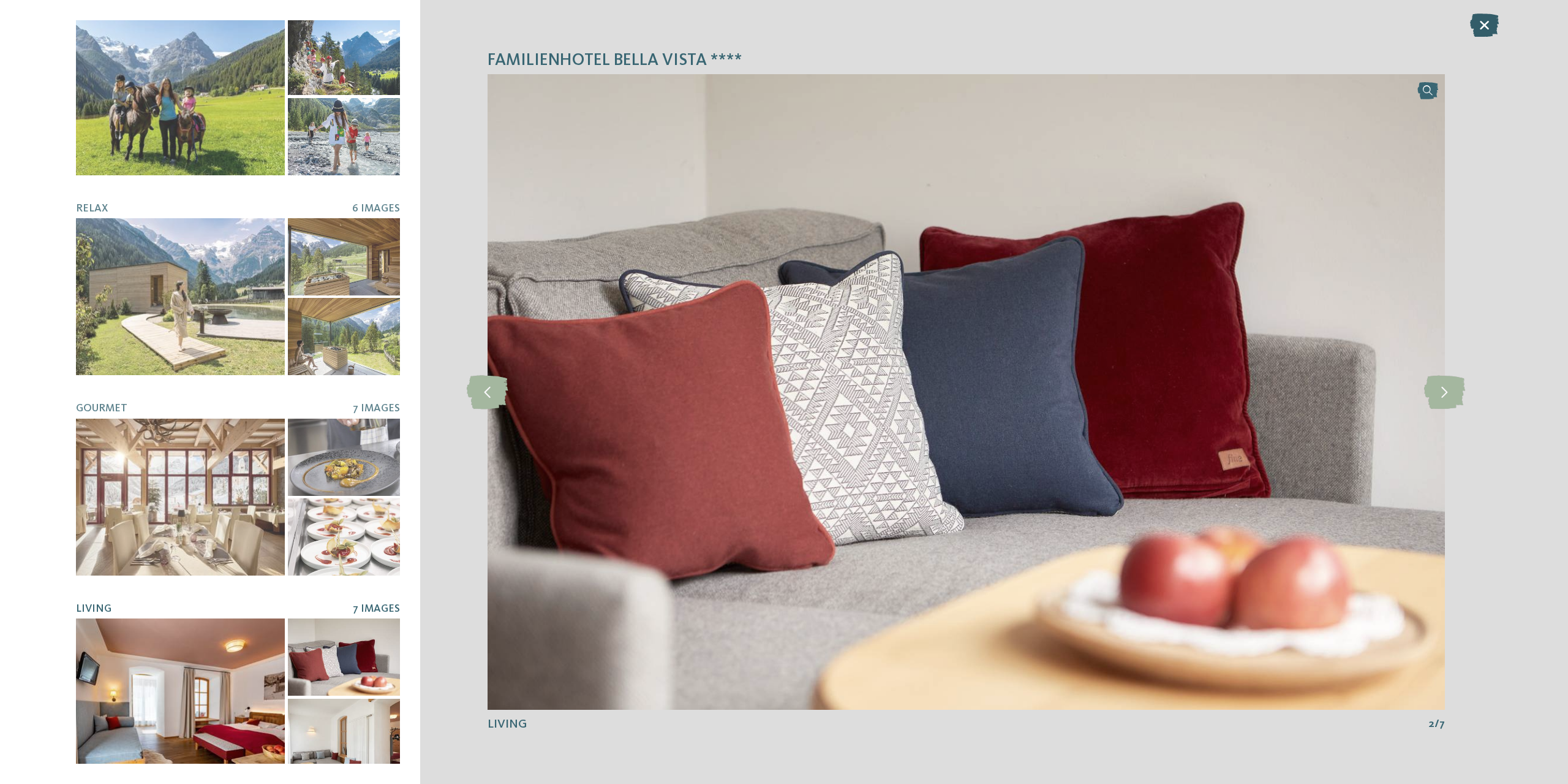
click at [1491, 30] on icon at bounding box center [1483, 25] width 29 height 23
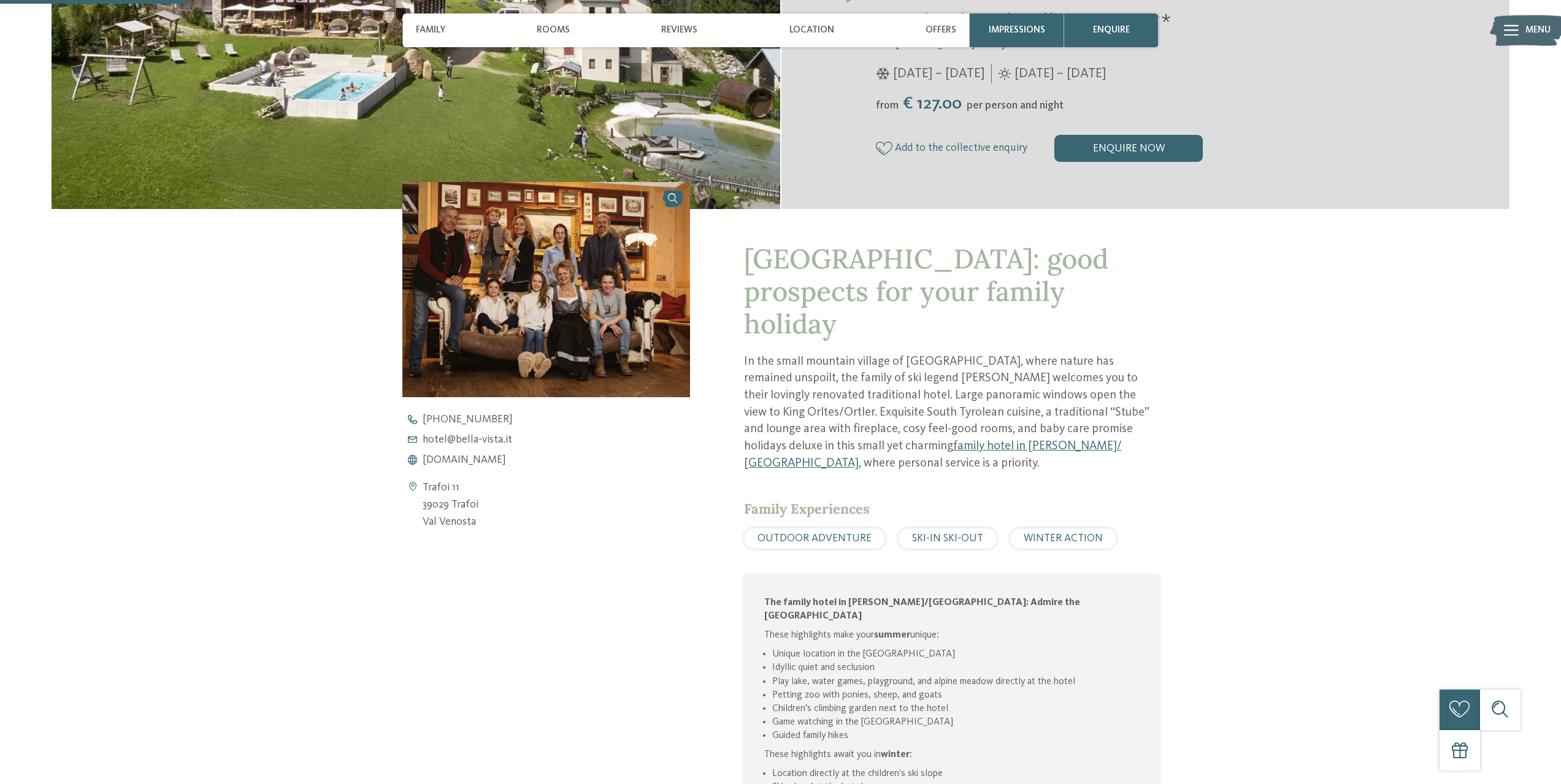
scroll to position [429, 0]
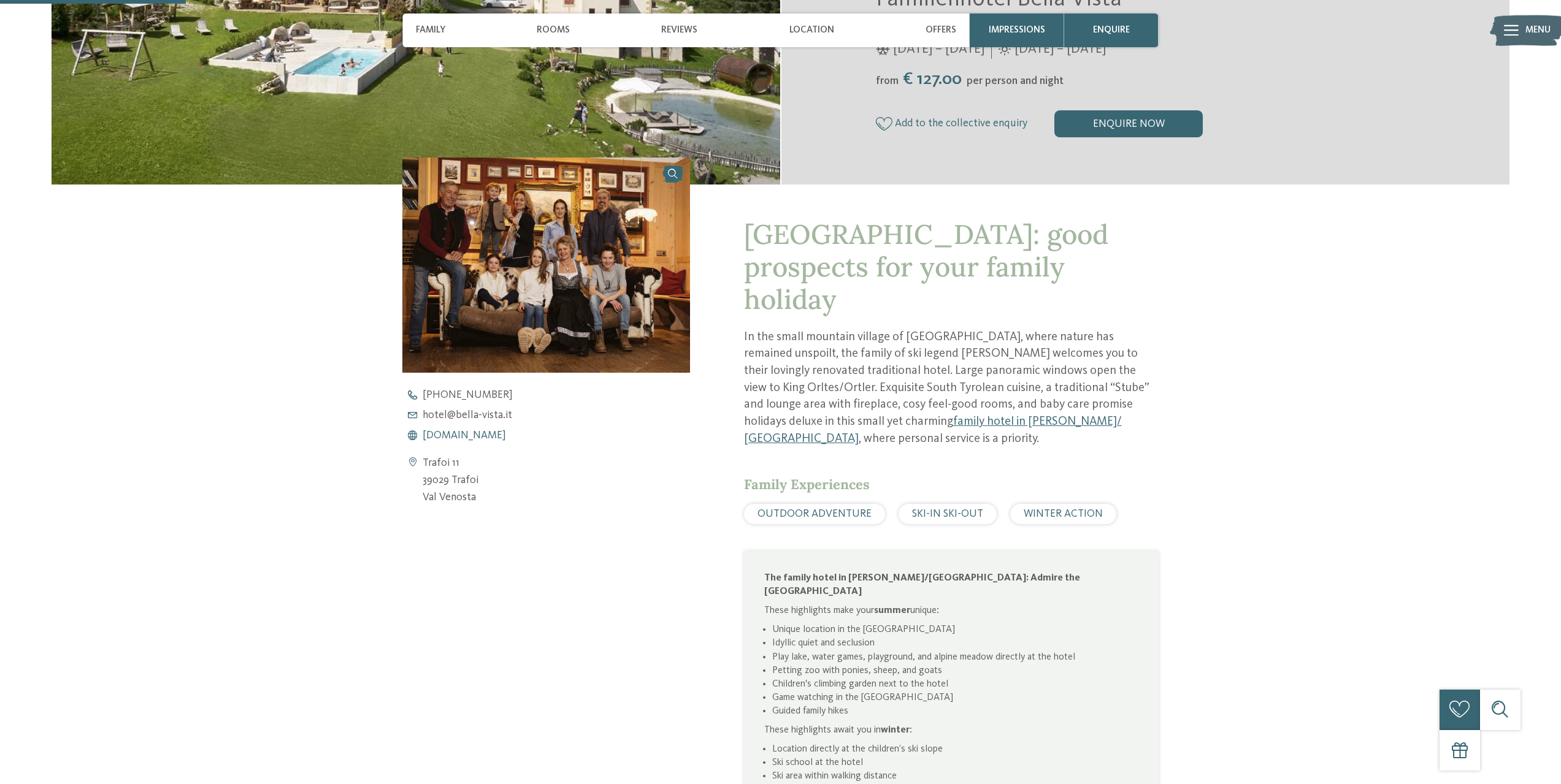
click at [461, 433] on span "[DOMAIN_NAME]" at bounding box center [464, 435] width 84 height 11
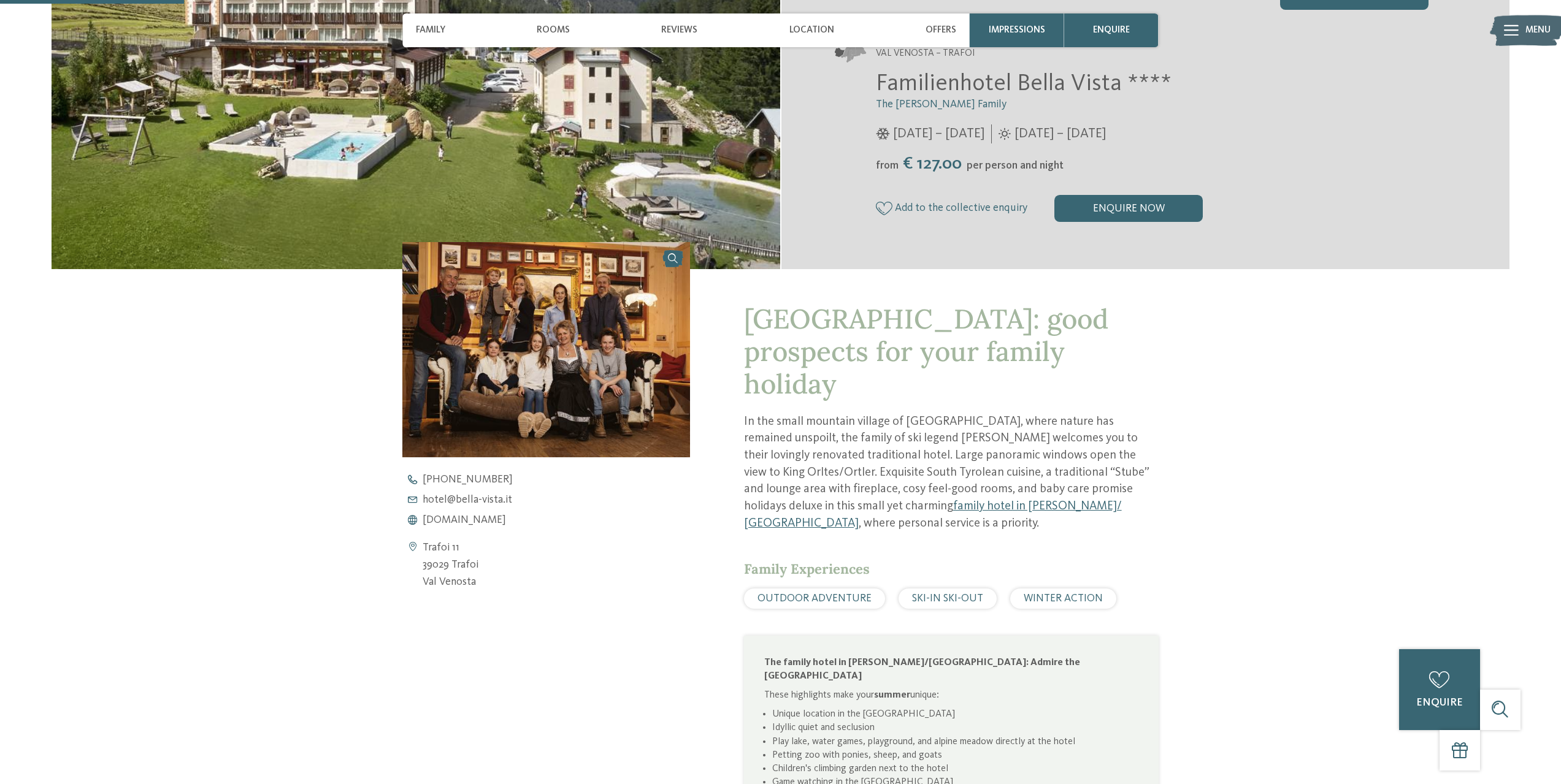
scroll to position [122, 0]
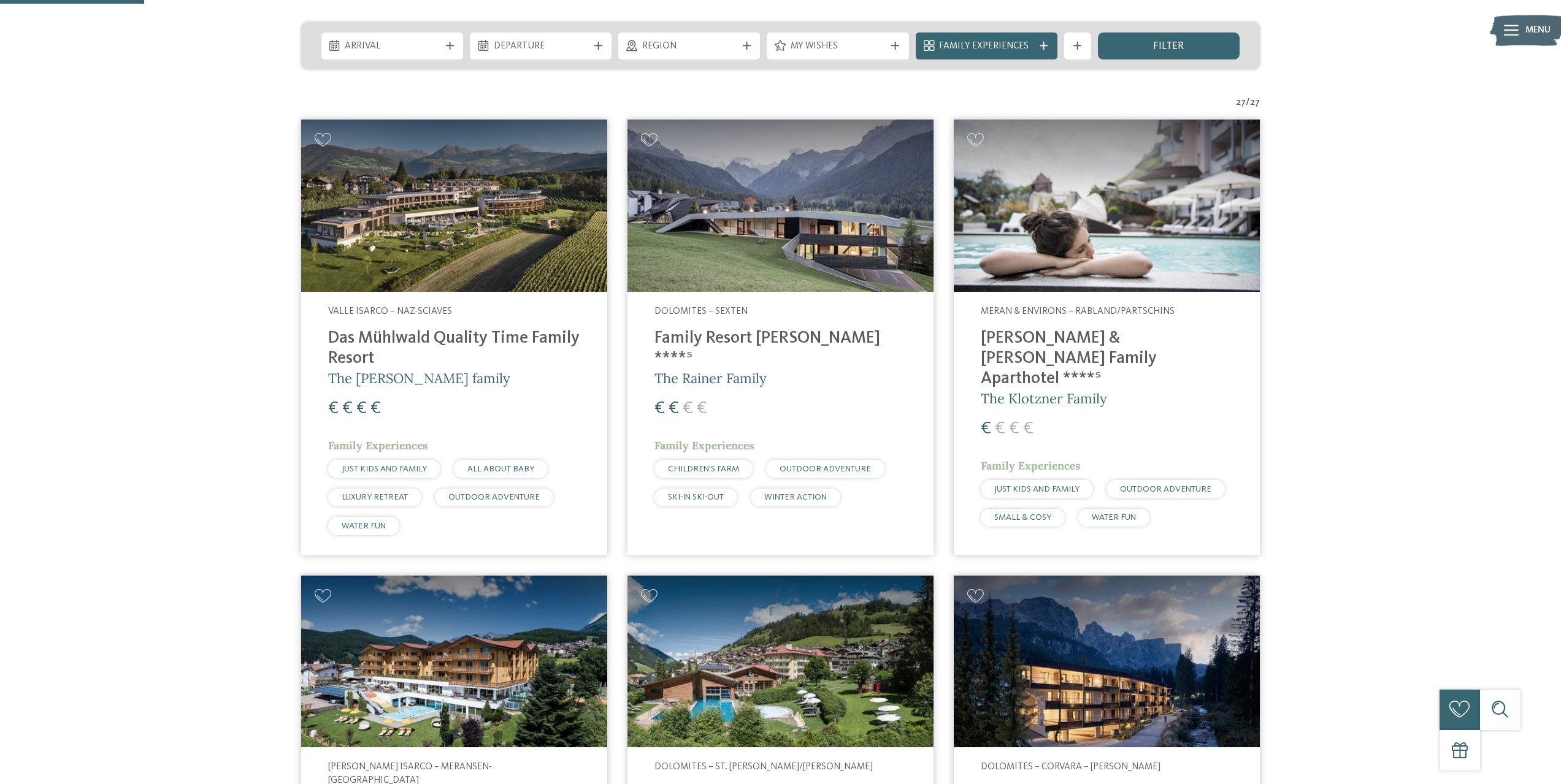
scroll to position [245, 0]
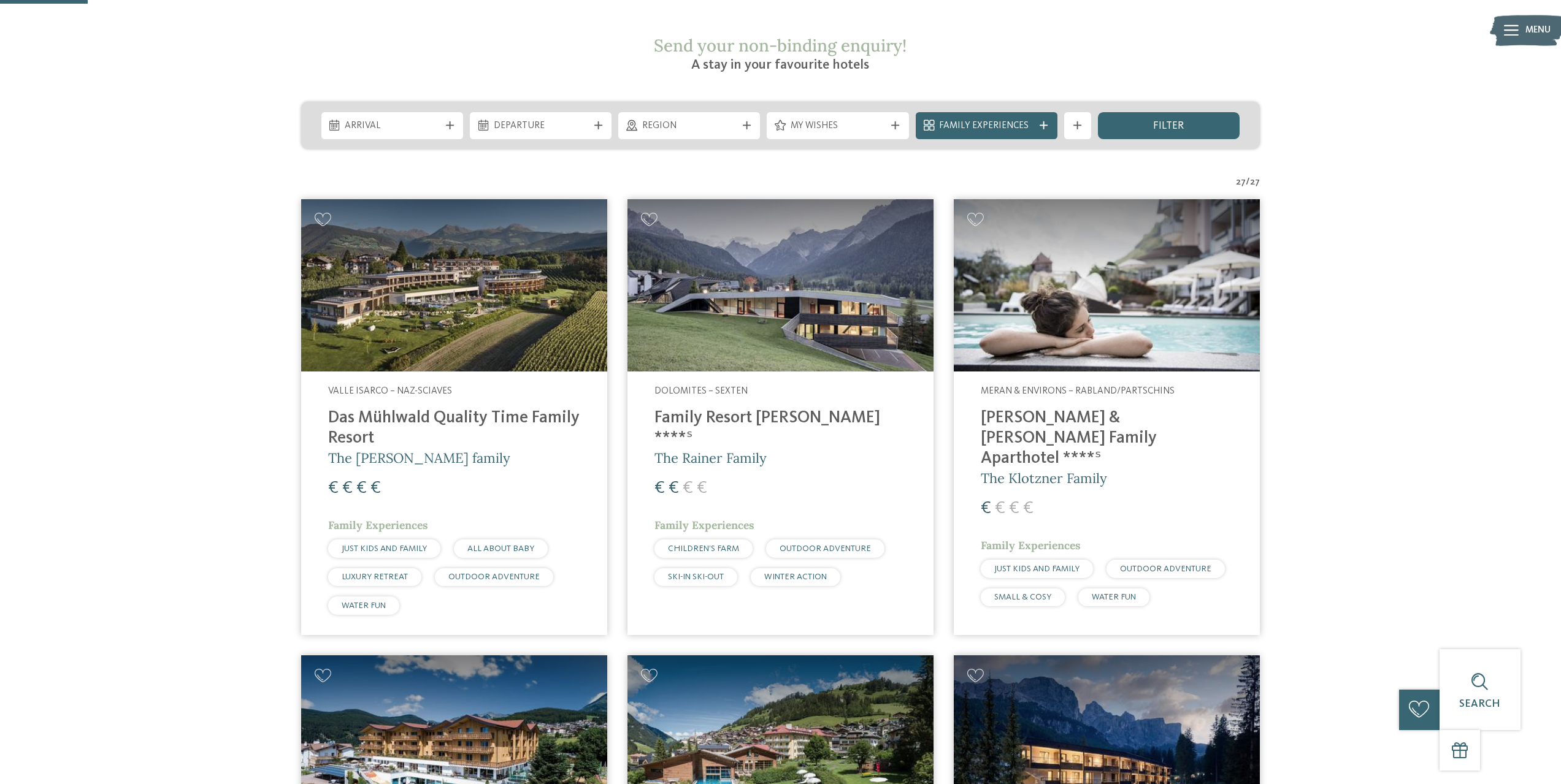
click at [740, 286] on img at bounding box center [780, 285] width 306 height 172
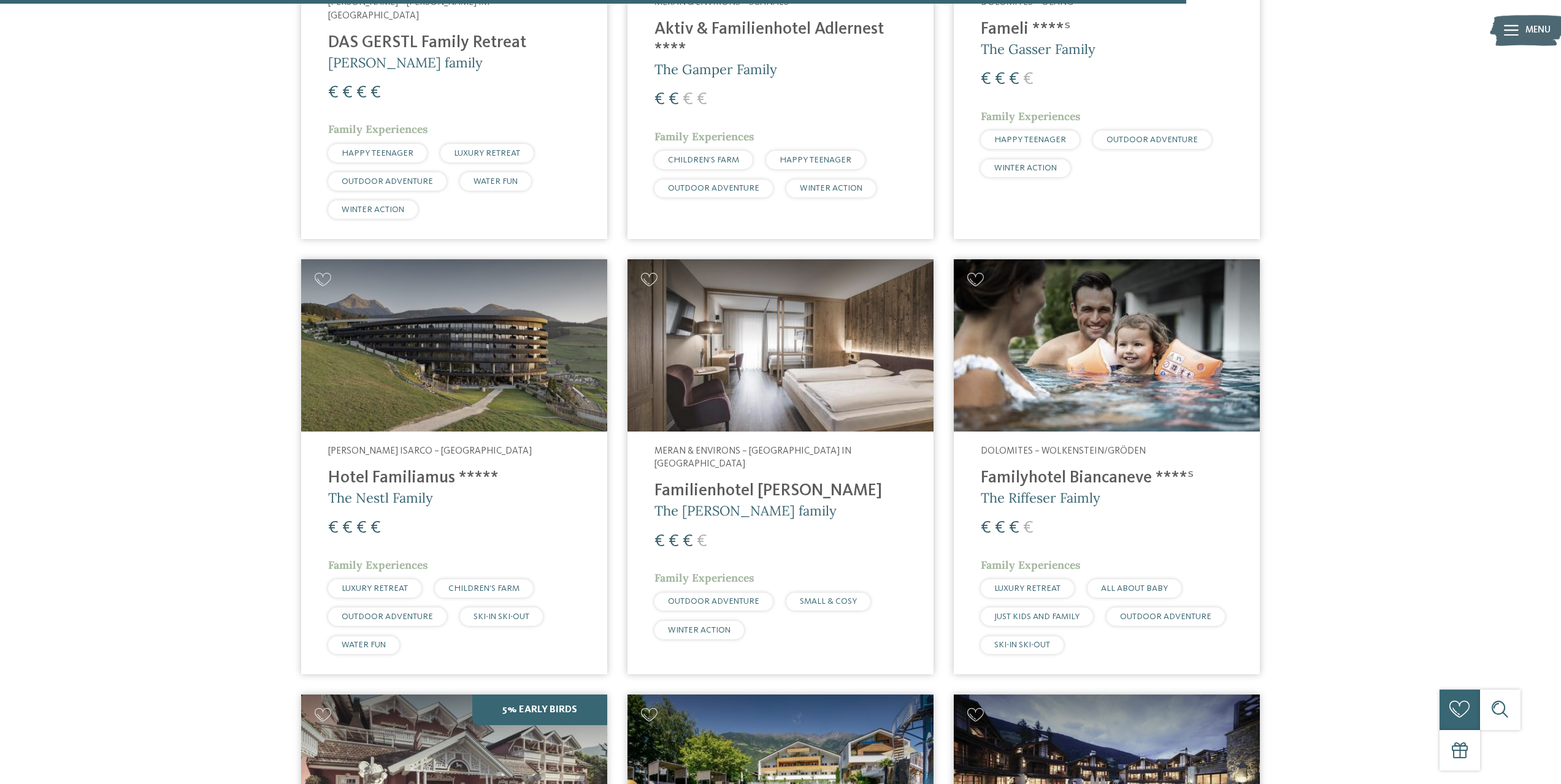
scroll to position [3309, 0]
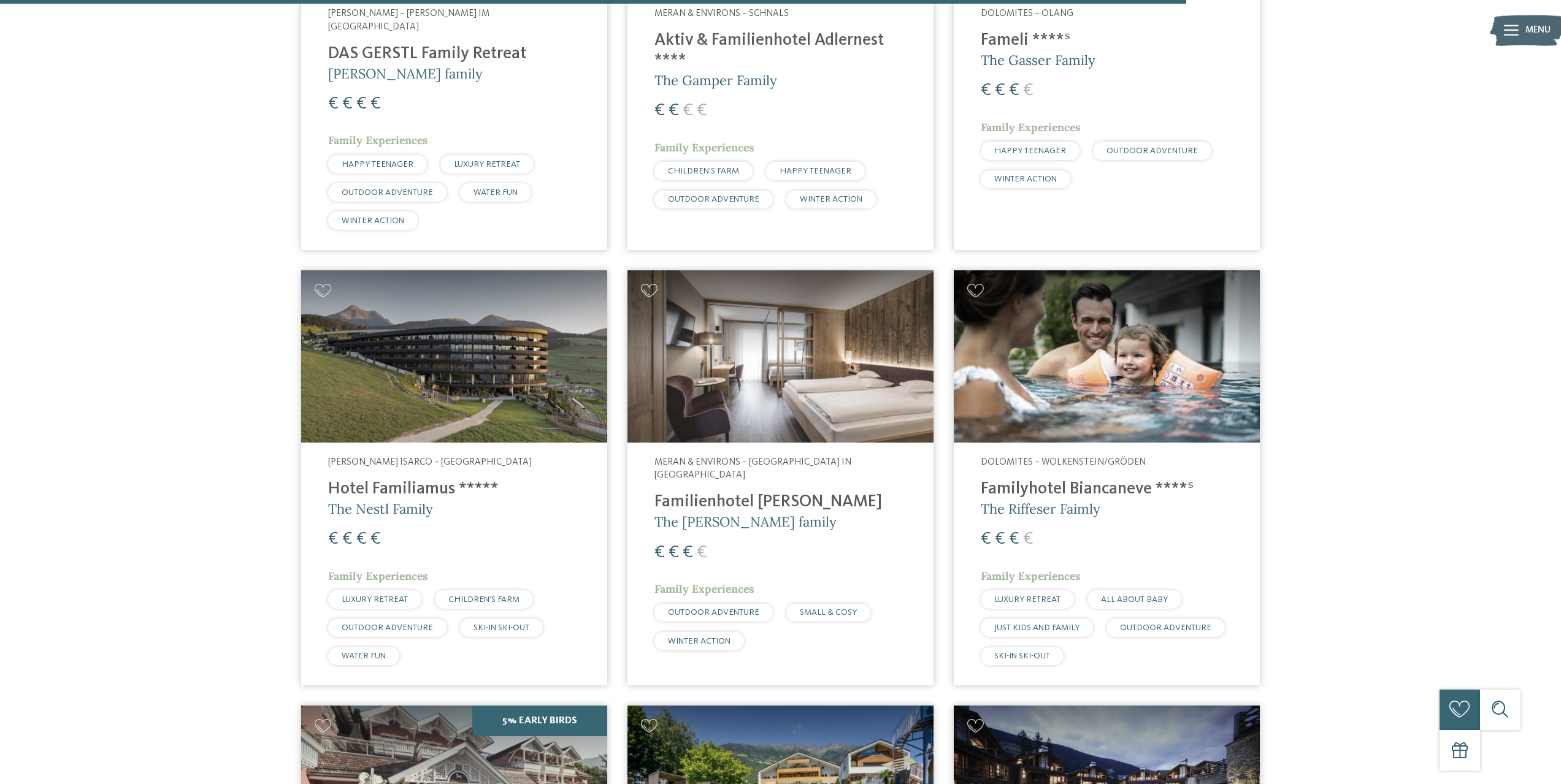
click at [1066, 274] on img at bounding box center [1106, 356] width 306 height 172
click at [804, 327] on img at bounding box center [780, 356] width 306 height 172
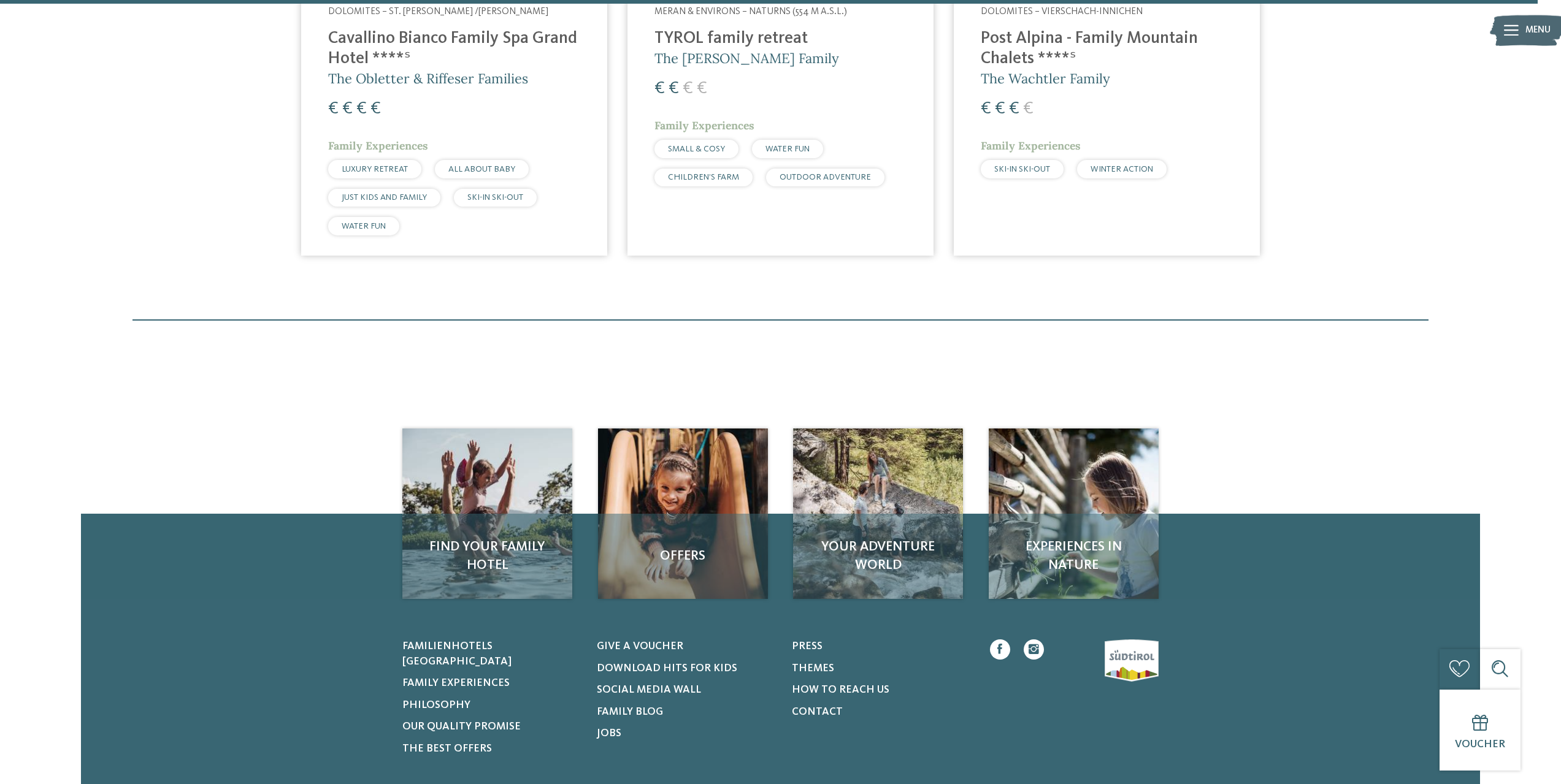
scroll to position [3860, 0]
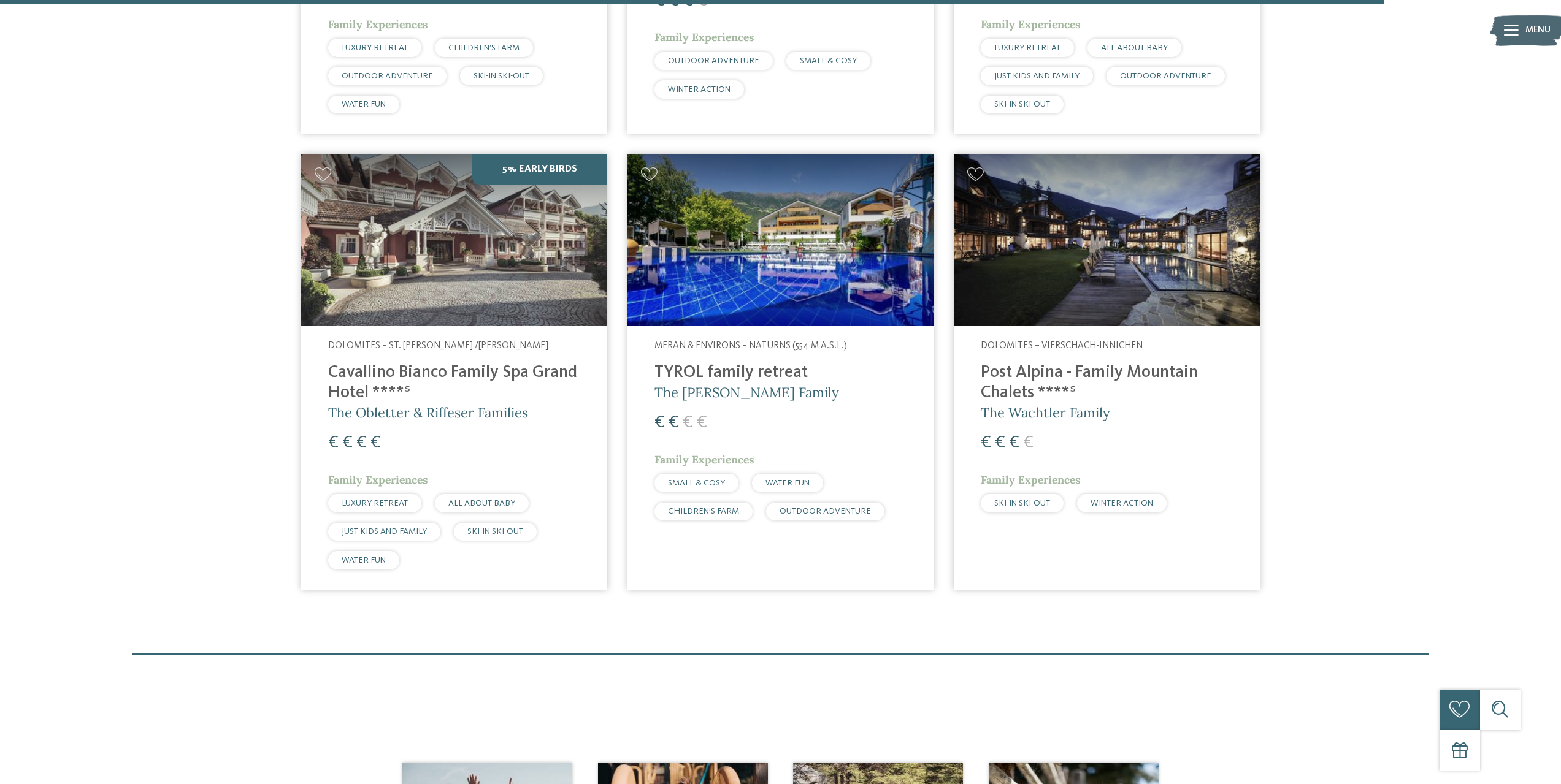
click at [726, 363] on h4 "TYROL family retreat" at bounding box center [780, 373] width 252 height 20
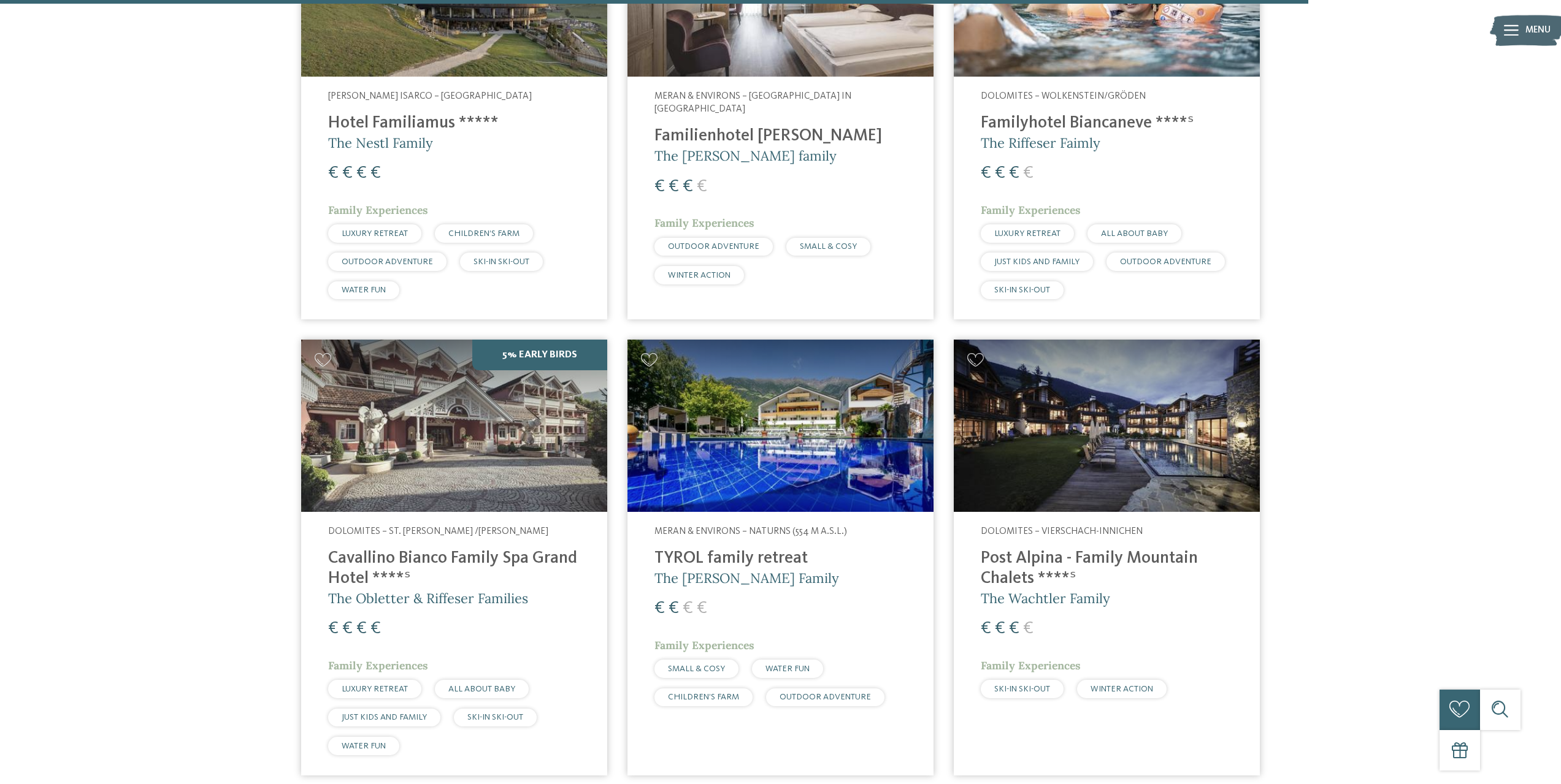
scroll to position [3677, 0]
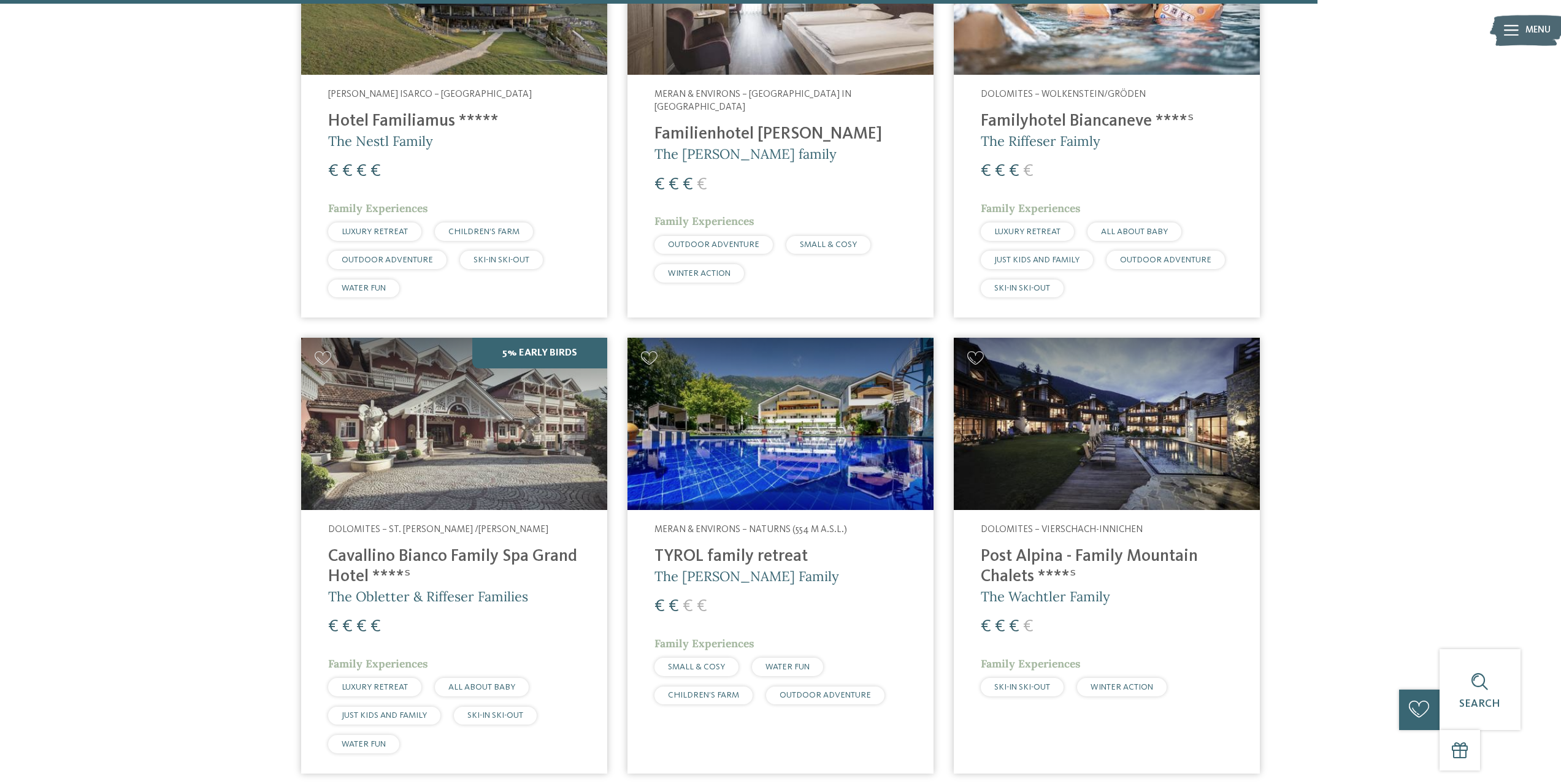
click at [733, 402] on img at bounding box center [780, 423] width 306 height 172
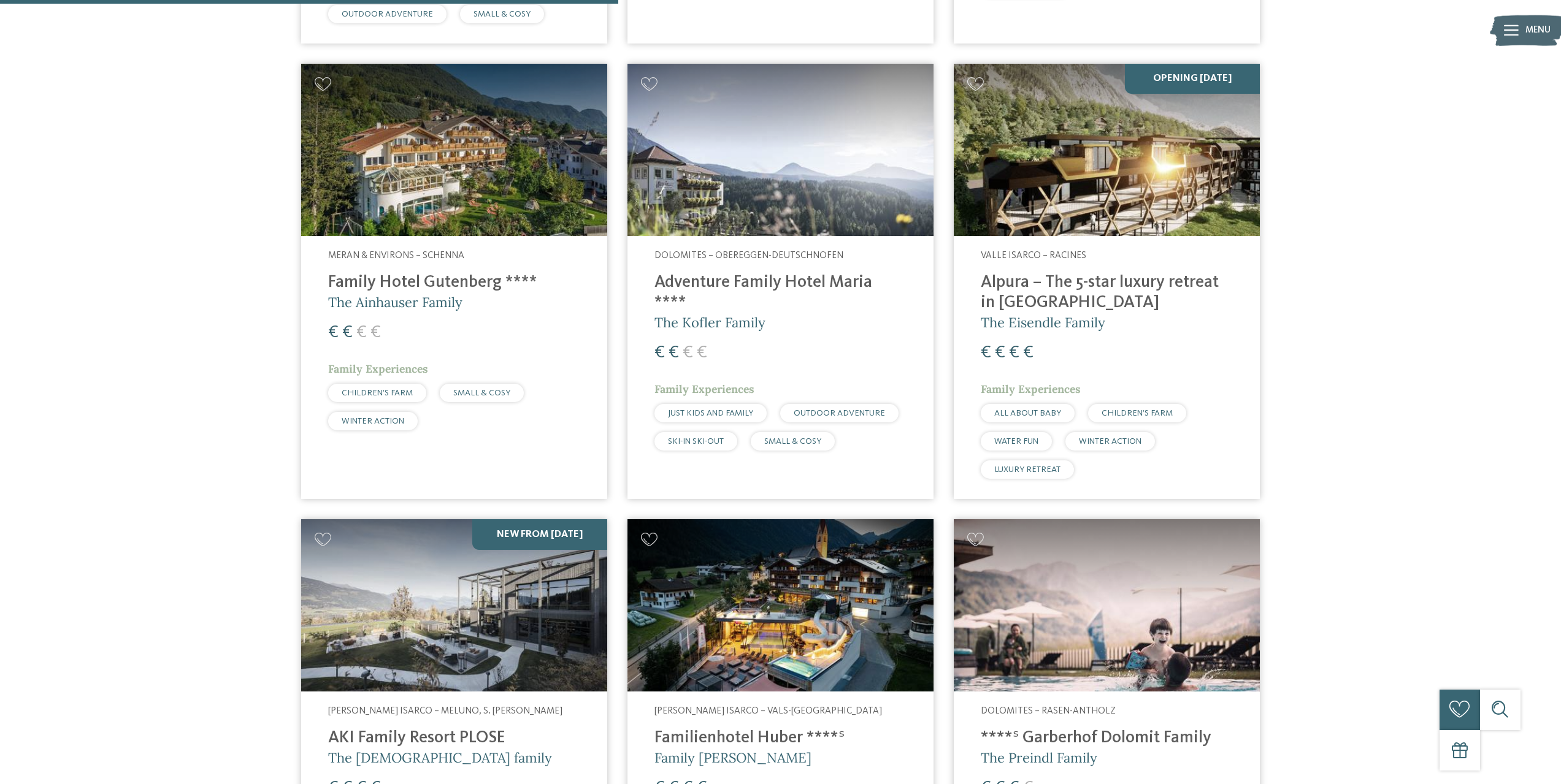
scroll to position [1655, 0]
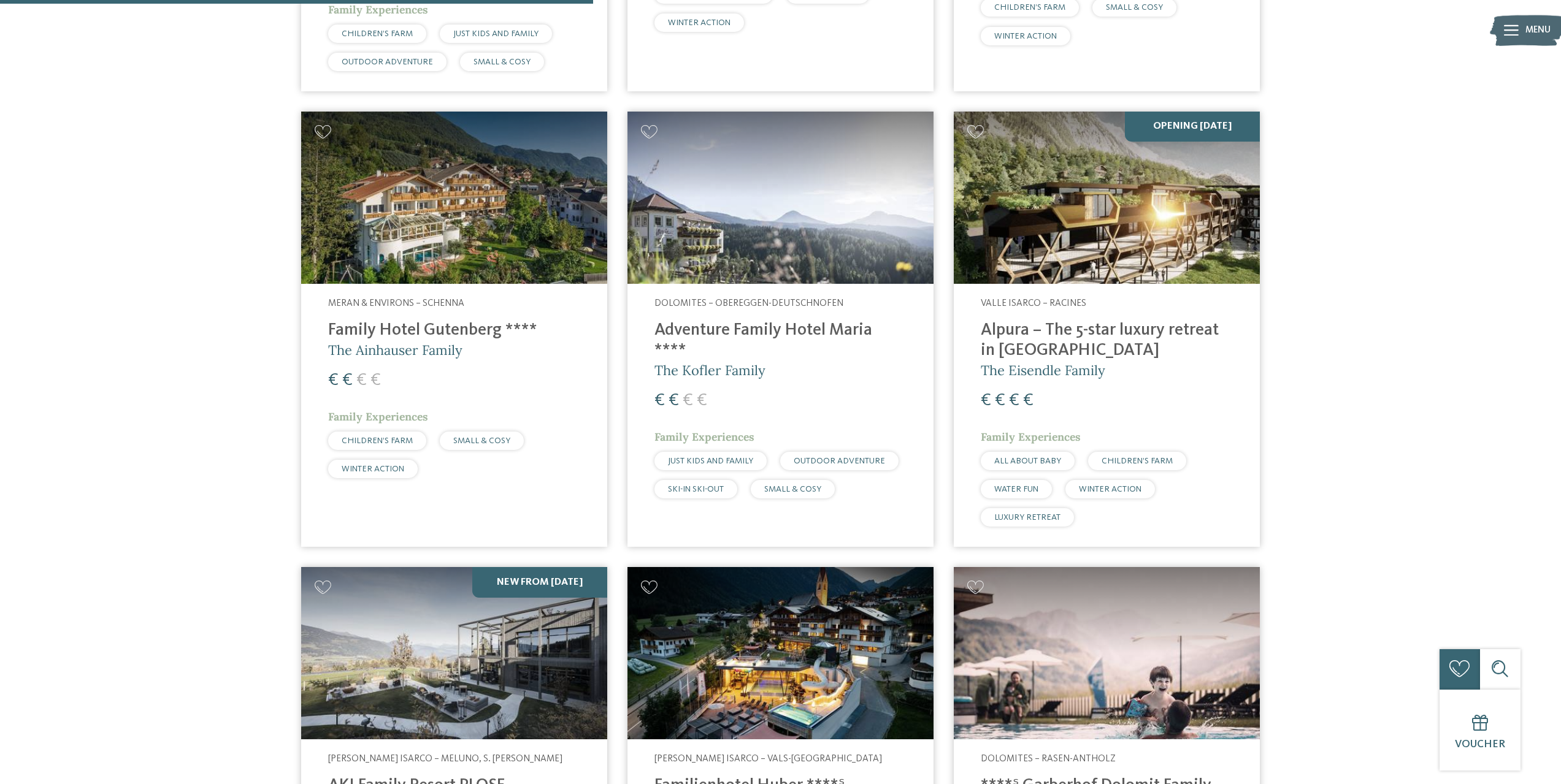
click at [781, 187] on img at bounding box center [780, 197] width 306 height 172
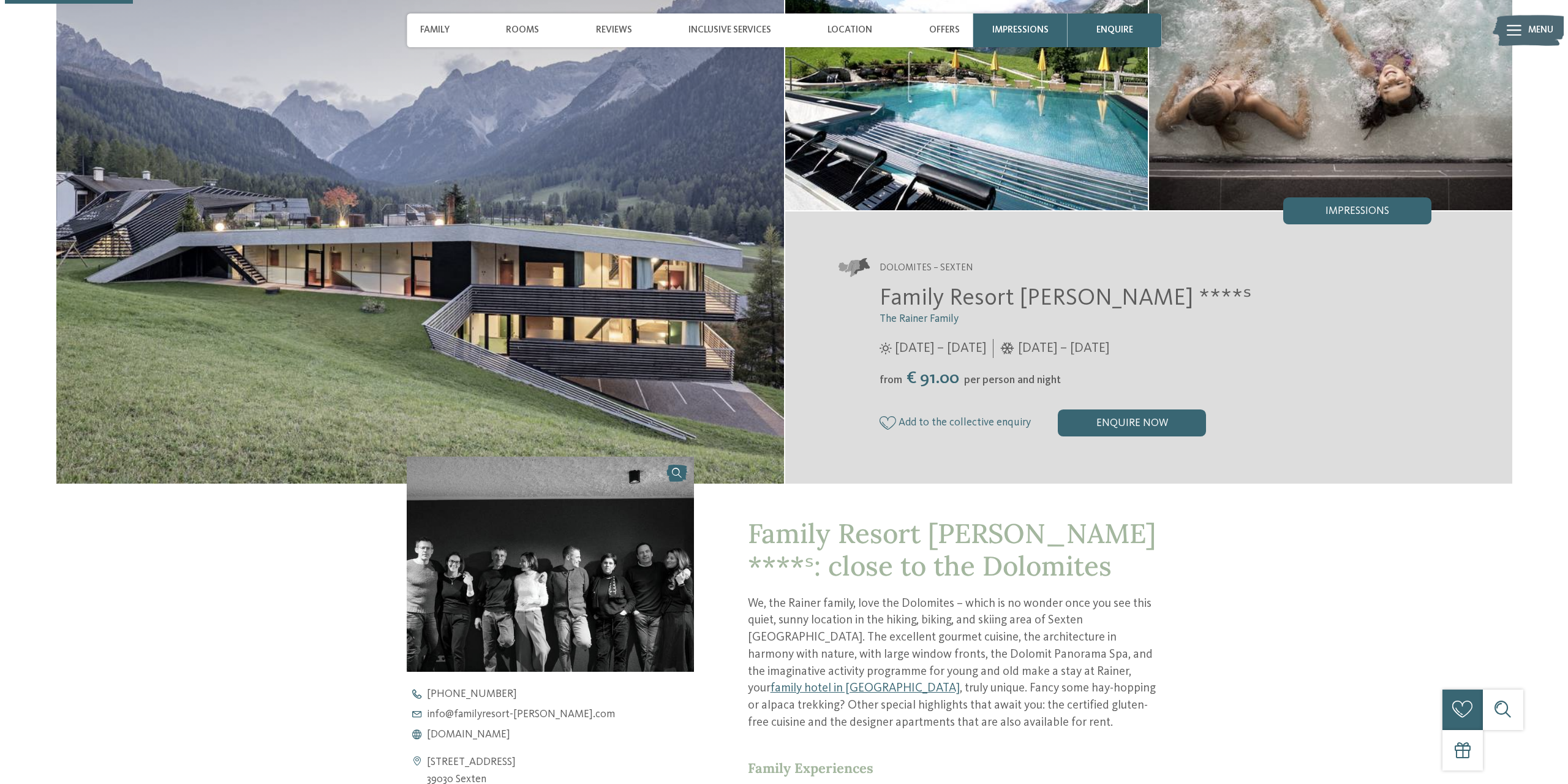
scroll to position [122, 0]
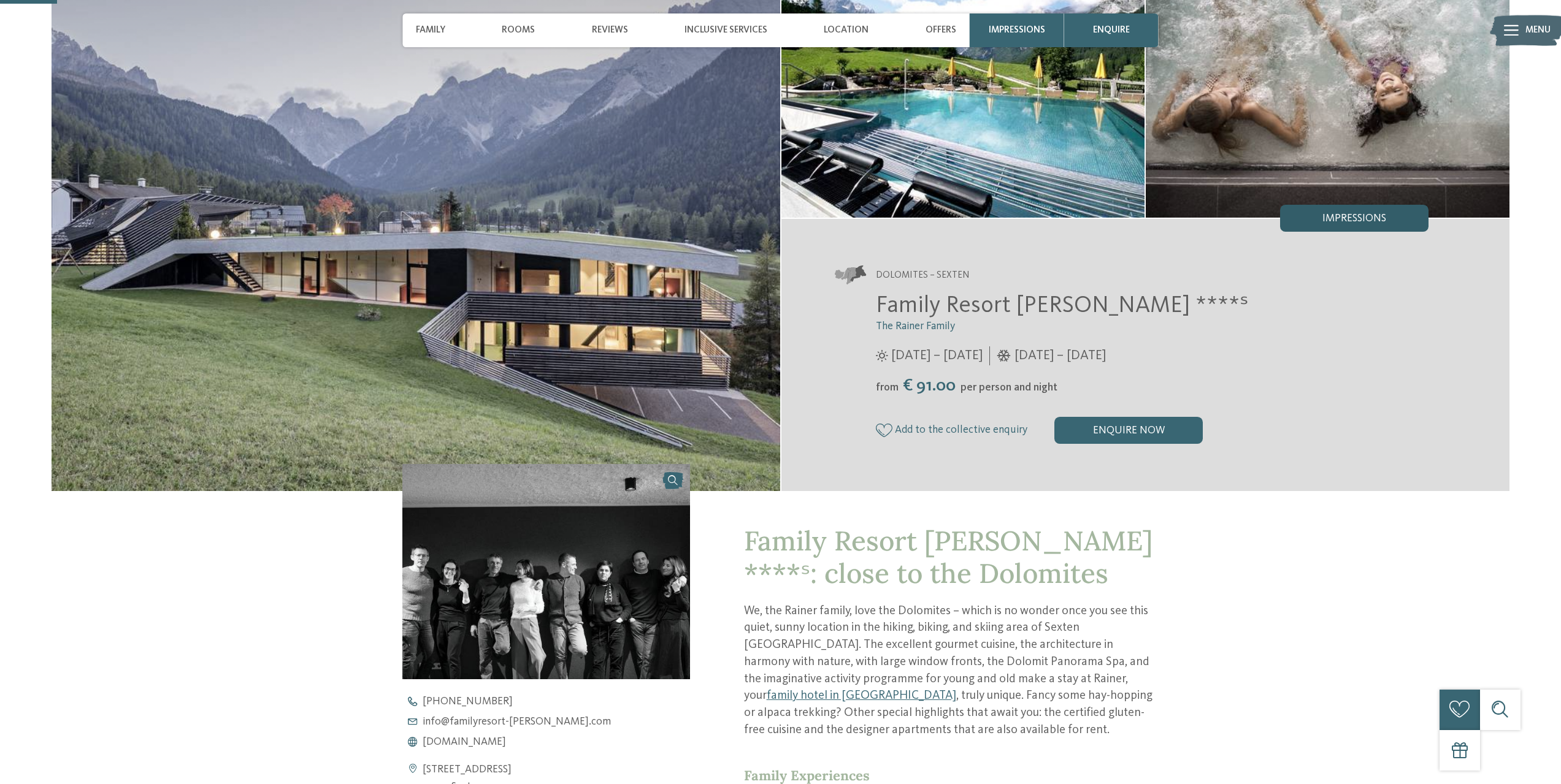
click at [1322, 212] on div "Impressions" at bounding box center [1353, 218] width 148 height 27
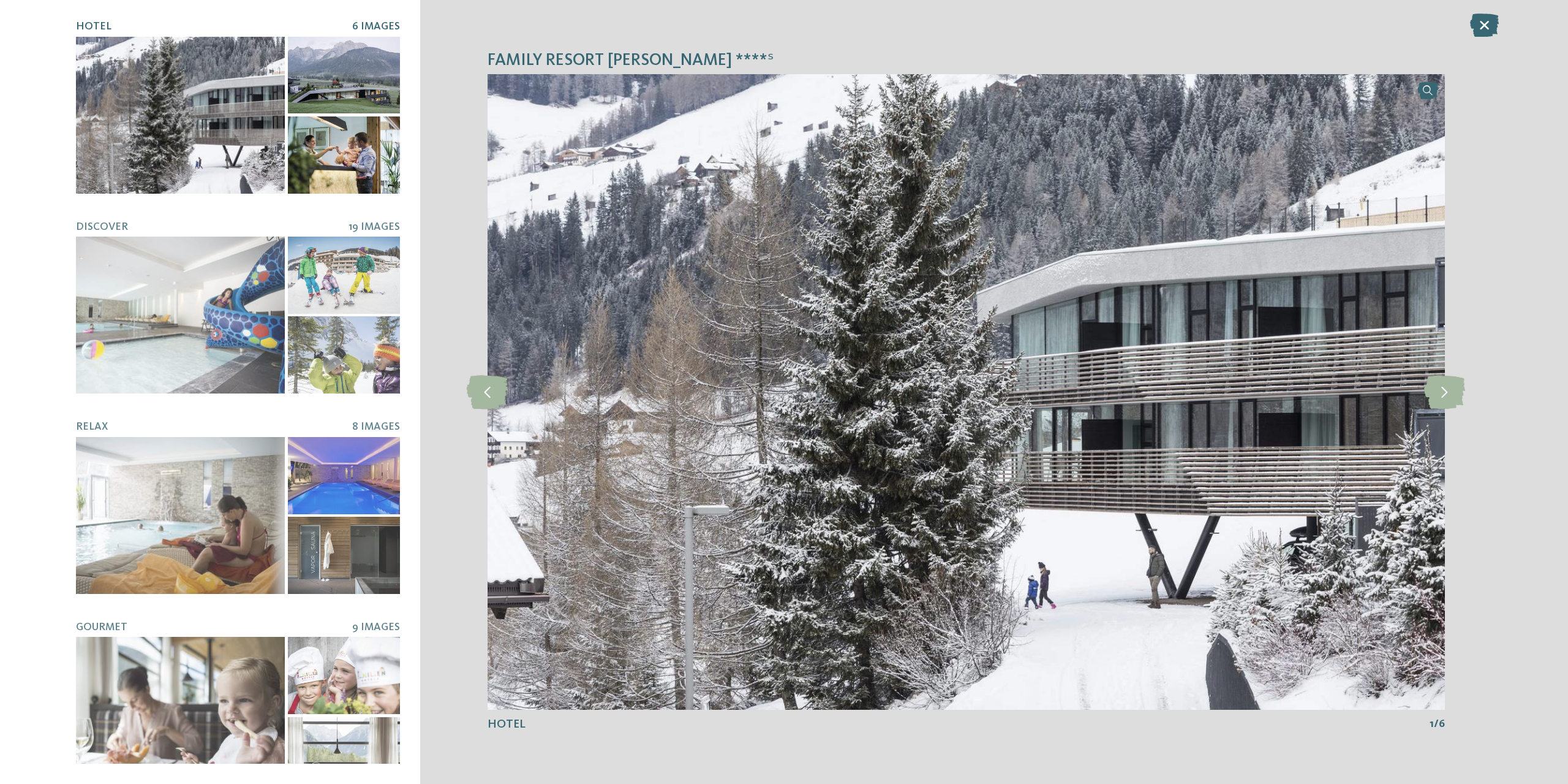
click at [326, 104] on div at bounding box center [343, 76] width 112 height 78
click at [326, 86] on div at bounding box center [343, 76] width 112 height 78
click at [371, 184] on div at bounding box center [343, 155] width 112 height 78
click at [1441, 400] on icon at bounding box center [1444, 392] width 41 height 34
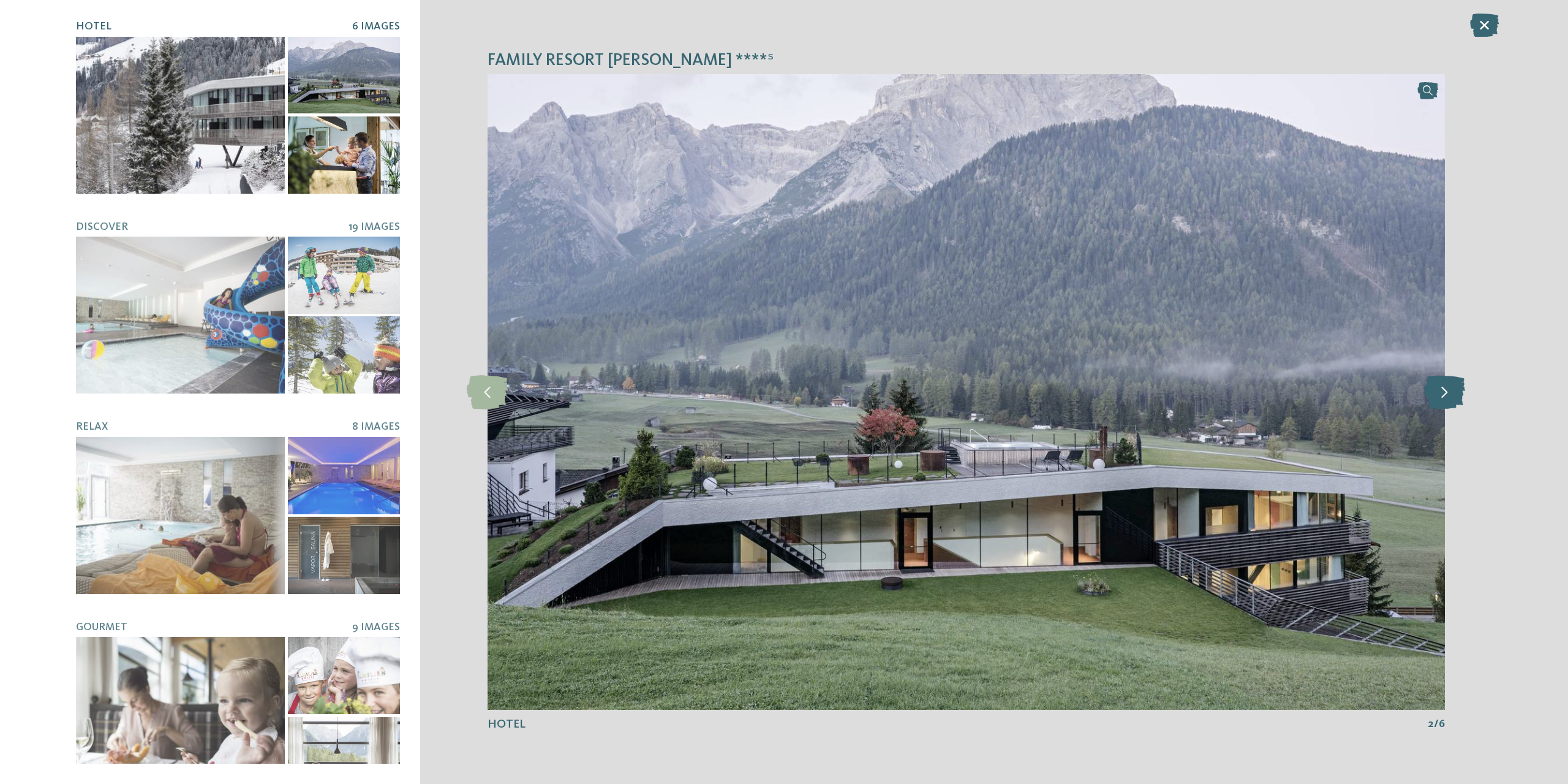
click at [1441, 400] on icon at bounding box center [1444, 392] width 41 height 34
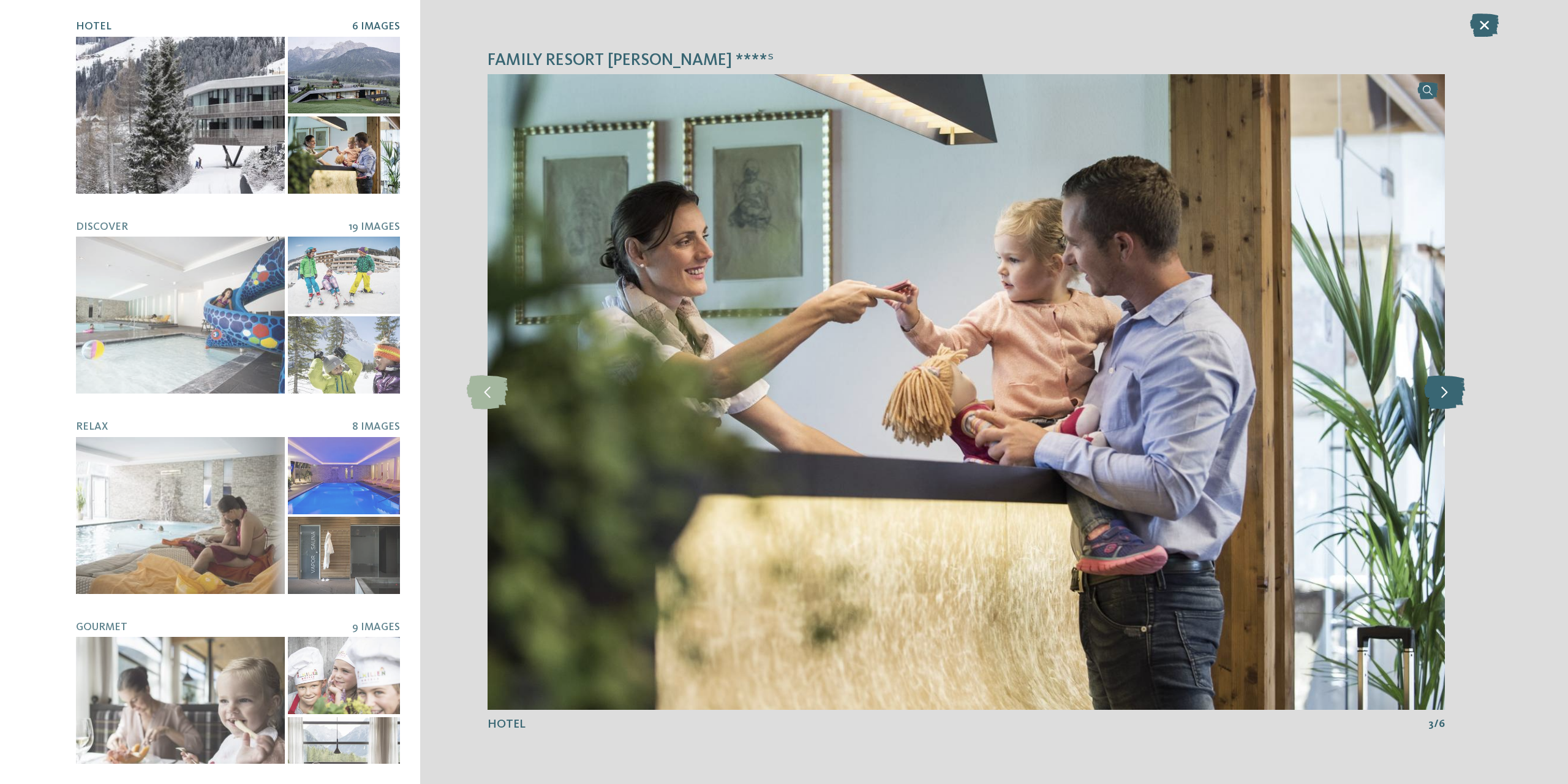
click at [1441, 400] on icon at bounding box center [1444, 392] width 41 height 34
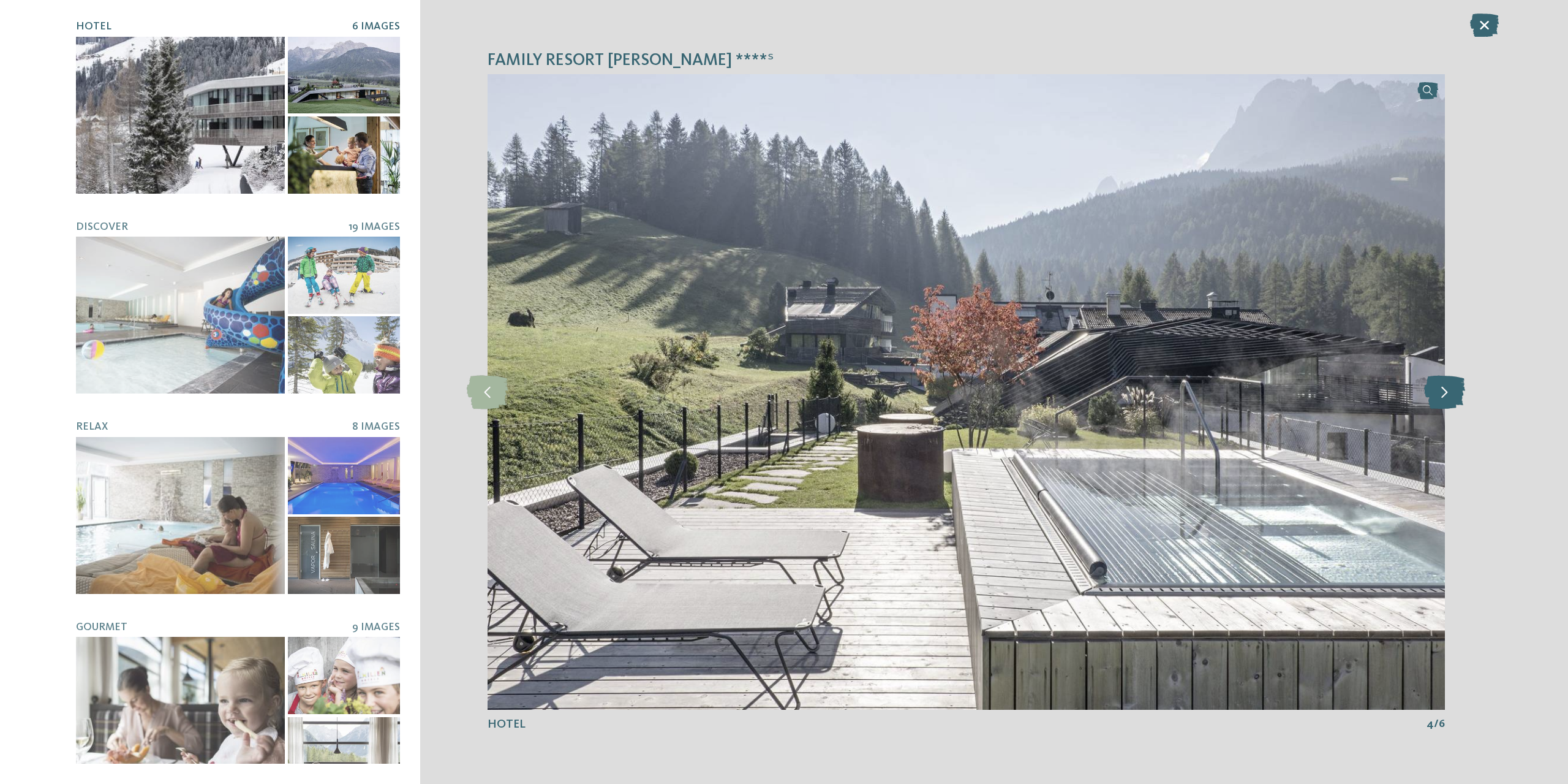
click at [1441, 400] on icon at bounding box center [1444, 392] width 41 height 34
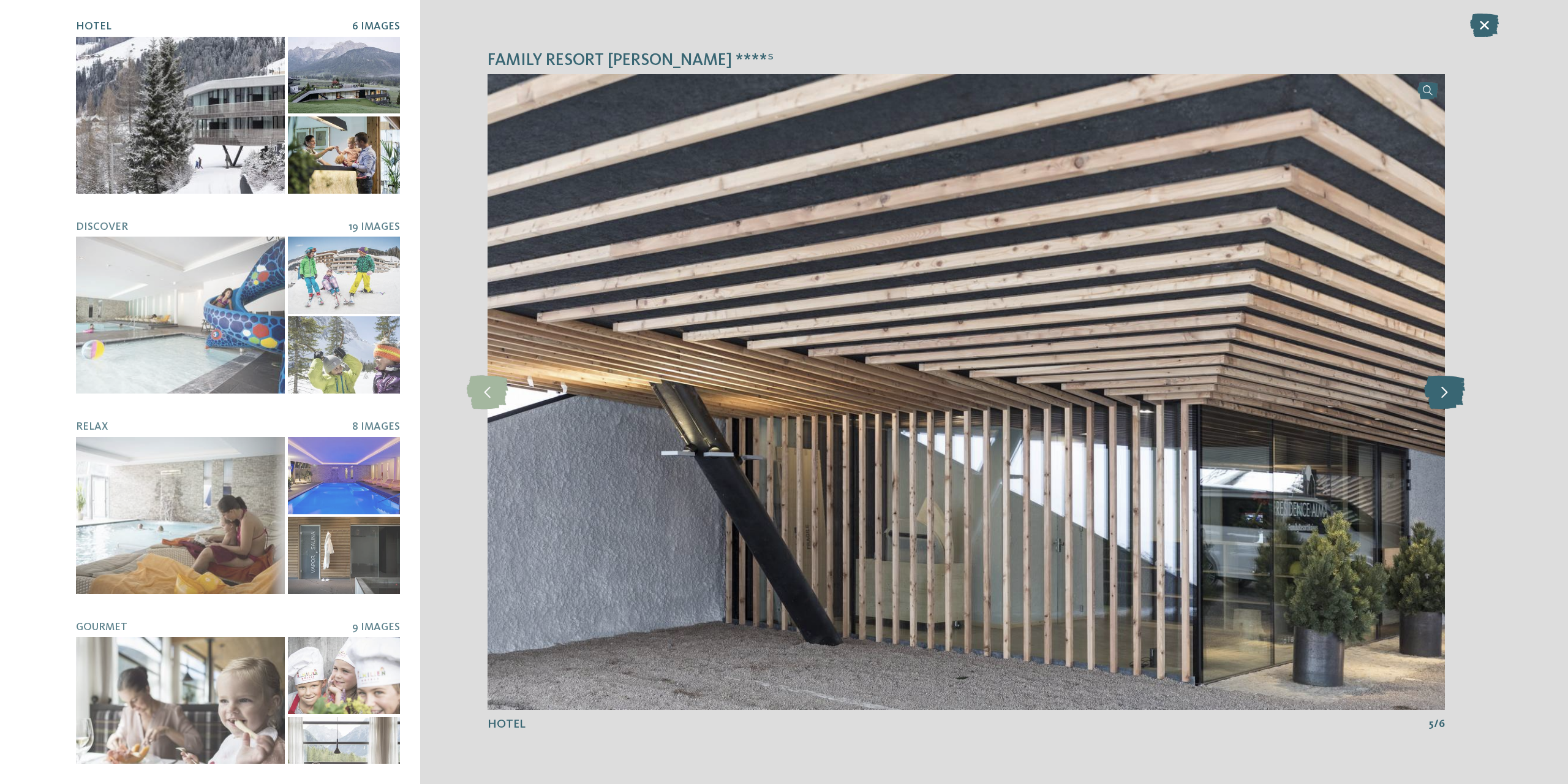
click at [1441, 400] on icon at bounding box center [1444, 392] width 41 height 34
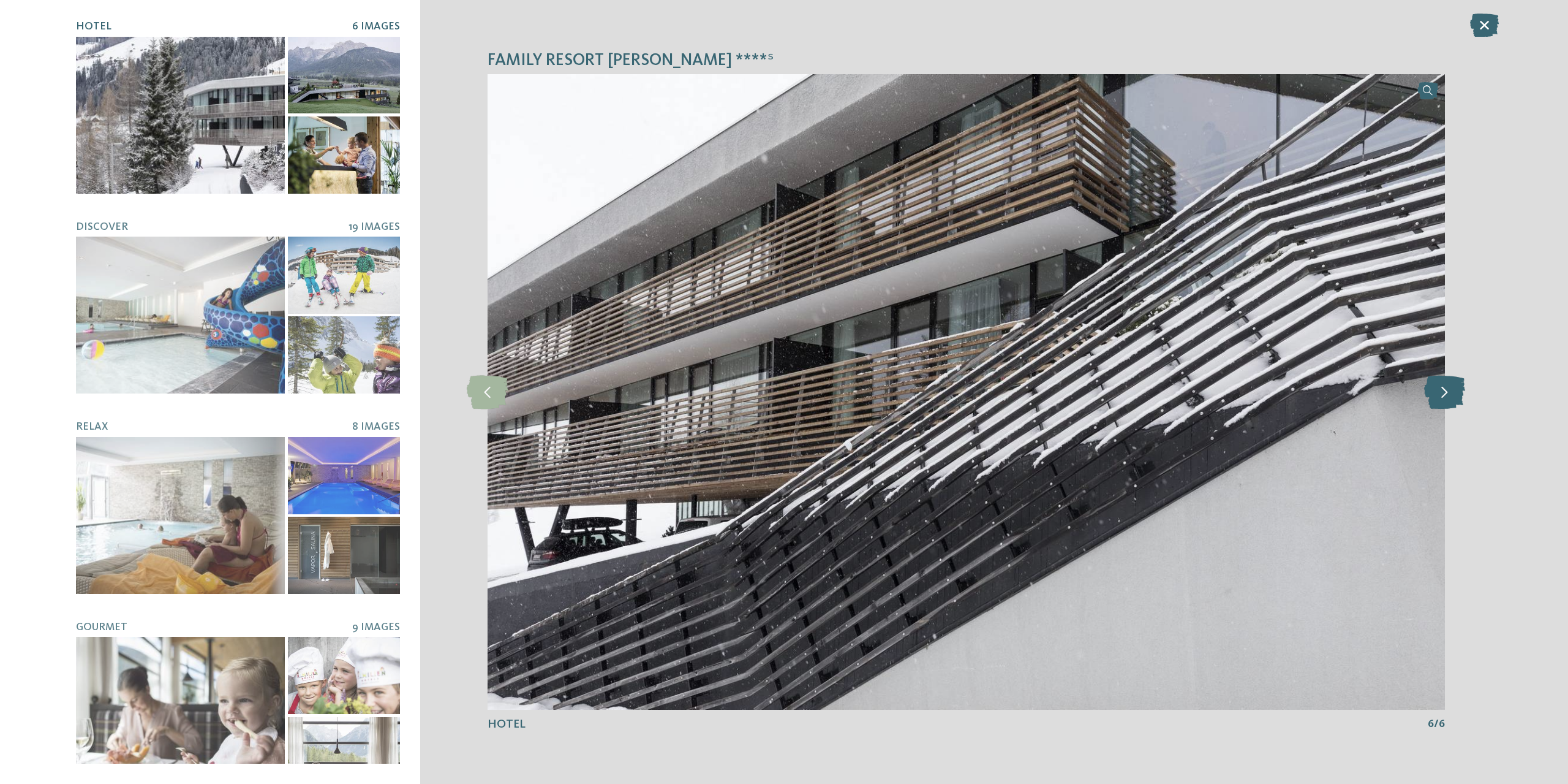
click at [1441, 400] on icon at bounding box center [1444, 392] width 41 height 34
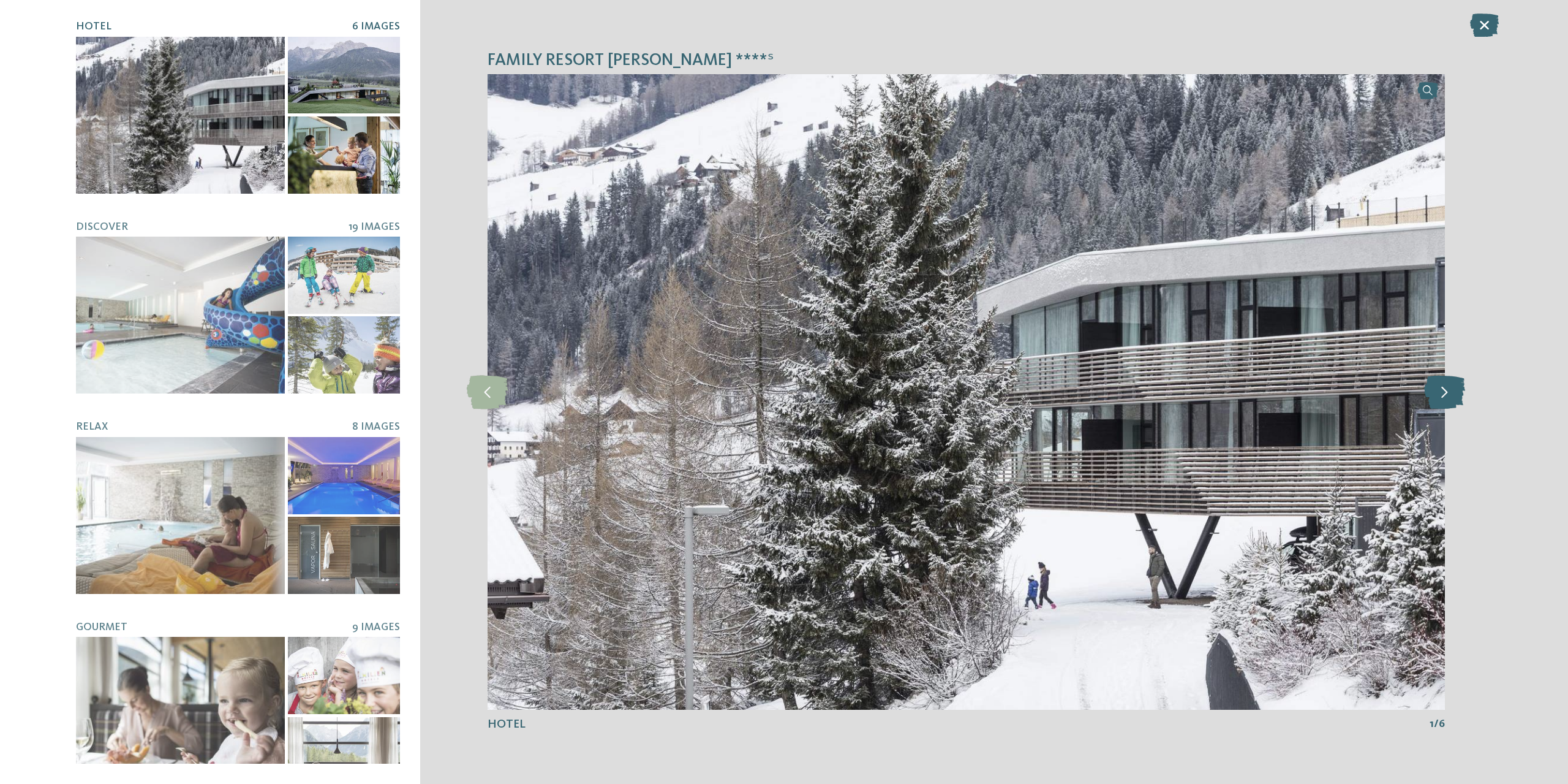
click at [1441, 400] on icon at bounding box center [1444, 392] width 41 height 34
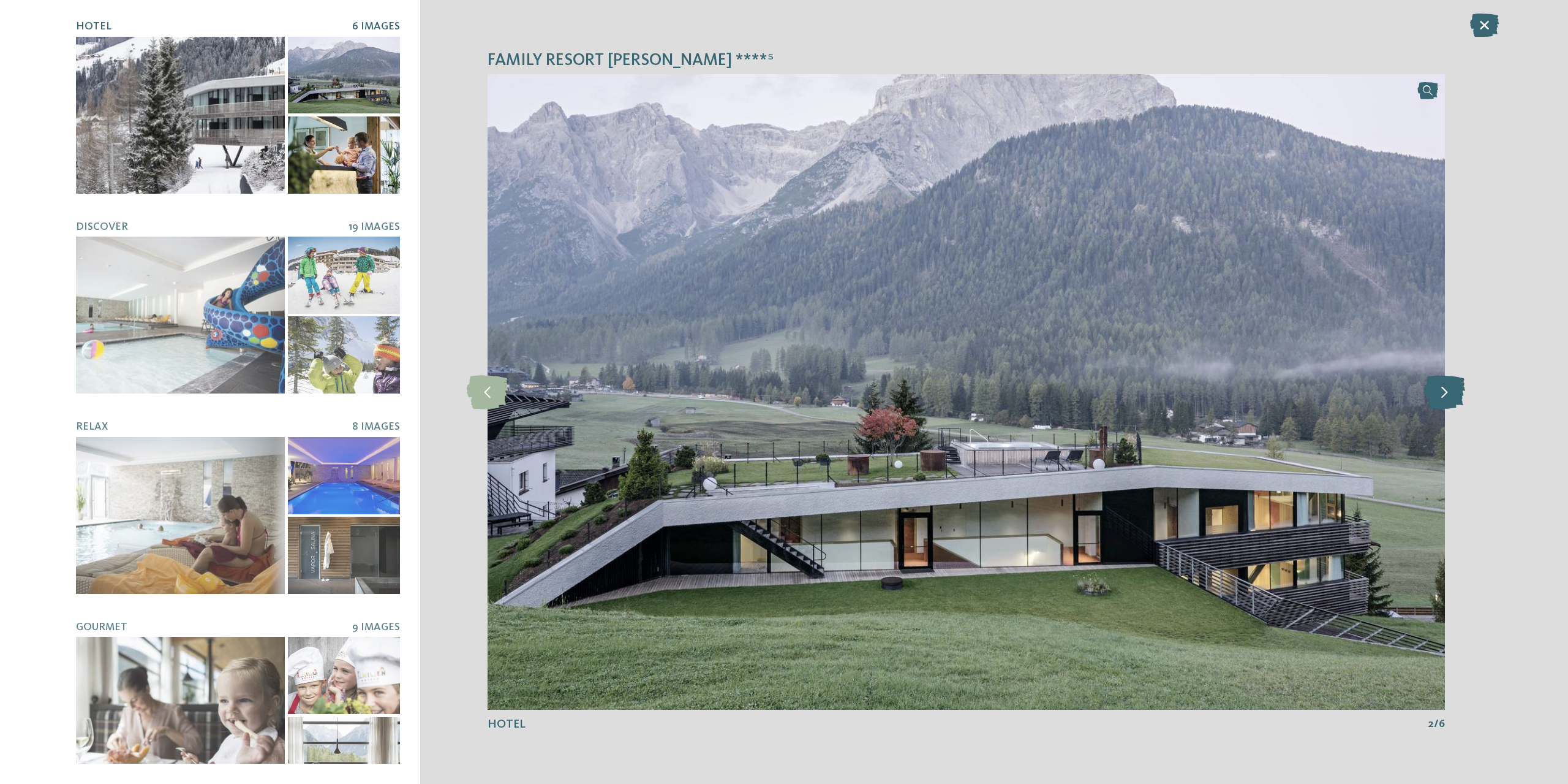
click at [1441, 400] on icon at bounding box center [1444, 392] width 41 height 34
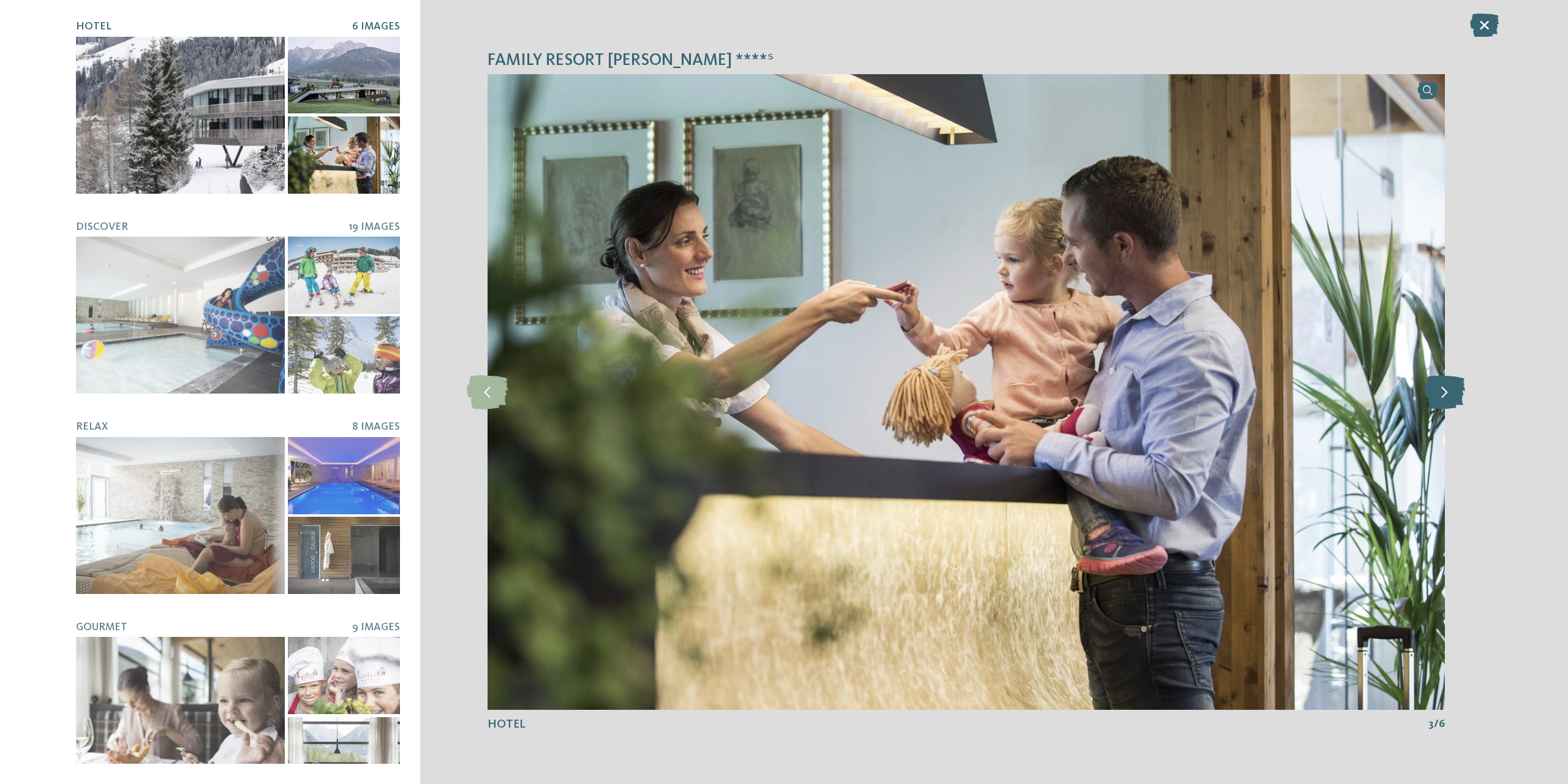
click at [1441, 400] on icon at bounding box center [1444, 392] width 41 height 34
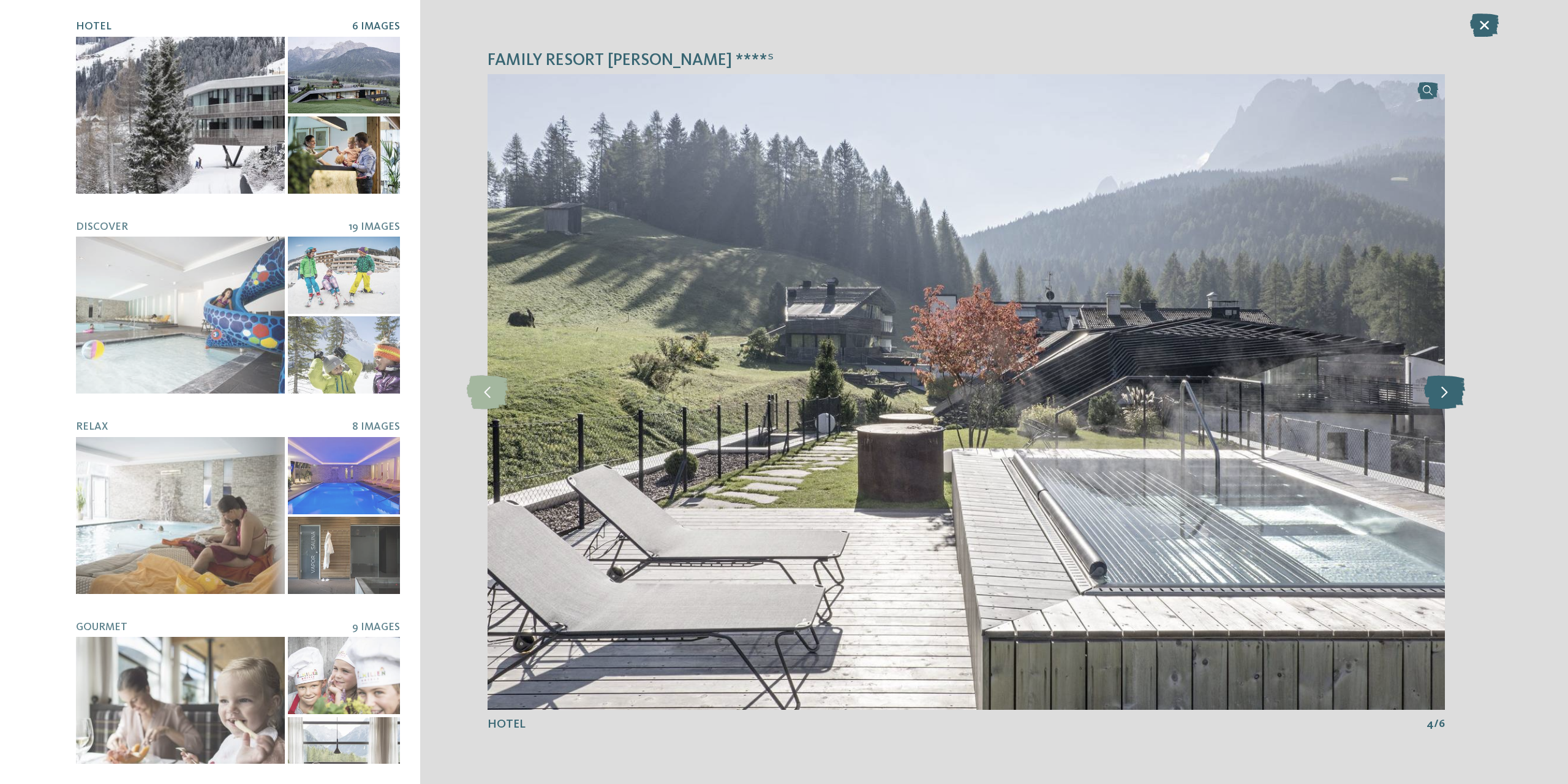
click at [1441, 400] on icon at bounding box center [1444, 392] width 41 height 34
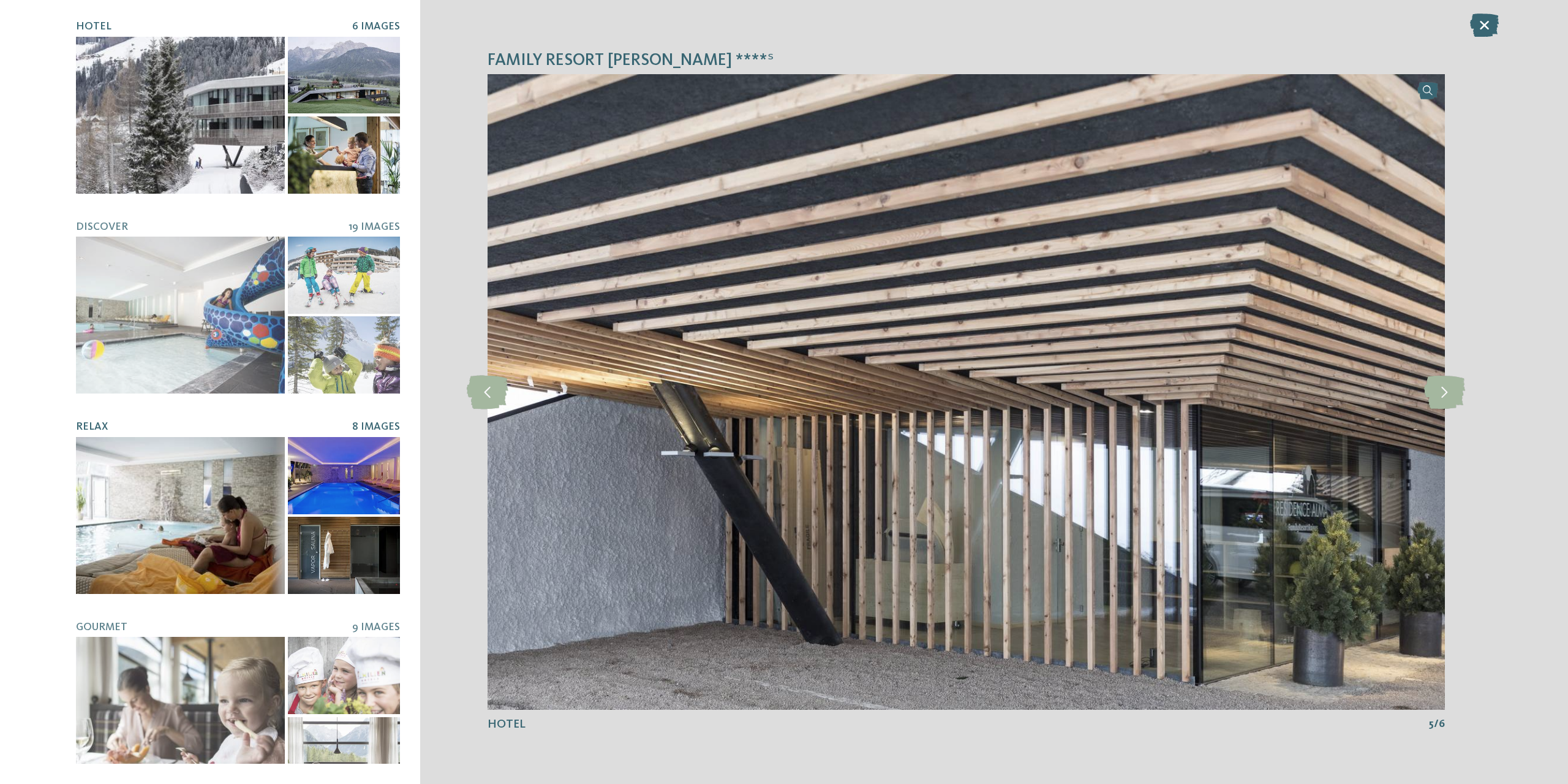
click at [228, 495] on div at bounding box center [180, 515] width 209 height 157
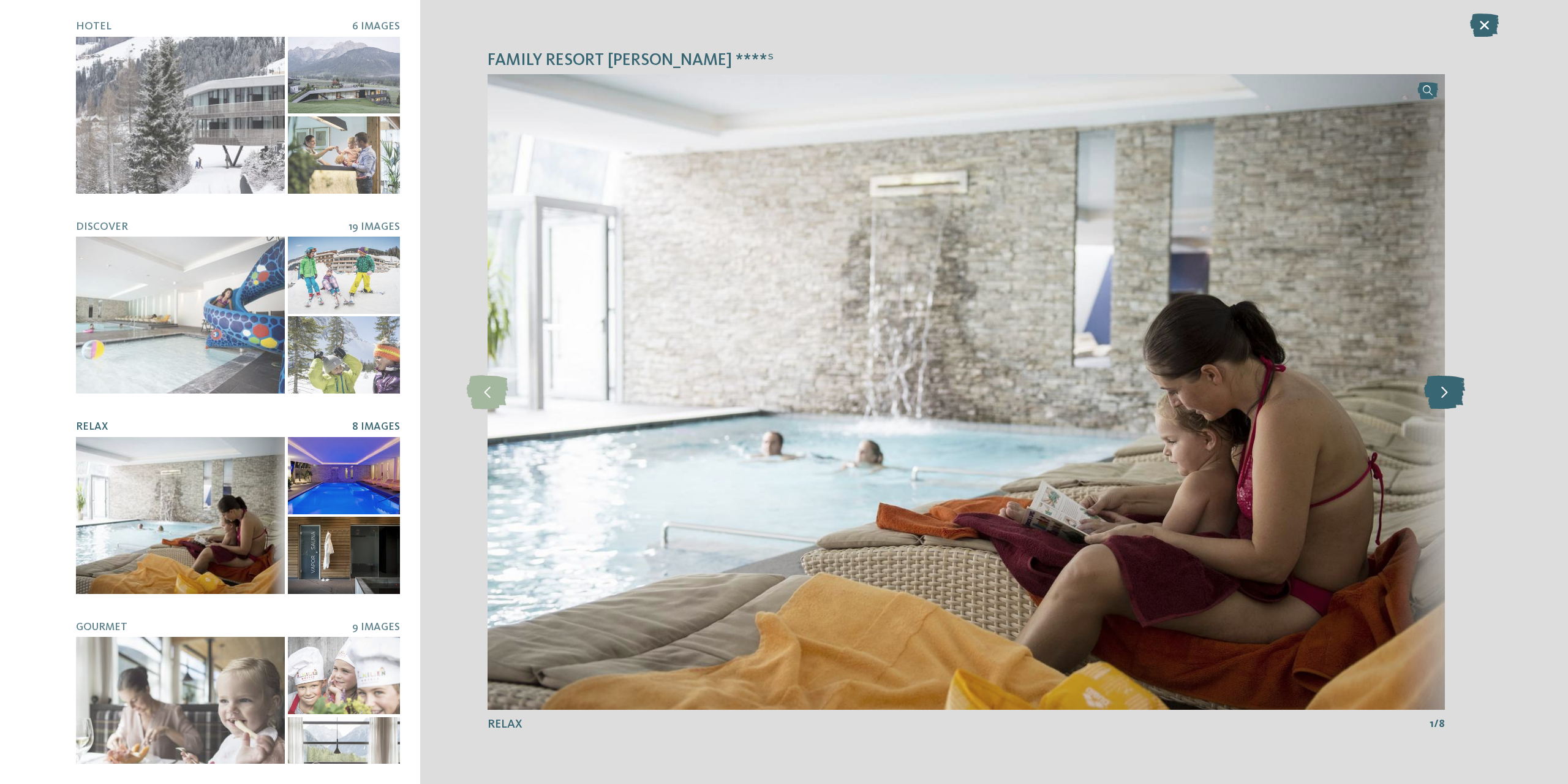
click at [1431, 399] on icon at bounding box center [1444, 392] width 41 height 34
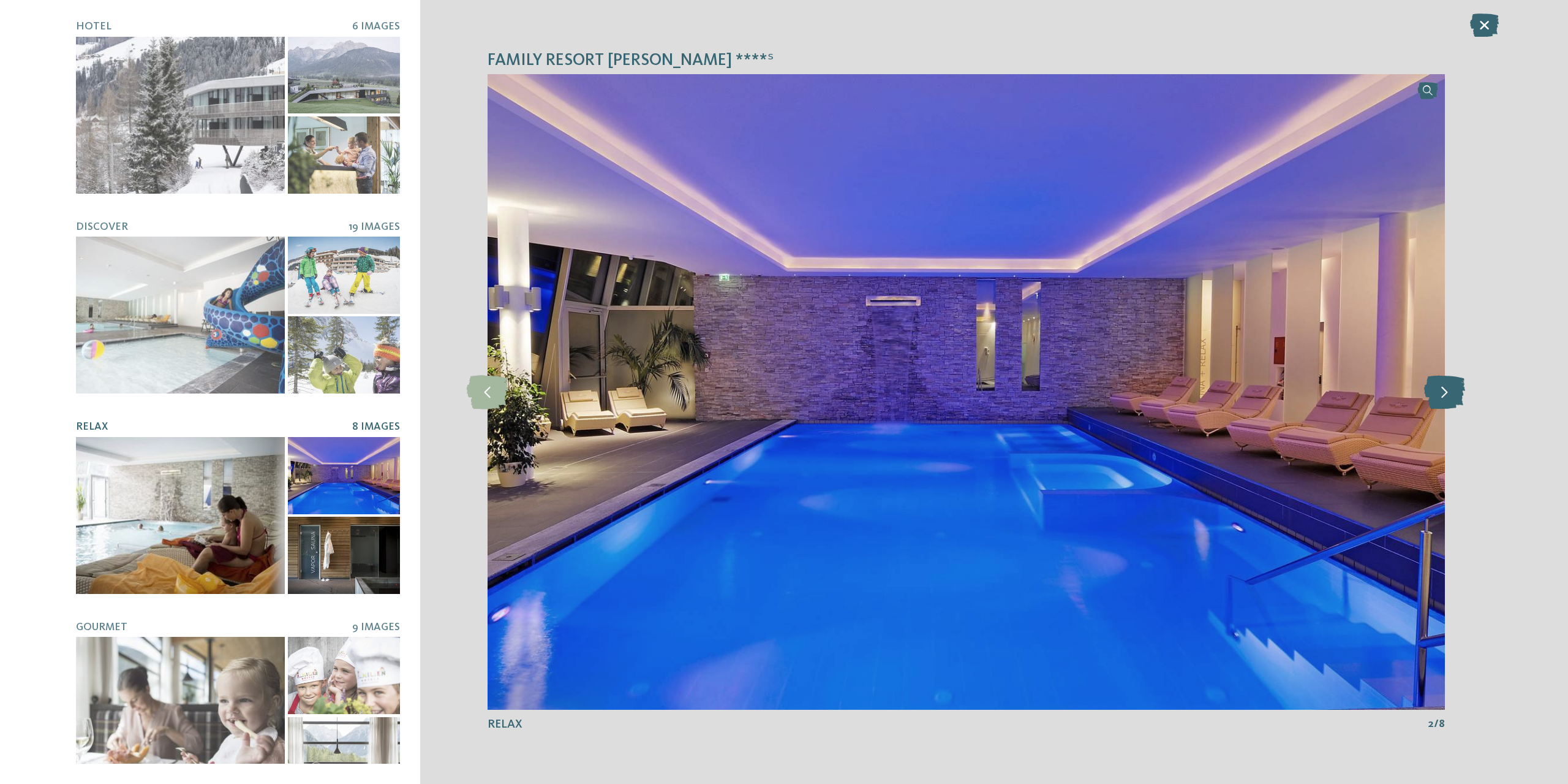
click at [1431, 399] on icon at bounding box center [1444, 392] width 41 height 34
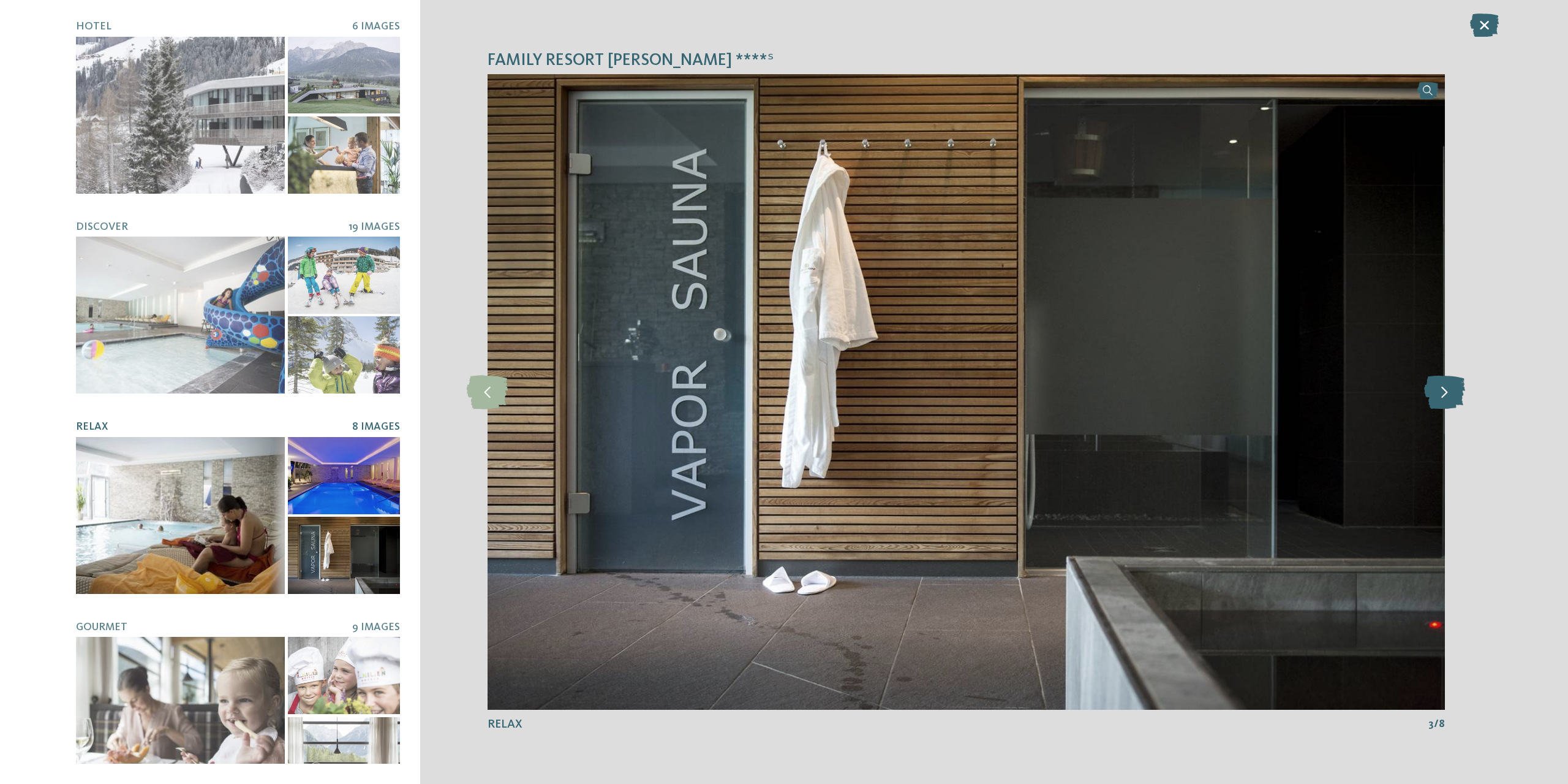
click at [1431, 399] on icon at bounding box center [1444, 392] width 41 height 34
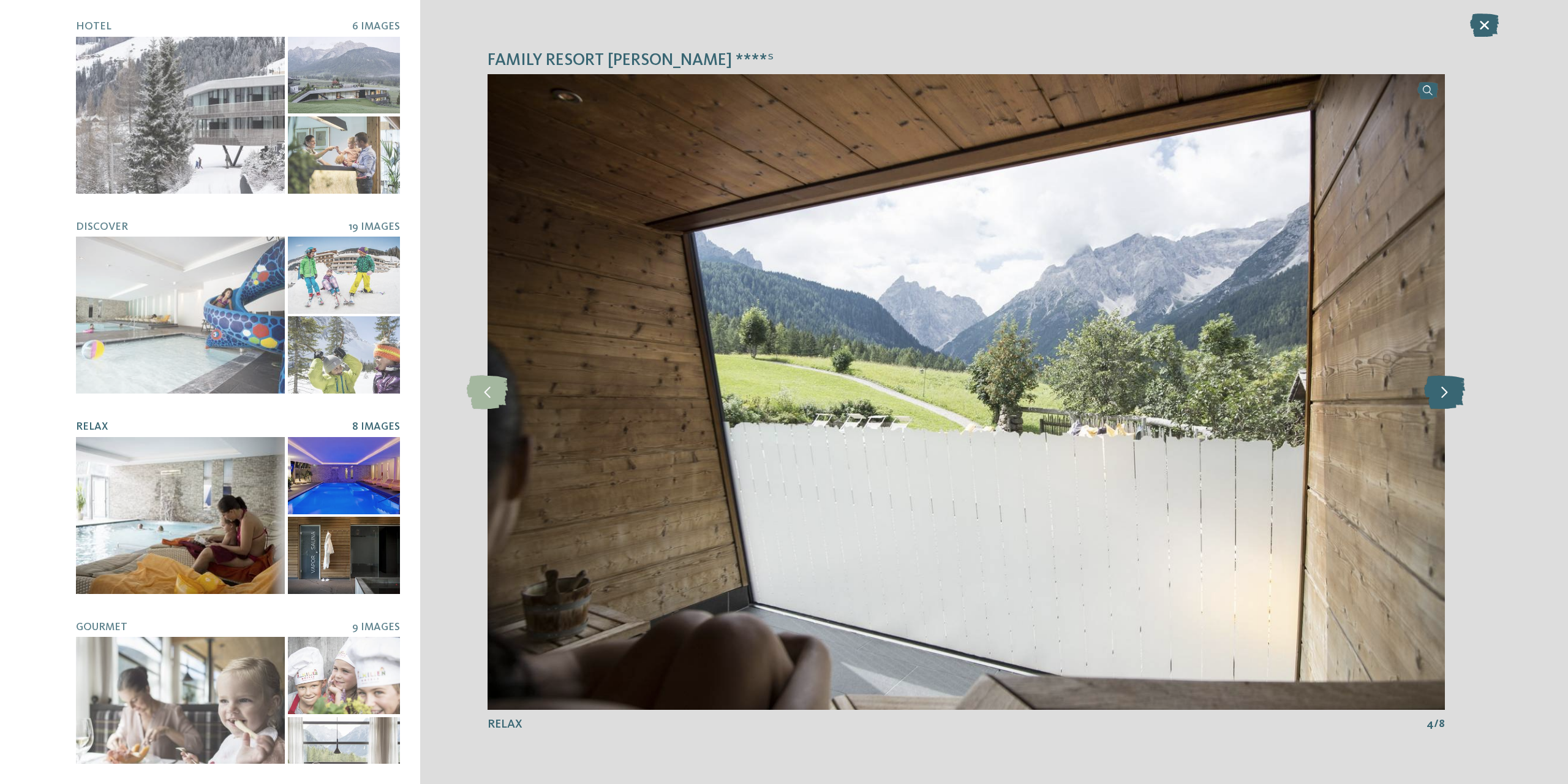
click at [1431, 399] on icon at bounding box center [1444, 392] width 41 height 34
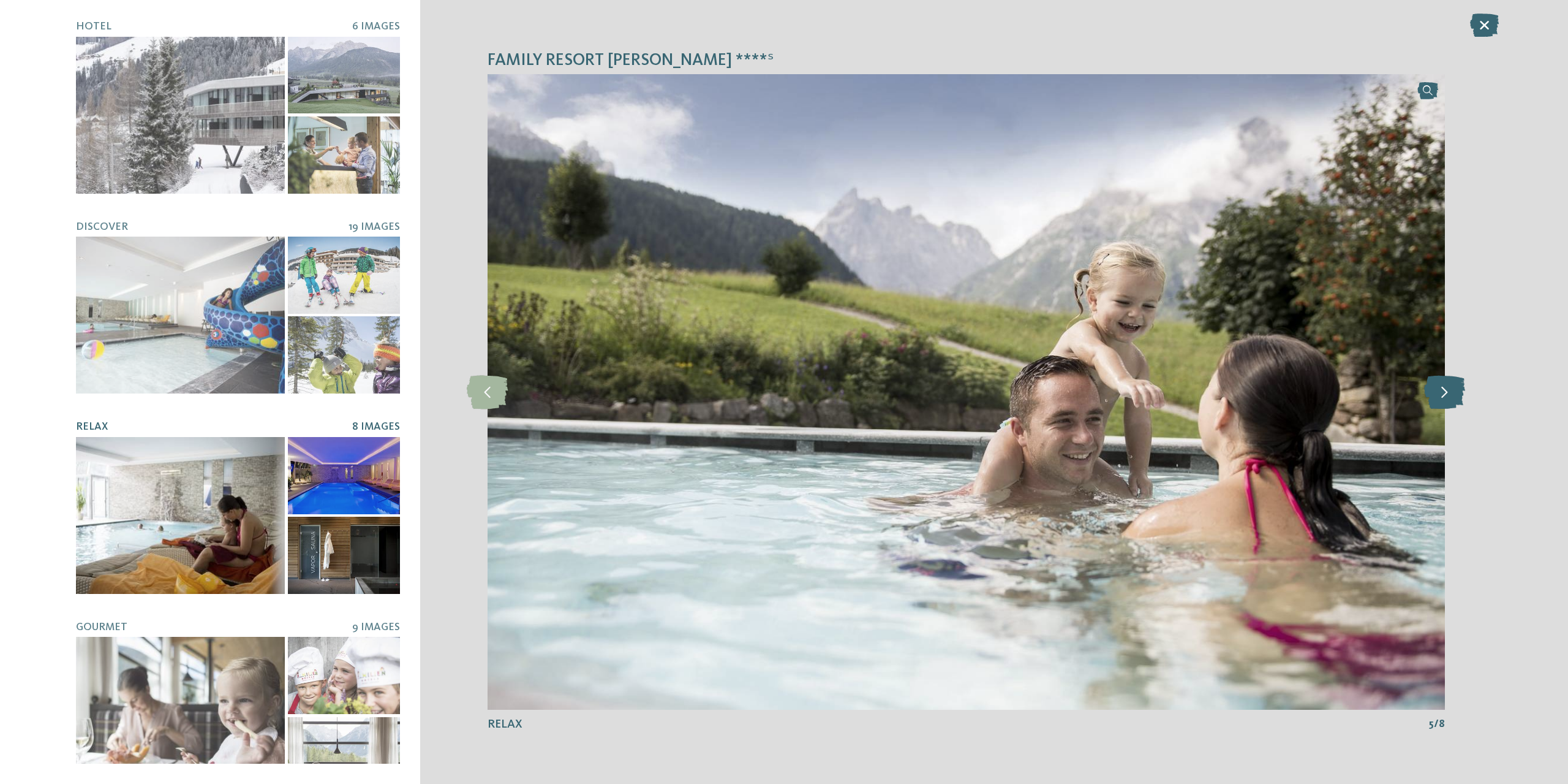
click at [1431, 399] on icon at bounding box center [1444, 392] width 41 height 34
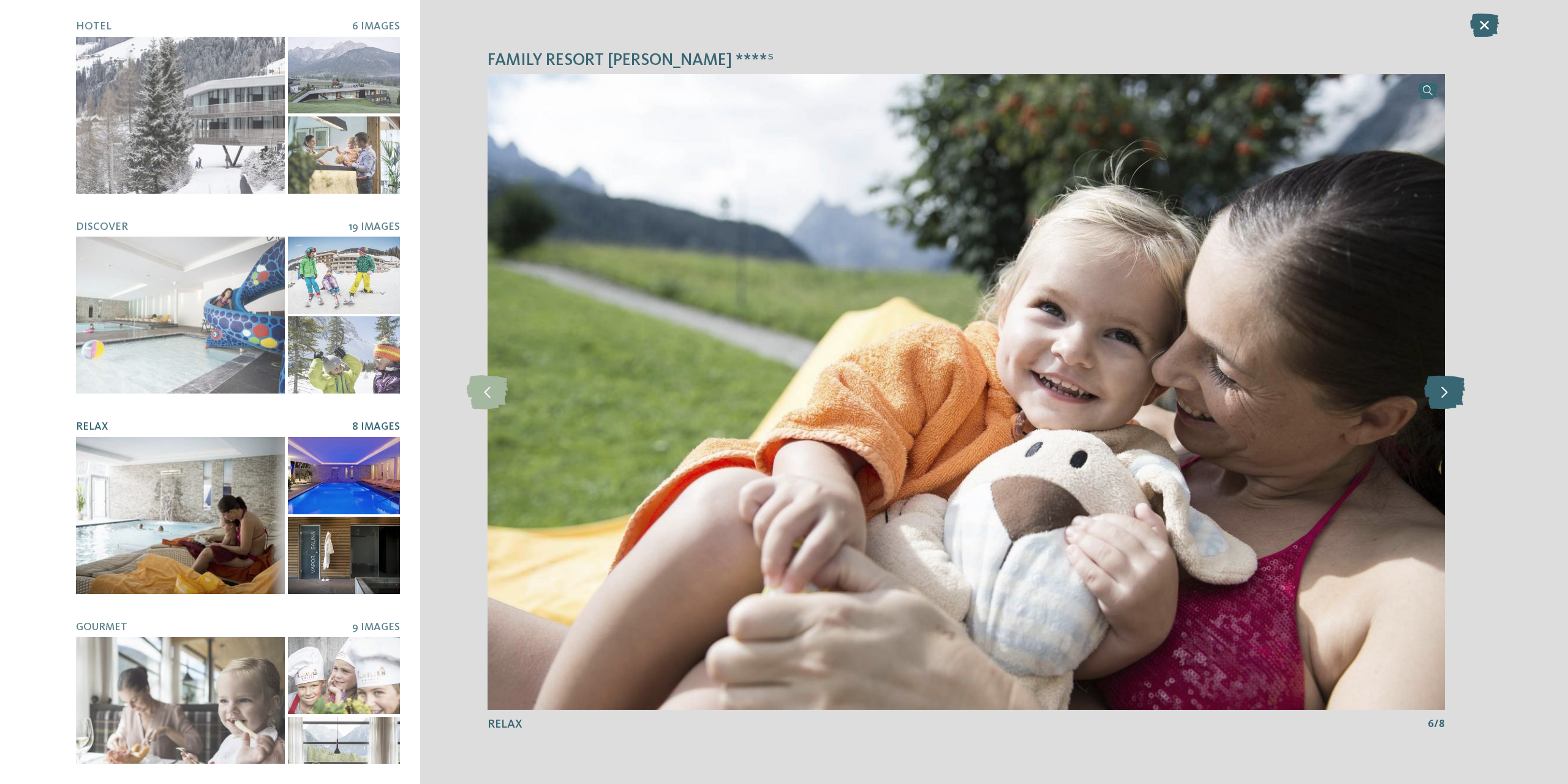
click at [1431, 399] on icon at bounding box center [1444, 392] width 41 height 34
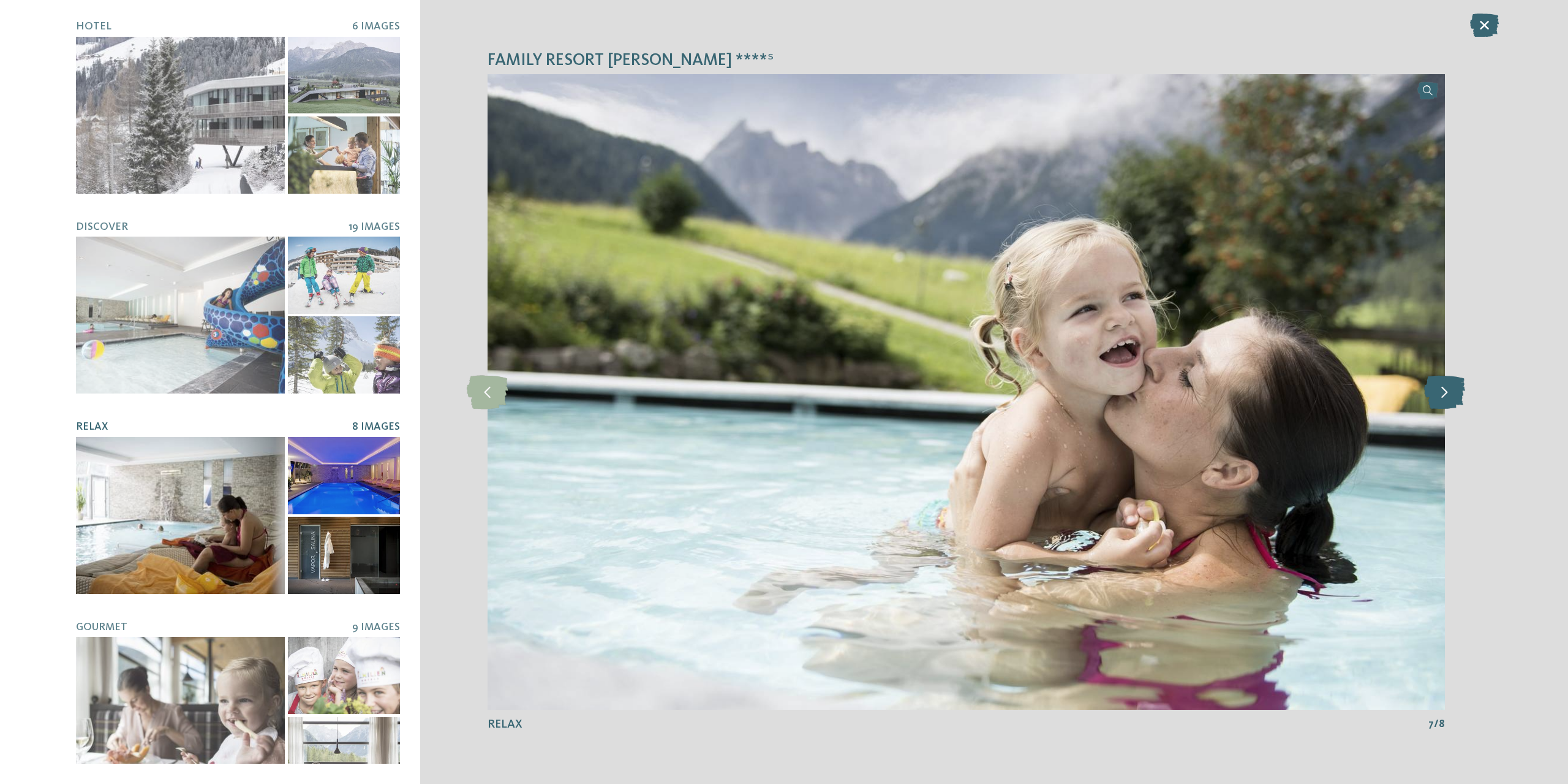
click at [1431, 399] on icon at bounding box center [1444, 392] width 41 height 34
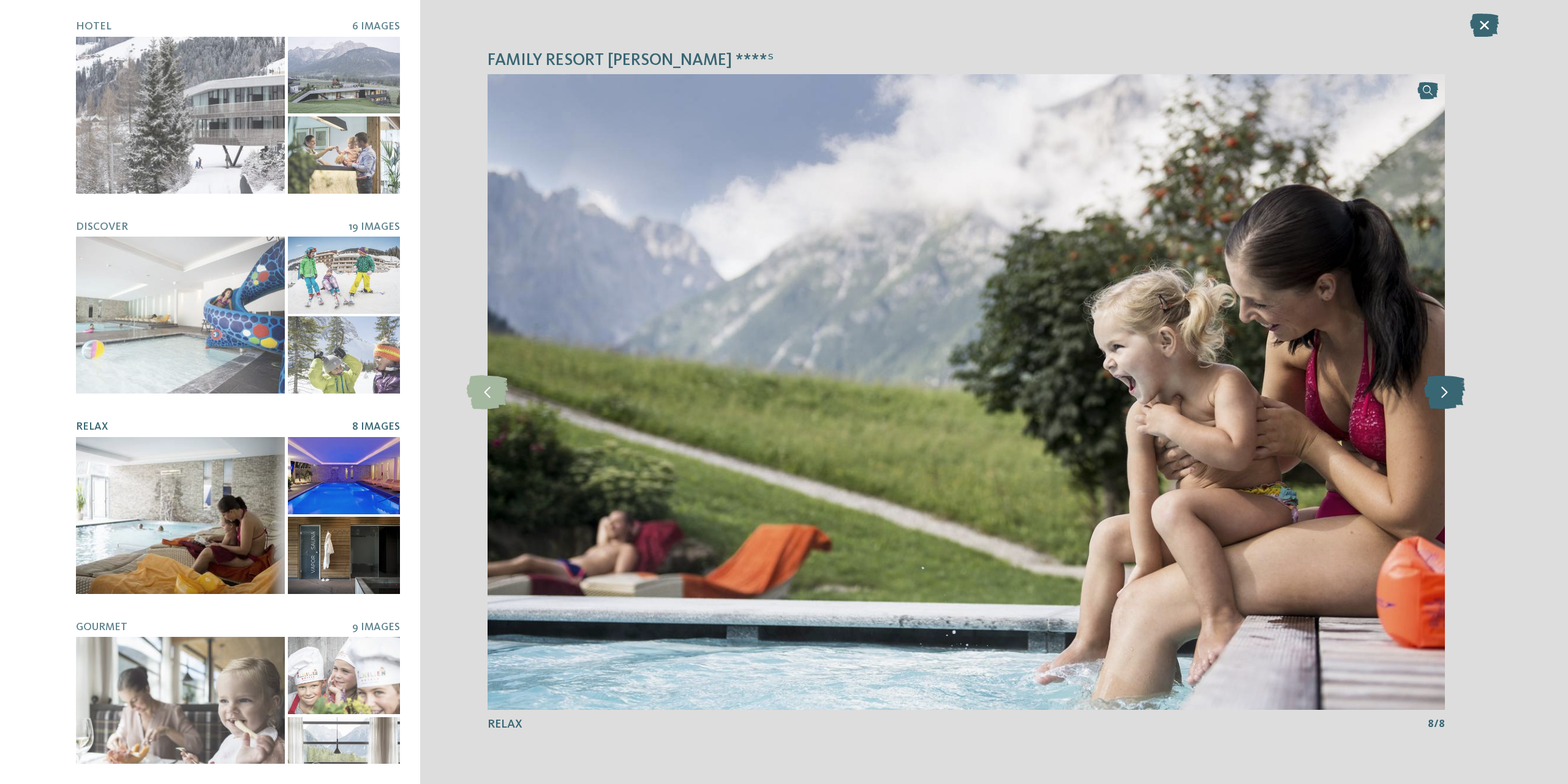
click at [1431, 399] on icon at bounding box center [1444, 392] width 41 height 34
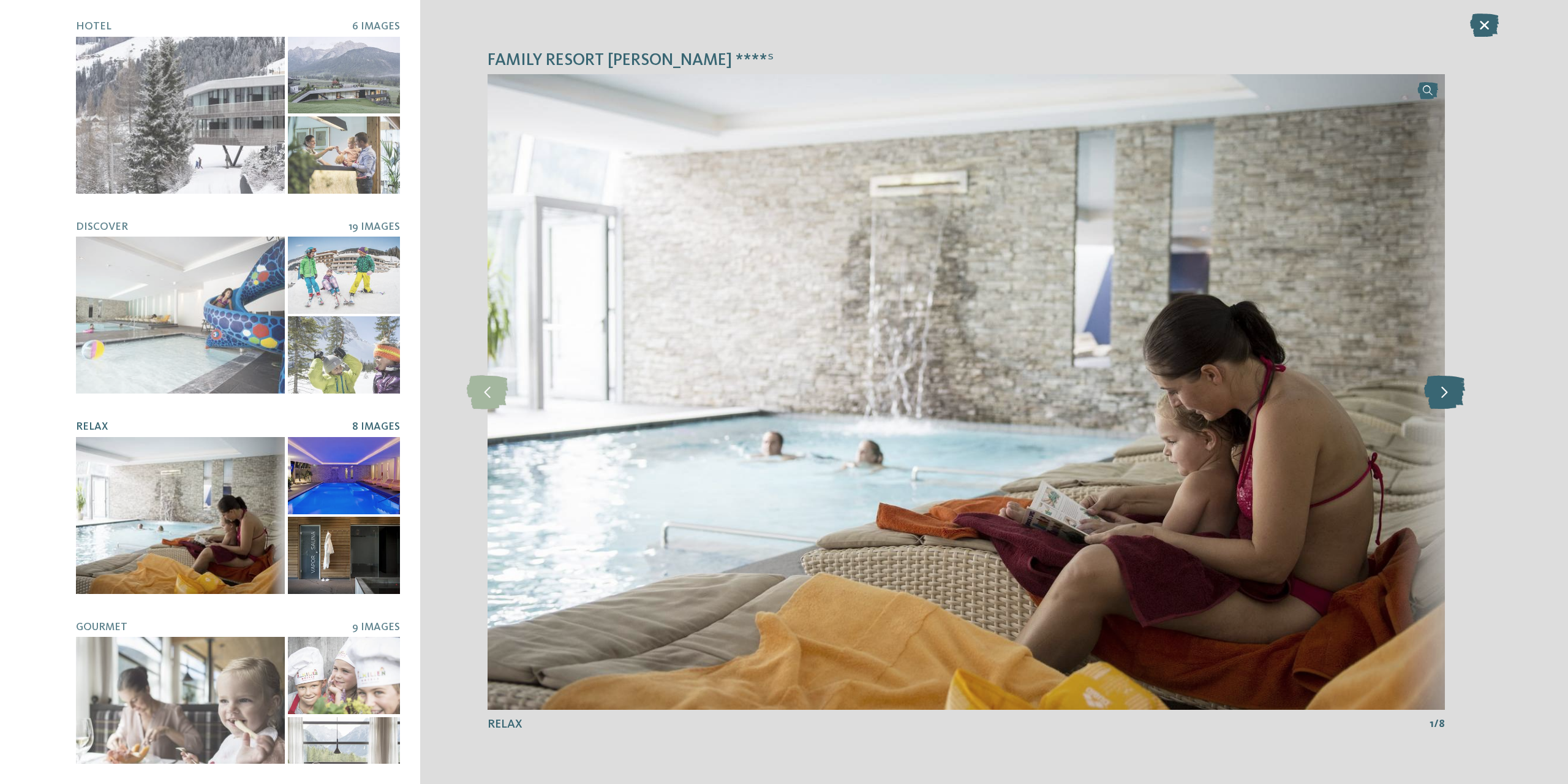
click at [1431, 399] on icon at bounding box center [1444, 392] width 41 height 34
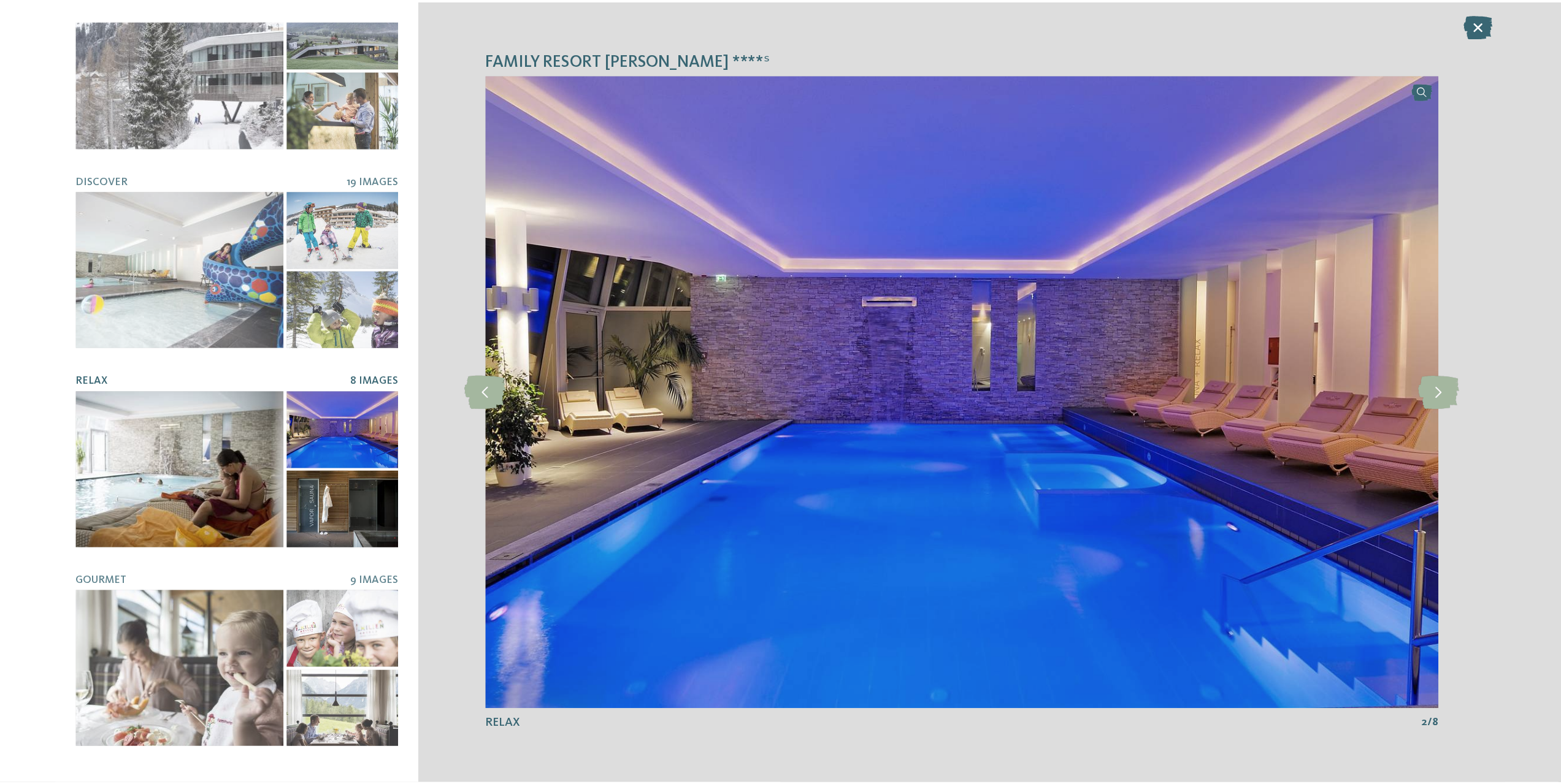
scroll to position [216, 0]
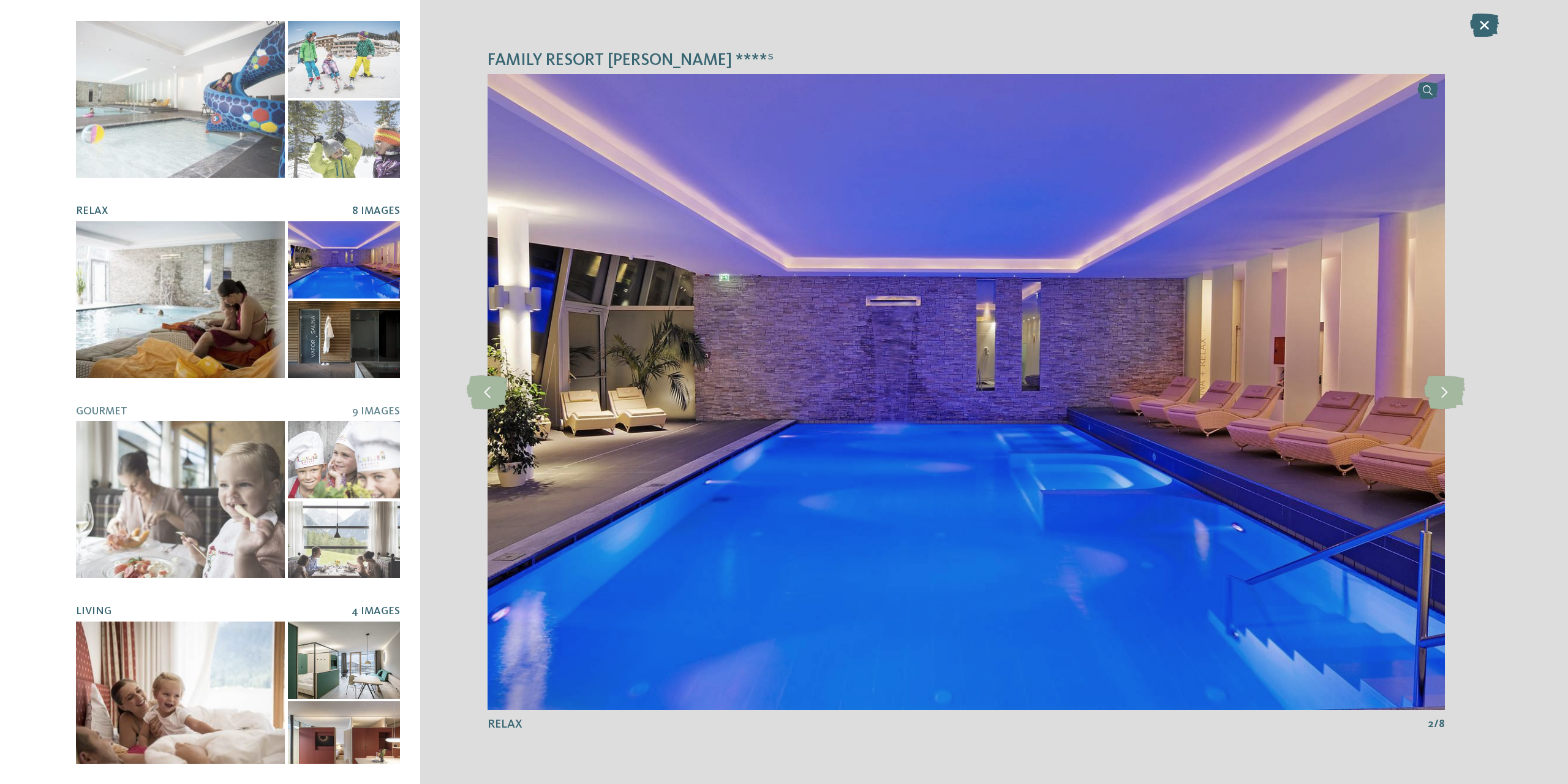
click at [223, 630] on div at bounding box center [180, 700] width 209 height 157
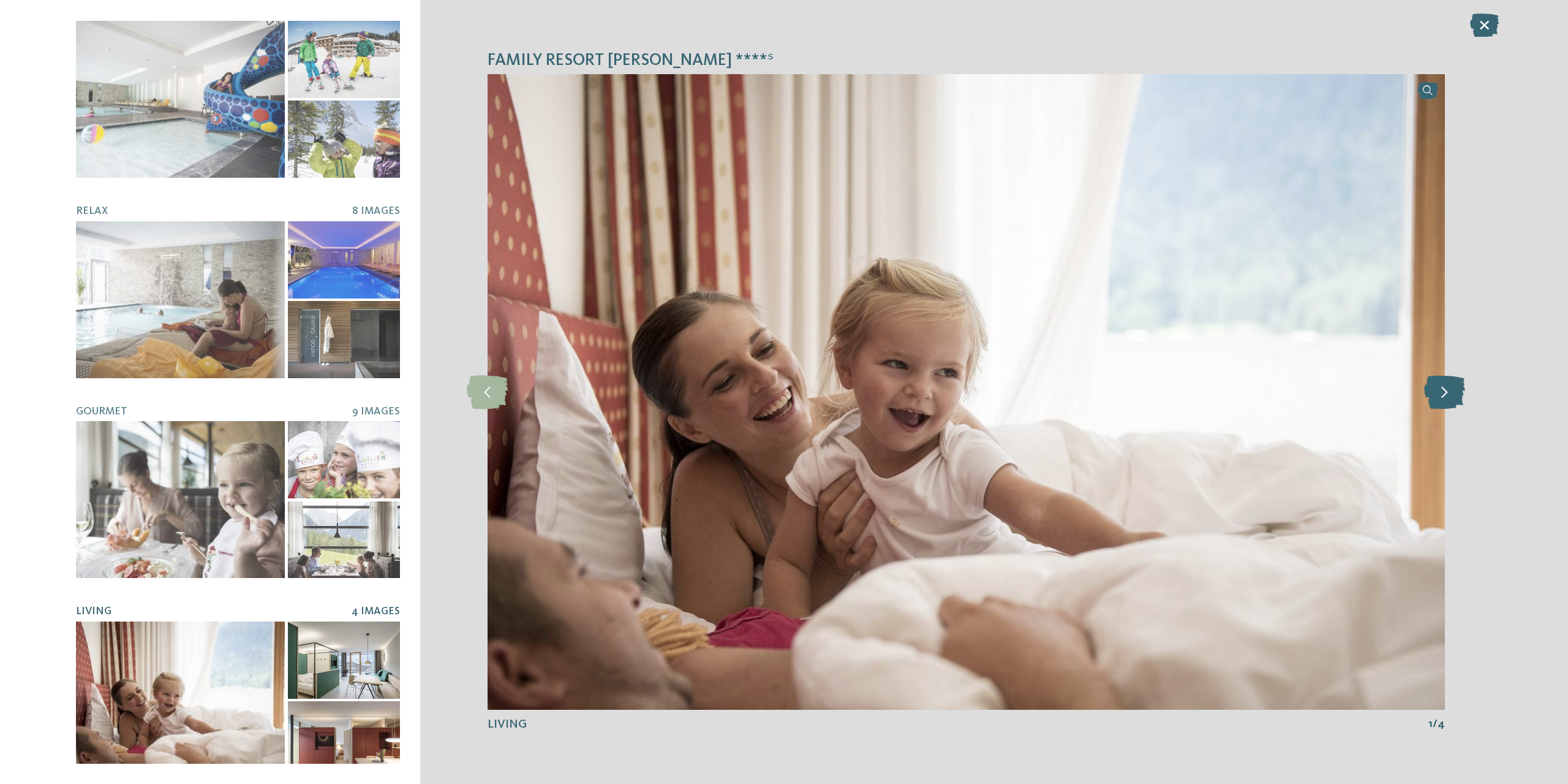
click at [1446, 384] on icon at bounding box center [1444, 392] width 41 height 34
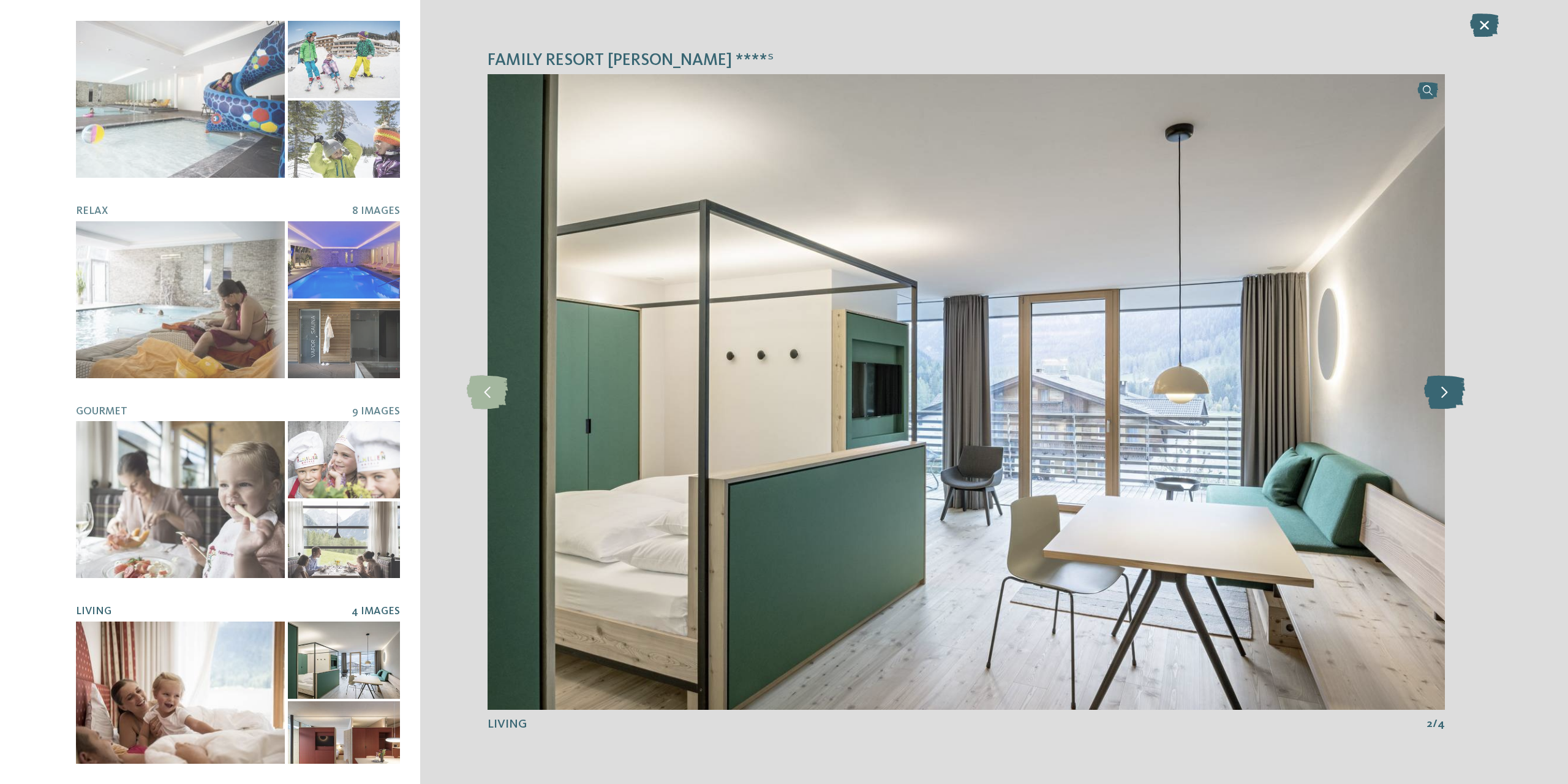
click at [1446, 384] on icon at bounding box center [1444, 392] width 41 height 34
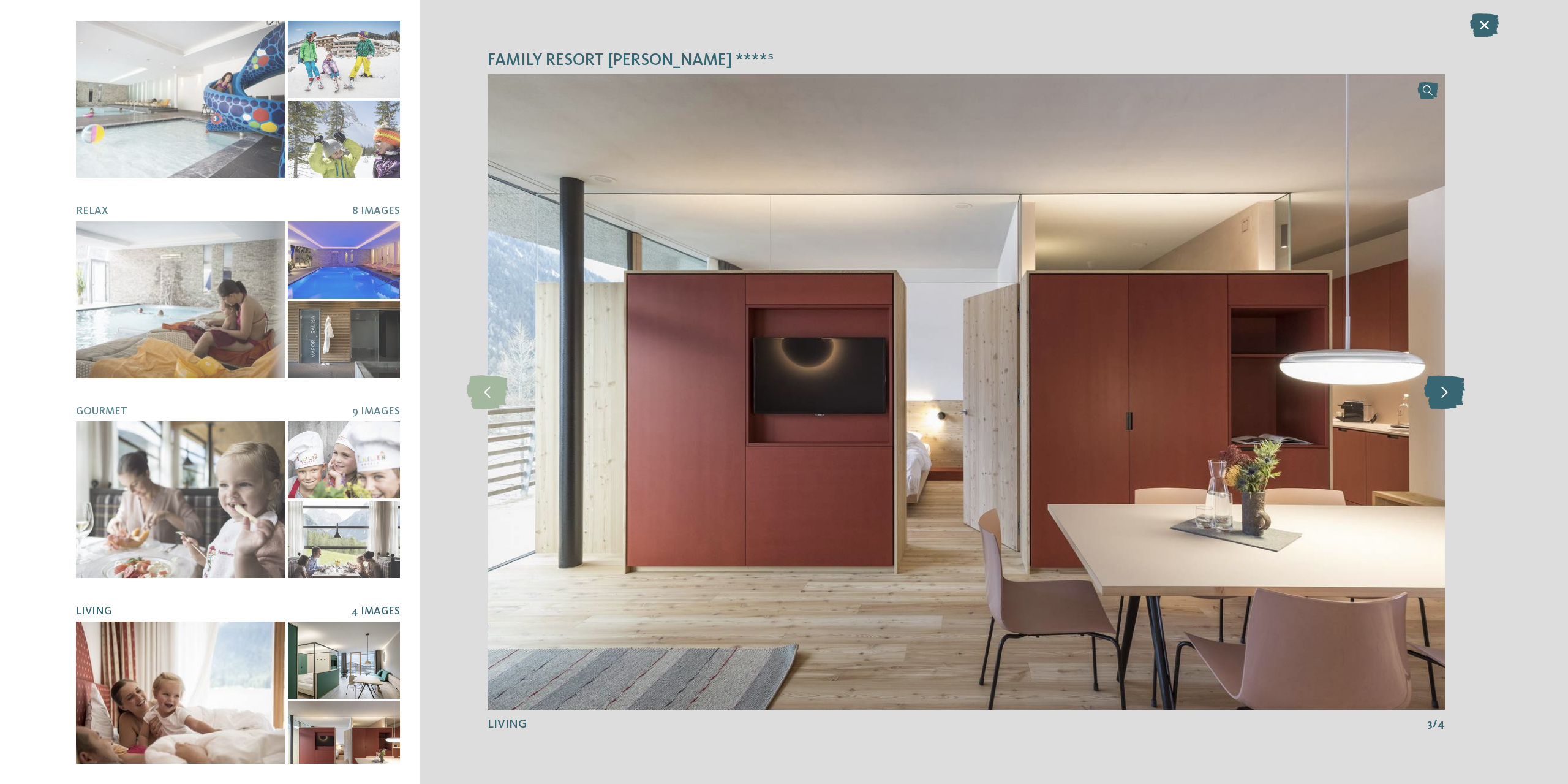
click at [1446, 384] on icon at bounding box center [1444, 392] width 41 height 34
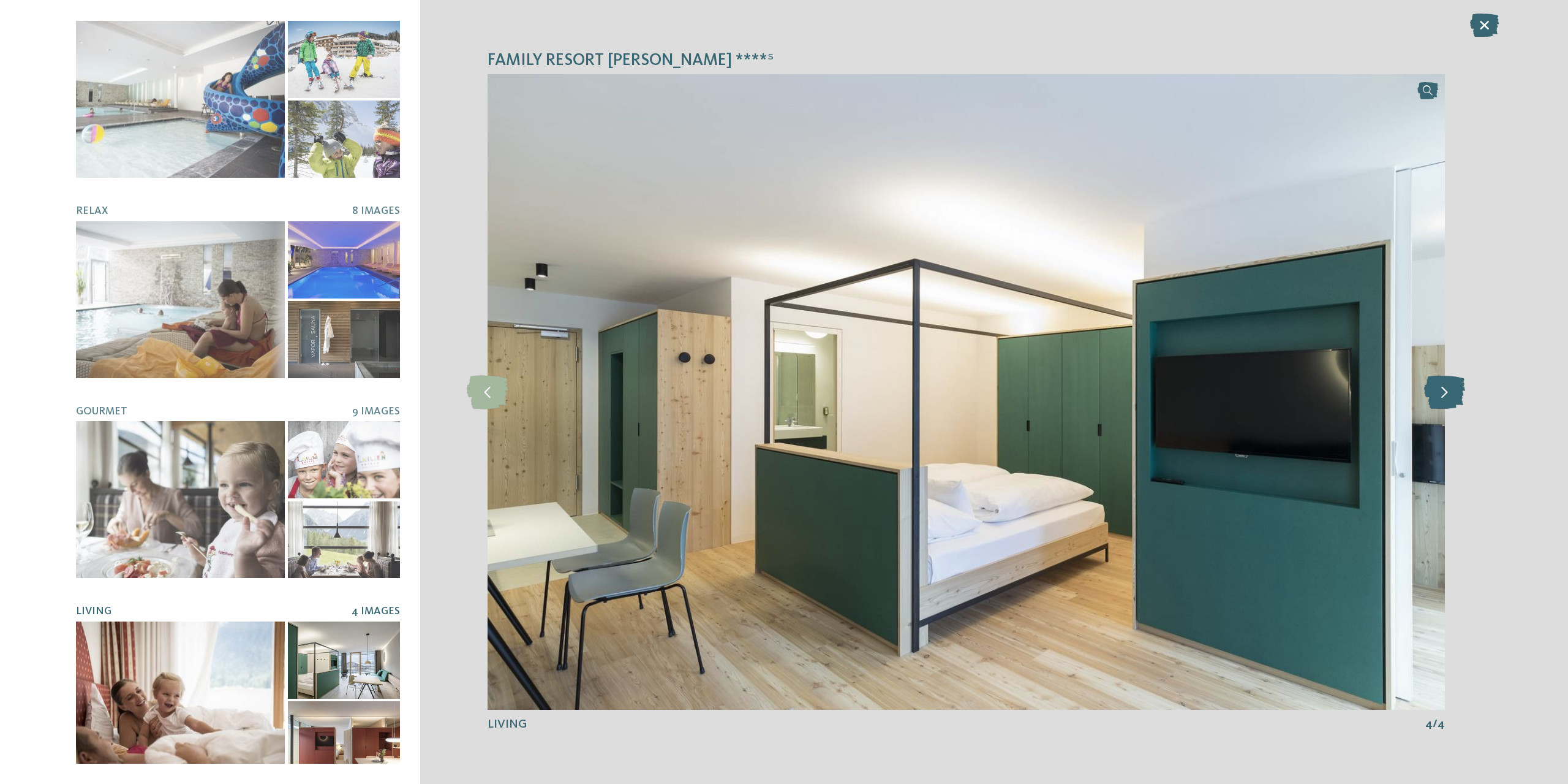
click at [1446, 384] on icon at bounding box center [1444, 392] width 41 height 34
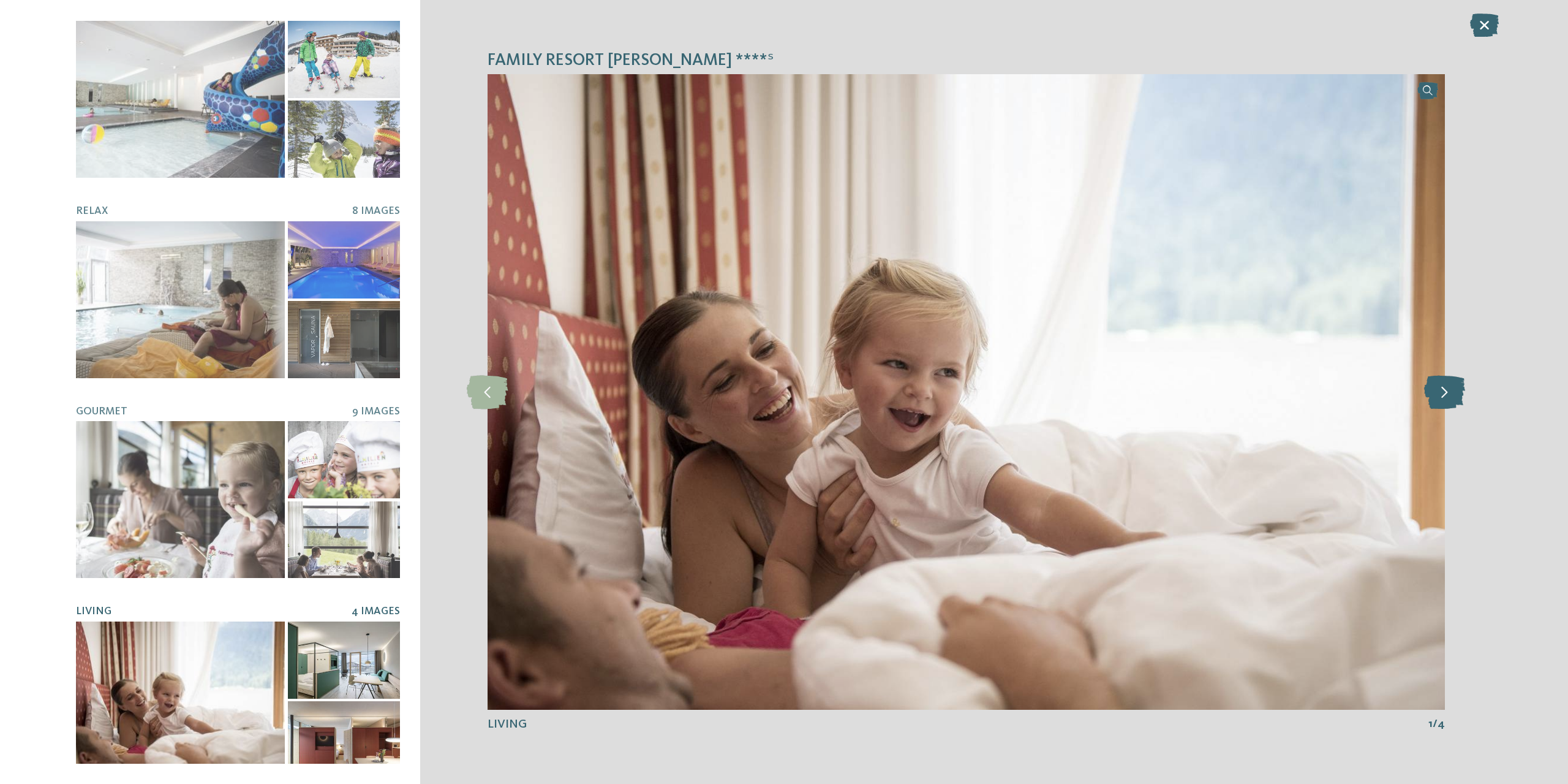
click at [1446, 384] on icon at bounding box center [1444, 392] width 41 height 34
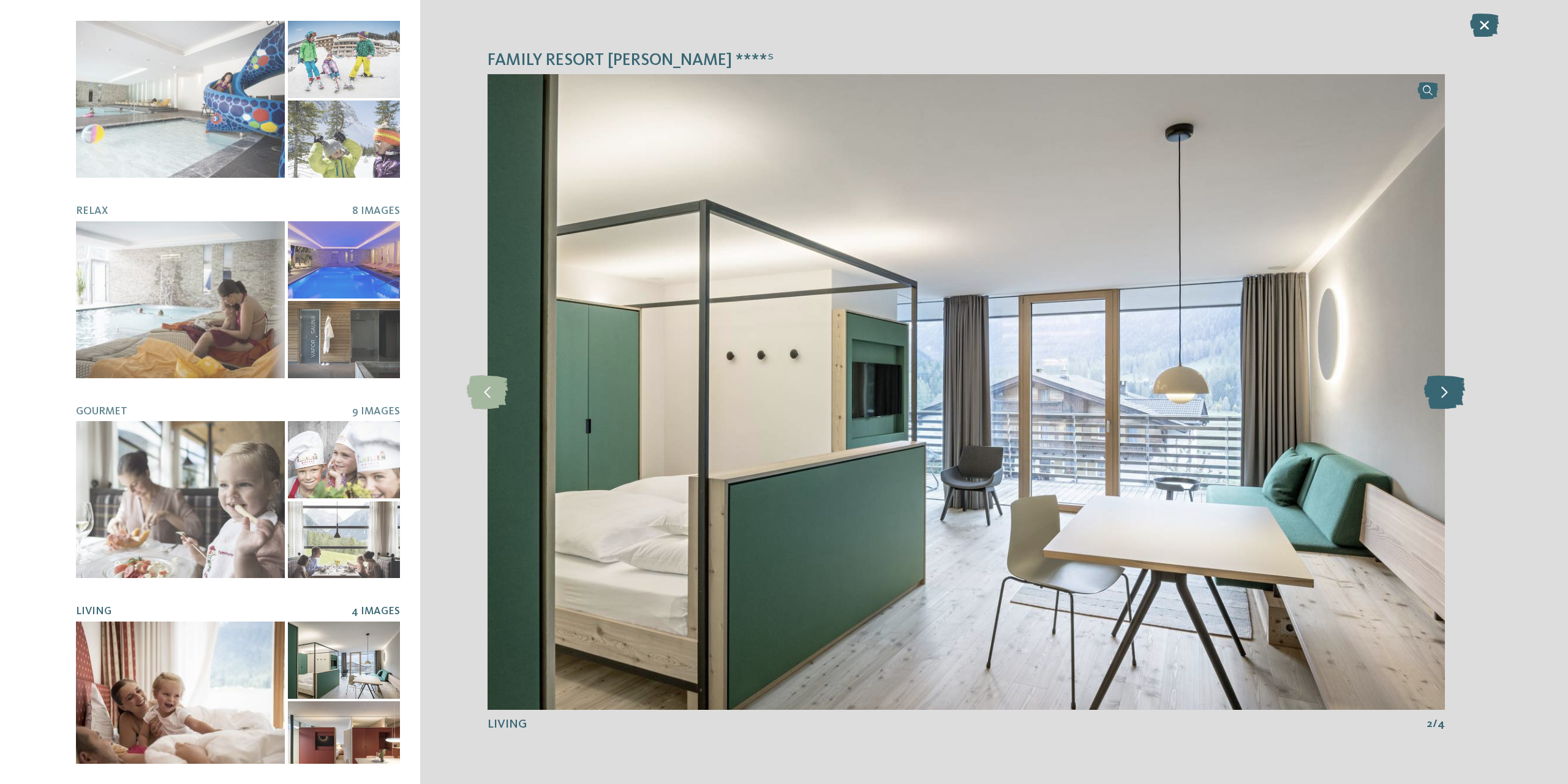
click at [1446, 384] on icon at bounding box center [1444, 392] width 41 height 34
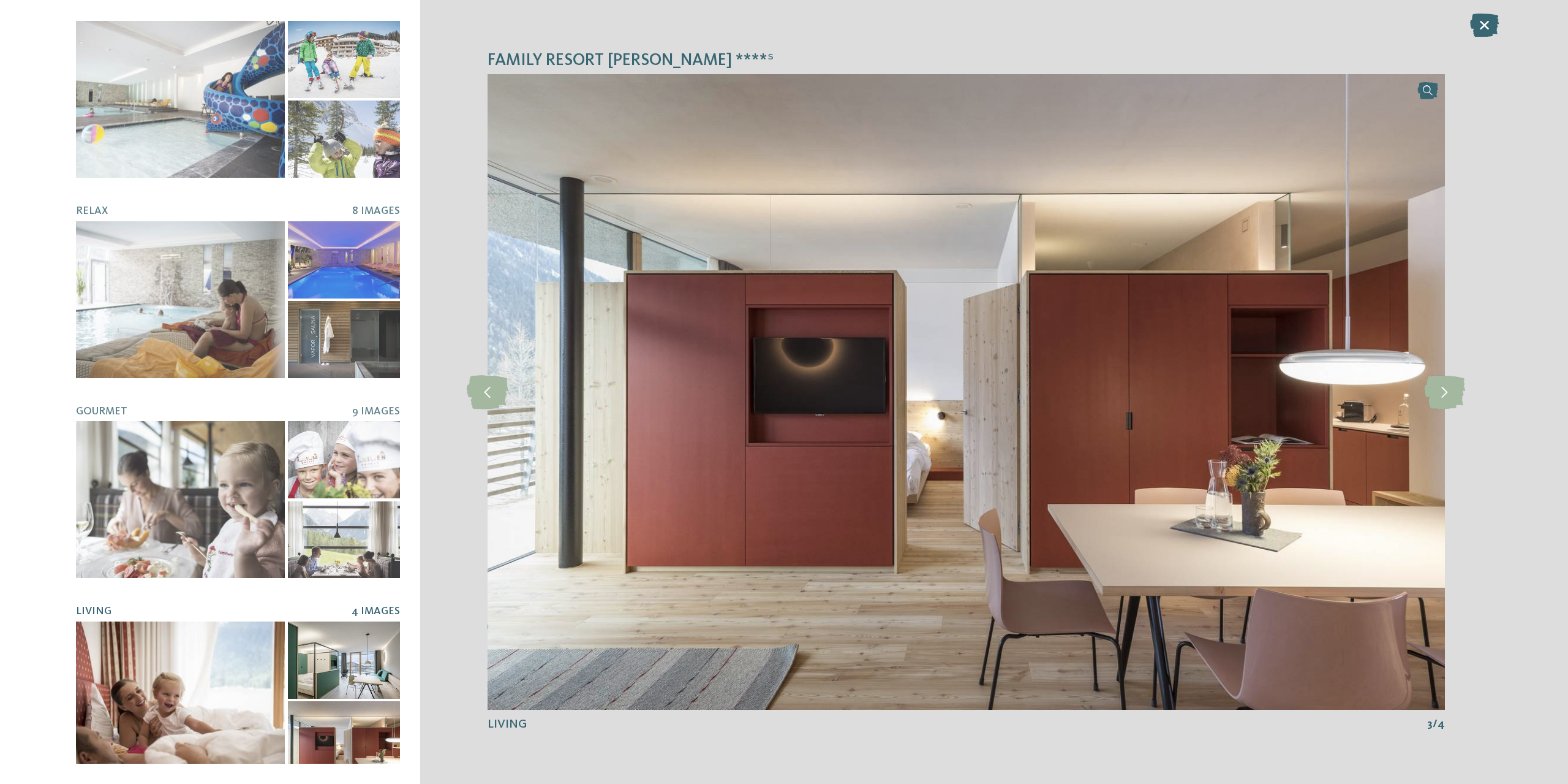
click at [1481, 50] on div "Family Resort Rainer ****ˢ slide 5 of 6 5" at bounding box center [966, 392] width 1092 height 784
click at [1484, 29] on icon at bounding box center [1483, 25] width 29 height 23
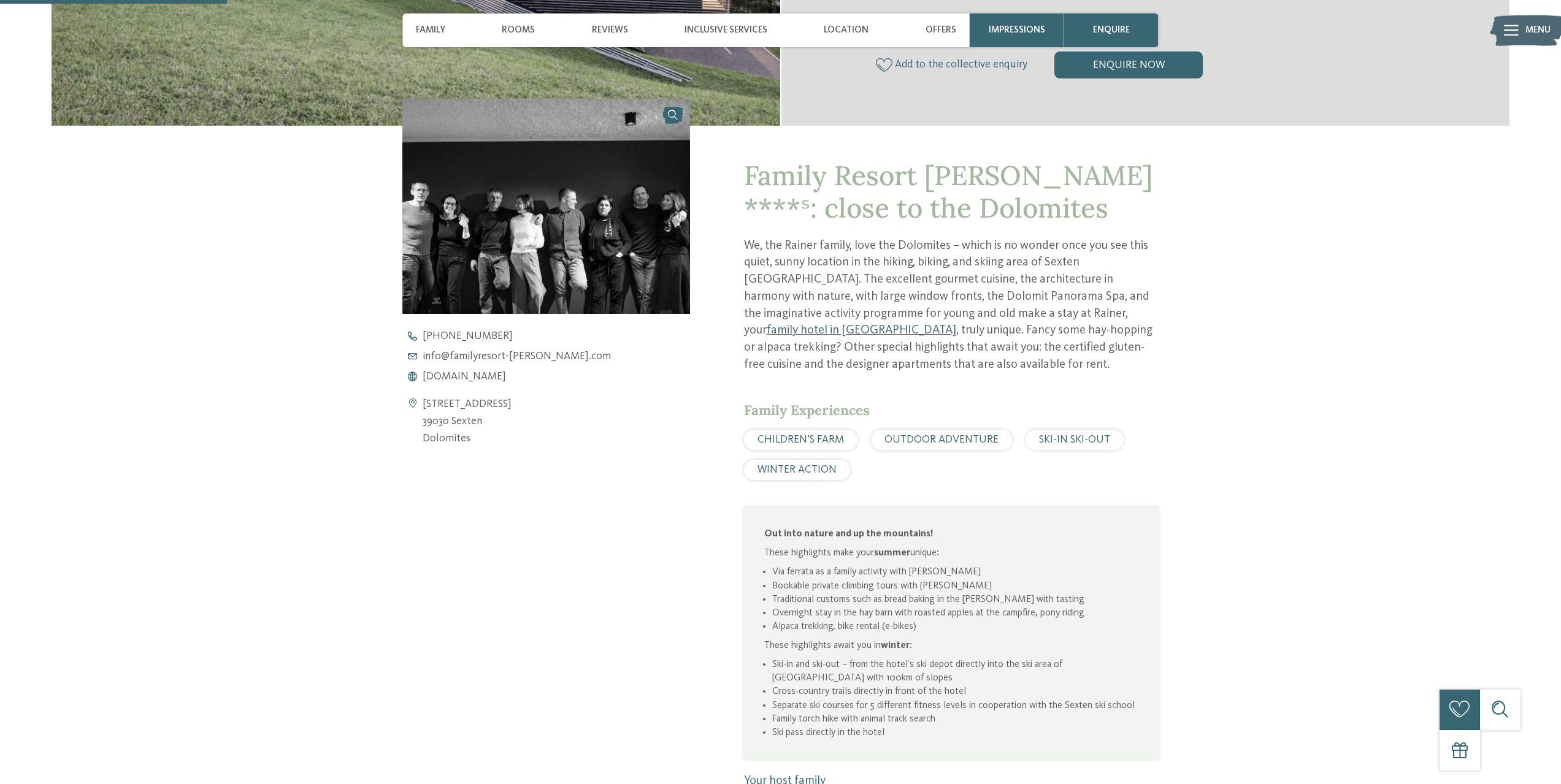
scroll to position [490, 0]
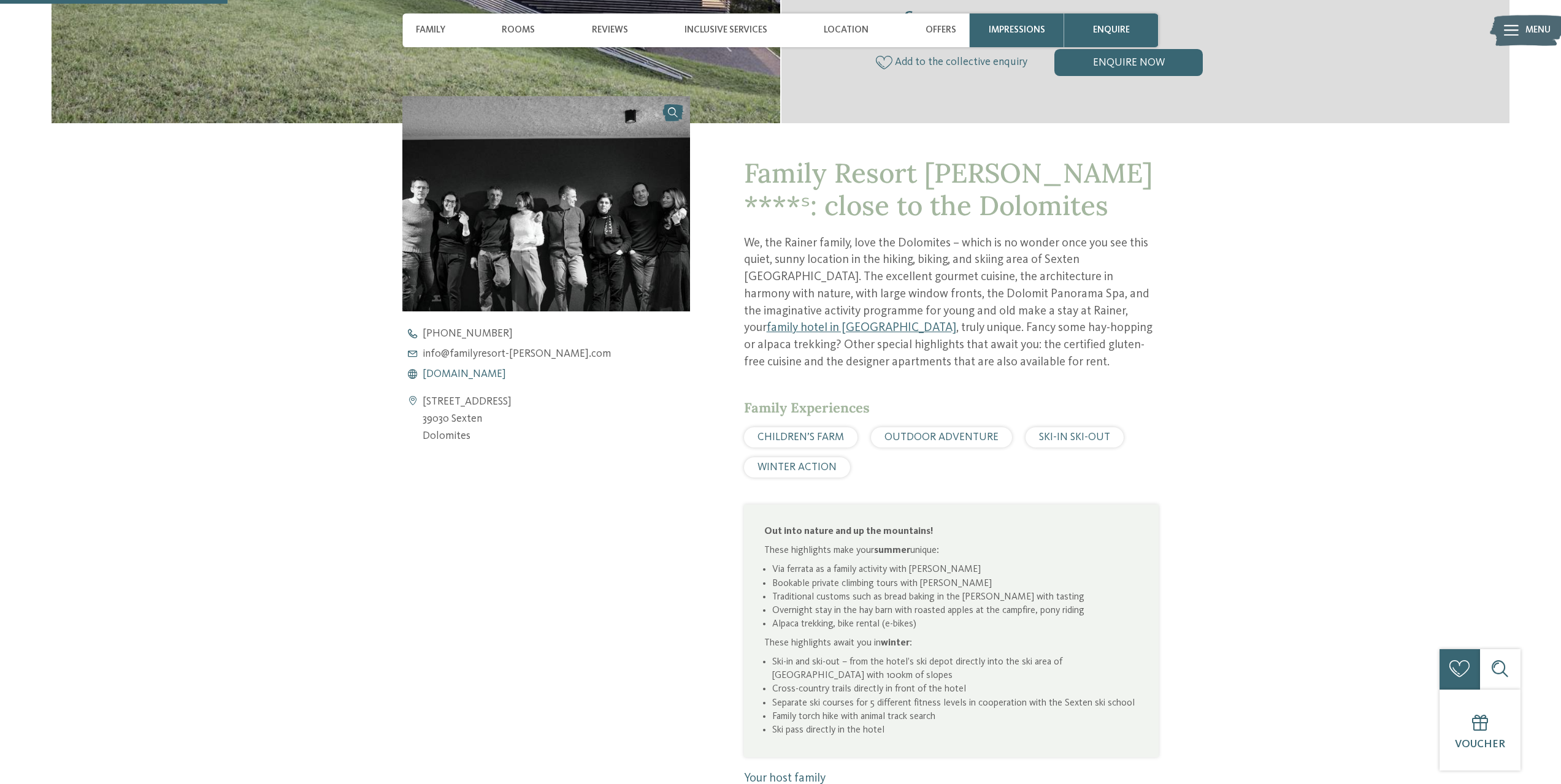
click at [491, 376] on span "www.familyresort-rainer.com" at bounding box center [464, 374] width 84 height 11
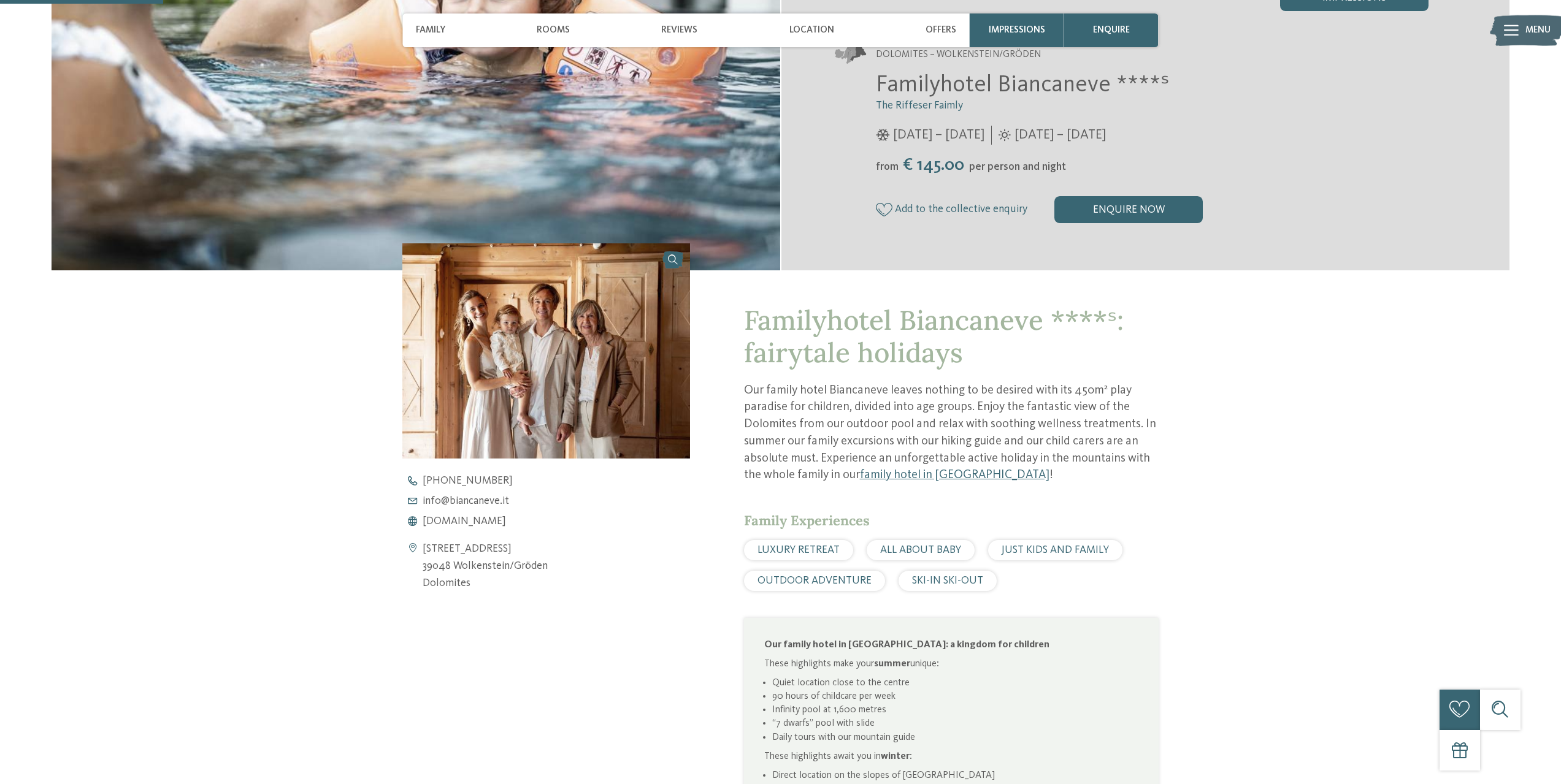
scroll to position [368, 0]
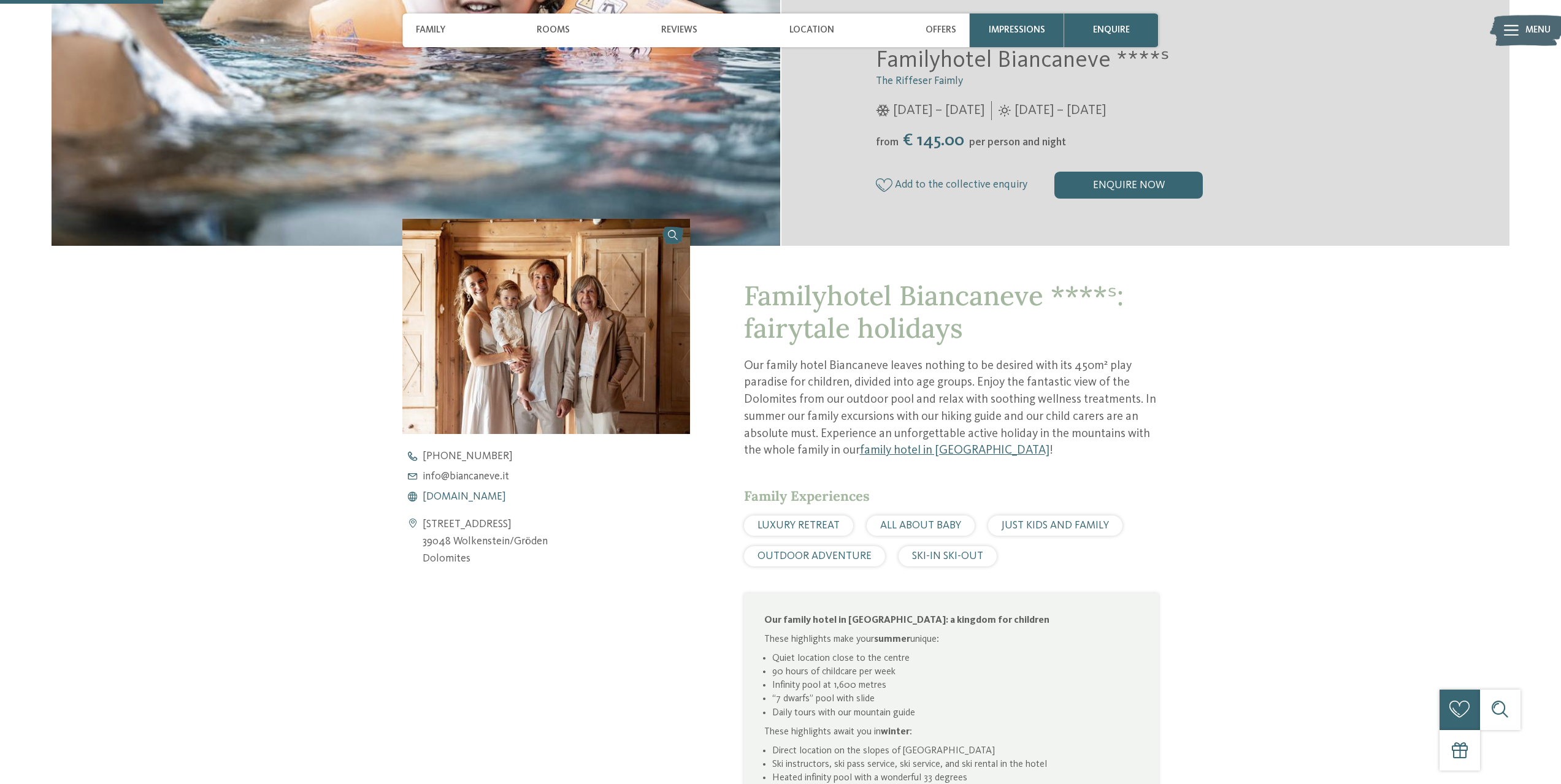
click at [459, 497] on span "[DOMAIN_NAME]" at bounding box center [464, 496] width 84 height 11
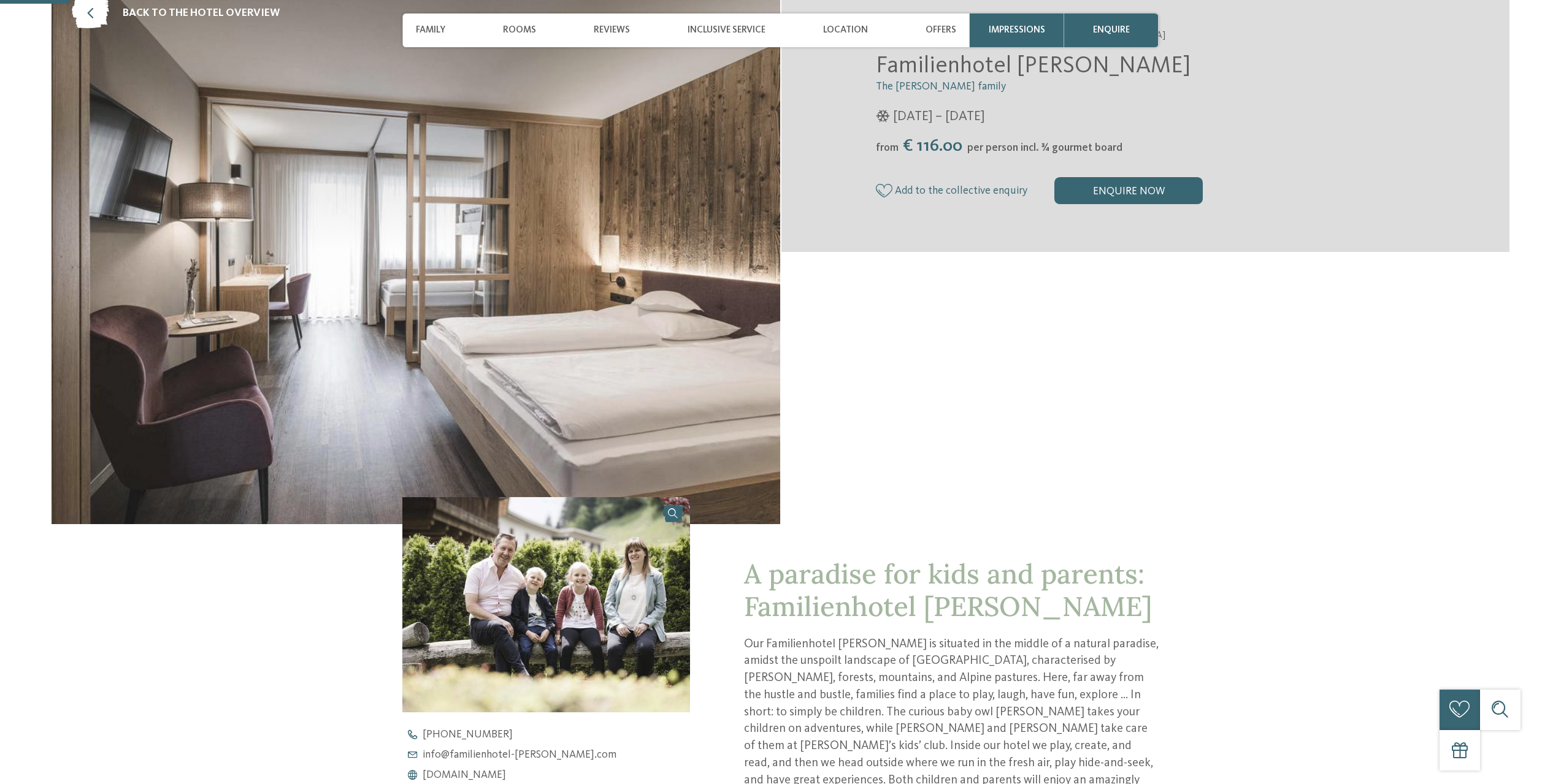
scroll to position [429, 0]
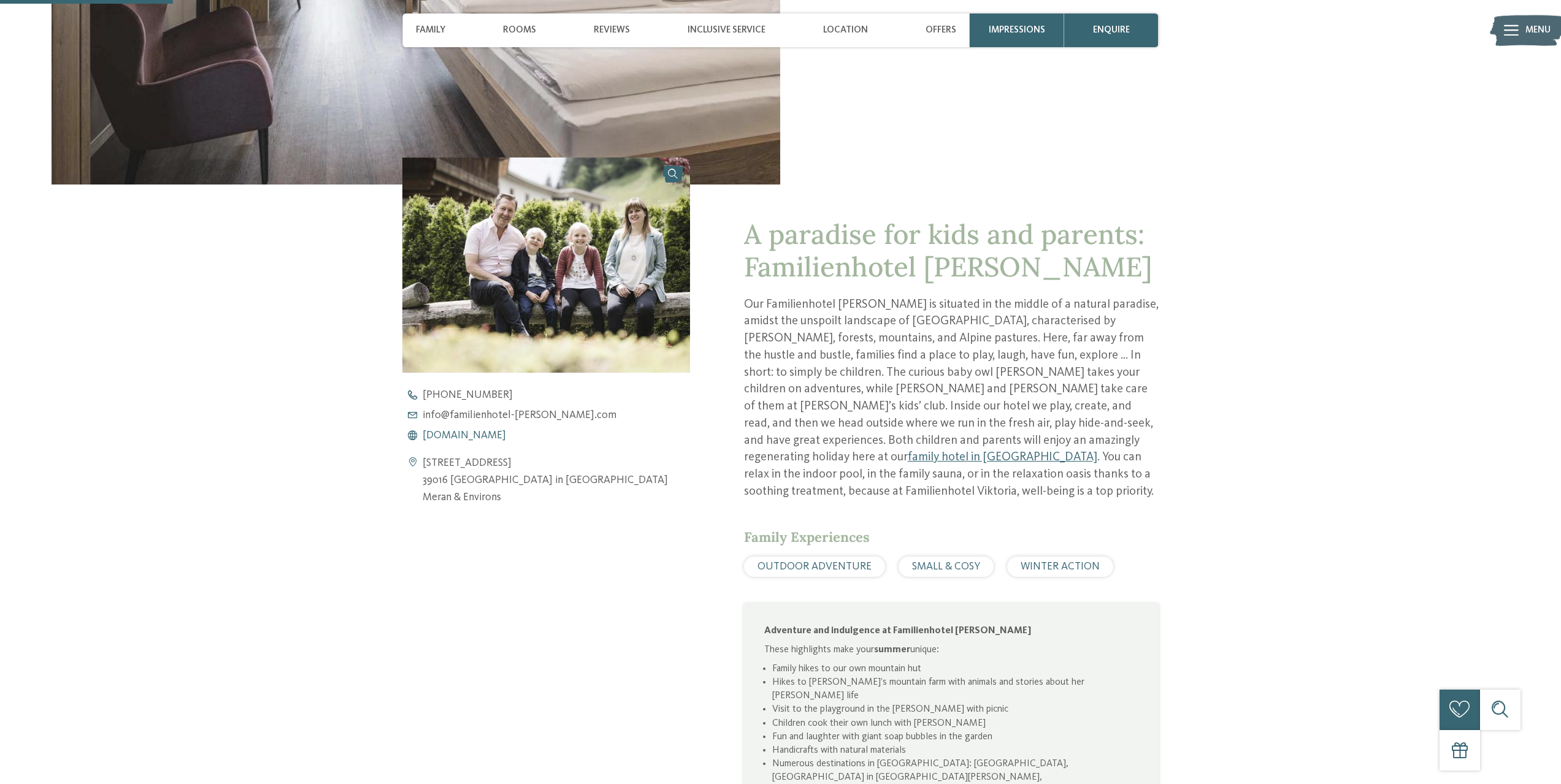
click at [506, 433] on span "[DOMAIN_NAME]" at bounding box center [464, 435] width 84 height 11
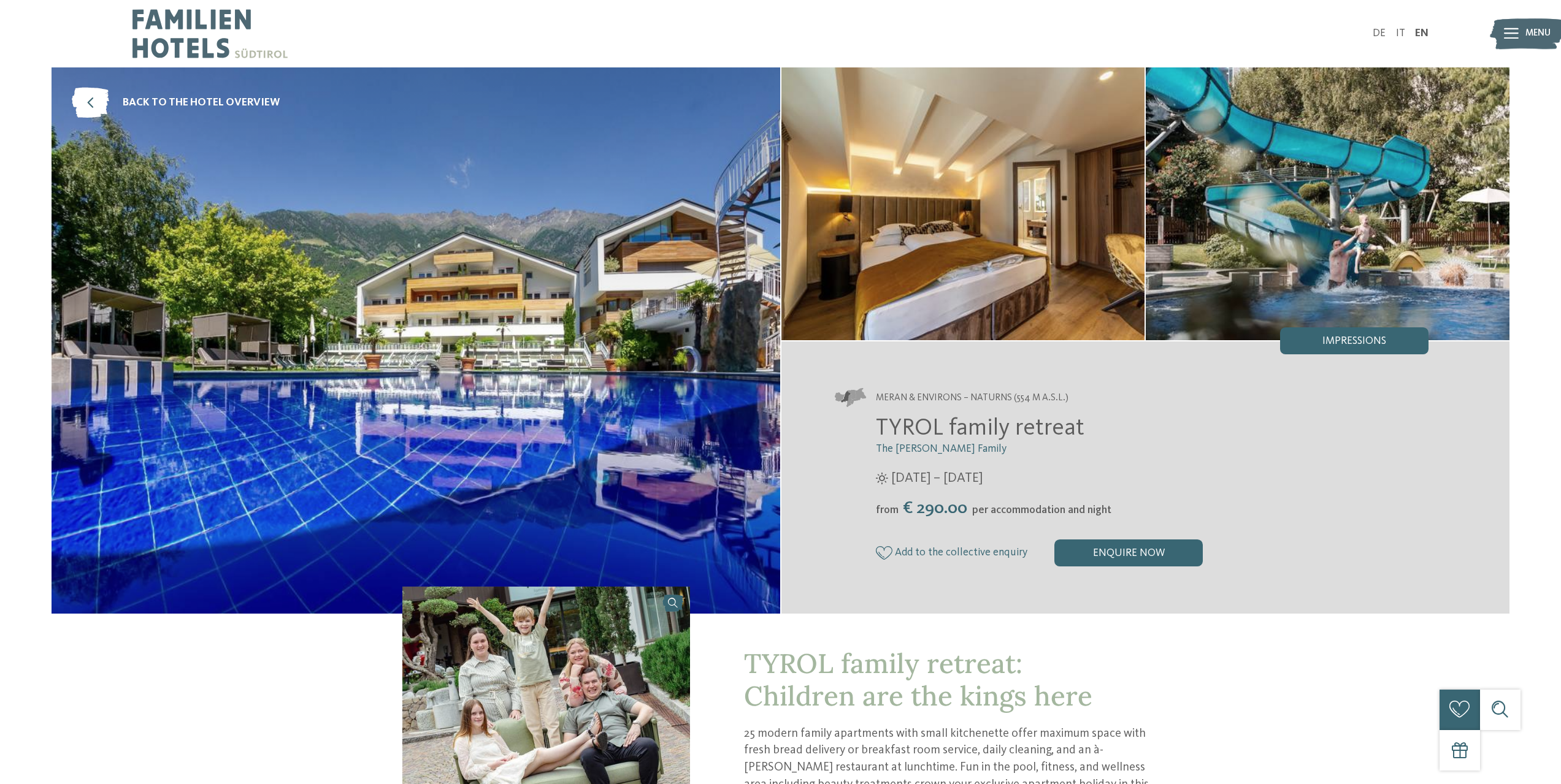
click at [518, 390] on img at bounding box center [416, 340] width 729 height 546
click at [944, 223] on img at bounding box center [963, 204] width 363 height 273
click at [1348, 368] on div "Meran & Environs – Naturns (554 m a.s.l.) TYROL family retreat The [PERSON_NAME…" at bounding box center [1146, 478] width 729 height 245
click at [1352, 348] on div "Impressions" at bounding box center [1353, 340] width 148 height 27
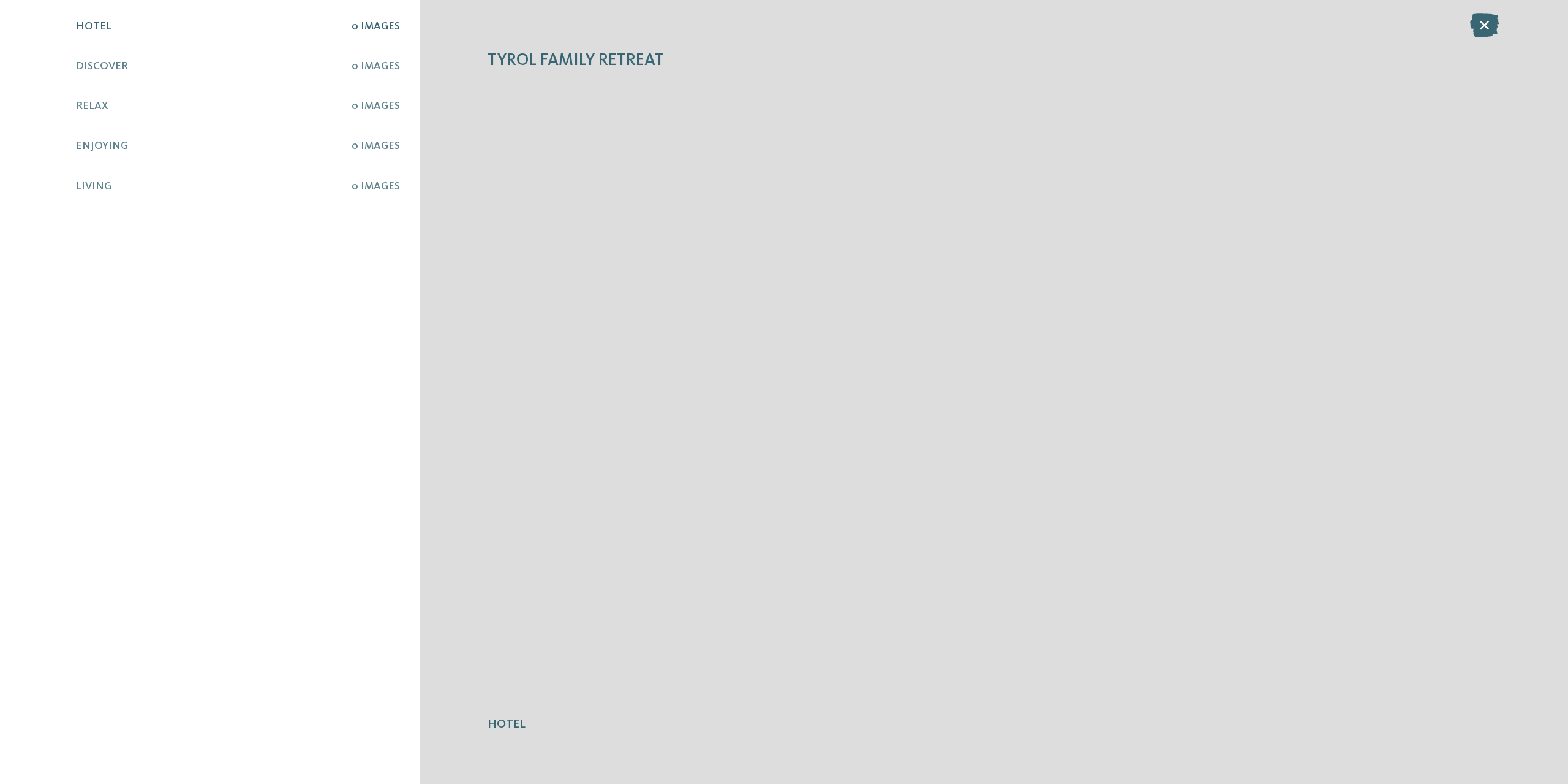
click at [388, 79] on div "Hotel 0 Images Discover 0 Images Relax 0 Images" at bounding box center [237, 391] width 323 height 743
click at [376, 62] on span "0 Images" at bounding box center [376, 67] width 49 height 10
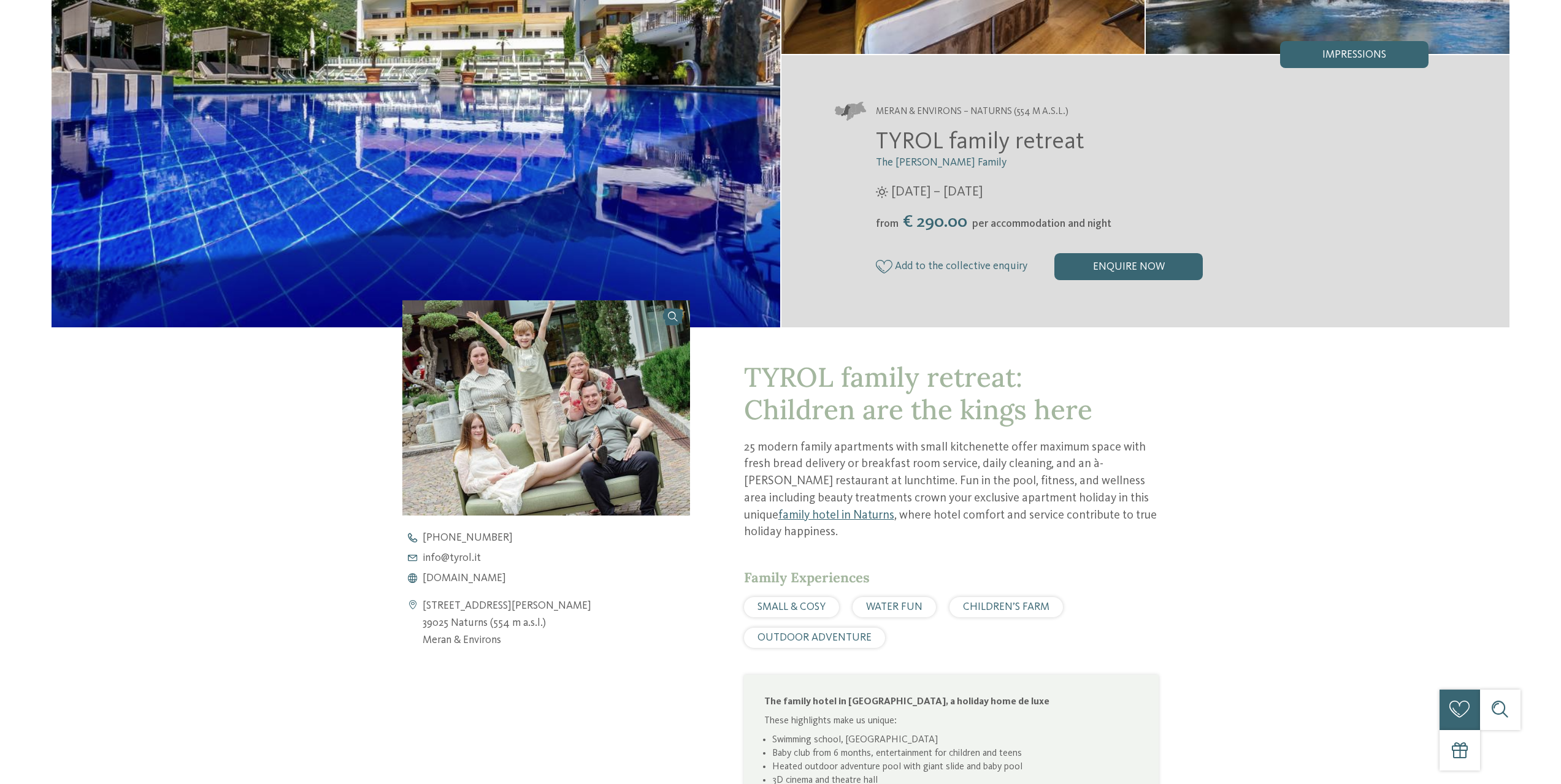
scroll to position [429, 0]
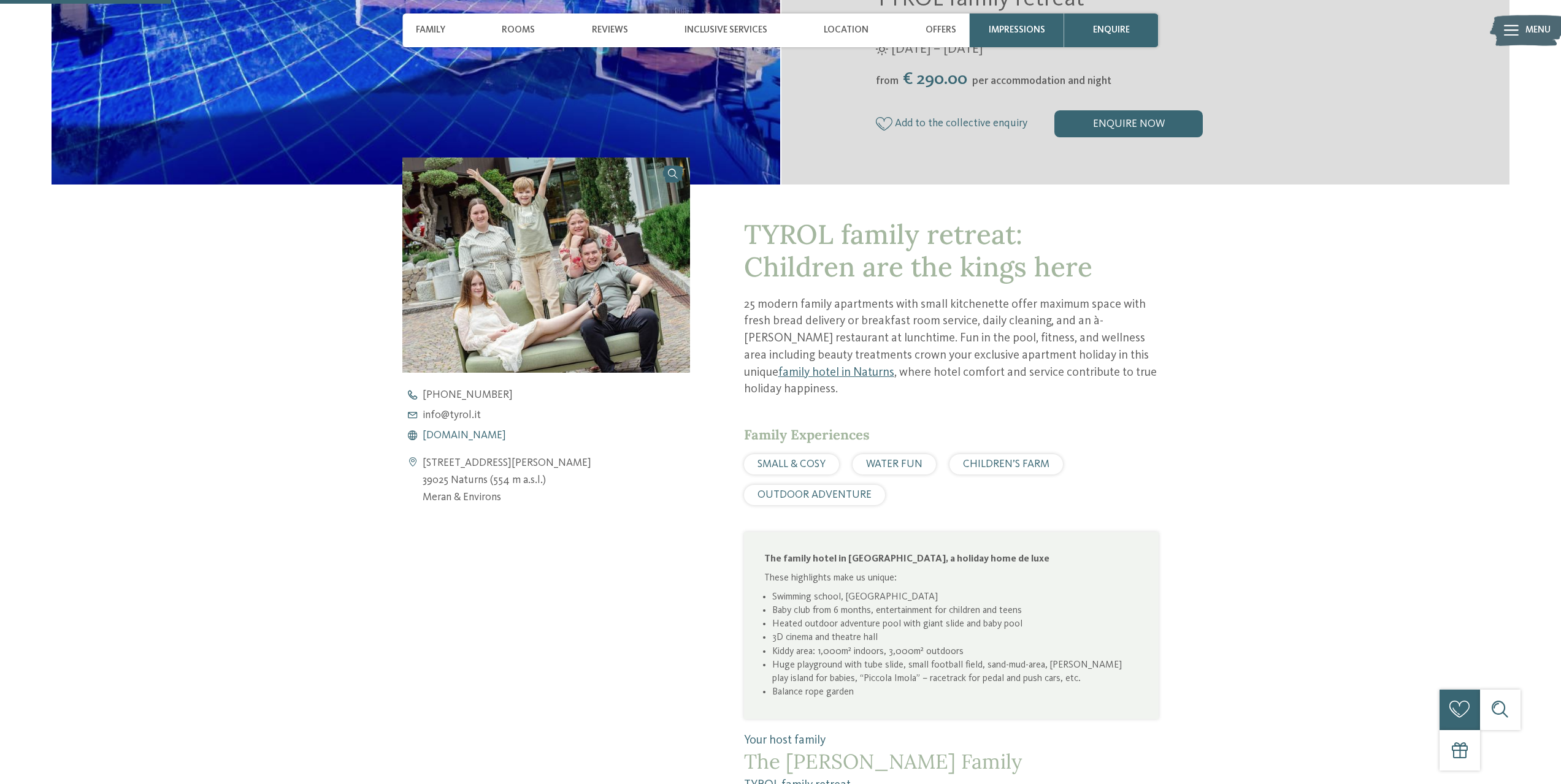
click at [468, 438] on span "[DOMAIN_NAME]" at bounding box center [464, 435] width 84 height 11
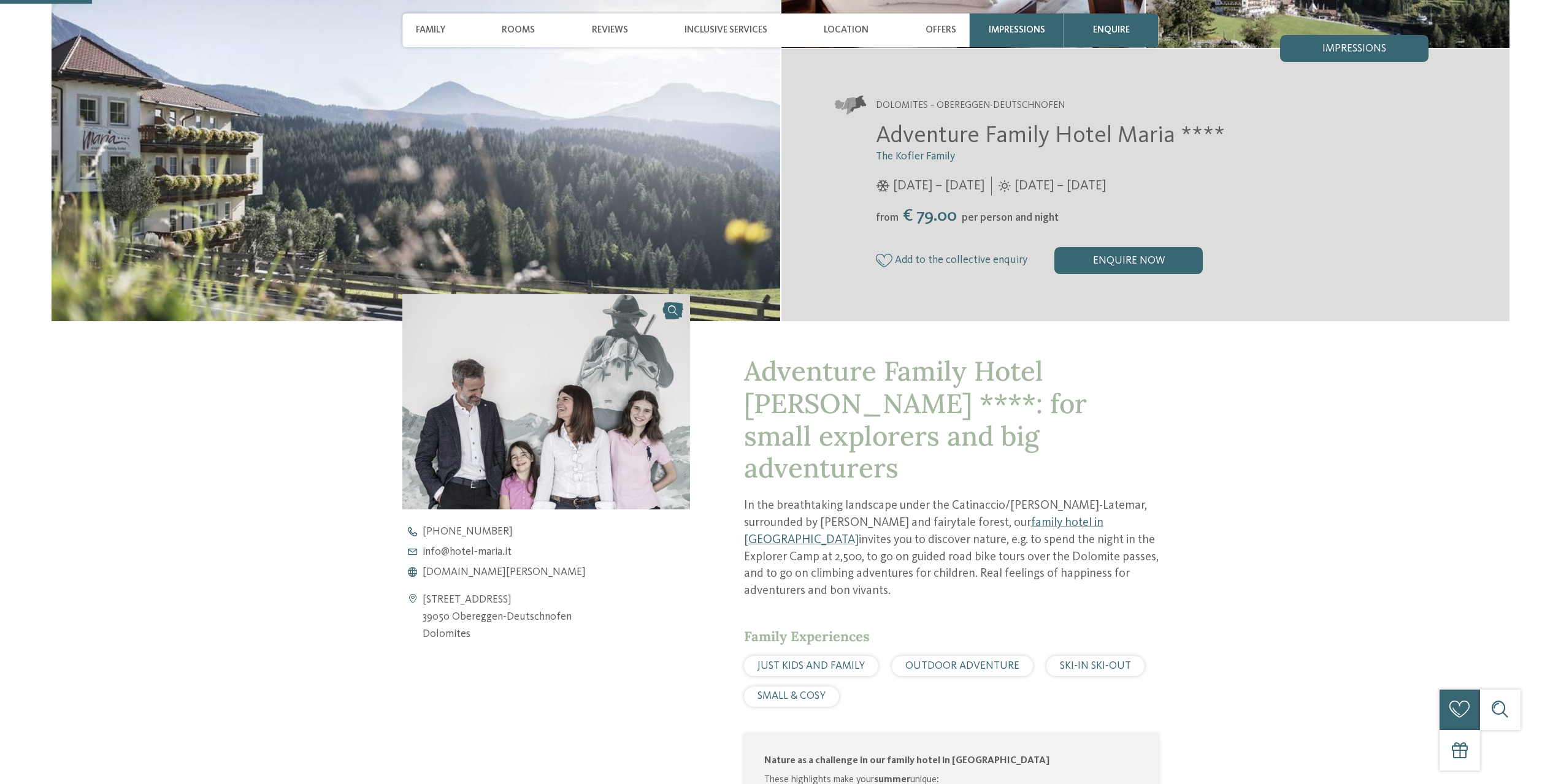
scroll to position [306, 0]
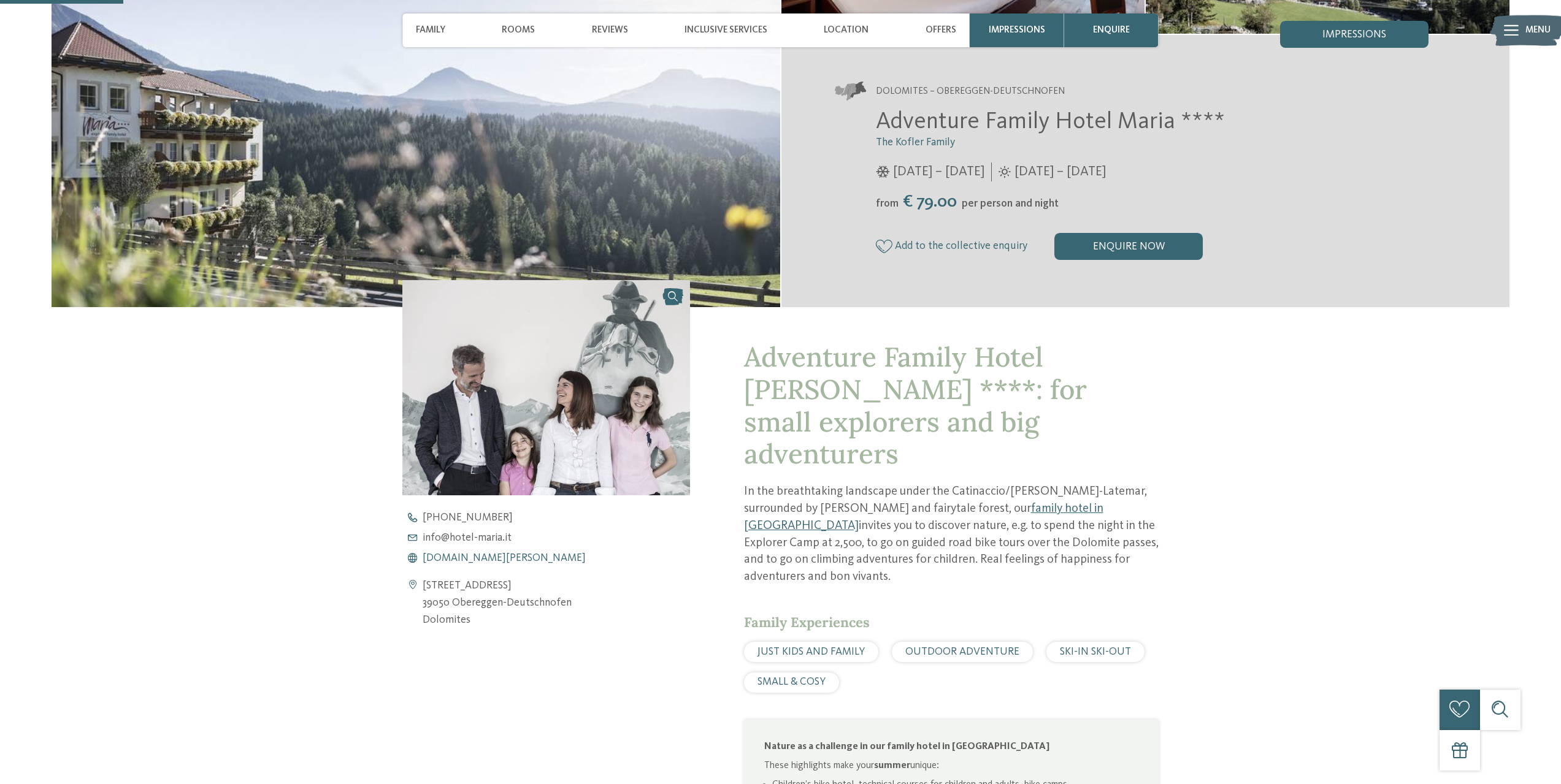
click at [449, 560] on span "[DOMAIN_NAME][PERSON_NAME]" at bounding box center [504, 558] width 163 height 11
